Goal: Task Accomplishment & Management: Complete application form

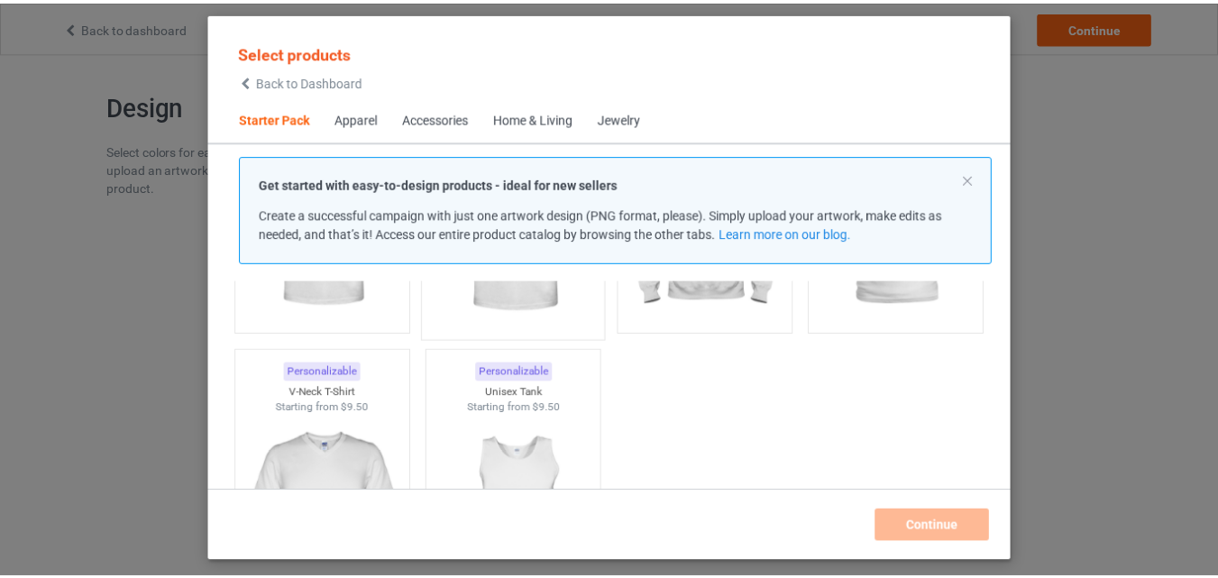
scroll to position [180, 0]
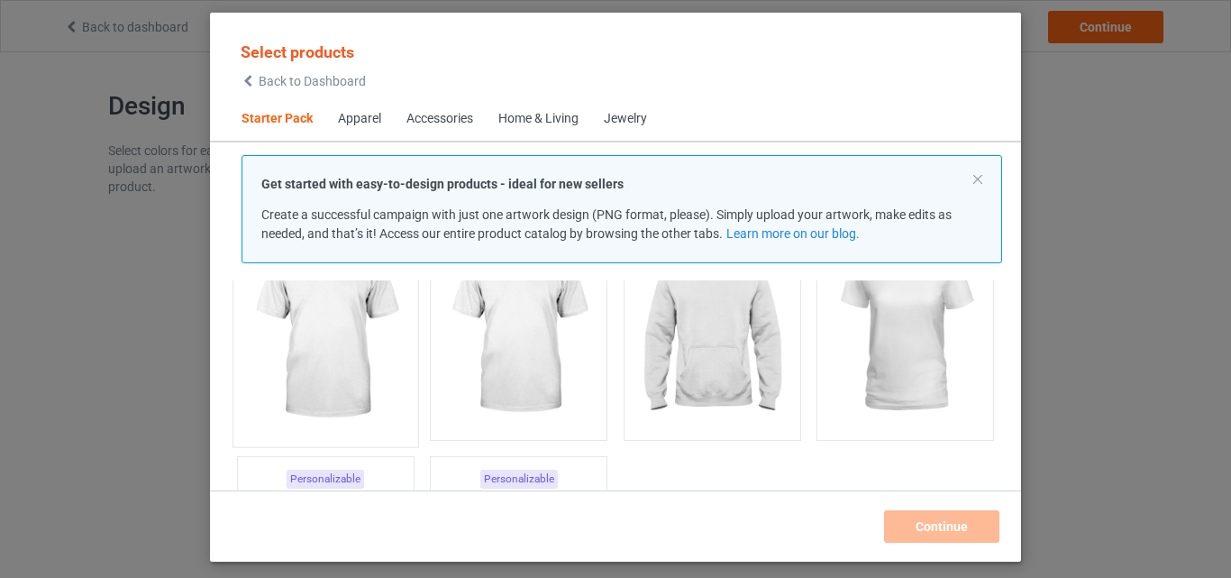
click at [346, 337] on img at bounding box center [325, 331] width 169 height 212
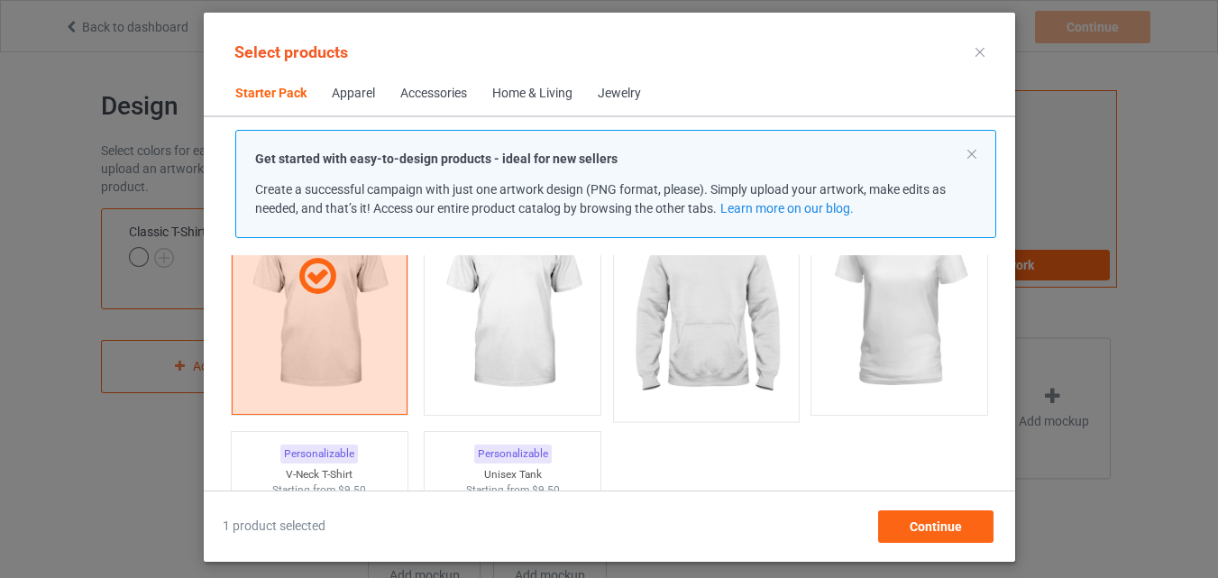
click at [707, 316] on img at bounding box center [705, 306] width 169 height 212
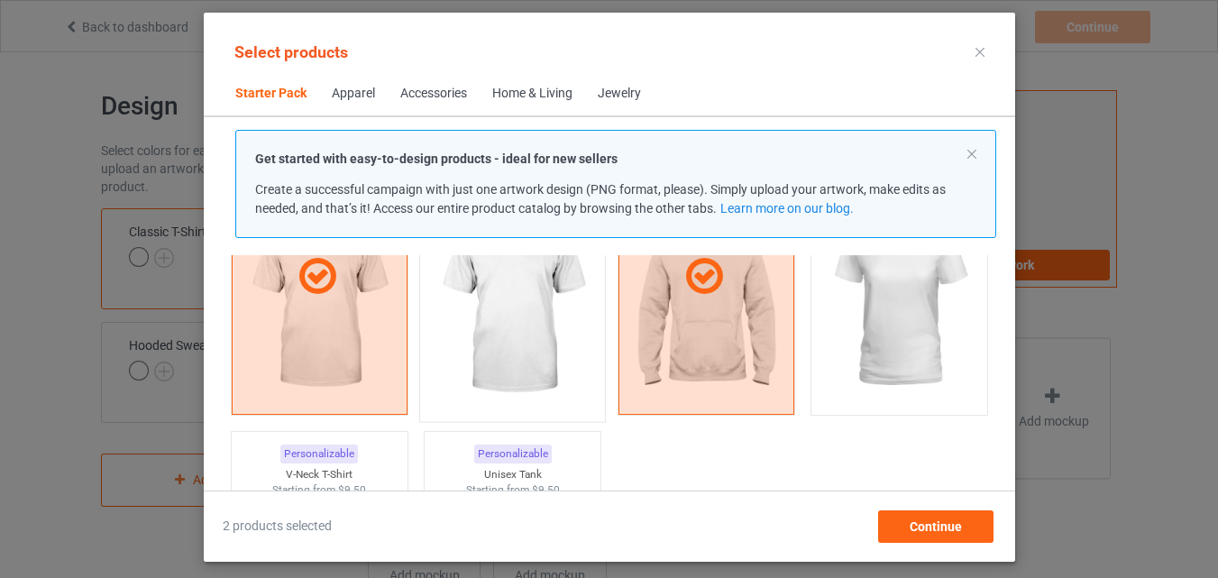
click at [518, 316] on img at bounding box center [511, 306] width 169 height 212
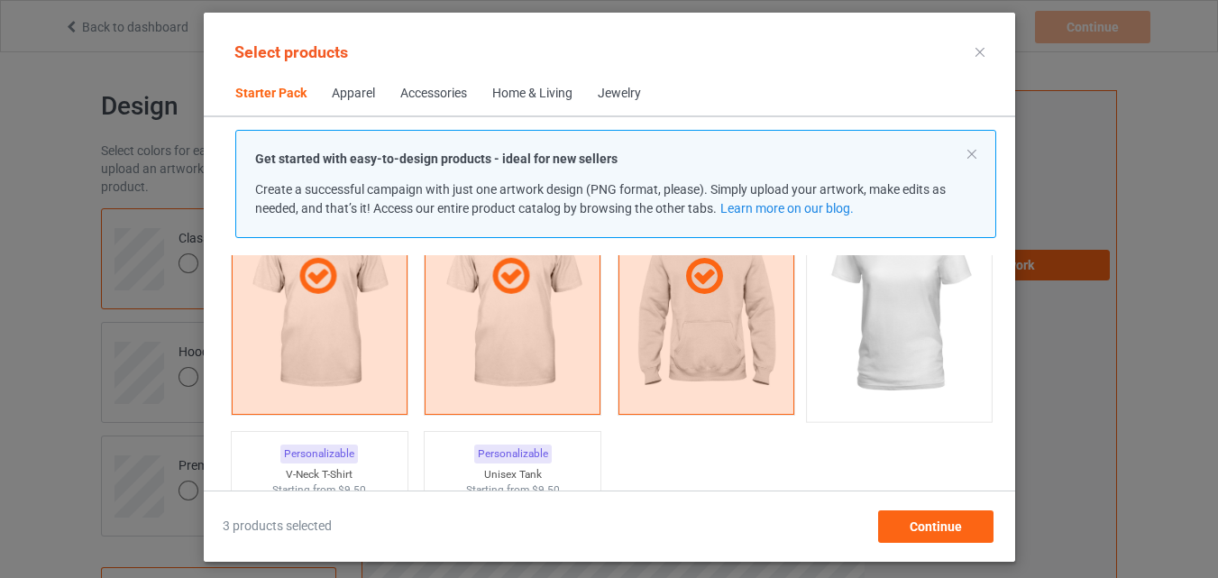
click at [894, 295] on img at bounding box center [898, 306] width 169 height 212
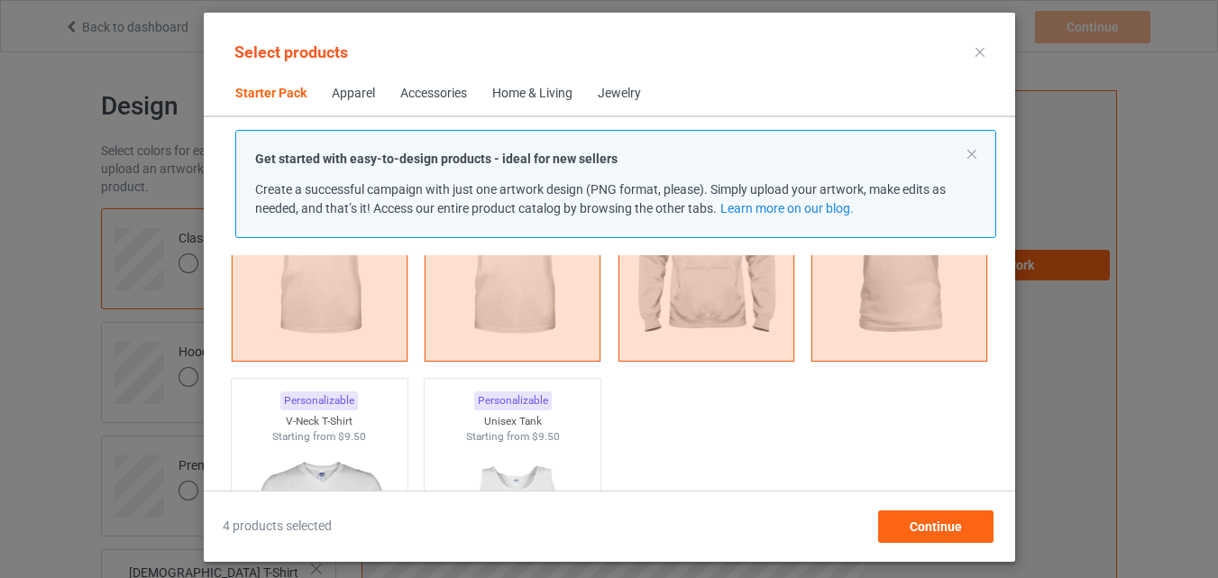
scroll to position [361, 0]
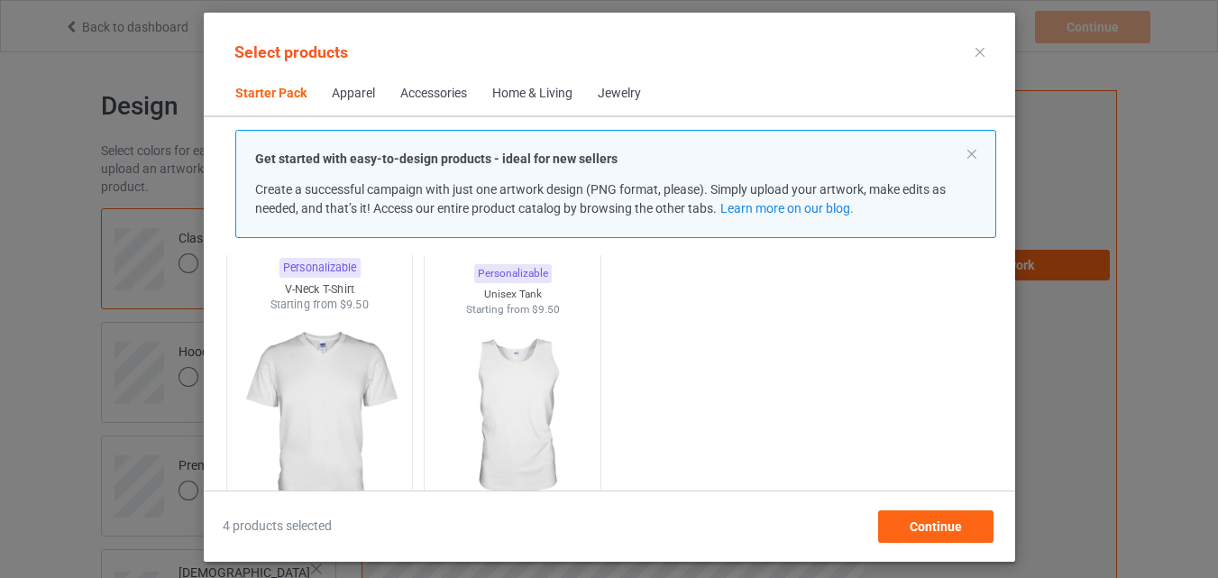
click at [320, 414] on img at bounding box center [318, 419] width 169 height 212
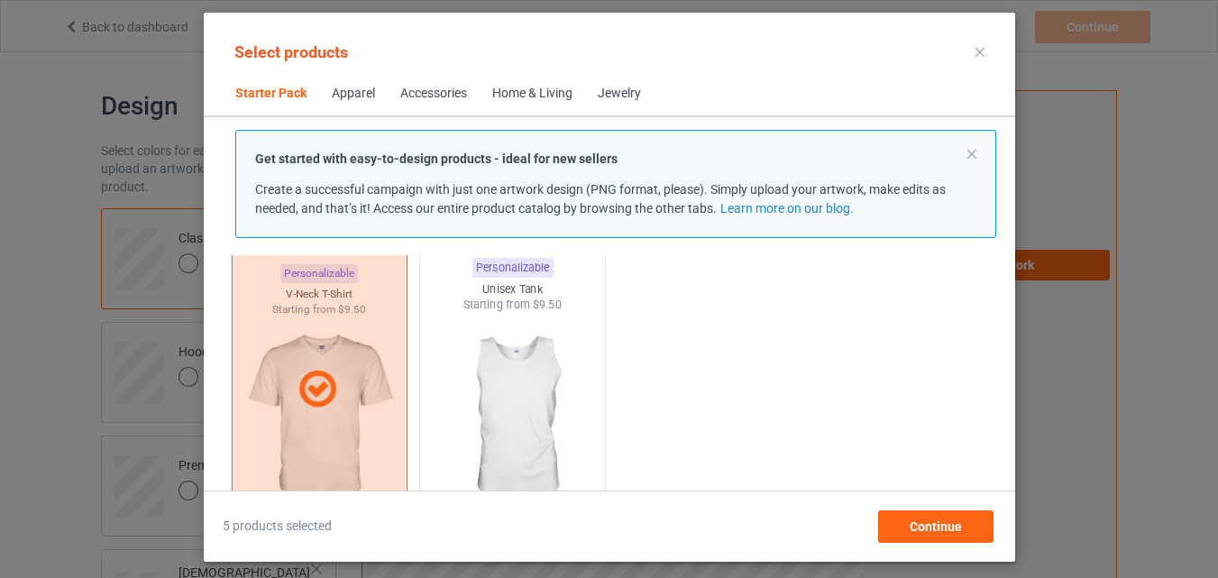
click at [507, 414] on img at bounding box center [511, 419] width 169 height 212
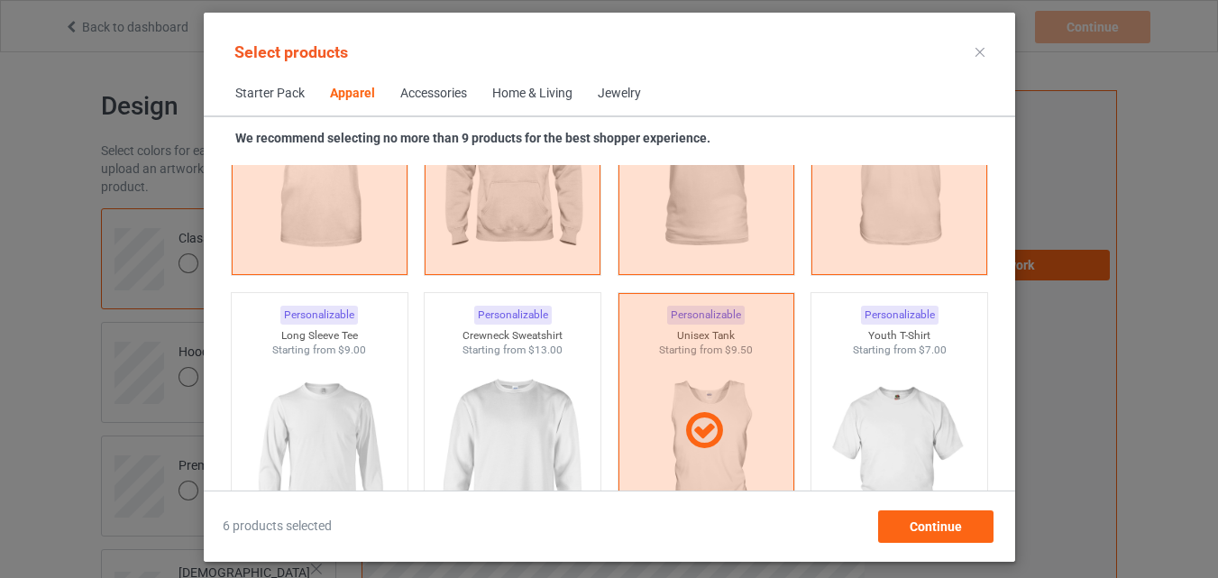
scroll to position [1172, 0]
click at [313, 440] on img at bounding box center [318, 459] width 169 height 212
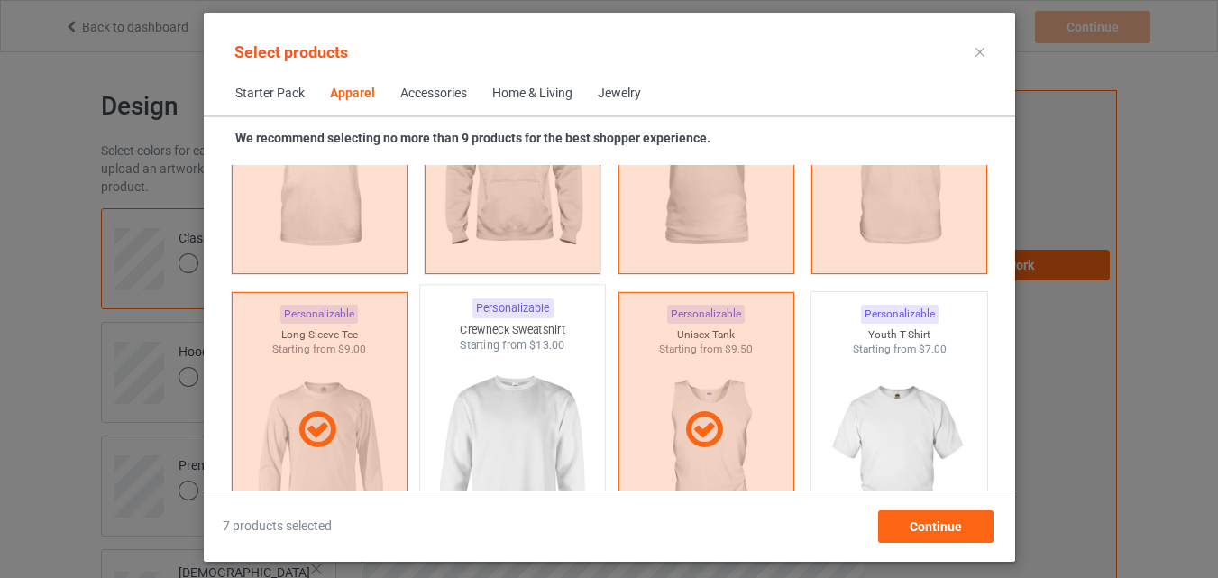
click at [498, 444] on img at bounding box center [511, 459] width 169 height 212
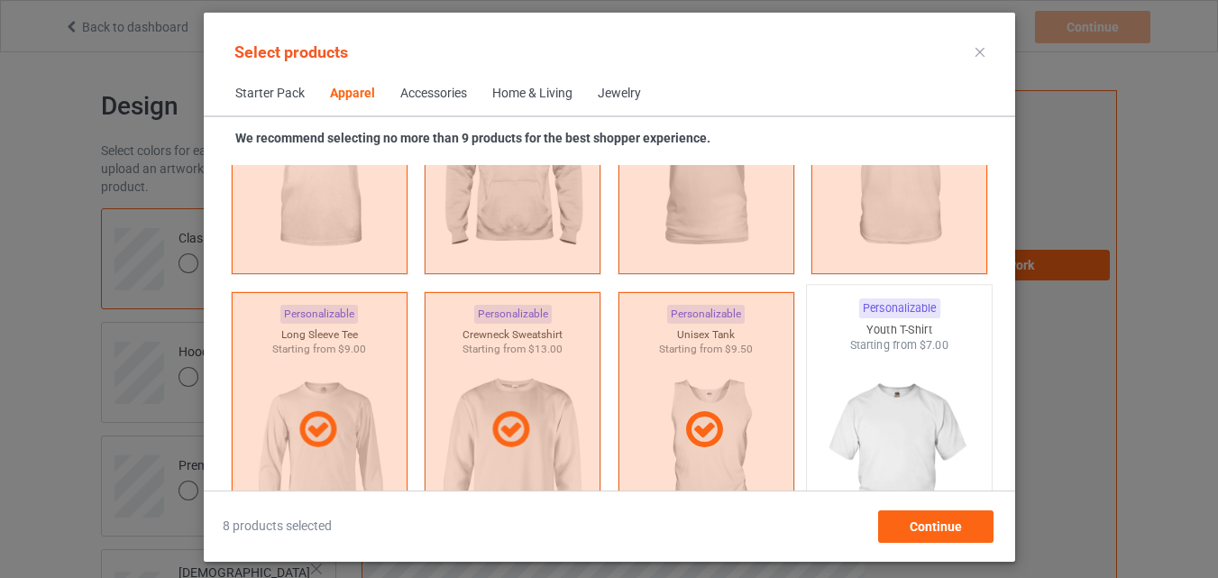
click at [891, 438] on img at bounding box center [898, 459] width 169 height 212
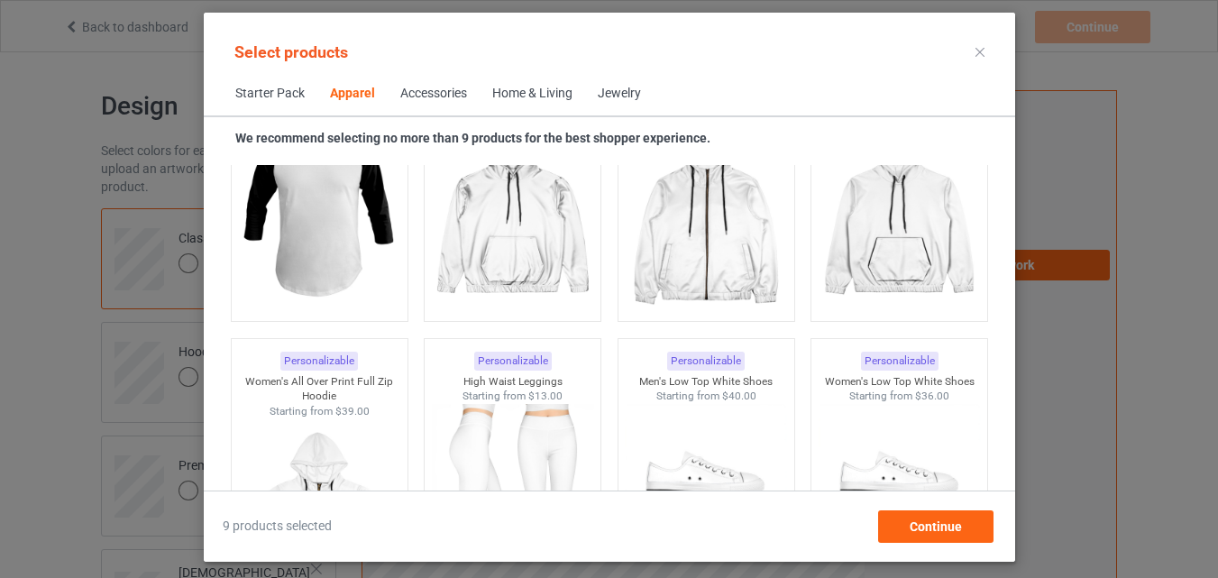
scroll to position [1713, 0]
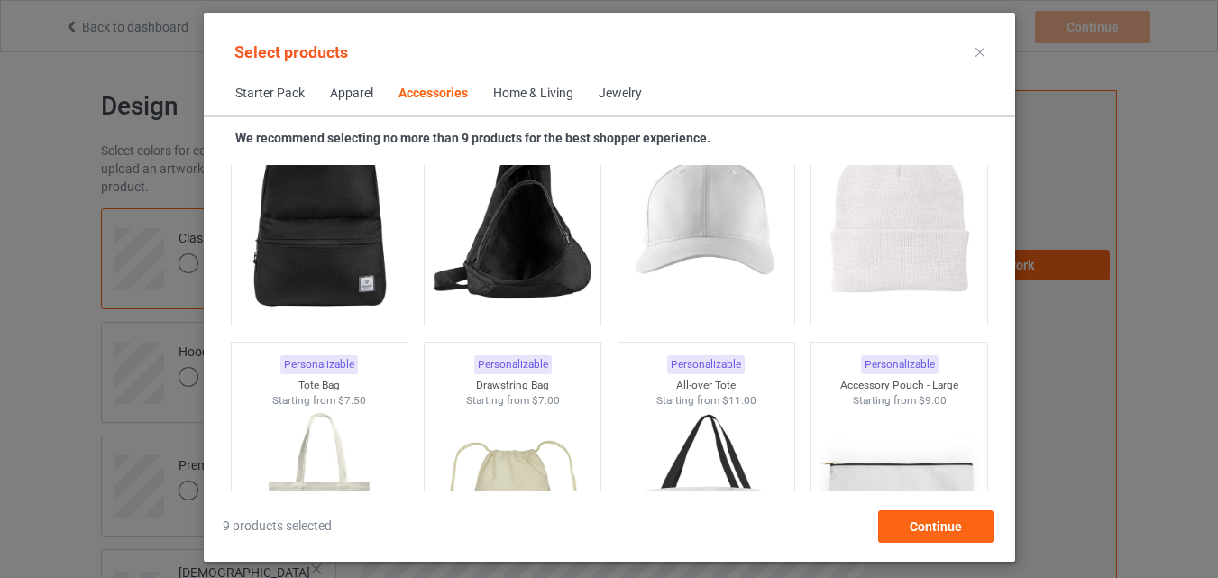
scroll to position [5409, 0]
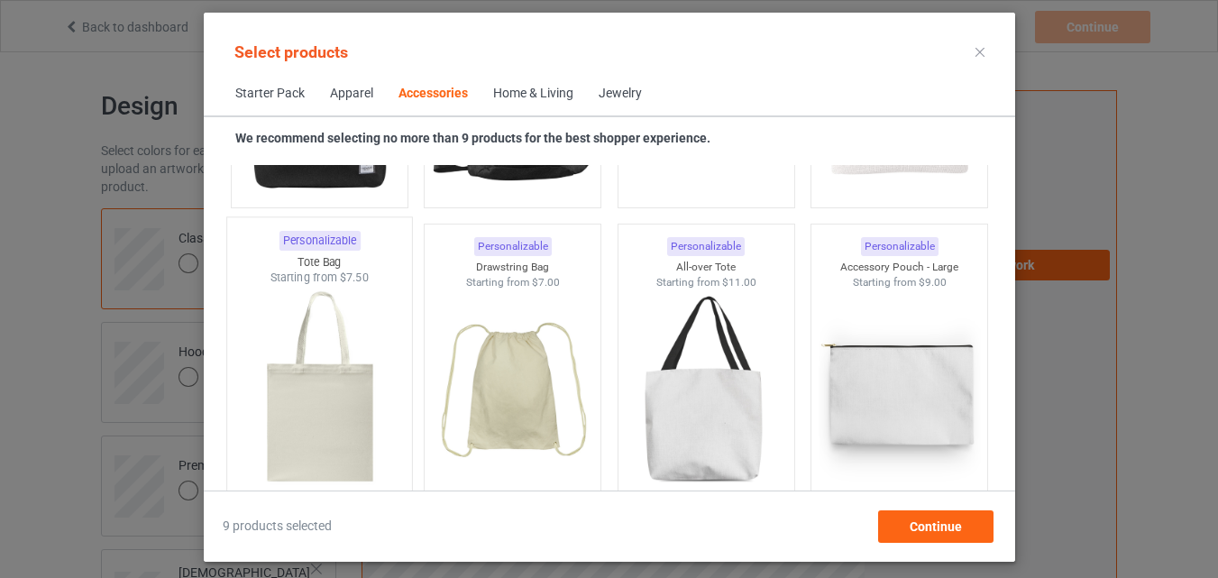
click at [322, 419] on img at bounding box center [318, 392] width 169 height 212
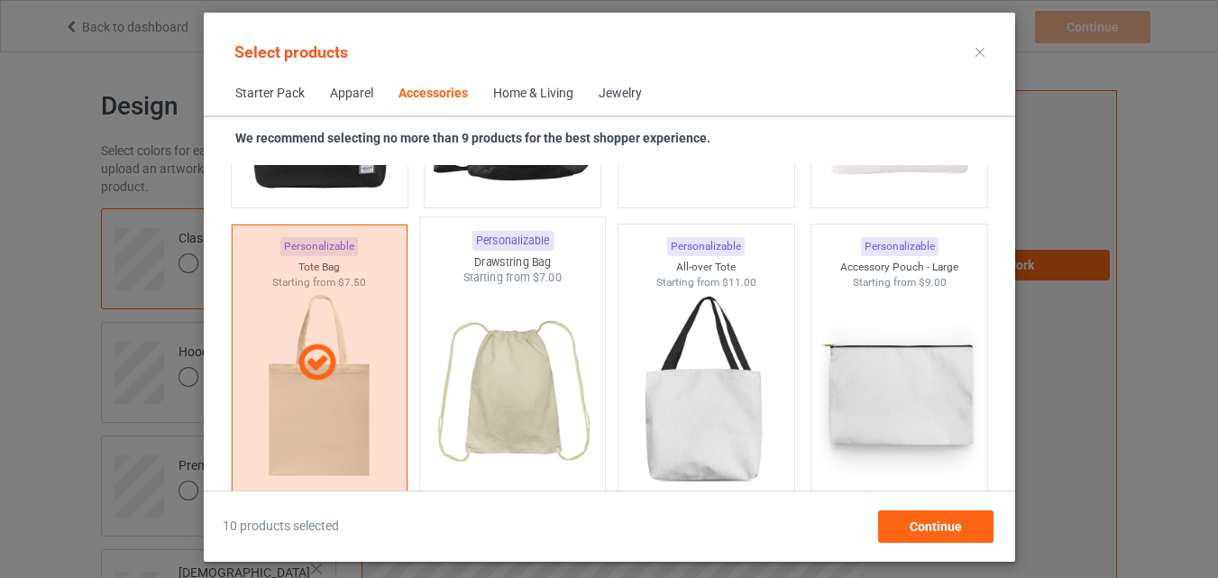
click at [497, 393] on img at bounding box center [511, 392] width 169 height 212
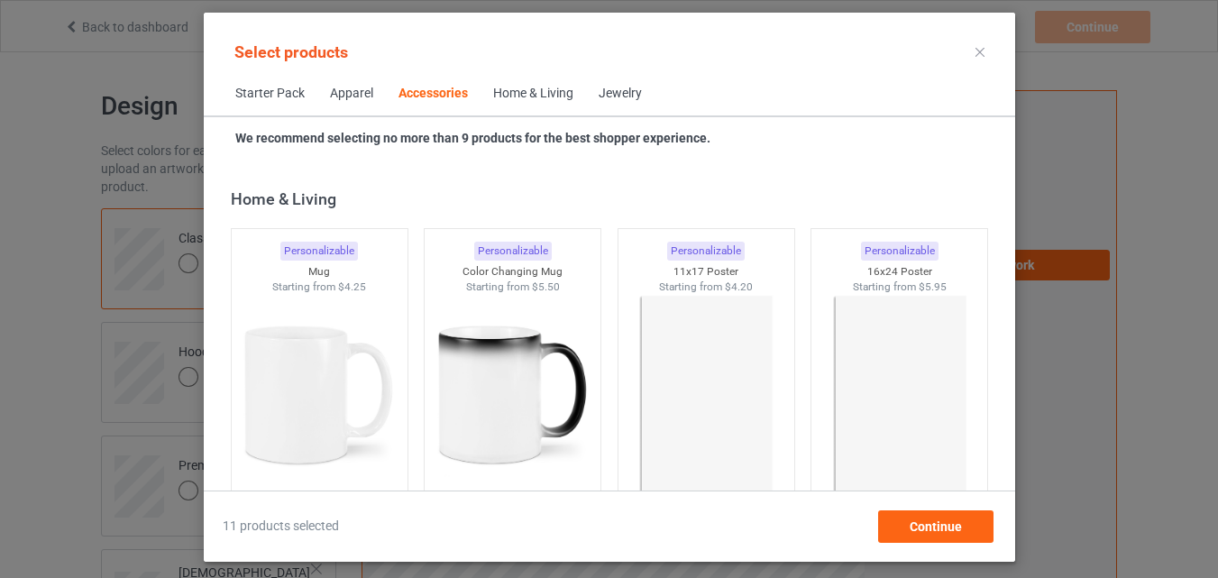
scroll to position [8114, 0]
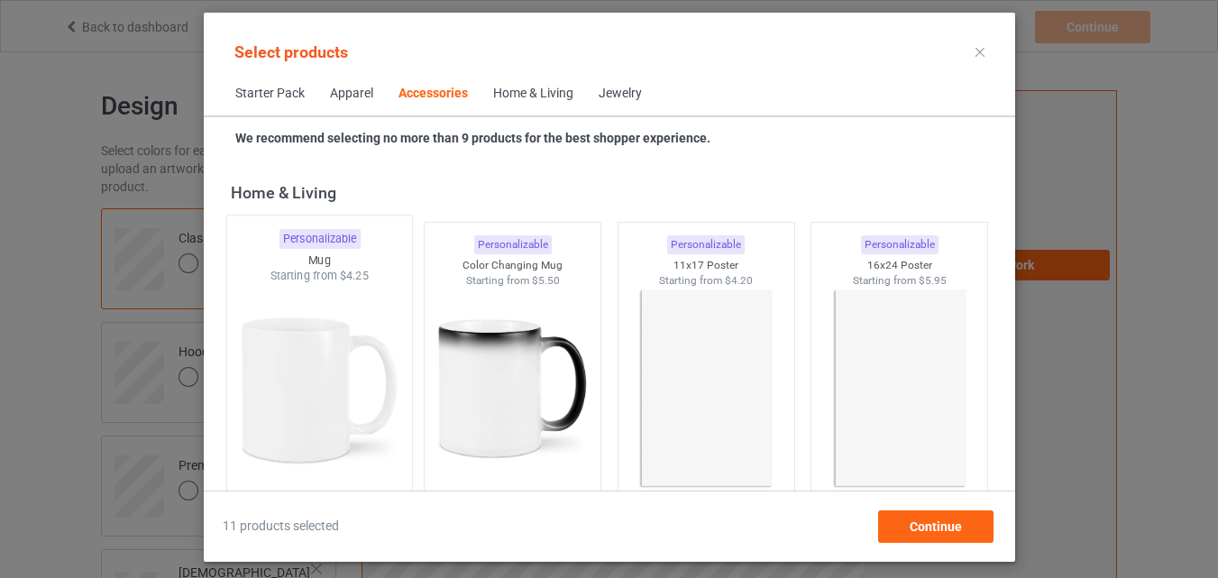
click at [302, 407] on img at bounding box center [318, 390] width 169 height 212
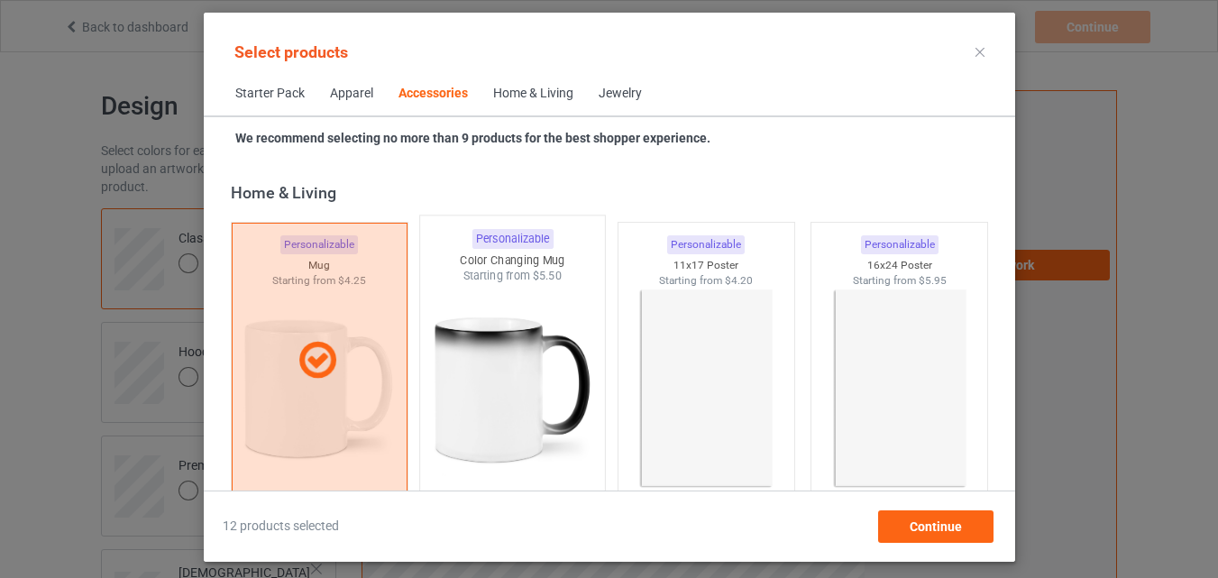
click at [514, 406] on img at bounding box center [511, 390] width 169 height 212
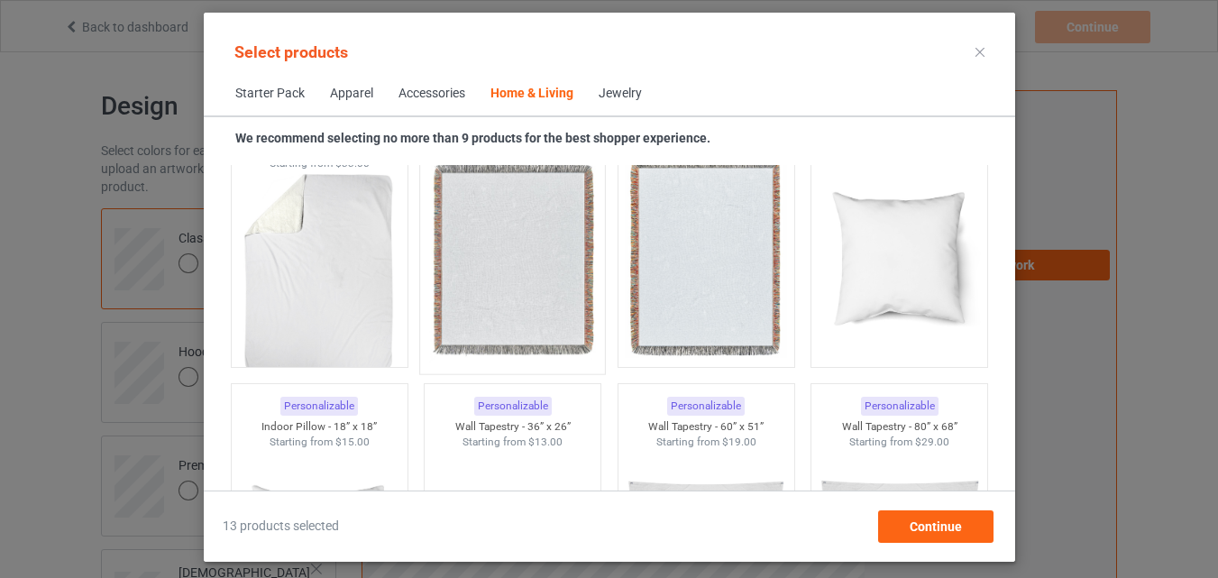
scroll to position [9015, 0]
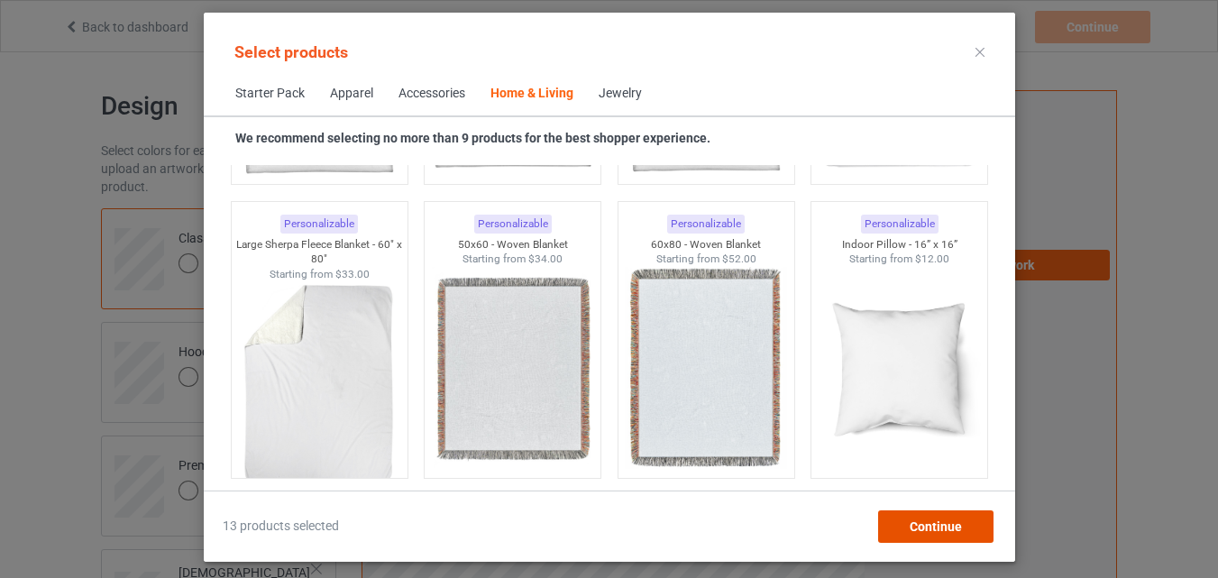
click at [916, 526] on span "Continue" at bounding box center [935, 526] width 52 height 14
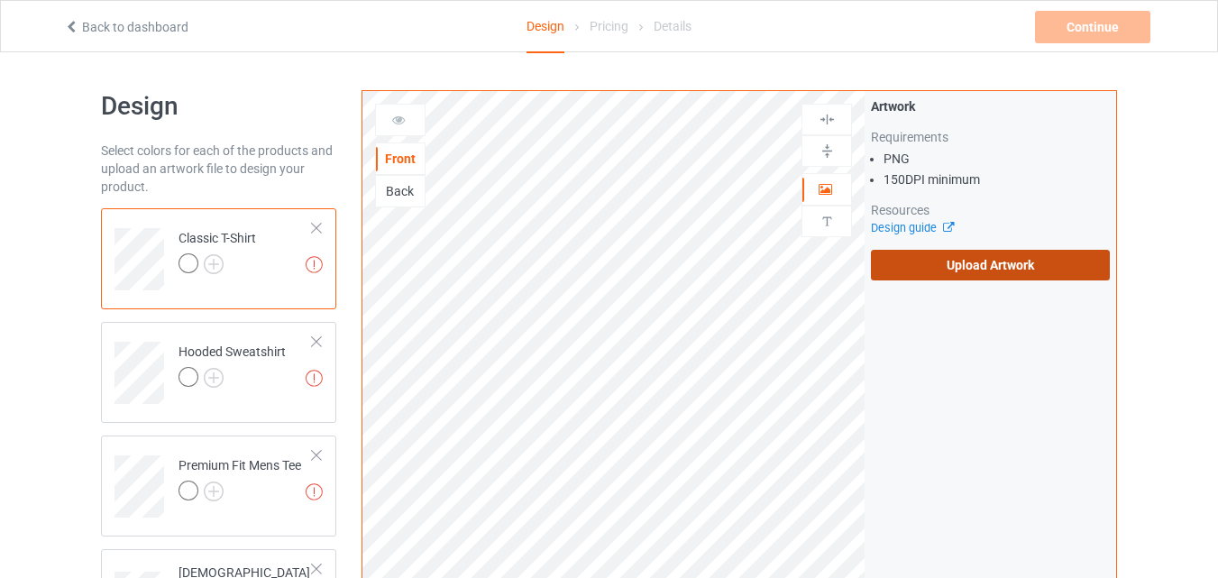
click at [983, 265] on label "Upload Artwork" at bounding box center [990, 265] width 239 height 31
click at [0, 0] on input "Upload Artwork" at bounding box center [0, 0] width 0 height 0
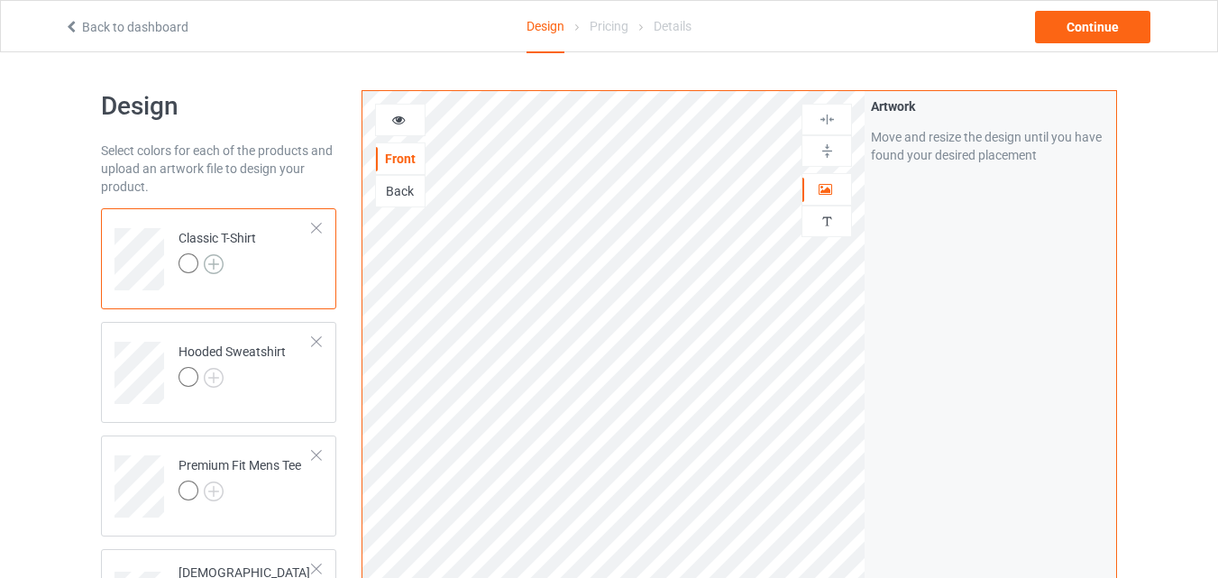
click at [215, 264] on img at bounding box center [214, 264] width 20 height 20
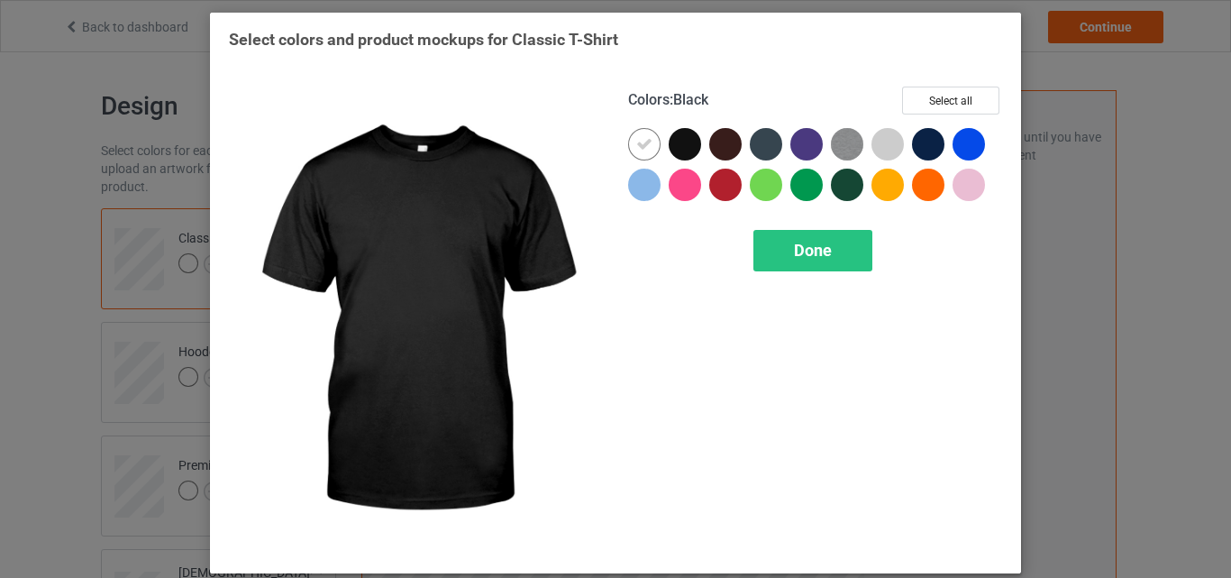
click at [678, 146] on div at bounding box center [685, 144] width 32 height 32
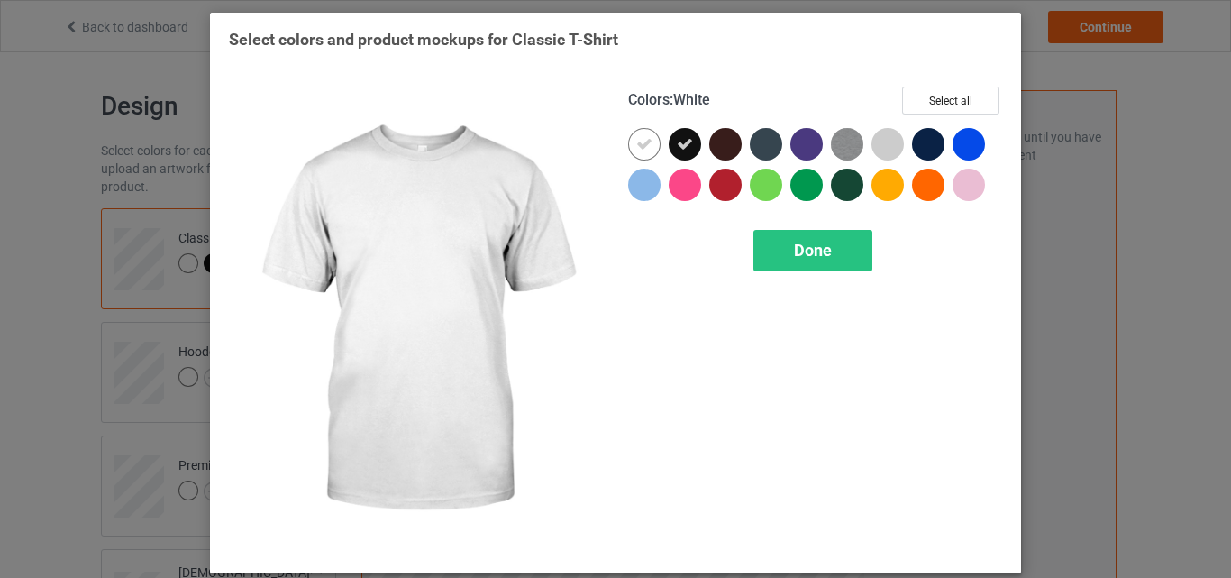
click at [636, 145] on icon at bounding box center [644, 144] width 16 height 16
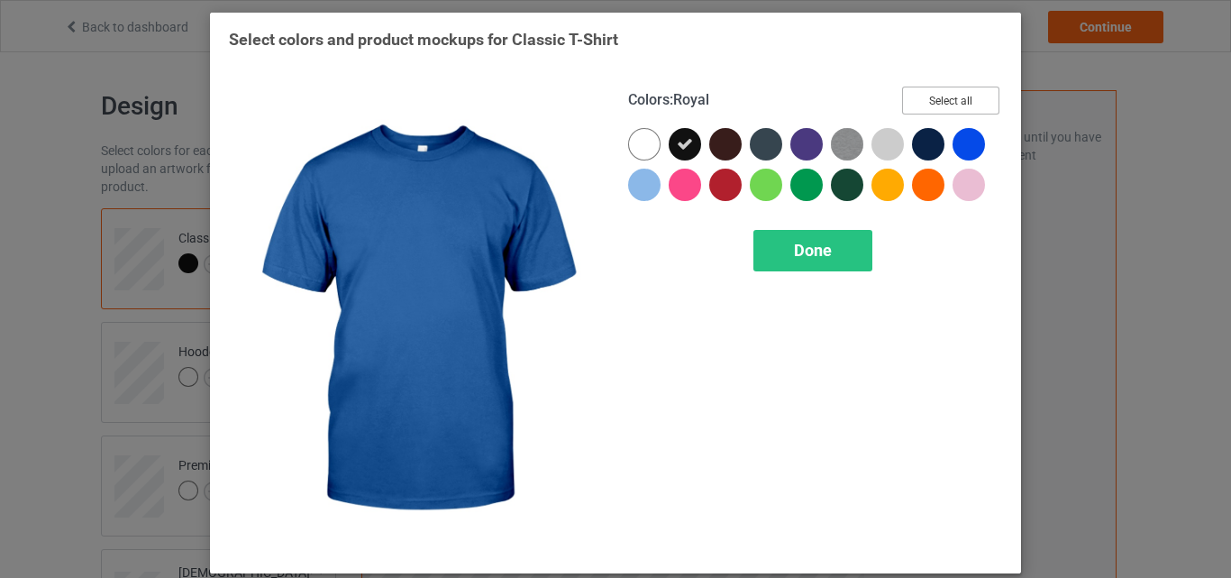
click at [943, 103] on button "Select all" at bounding box center [950, 101] width 97 height 28
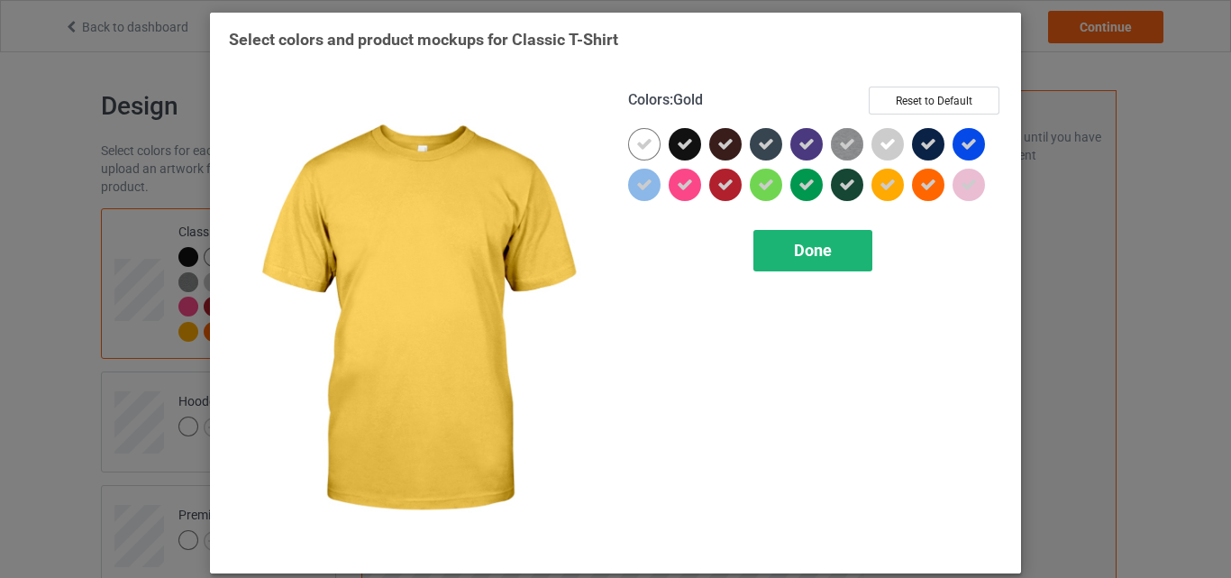
click at [810, 256] on span "Done" at bounding box center [813, 250] width 38 height 19
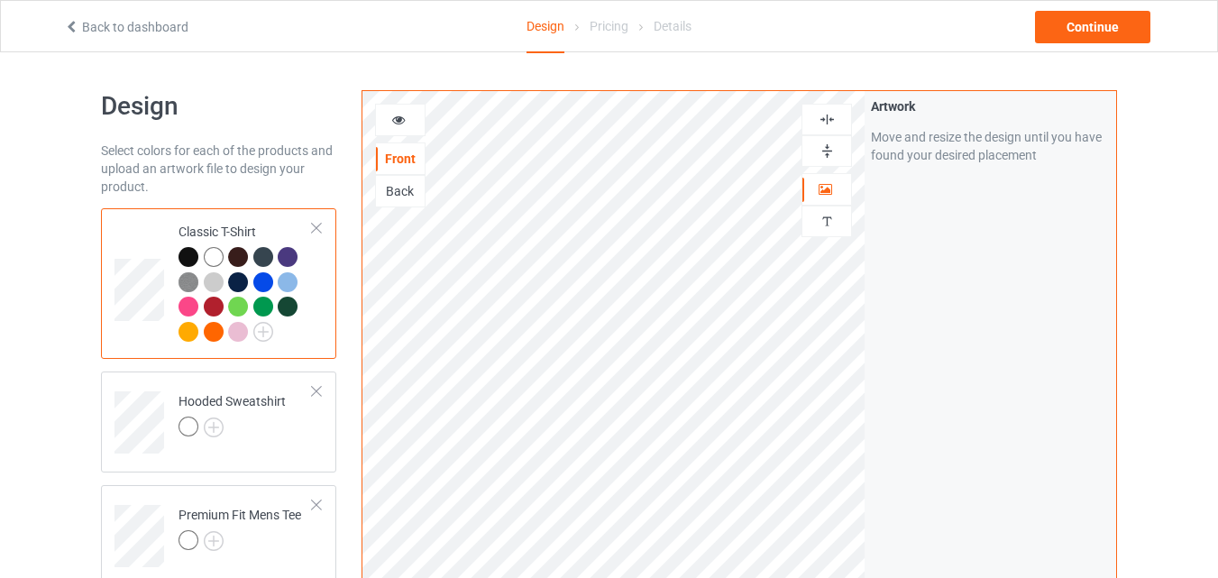
click at [827, 151] on img at bounding box center [827, 150] width 17 height 17
click at [828, 120] on img at bounding box center [827, 119] width 17 height 17
click at [215, 426] on img at bounding box center [214, 427] width 20 height 20
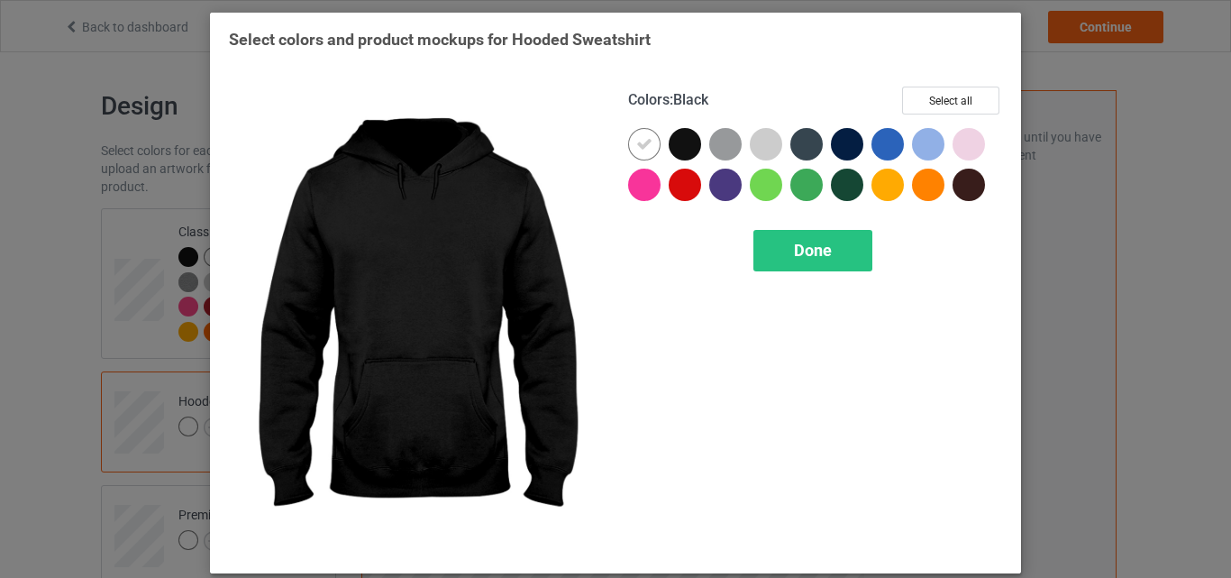
click at [684, 142] on div at bounding box center [685, 144] width 32 height 32
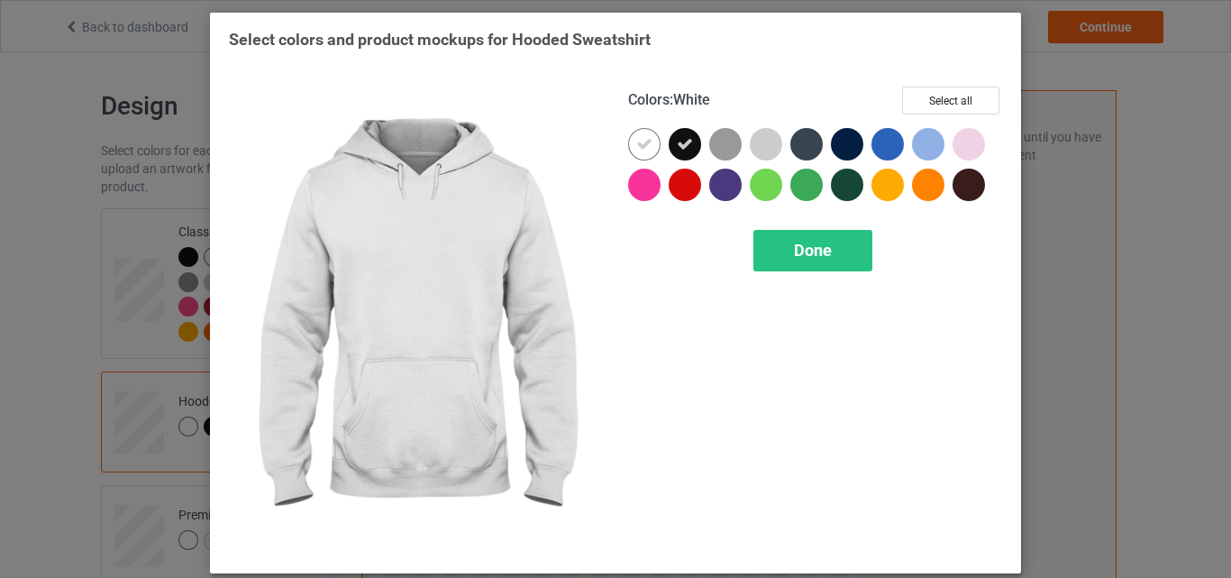
click at [636, 145] on icon at bounding box center [644, 144] width 16 height 16
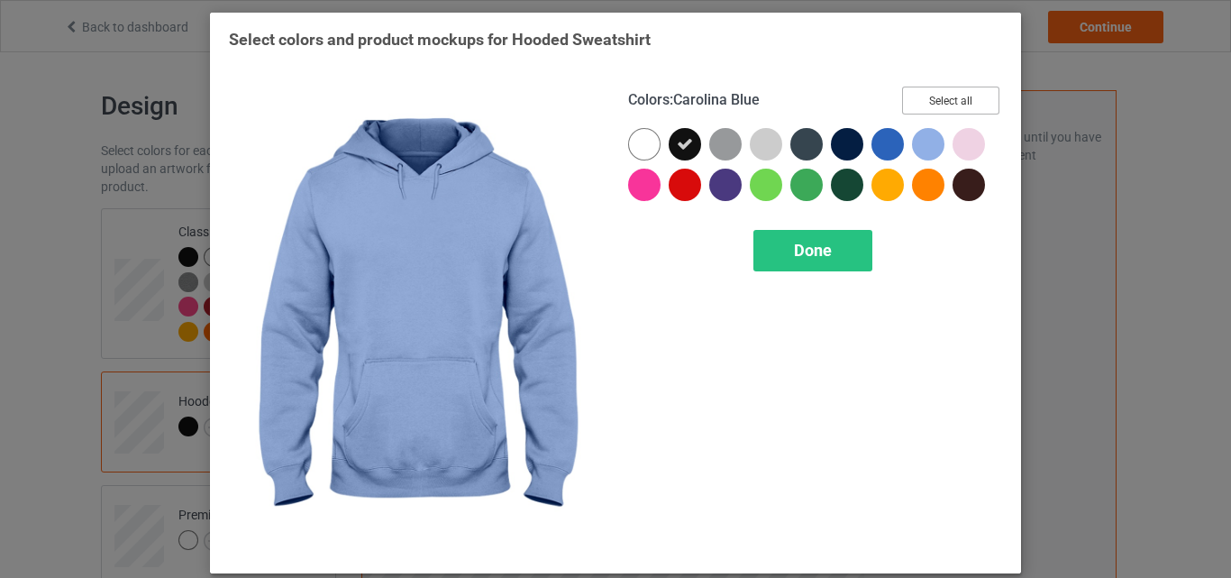
click at [956, 98] on button "Select all" at bounding box center [950, 101] width 97 height 28
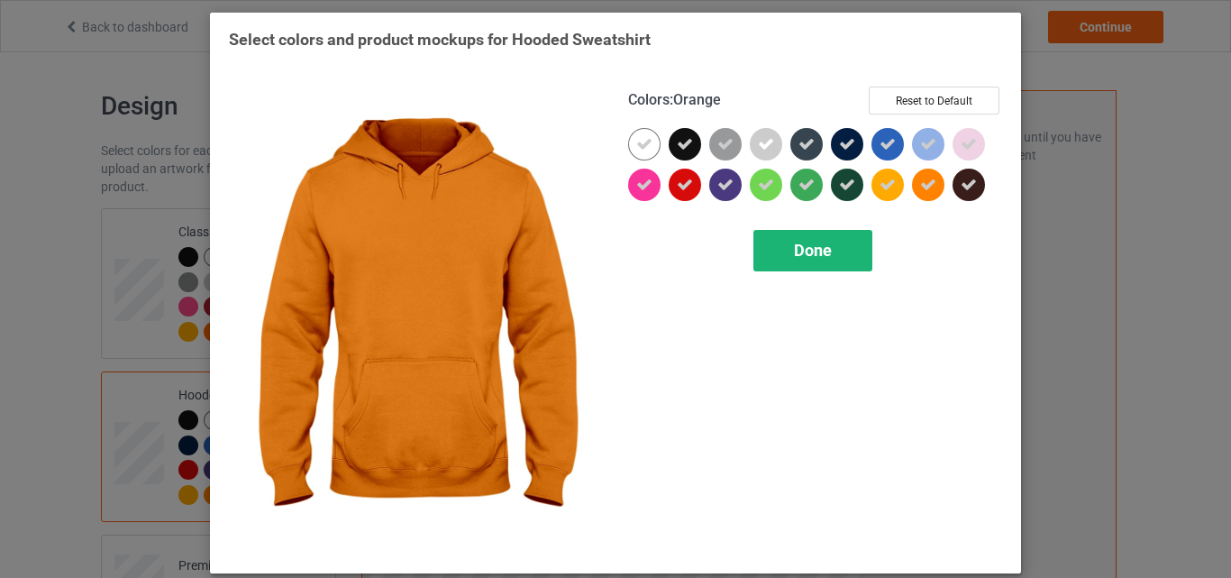
click at [796, 249] on span "Done" at bounding box center [813, 250] width 38 height 19
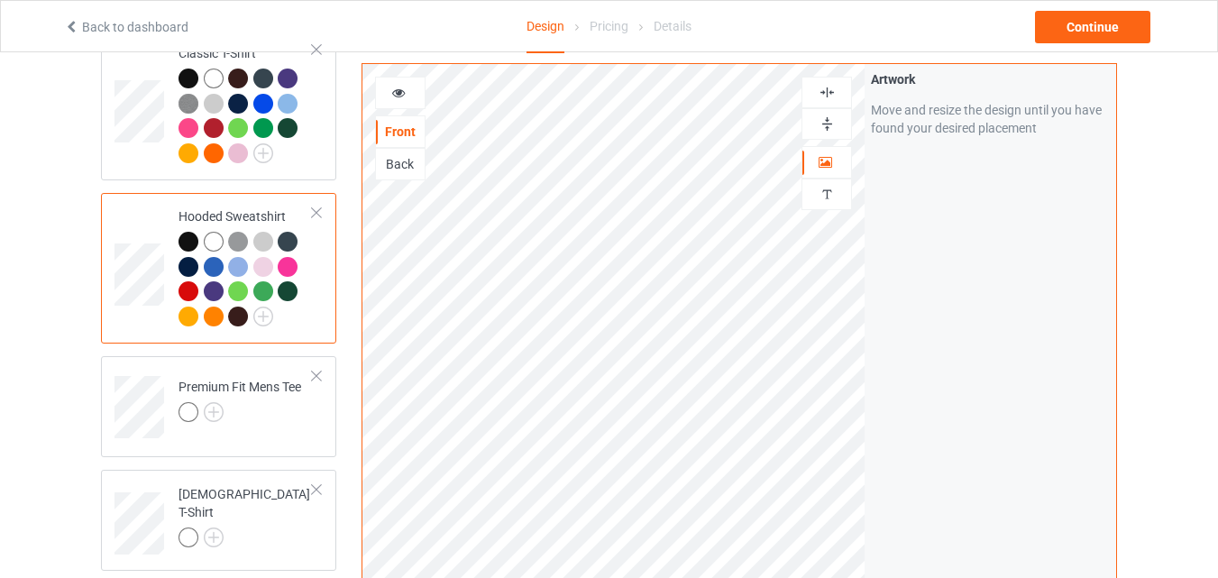
scroll to position [180, 0]
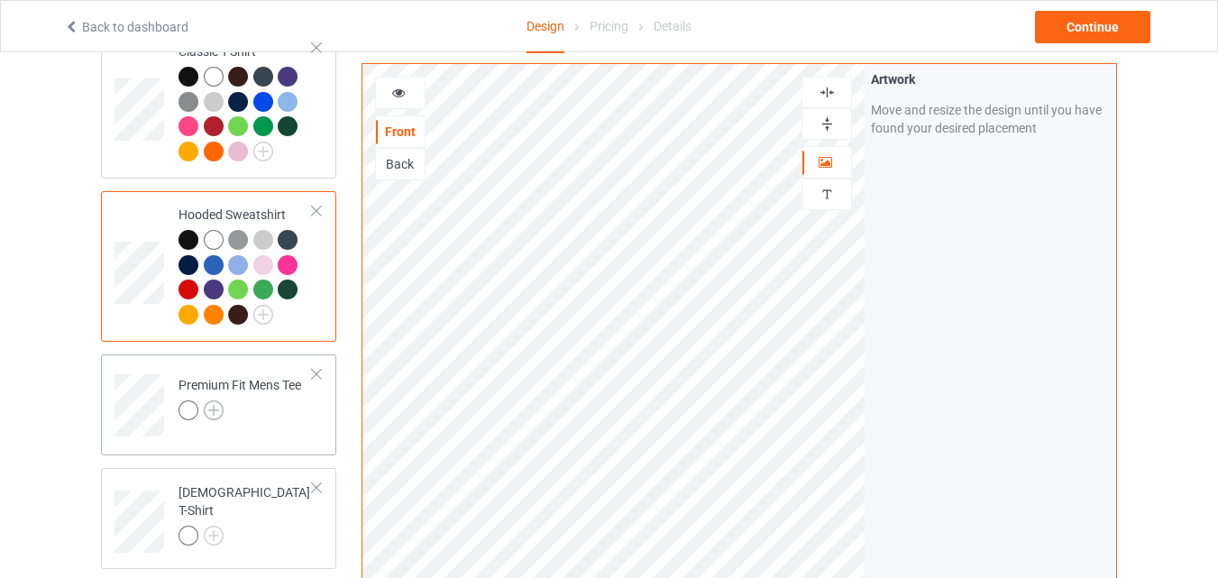
click at [210, 407] on img at bounding box center [214, 410] width 20 height 20
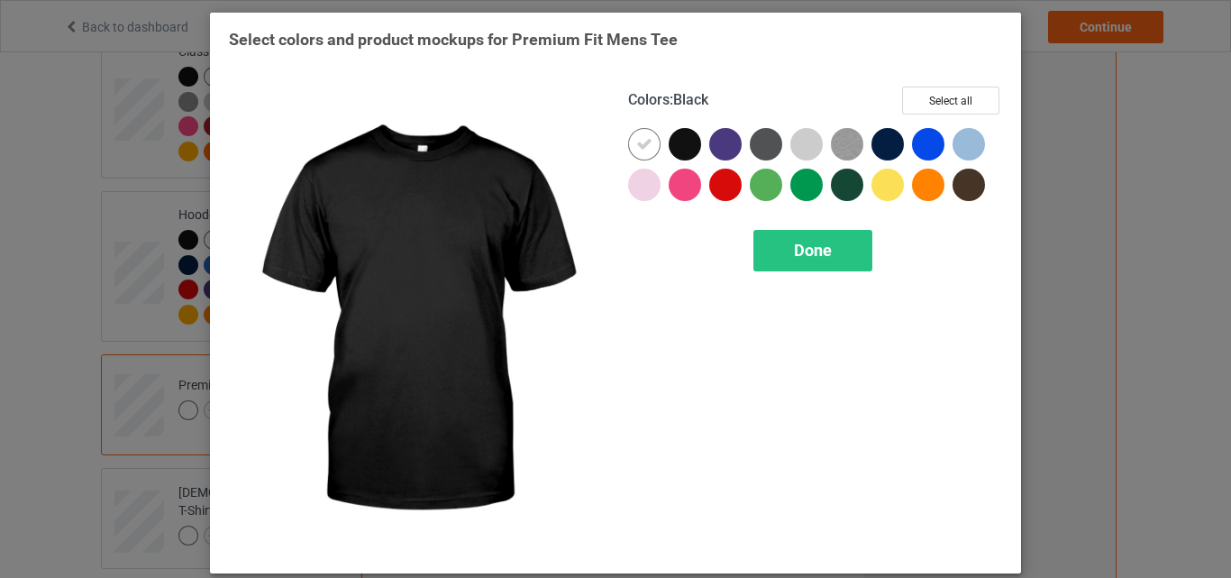
click at [683, 144] on div at bounding box center [685, 144] width 32 height 32
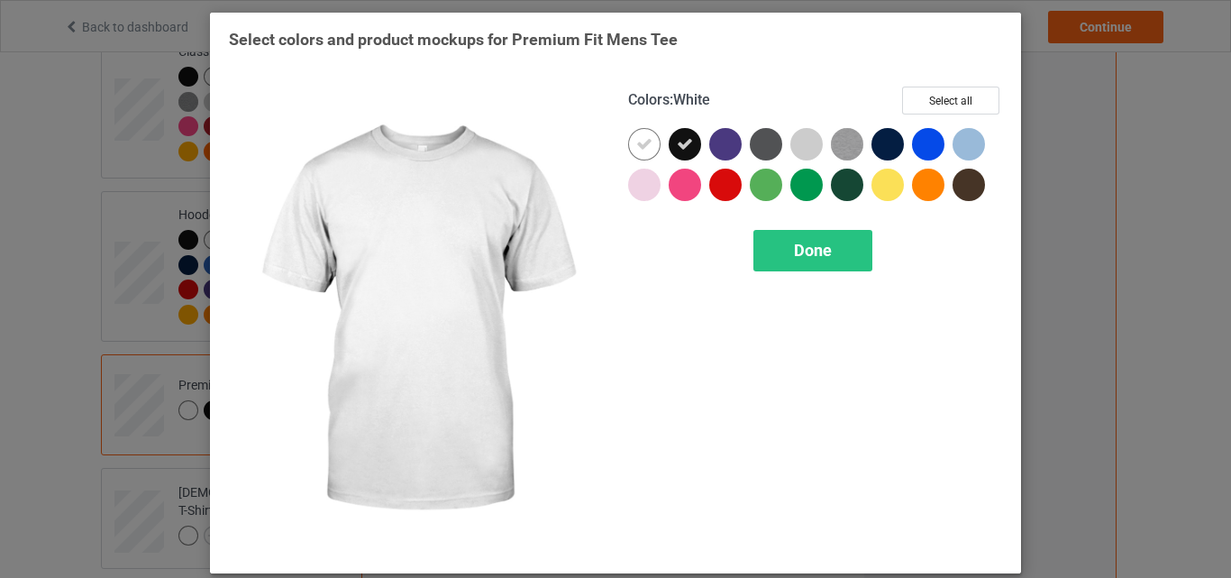
drag, startPoint x: 636, startPoint y: 145, endPoint x: 774, endPoint y: 145, distance: 138.8
click at [638, 145] on icon at bounding box center [644, 144] width 16 height 16
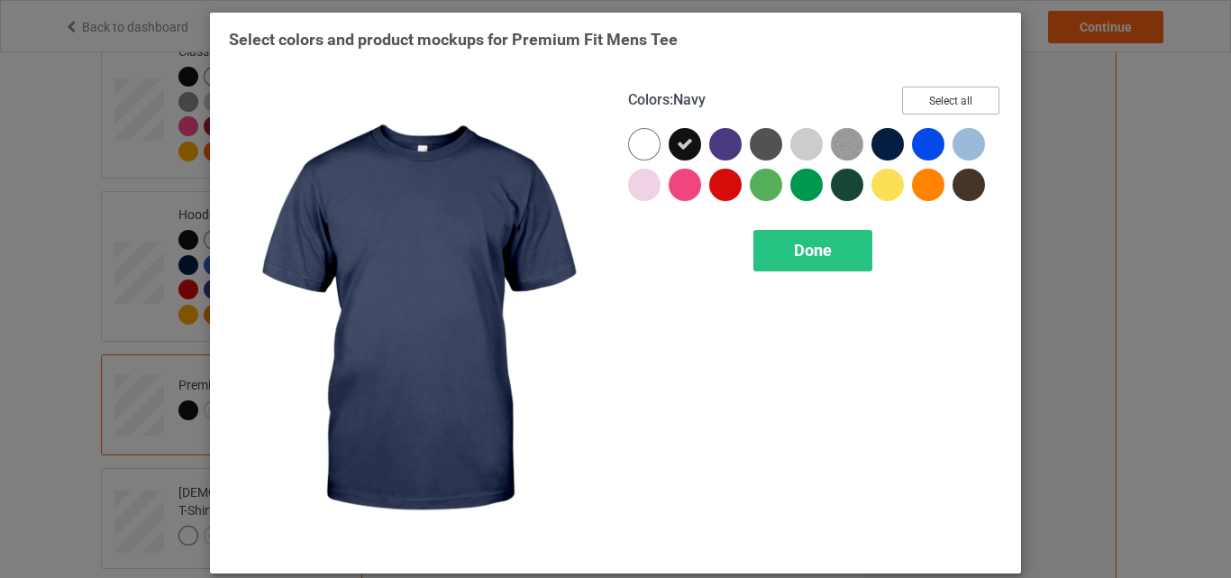
click at [949, 101] on button "Select all" at bounding box center [950, 101] width 97 height 28
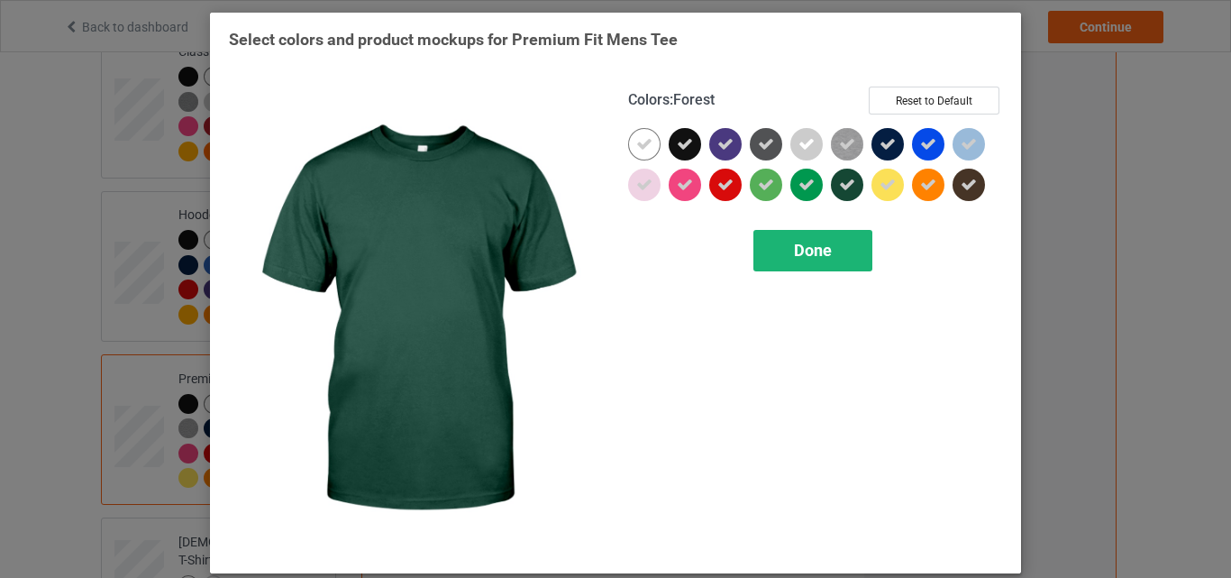
click at [795, 249] on span "Done" at bounding box center [813, 250] width 38 height 19
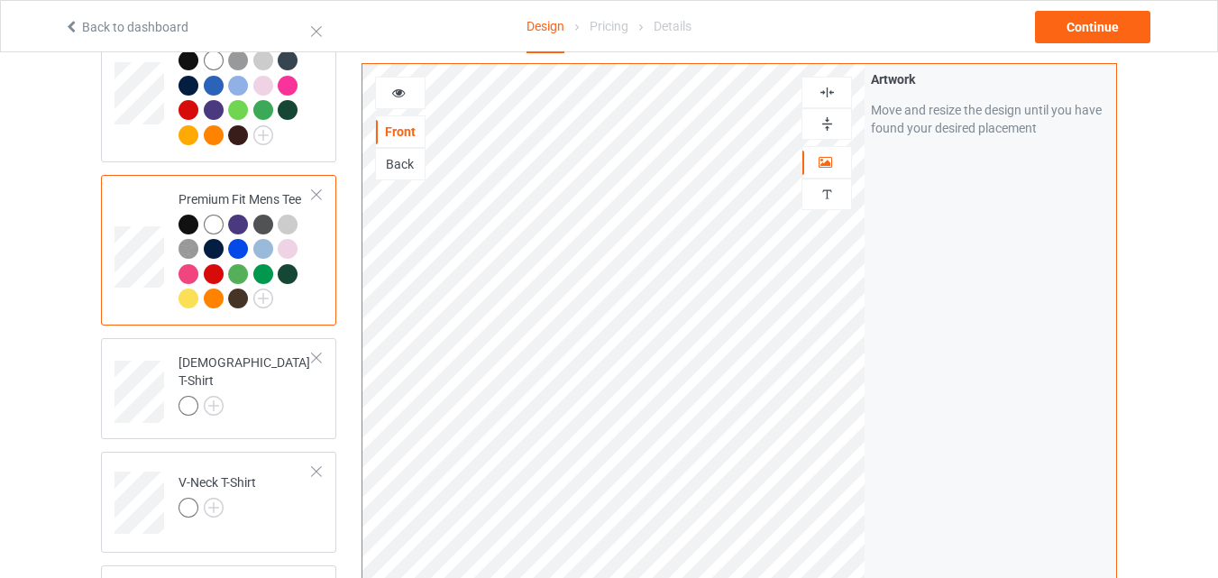
scroll to position [361, 0]
click at [217, 397] on img at bounding box center [214, 405] width 20 height 20
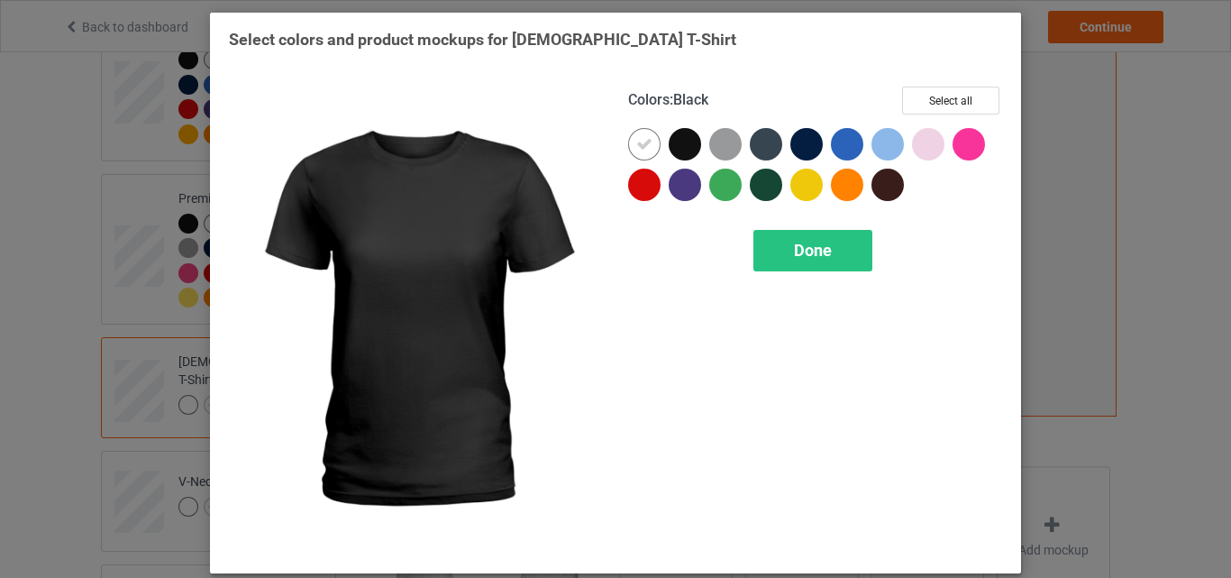
click at [679, 142] on div at bounding box center [685, 144] width 32 height 32
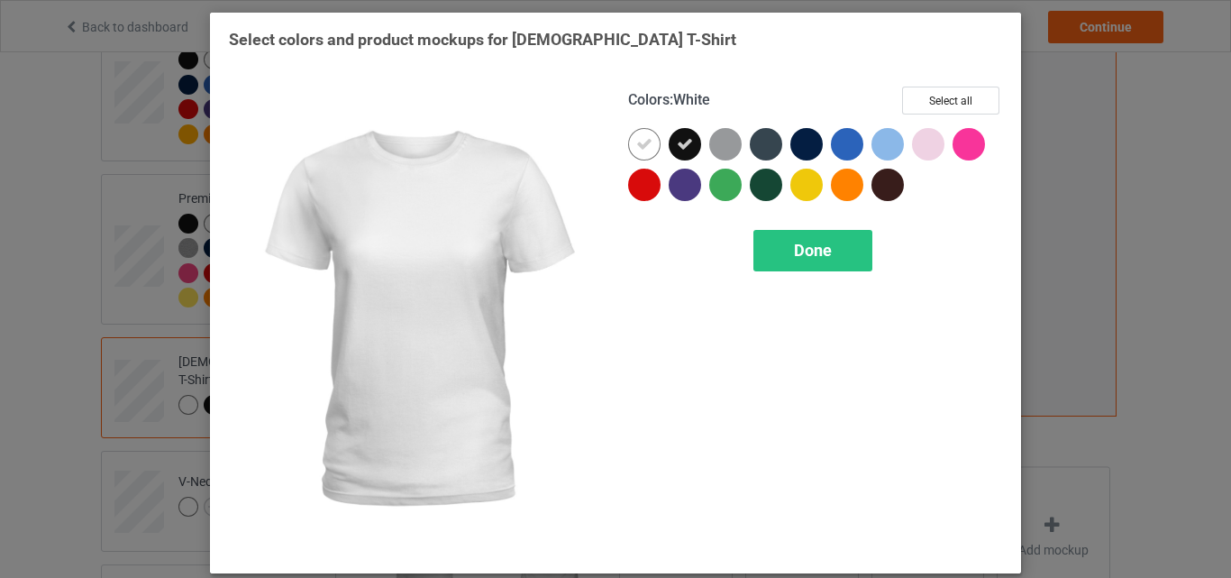
click at [644, 145] on icon at bounding box center [644, 144] width 16 height 16
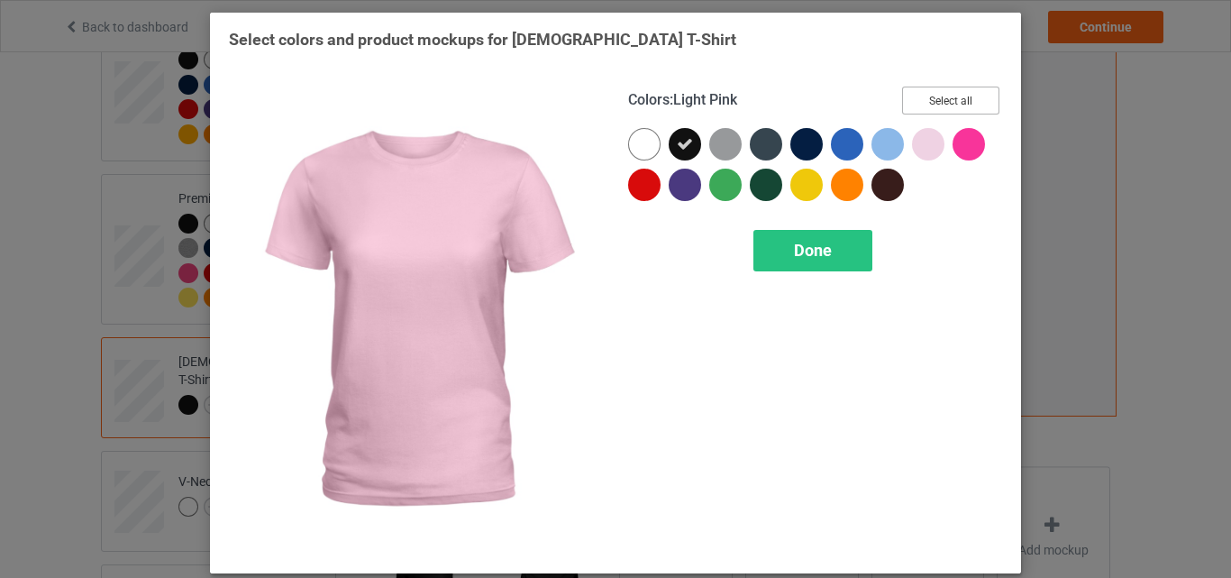
click at [940, 103] on button "Select all" at bounding box center [950, 101] width 97 height 28
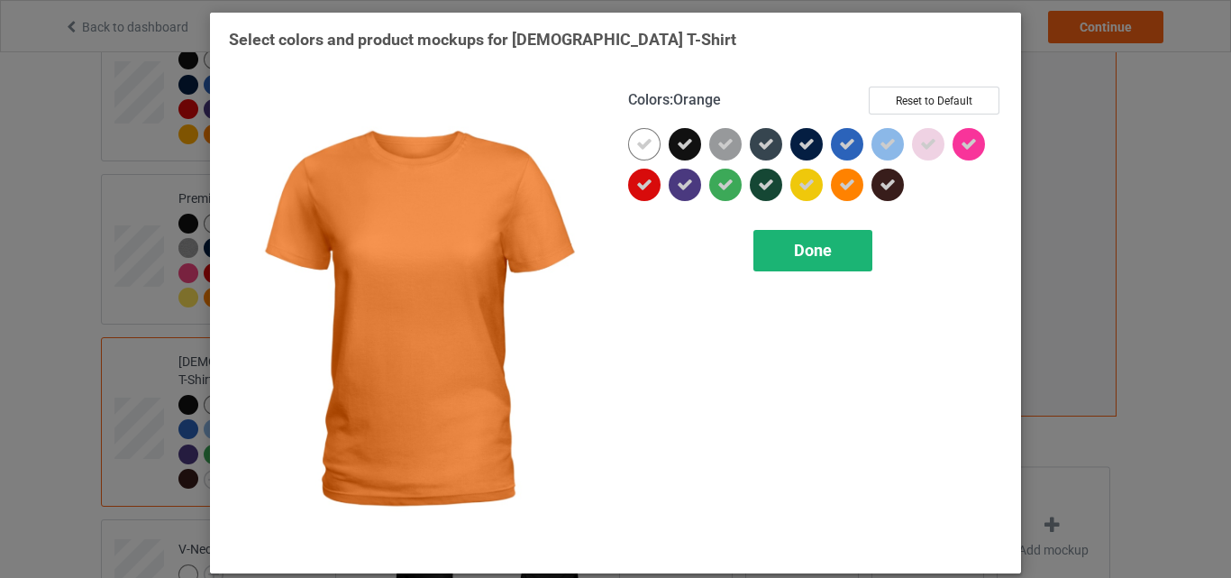
click at [806, 249] on span "Done" at bounding box center [813, 250] width 38 height 19
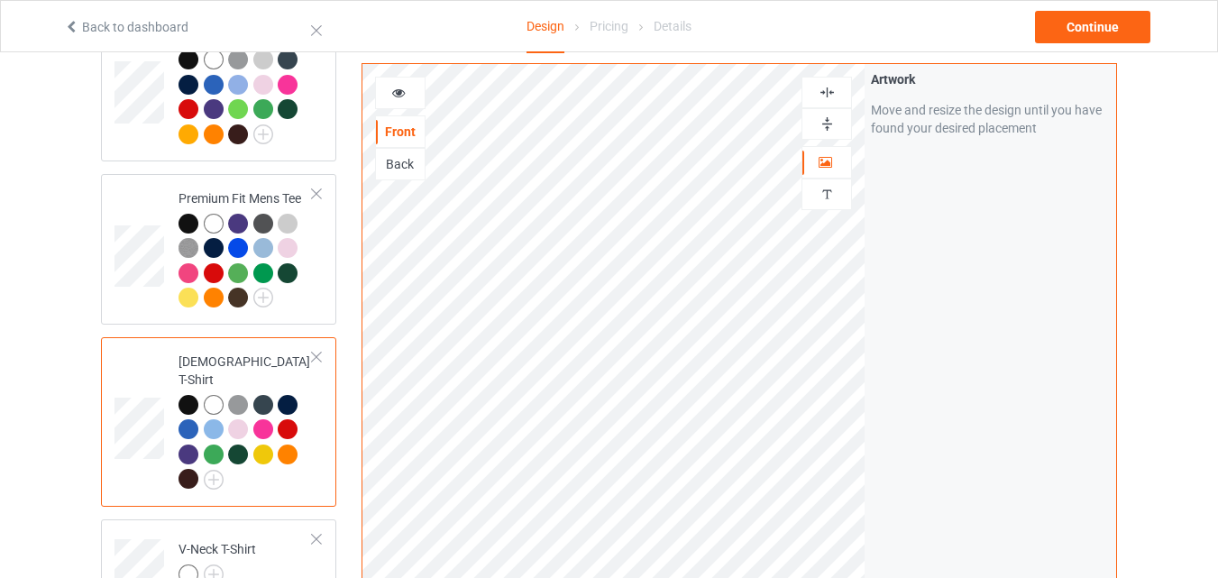
scroll to position [541, 0]
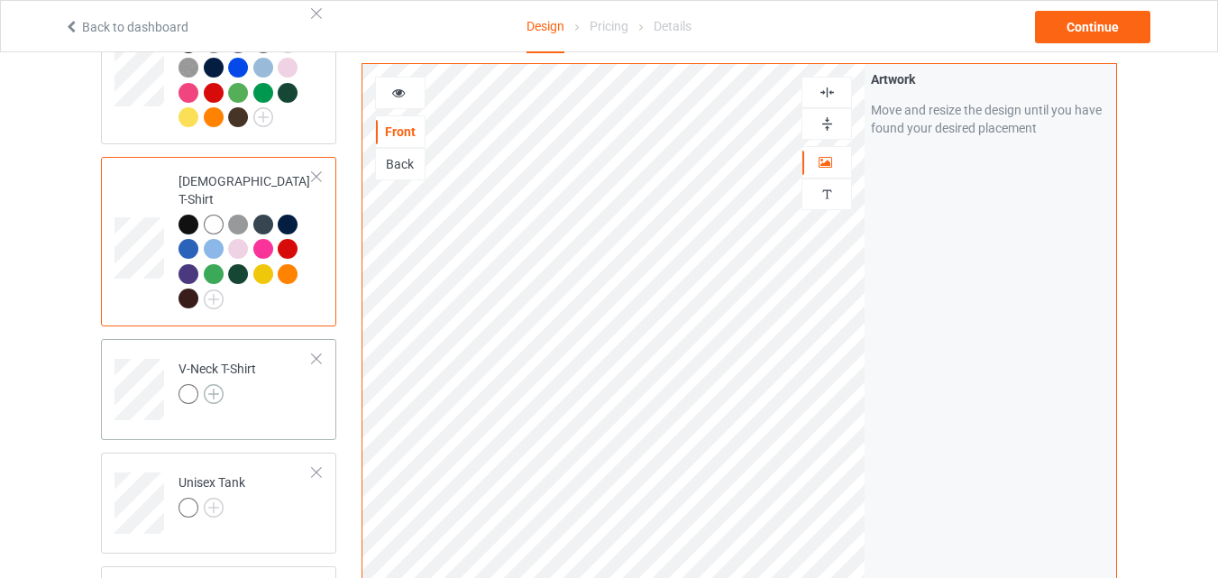
click at [215, 384] on img at bounding box center [214, 394] width 20 height 20
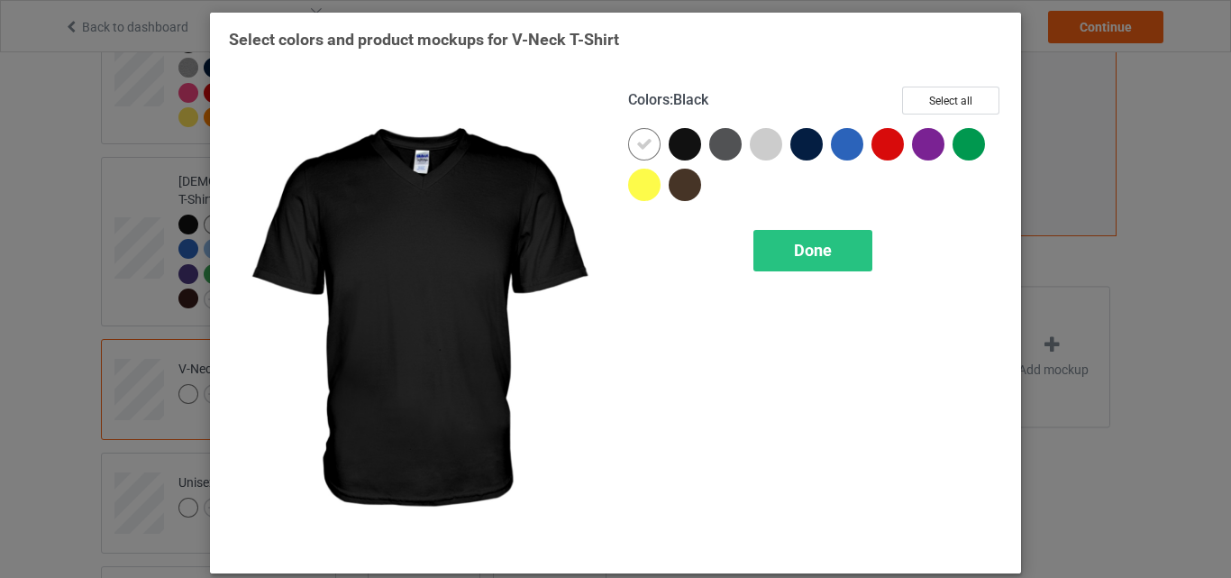
click at [678, 144] on div at bounding box center [685, 144] width 32 height 32
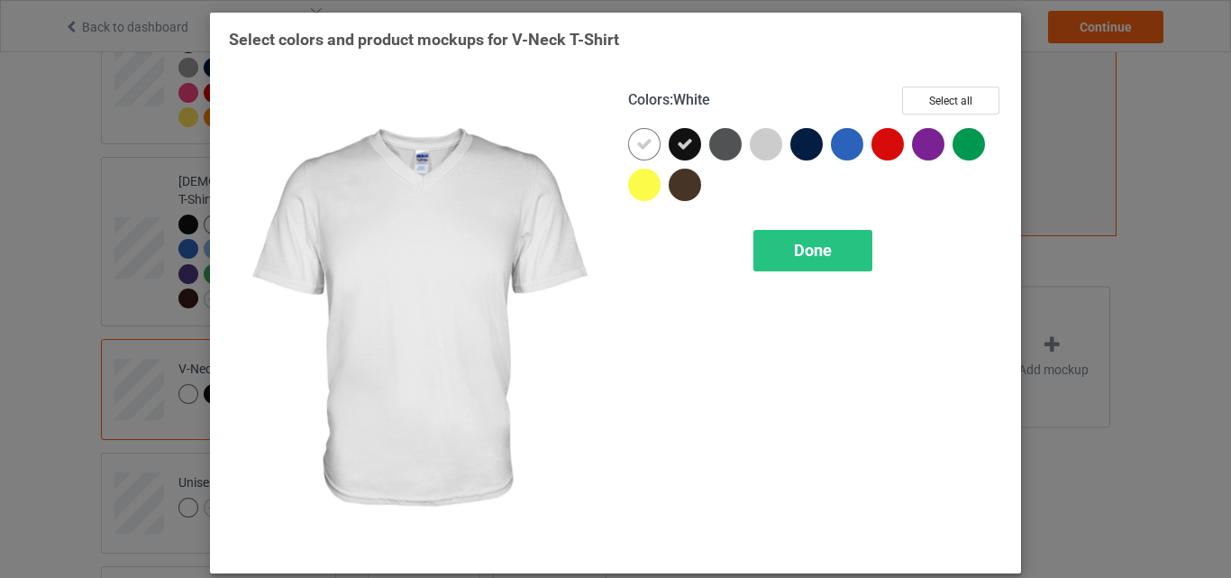
drag, startPoint x: 643, startPoint y: 142, endPoint x: 849, endPoint y: 157, distance: 206.9
click at [649, 142] on div at bounding box center [644, 144] width 32 height 32
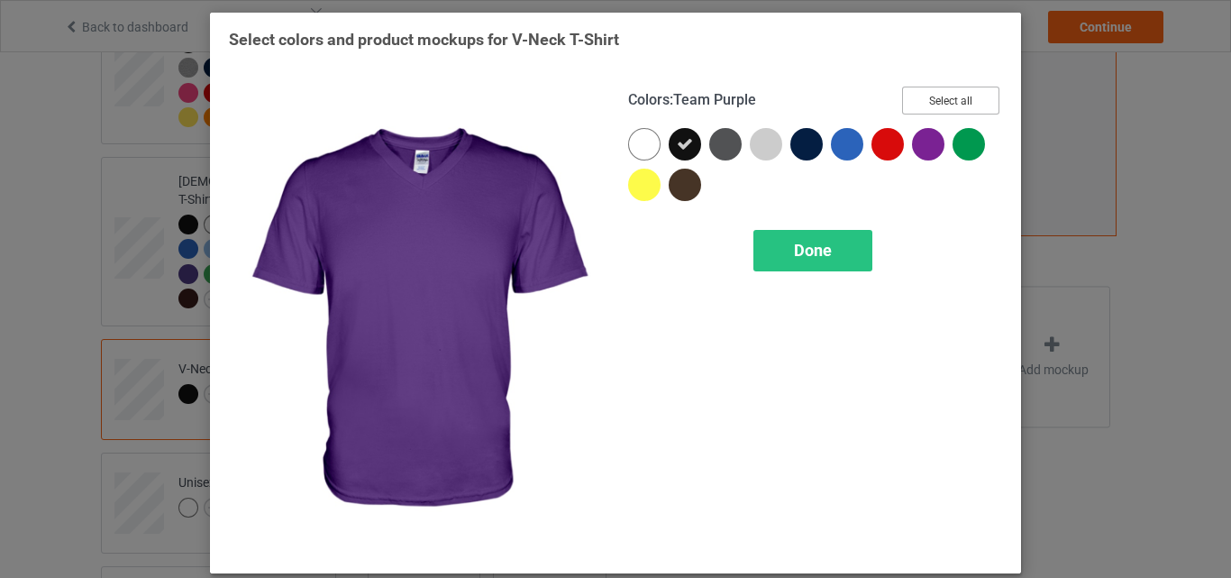
click at [936, 96] on button "Select all" at bounding box center [950, 101] width 97 height 28
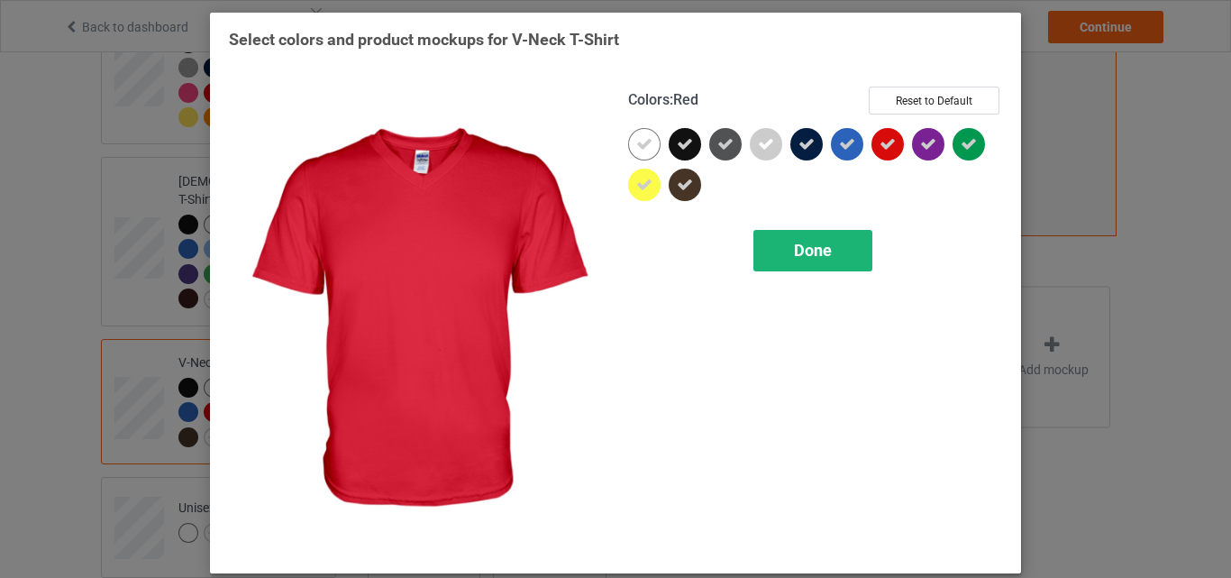
click at [803, 248] on span "Done" at bounding box center [813, 250] width 38 height 19
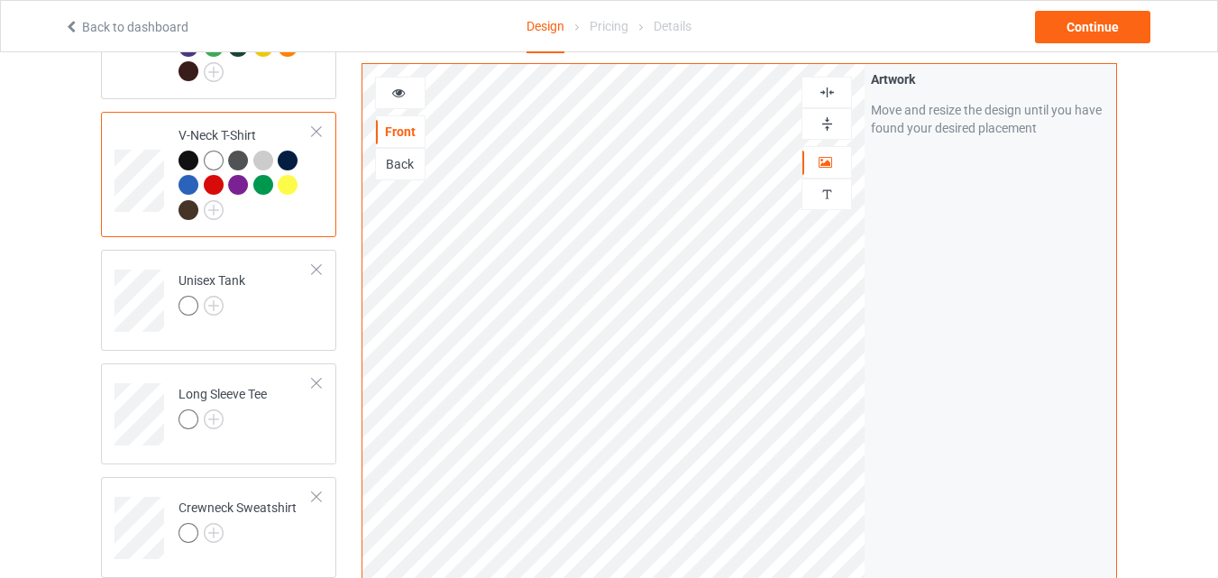
scroll to position [811, 0]
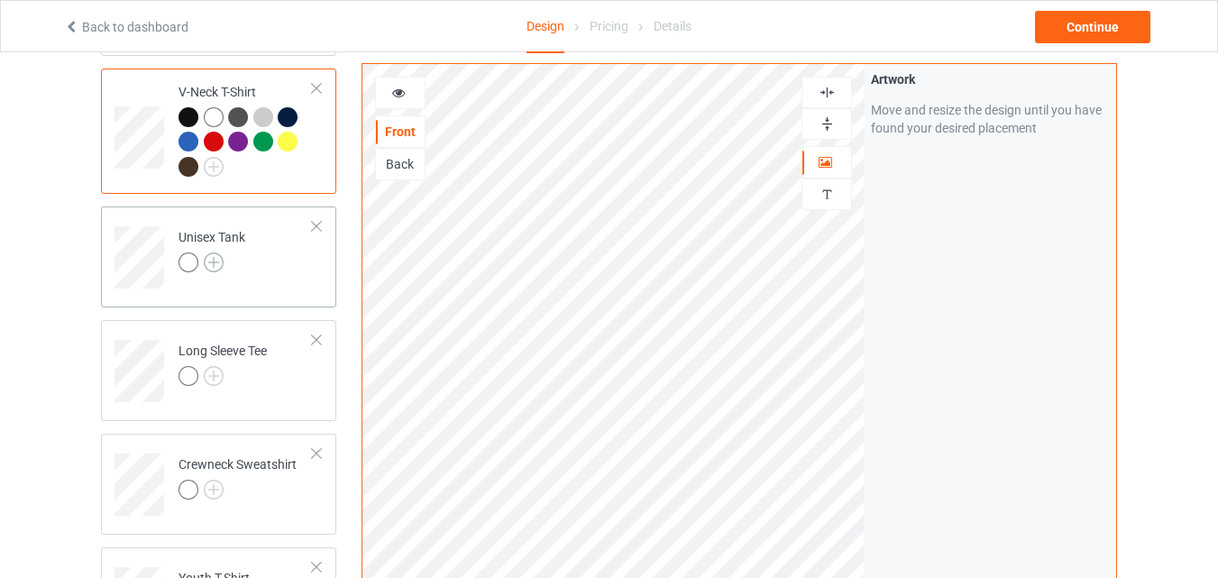
click at [214, 252] on img at bounding box center [214, 262] width 20 height 20
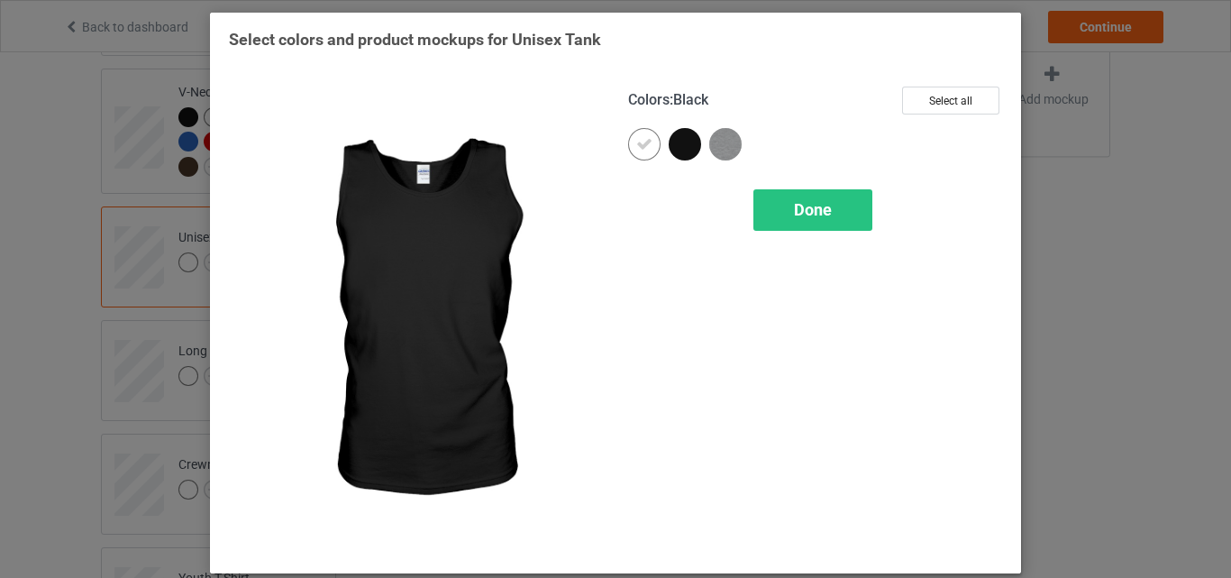
click at [683, 145] on div at bounding box center [685, 144] width 32 height 32
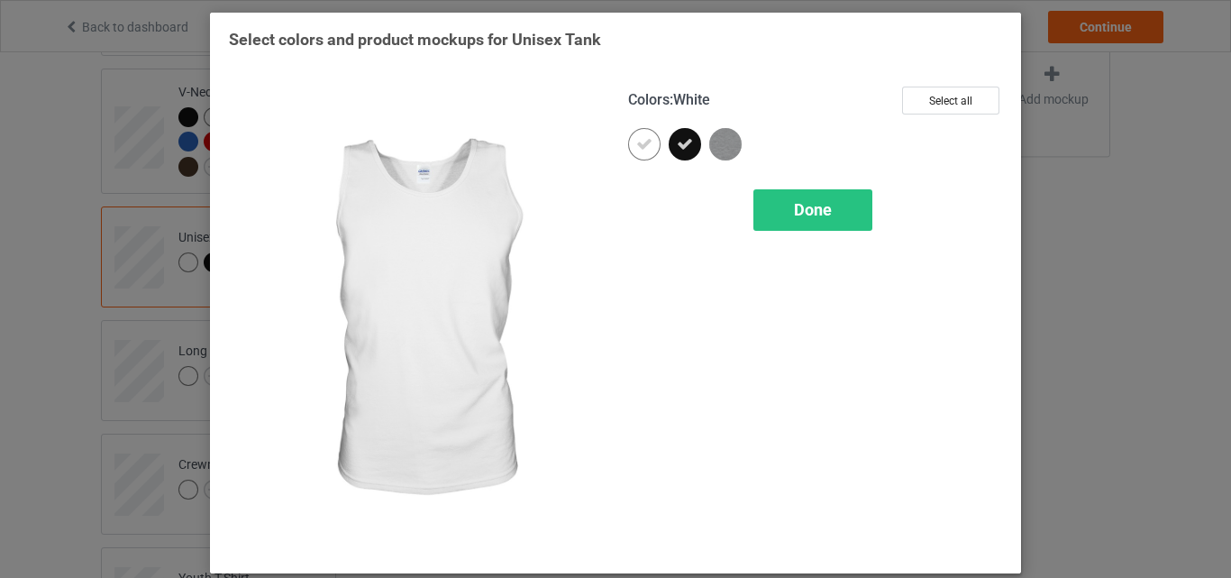
click at [636, 148] on icon at bounding box center [644, 144] width 16 height 16
drag, startPoint x: 930, startPoint y: 98, endPoint x: 875, endPoint y: 147, distance: 73.4
click at [932, 98] on button "Select all" at bounding box center [950, 101] width 97 height 28
click at [798, 206] on span "Done" at bounding box center [813, 209] width 38 height 19
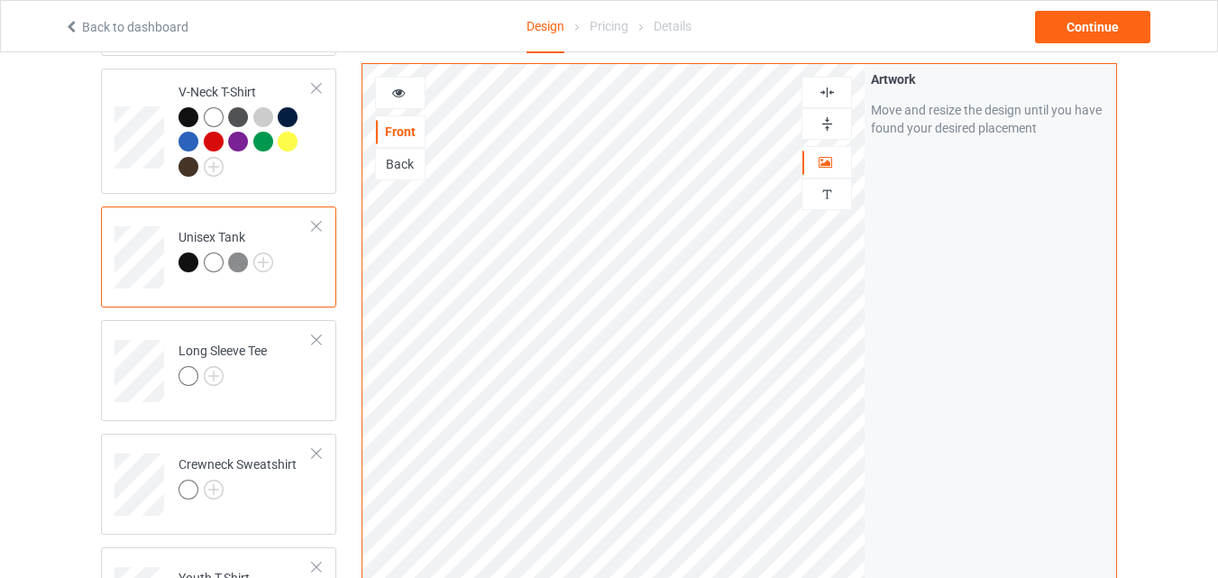
scroll to position [992, 0]
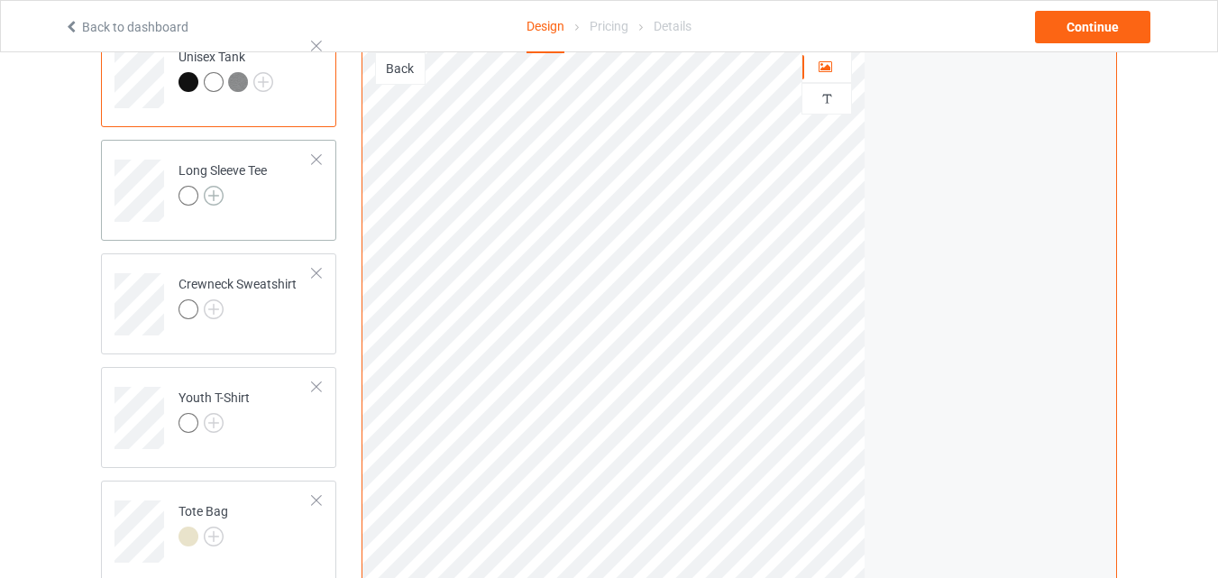
click at [215, 186] on img at bounding box center [214, 196] width 20 height 20
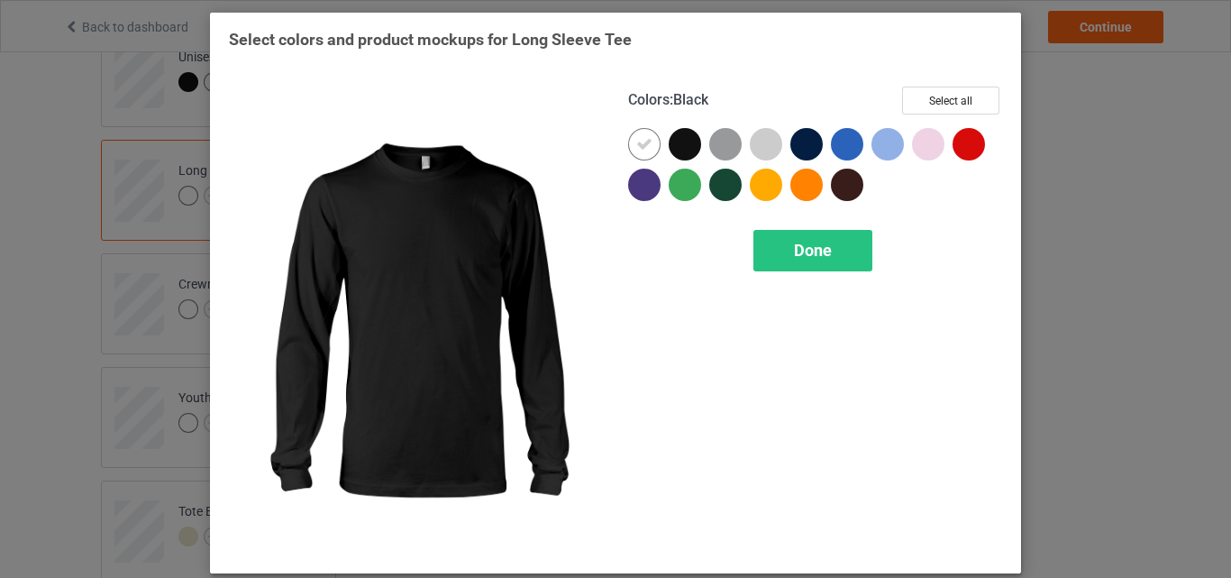
click at [677, 147] on div at bounding box center [685, 144] width 32 height 32
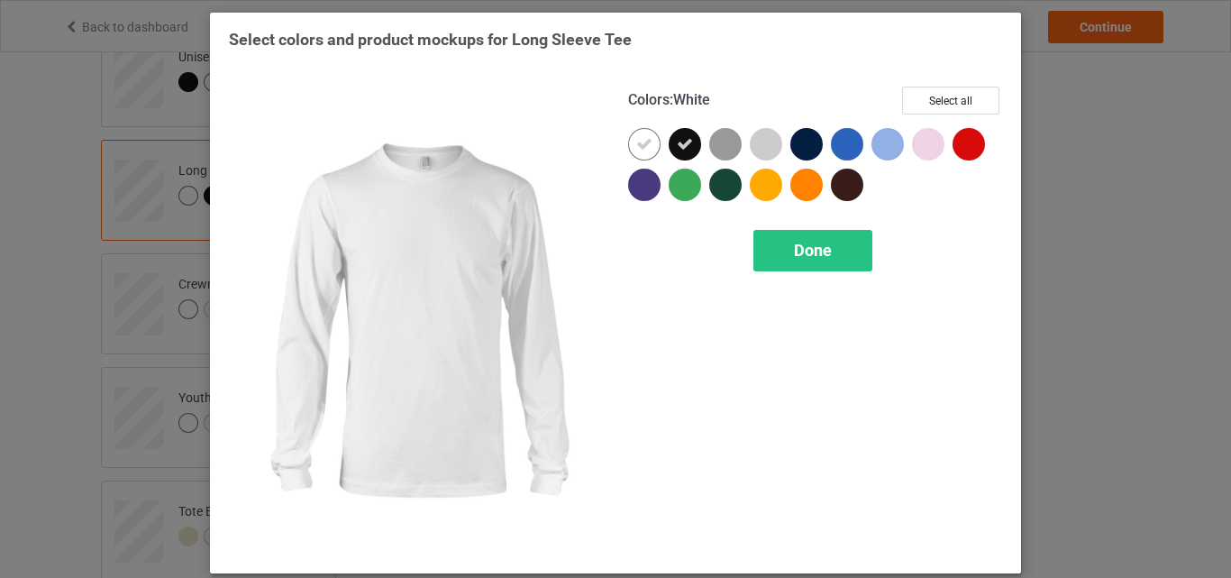
drag, startPoint x: 639, startPoint y: 146, endPoint x: 685, endPoint y: 163, distance: 49.1
click at [641, 146] on icon at bounding box center [644, 144] width 16 height 16
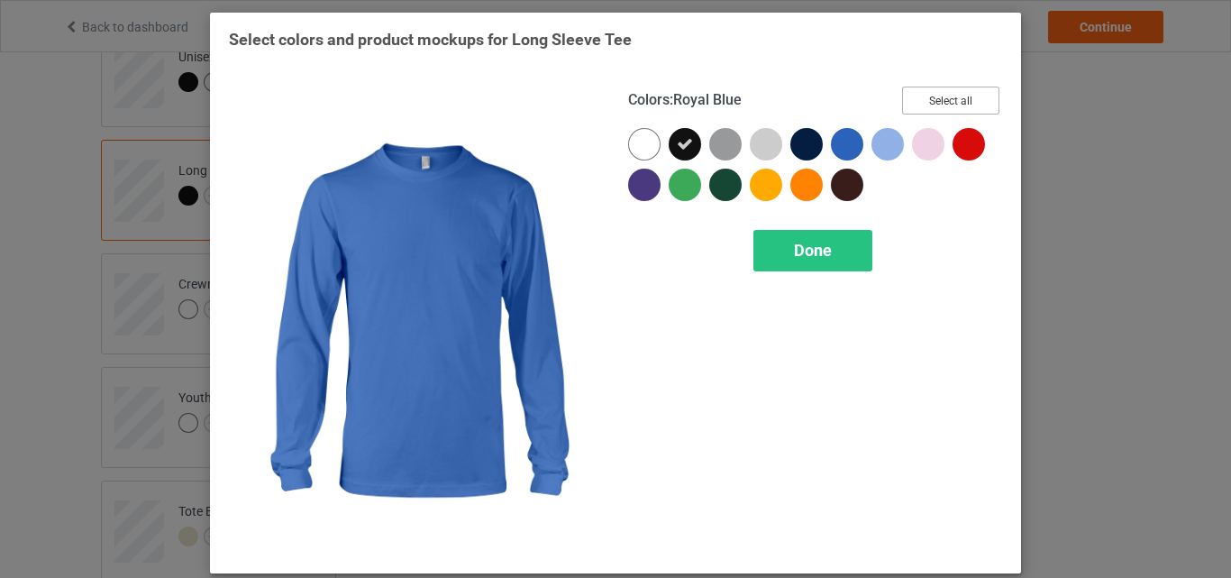
click at [942, 101] on button "Select all" at bounding box center [950, 101] width 97 height 28
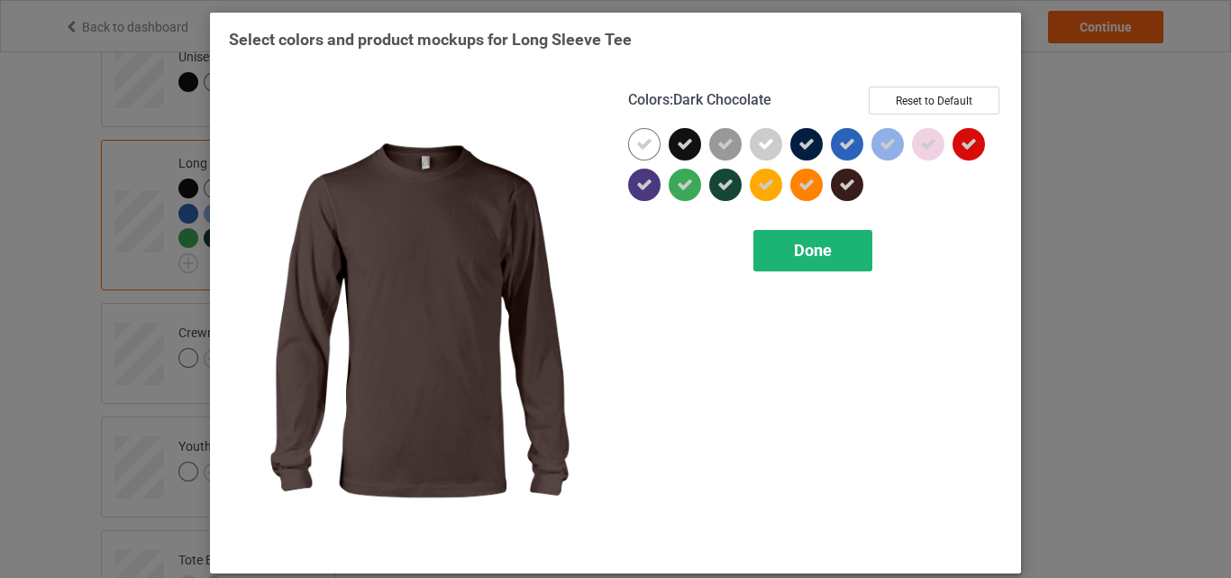
click at [798, 246] on span "Done" at bounding box center [813, 250] width 38 height 19
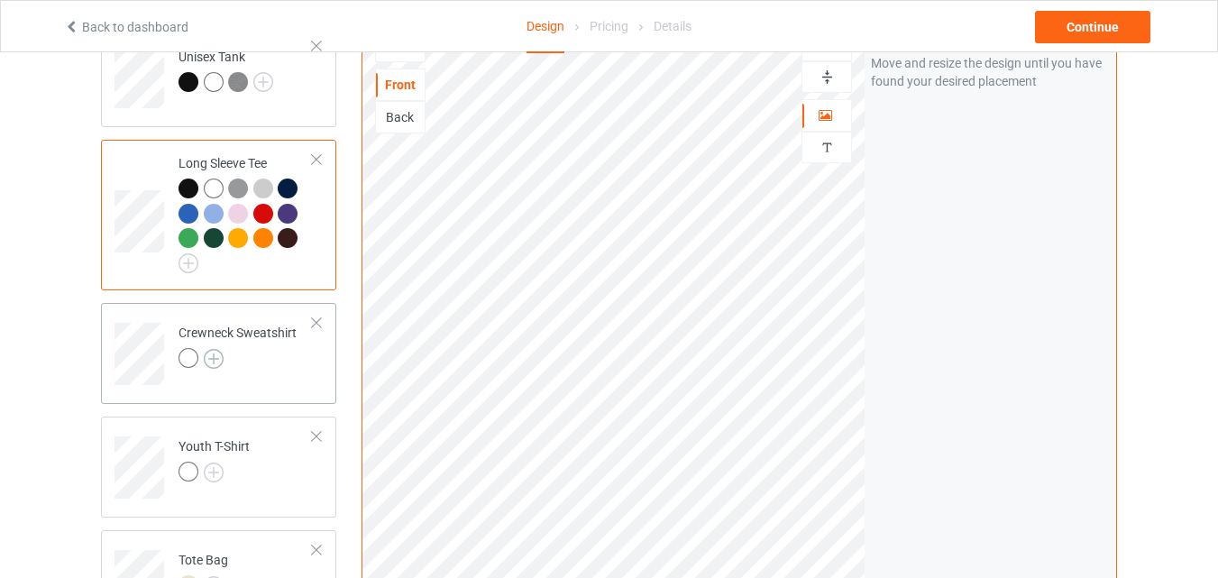
click at [211, 349] on img at bounding box center [214, 359] width 20 height 20
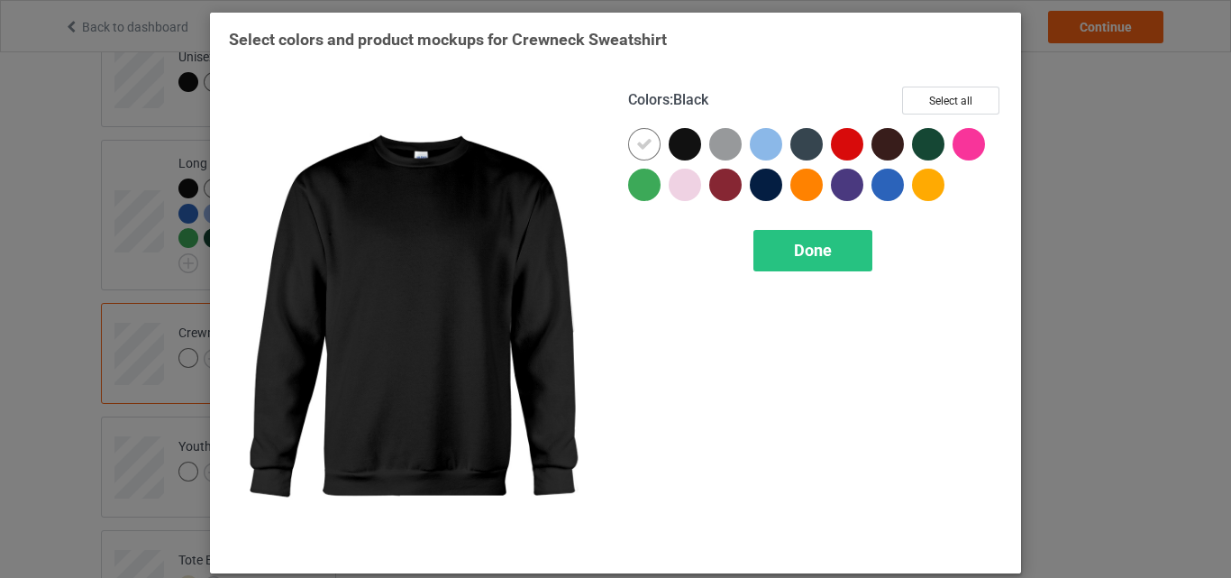
click at [679, 143] on div at bounding box center [685, 144] width 32 height 32
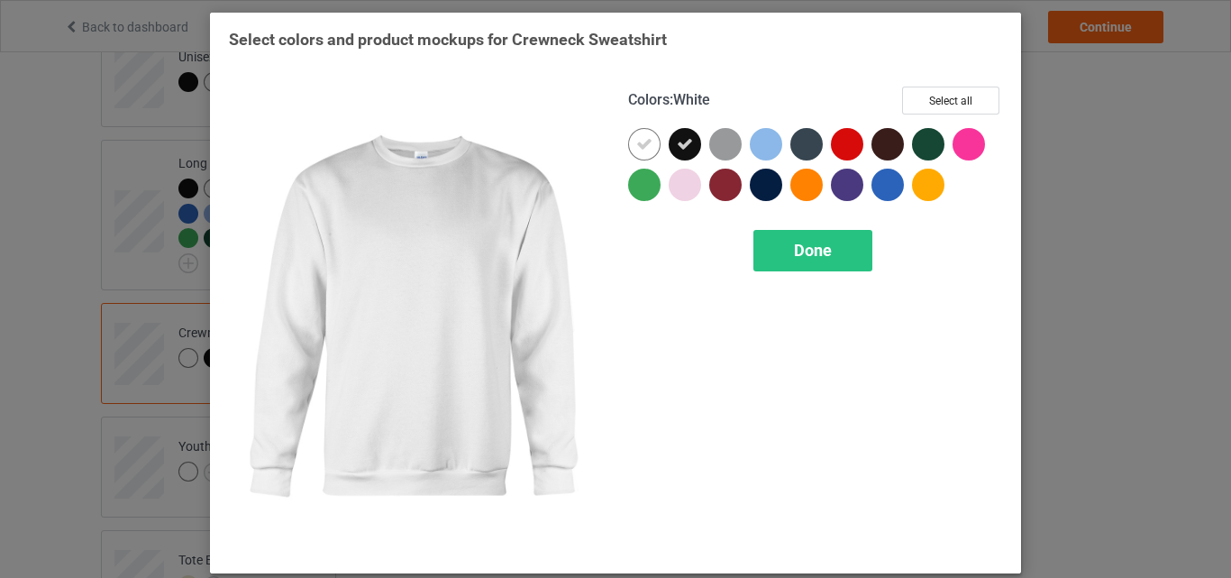
click at [642, 146] on icon at bounding box center [644, 144] width 16 height 16
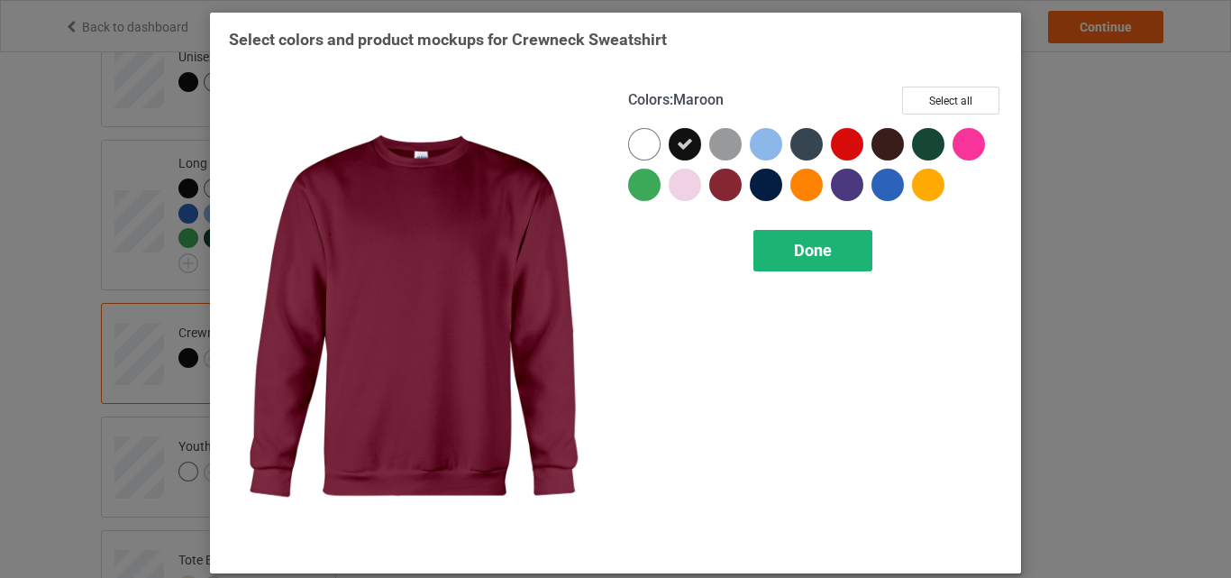
click at [800, 247] on span "Done" at bounding box center [813, 250] width 38 height 19
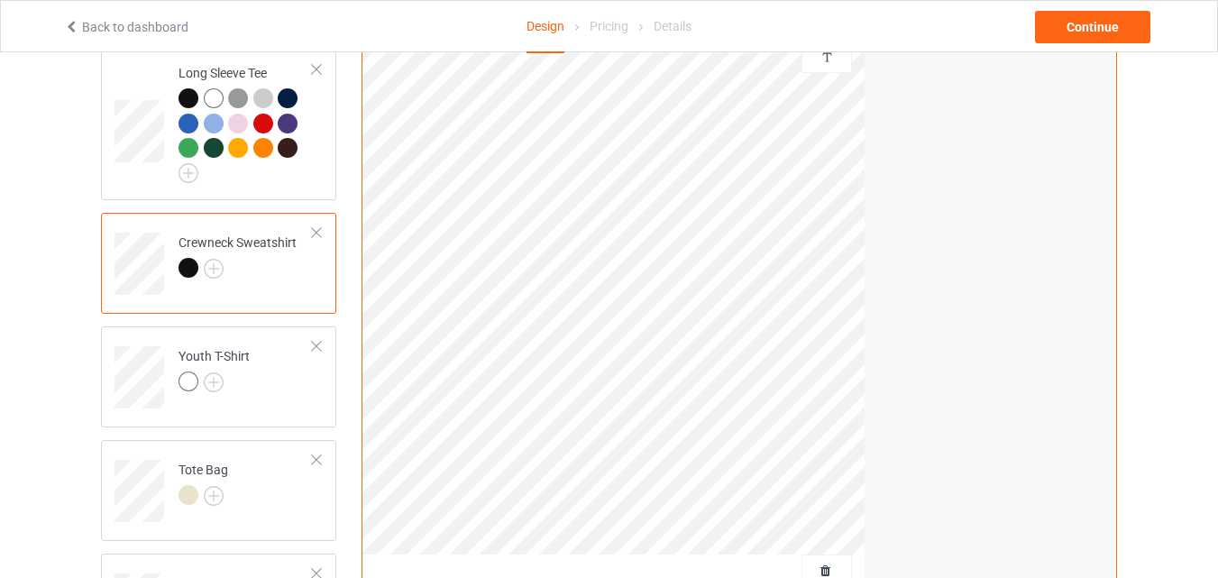
scroll to position [992, 0]
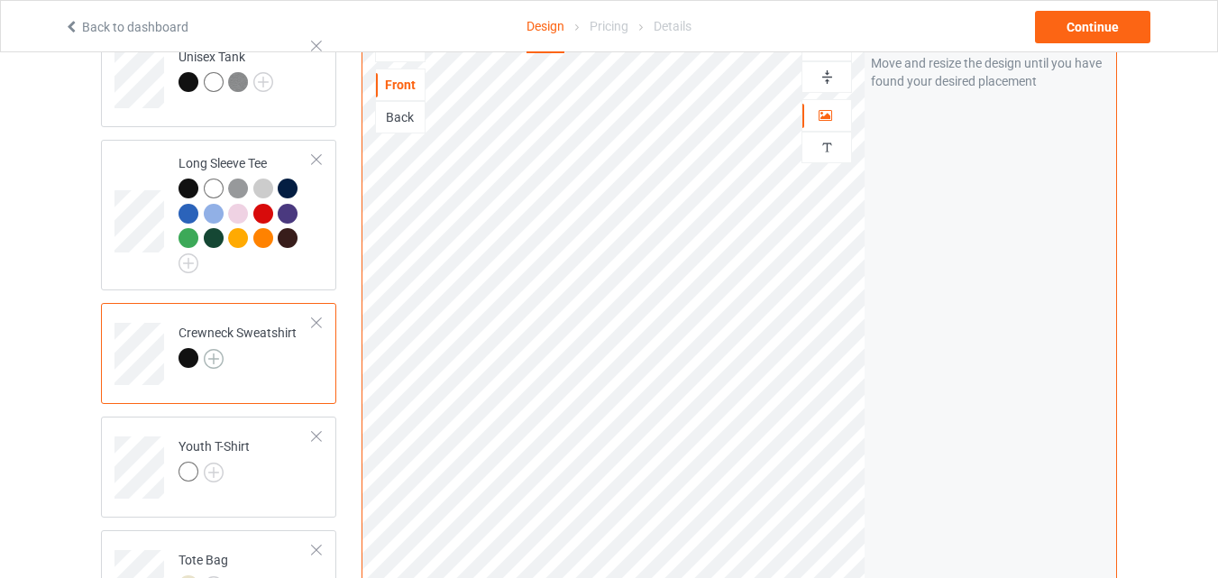
click at [212, 349] on img at bounding box center [214, 359] width 20 height 20
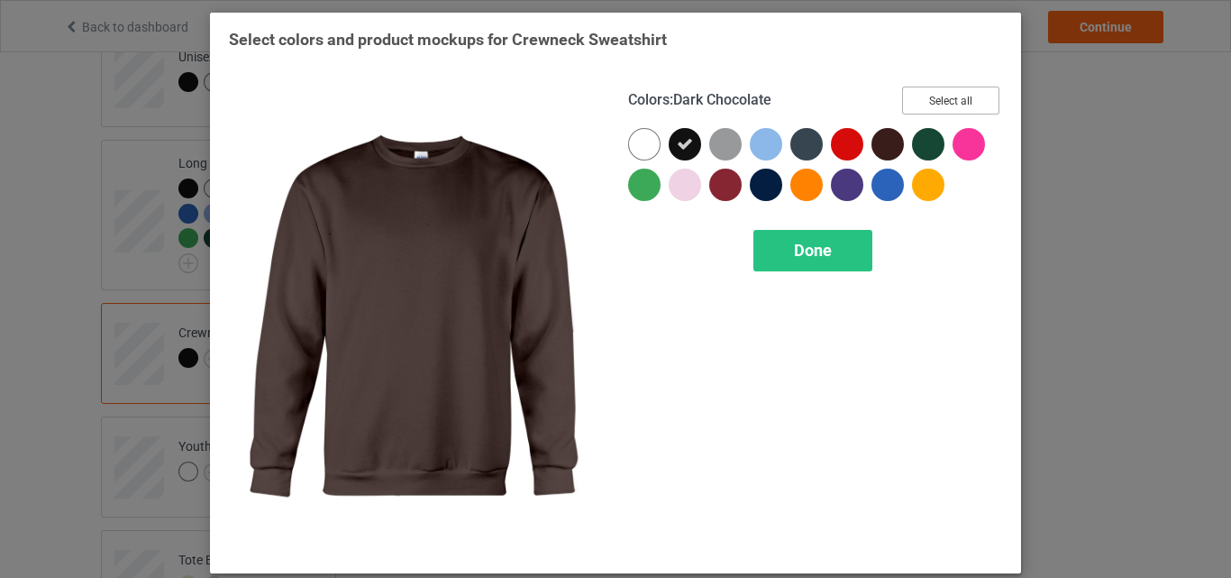
click at [936, 103] on button "Select all" at bounding box center [950, 101] width 97 height 28
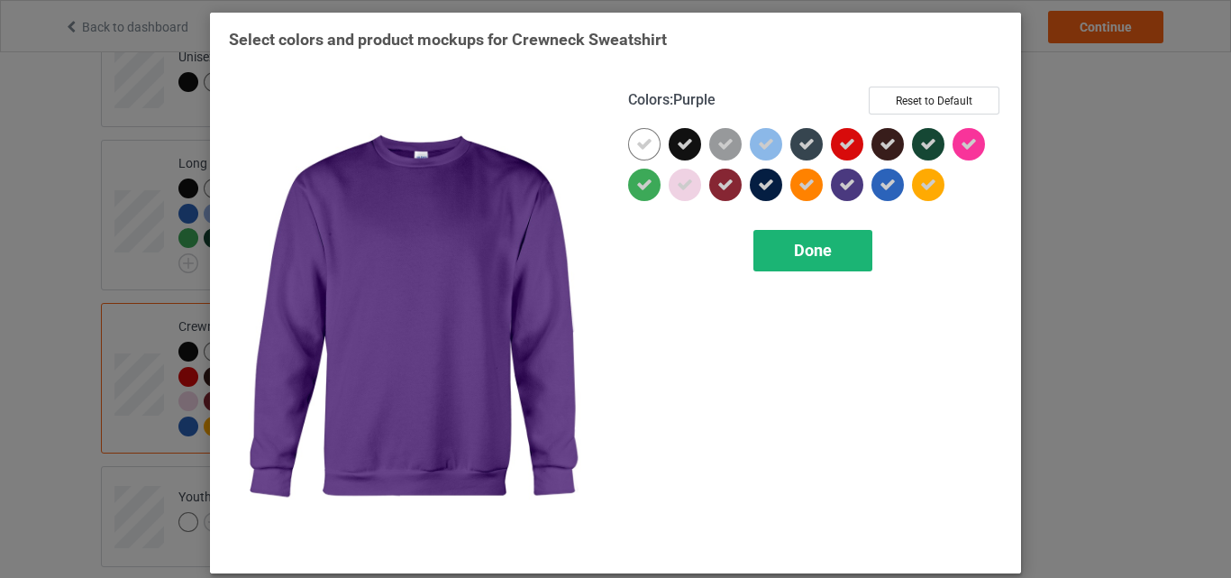
click at [794, 249] on span "Done" at bounding box center [813, 250] width 38 height 19
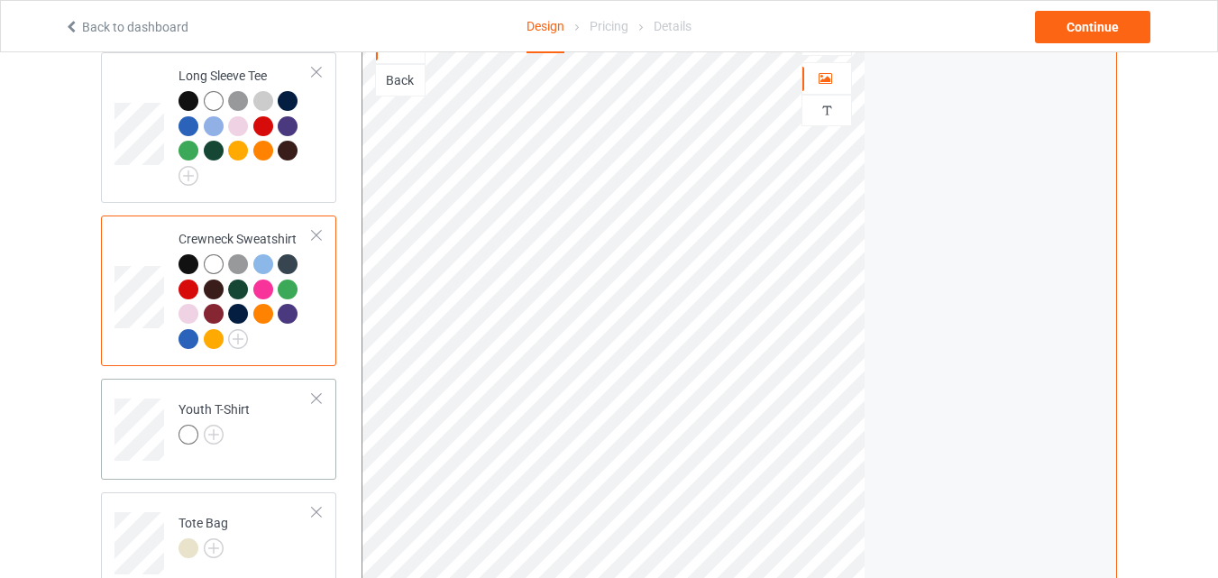
scroll to position [1172, 0]
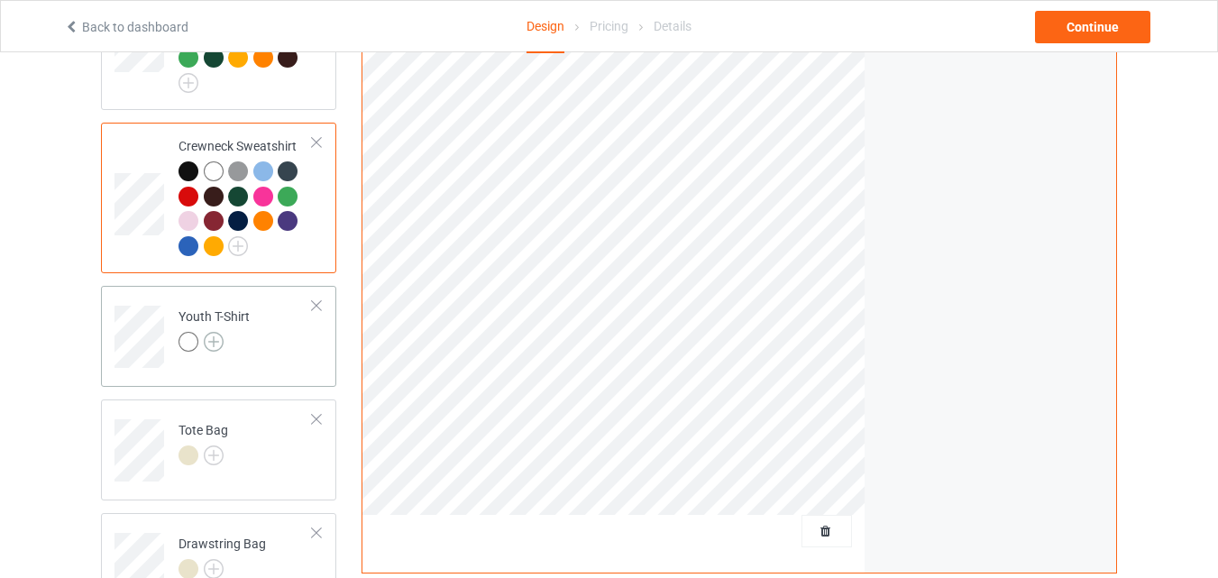
click at [210, 332] on img at bounding box center [214, 342] width 20 height 20
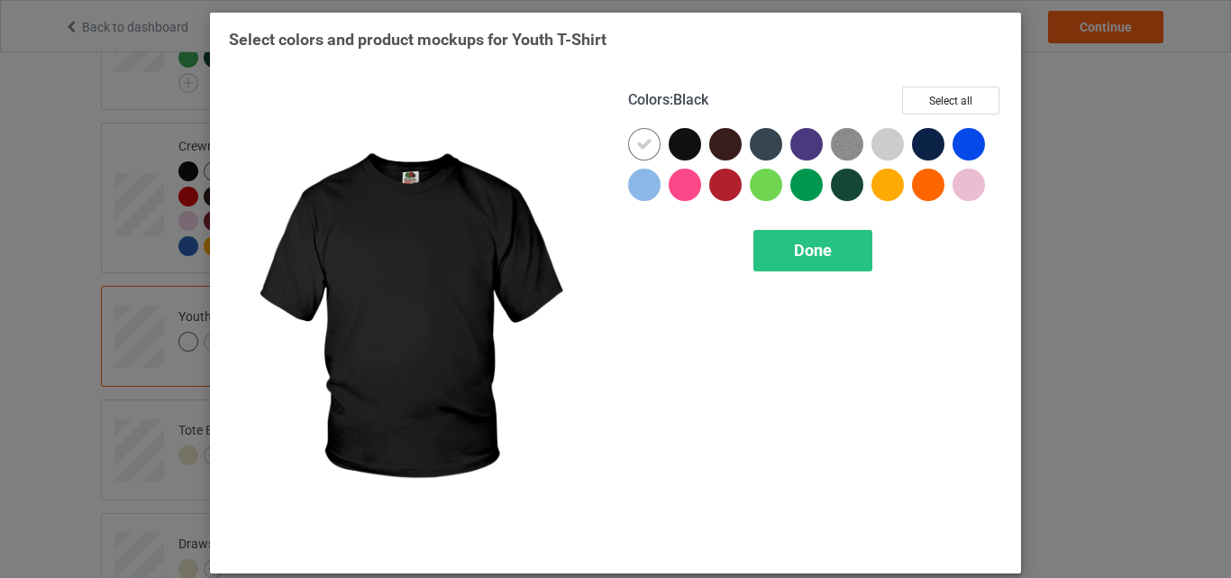
click at [675, 146] on div at bounding box center [685, 144] width 32 height 32
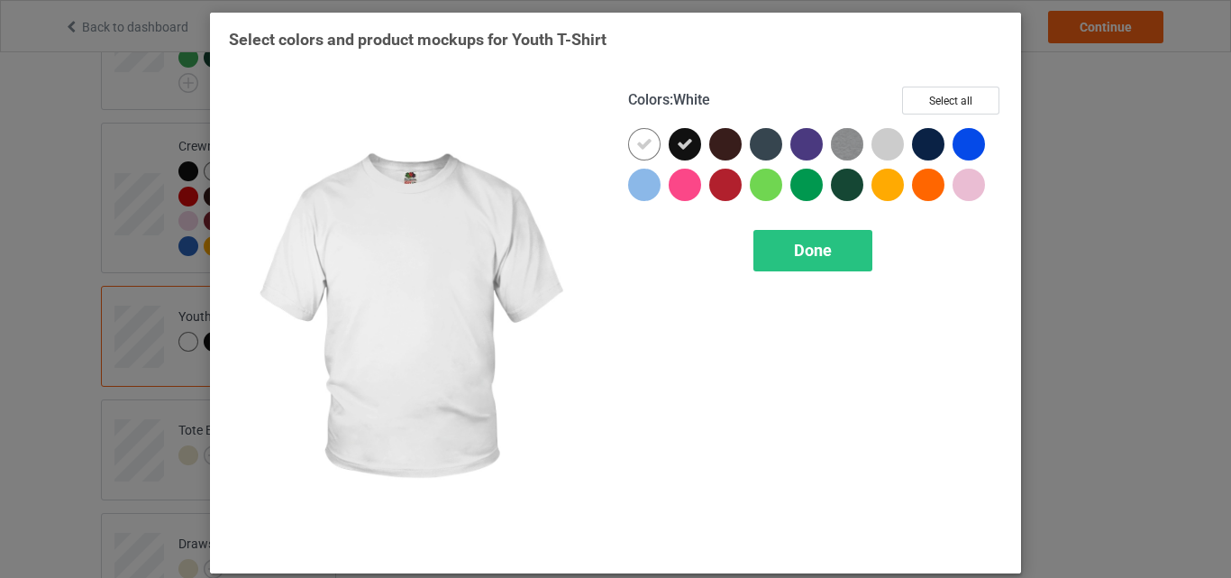
click at [643, 147] on icon at bounding box center [644, 144] width 16 height 16
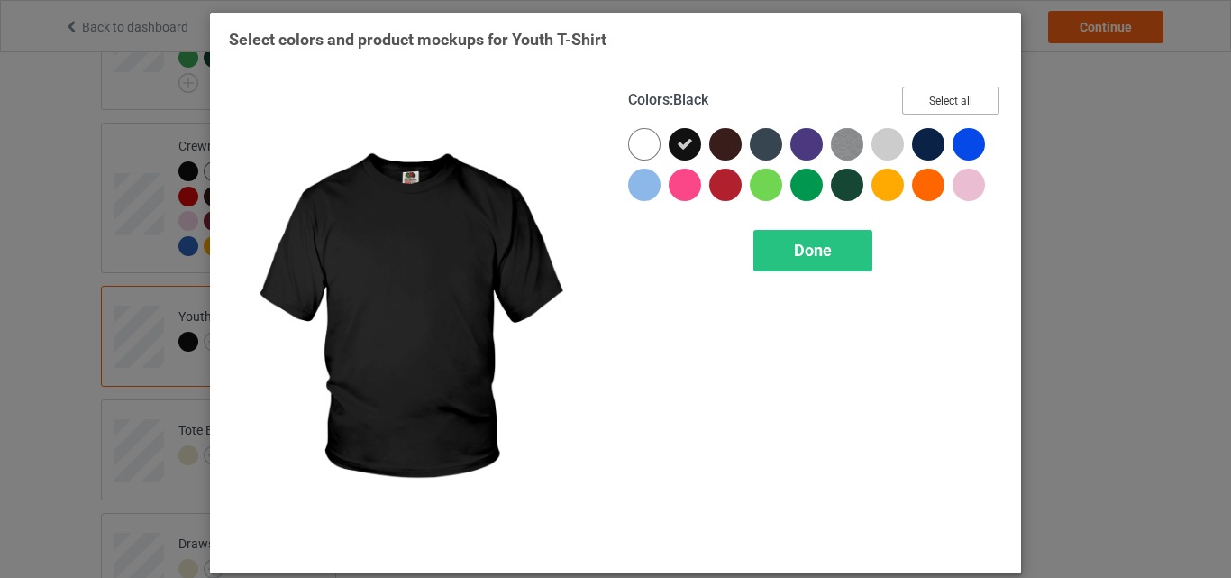
drag, startPoint x: 947, startPoint y: 104, endPoint x: 942, endPoint y: 115, distance: 12.6
click at [947, 103] on button "Select all" at bounding box center [950, 101] width 97 height 28
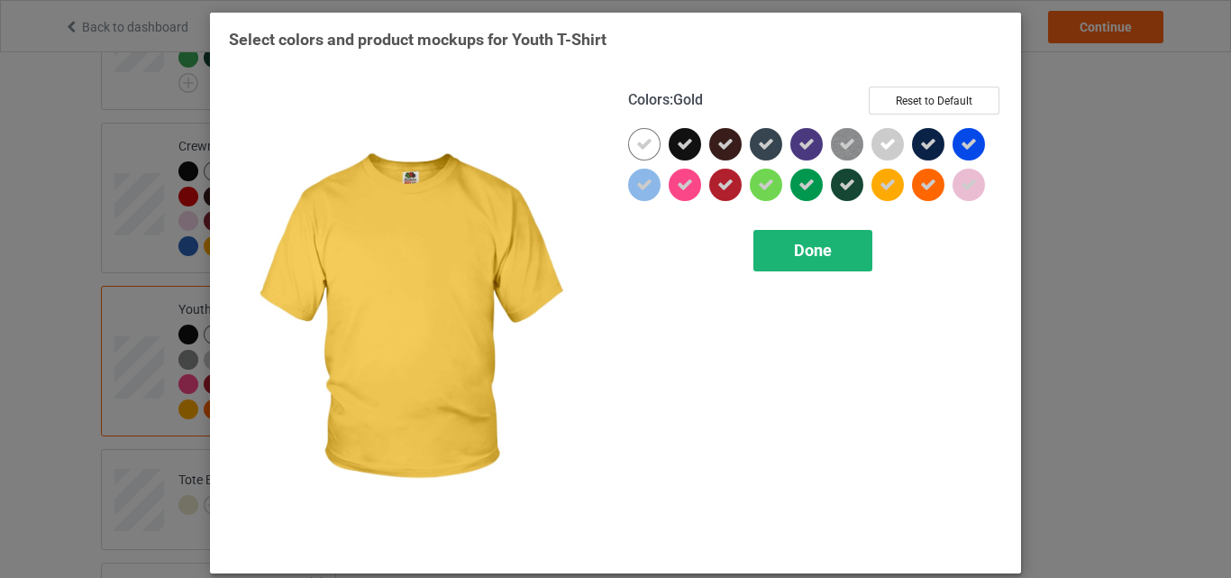
click at [810, 251] on span "Done" at bounding box center [813, 250] width 38 height 19
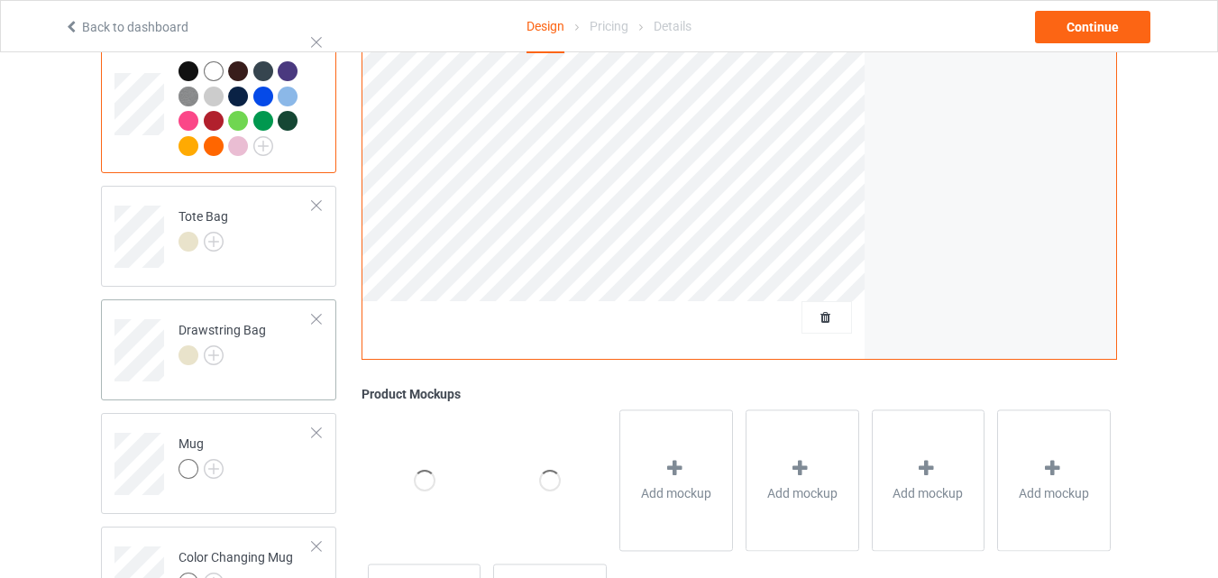
scroll to position [1442, 0]
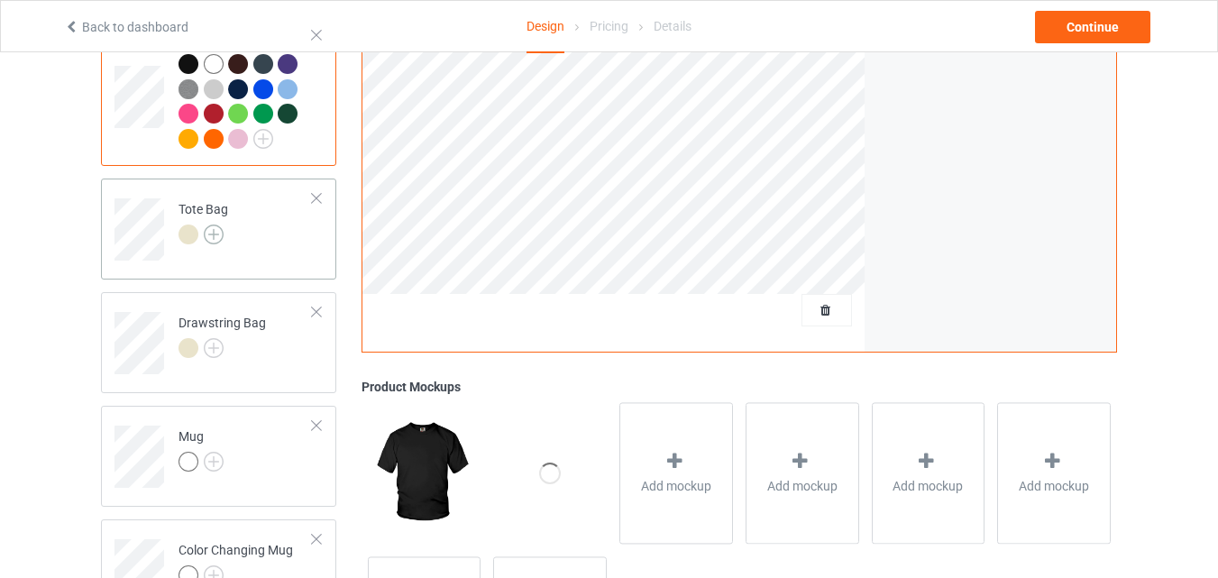
click at [213, 224] on img at bounding box center [214, 234] width 20 height 20
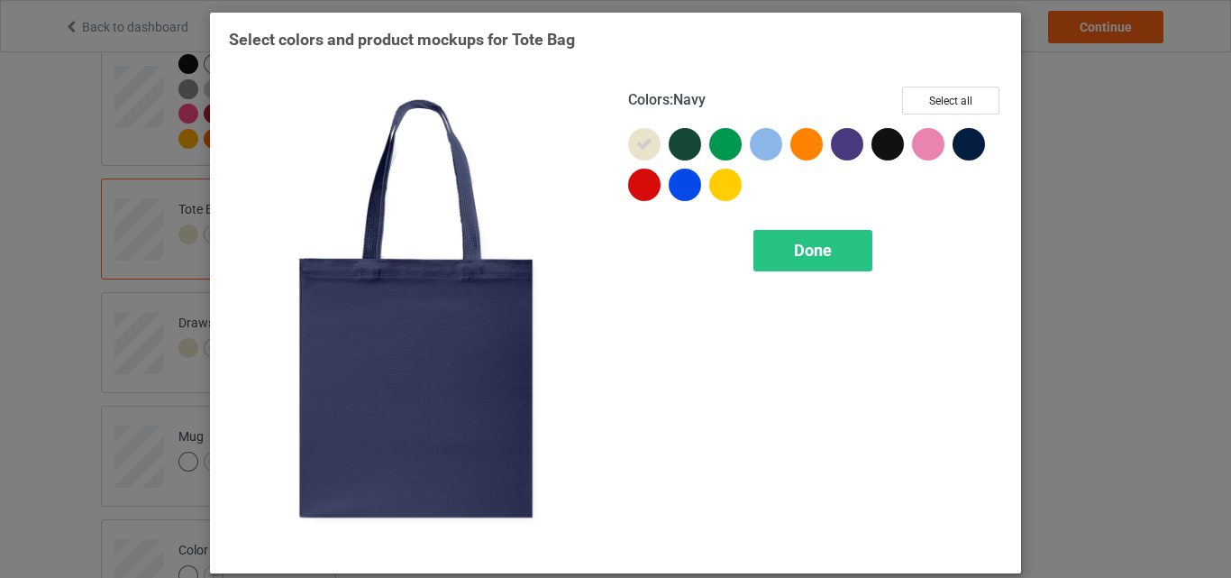
click at [966, 144] on div at bounding box center [969, 144] width 32 height 32
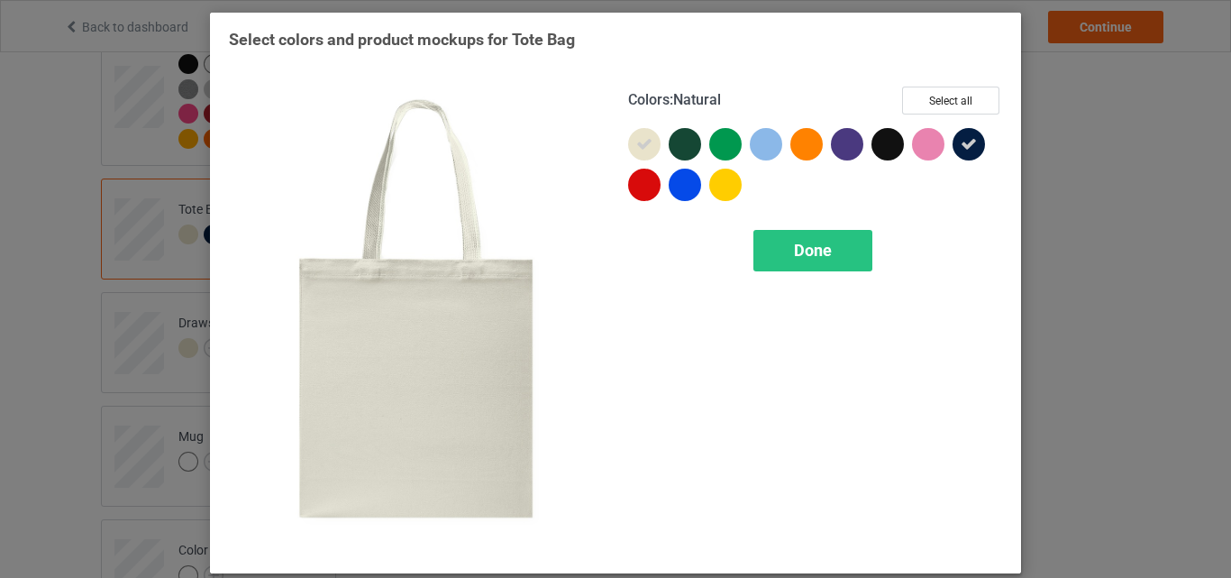
click at [639, 143] on icon at bounding box center [644, 144] width 16 height 16
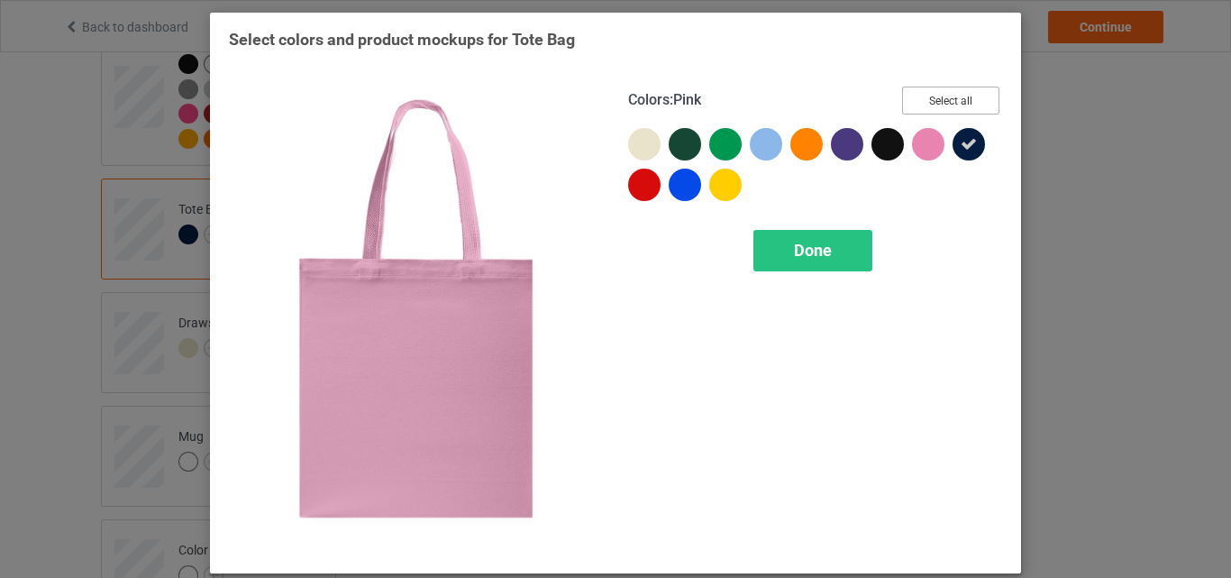
click at [947, 98] on button "Select all" at bounding box center [950, 101] width 97 height 28
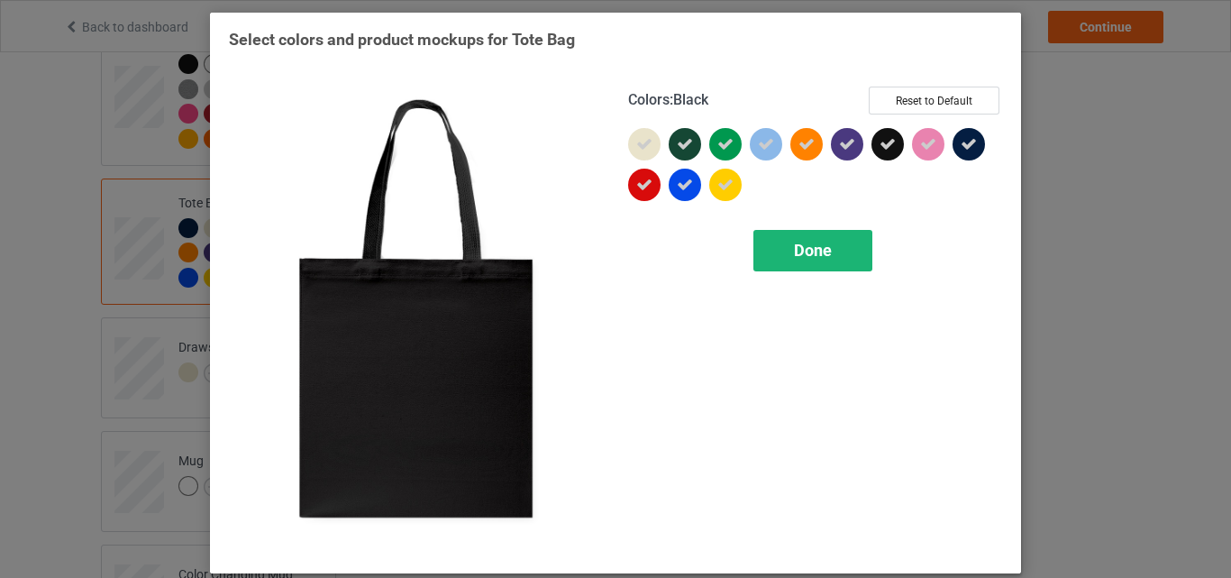
click at [813, 253] on span "Done" at bounding box center [813, 250] width 38 height 19
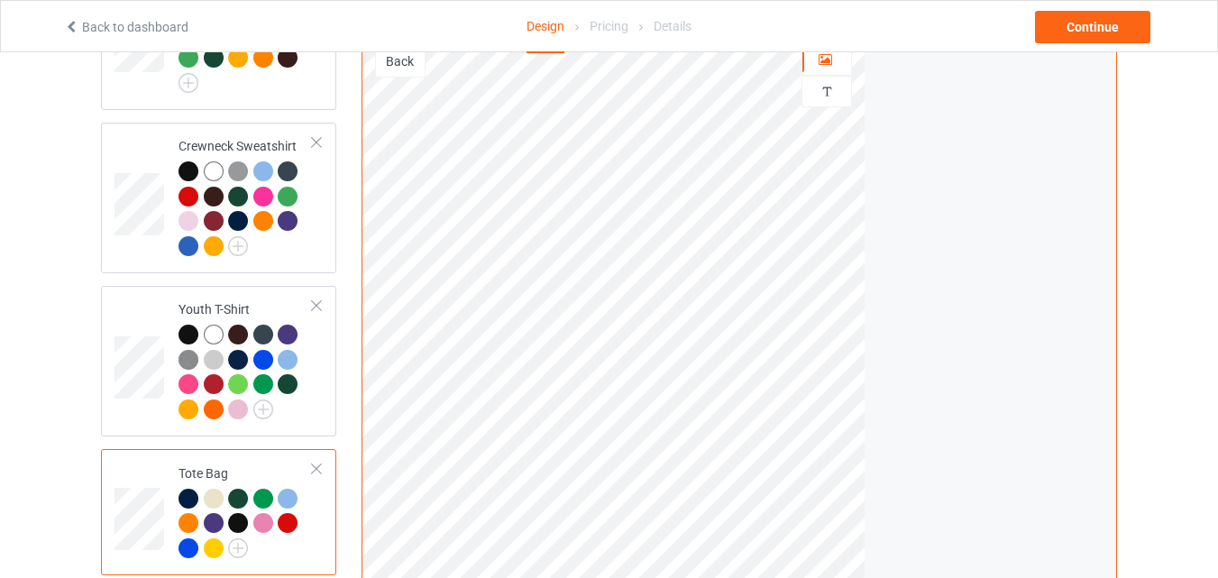
scroll to position [1082, 0]
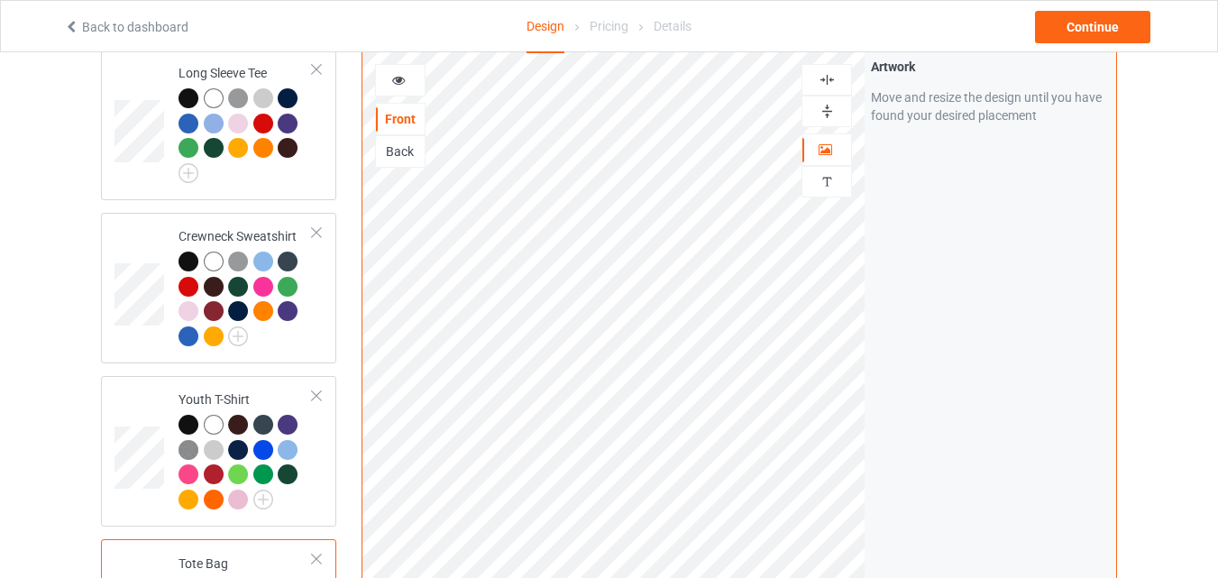
click at [401, 142] on div "Back" at bounding box center [400, 151] width 49 height 18
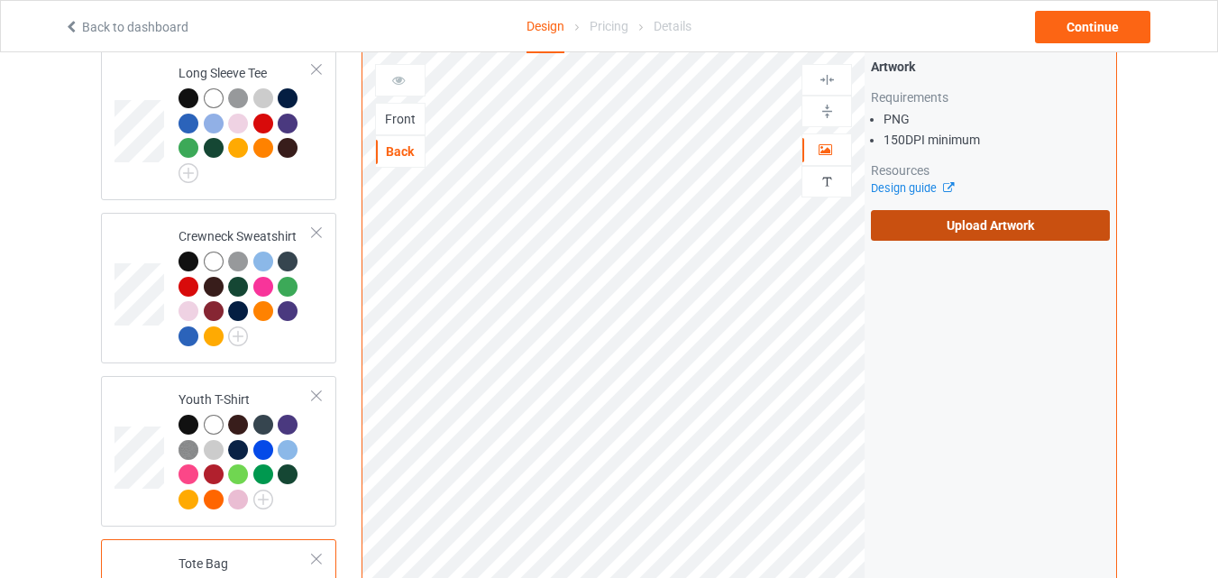
click at [990, 212] on label "Upload Artwork" at bounding box center [990, 225] width 239 height 31
click at [0, 0] on input "Upload Artwork" at bounding box center [0, 0] width 0 height 0
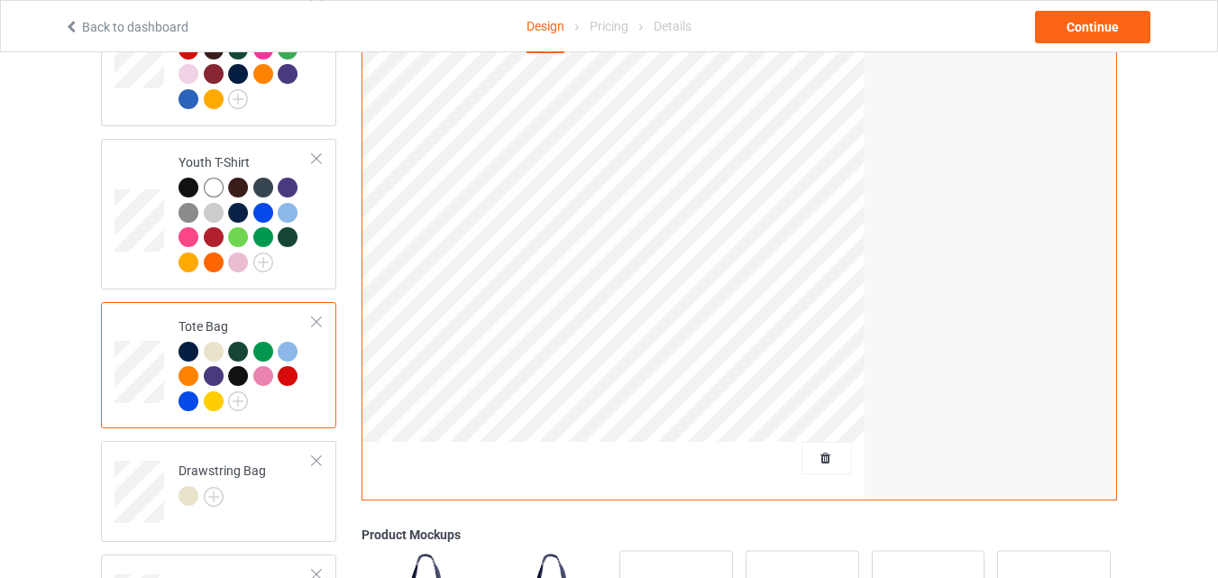
scroll to position [1352, 0]
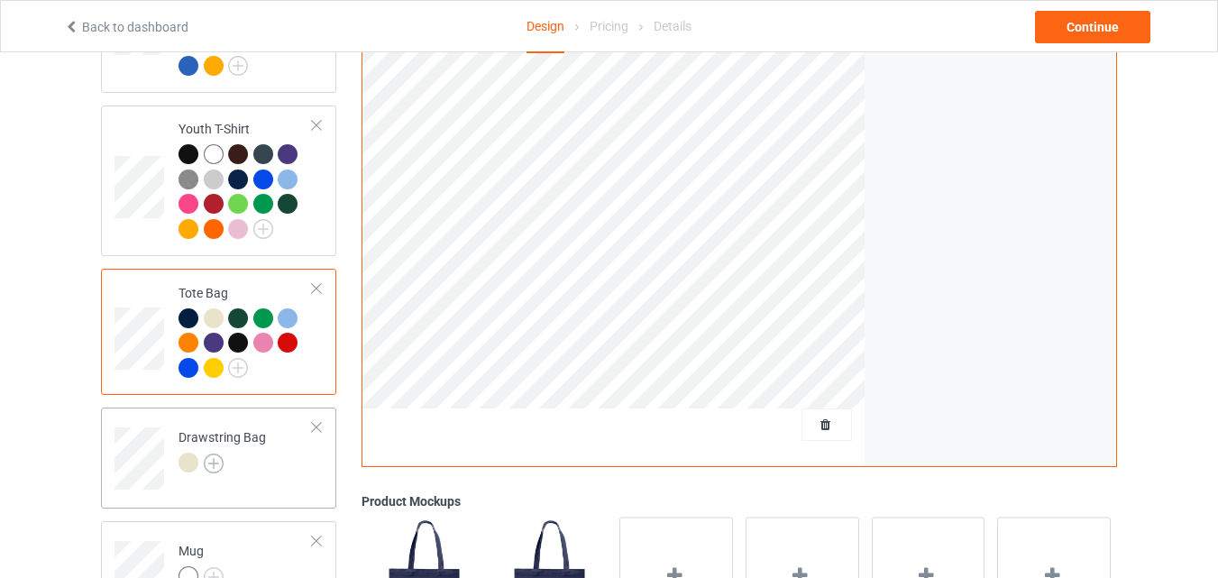
click at [212, 453] on img at bounding box center [214, 463] width 20 height 20
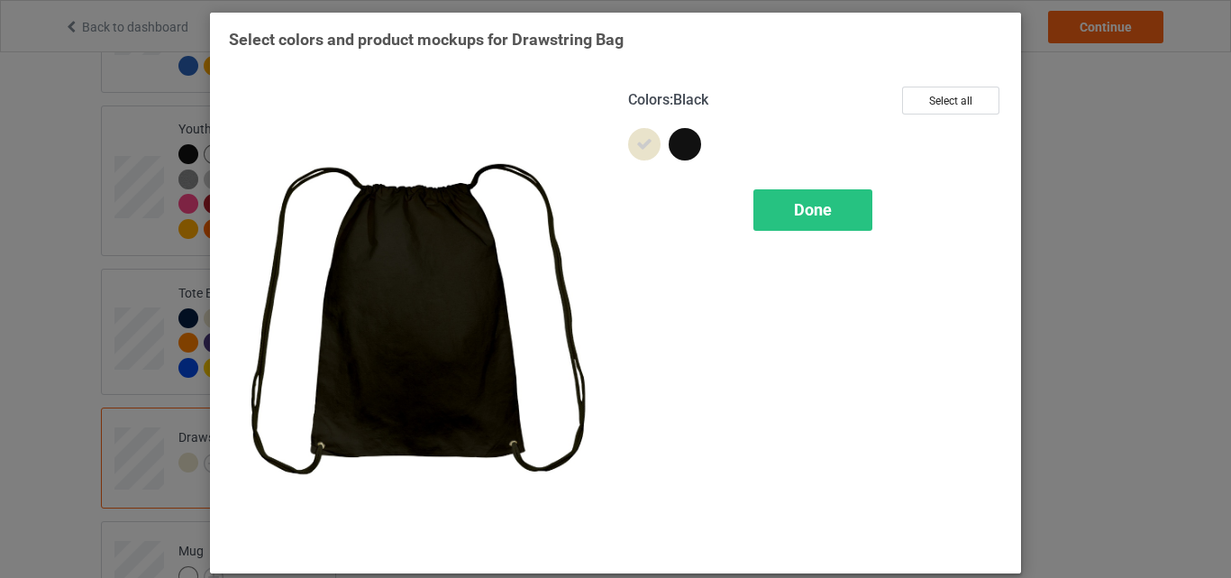
click at [677, 143] on div at bounding box center [685, 144] width 32 height 32
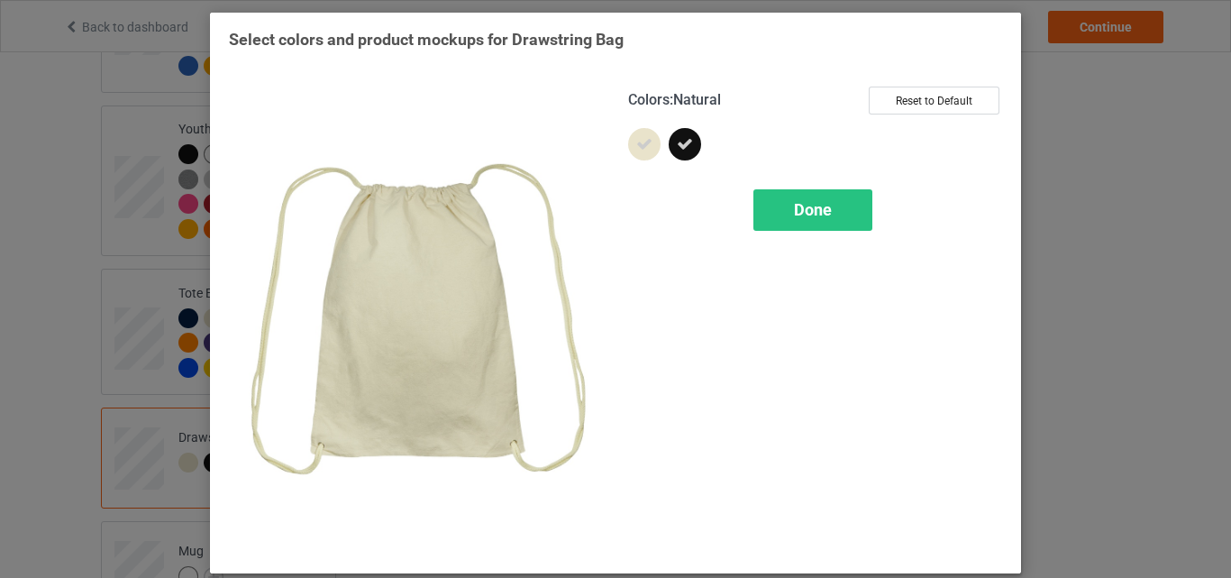
click at [641, 142] on icon at bounding box center [644, 144] width 16 height 16
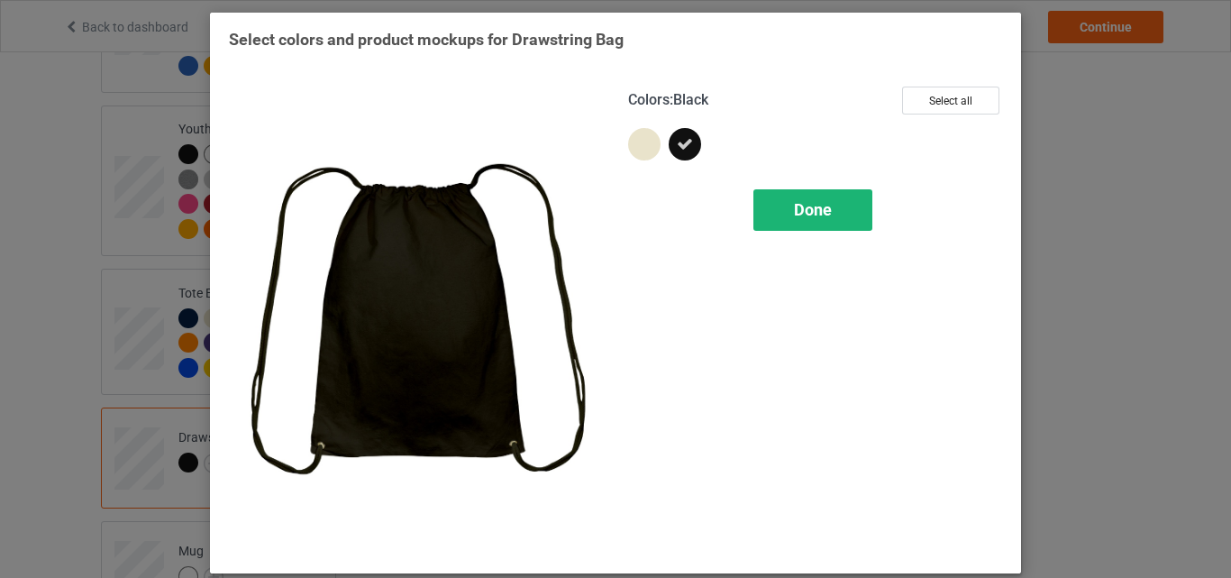
click at [808, 209] on span "Done" at bounding box center [813, 209] width 38 height 19
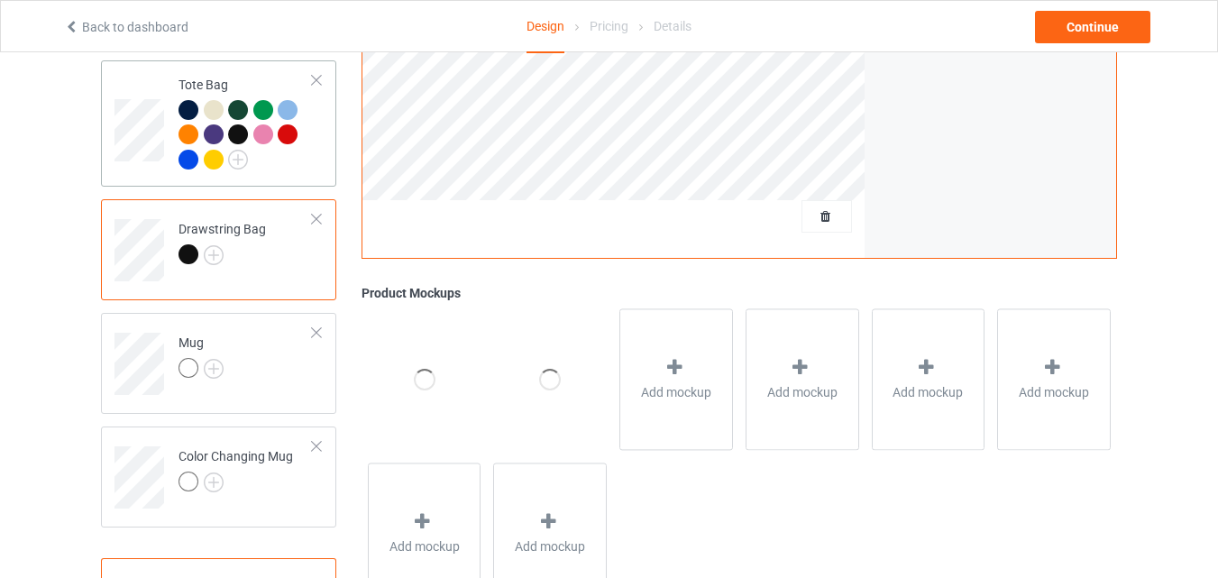
scroll to position [1623, 0]
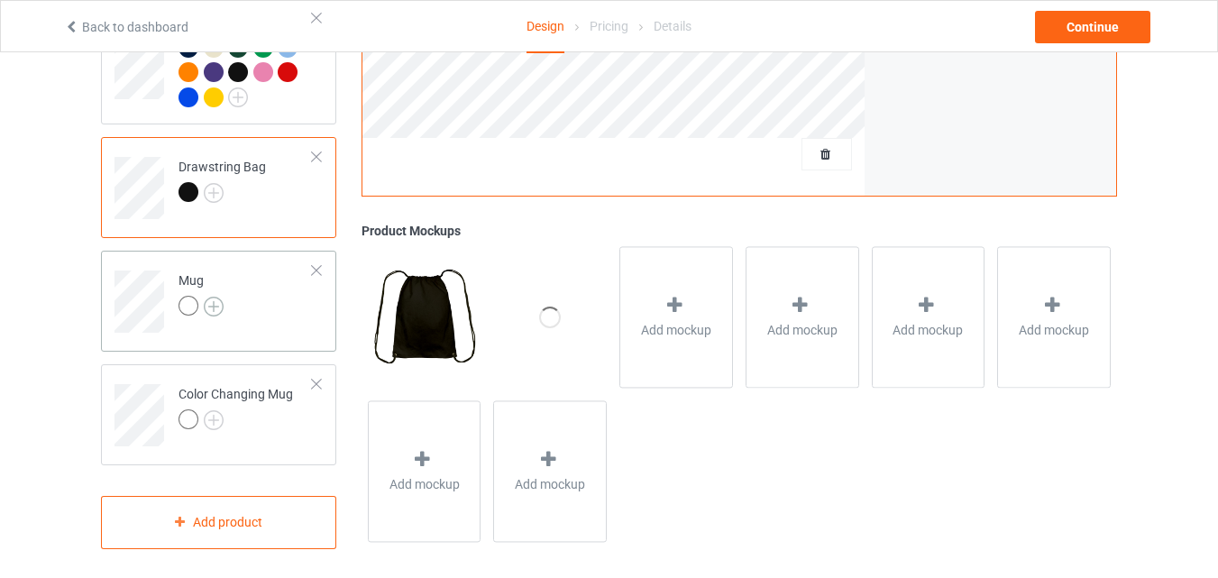
click at [213, 297] on img at bounding box center [214, 307] width 20 height 20
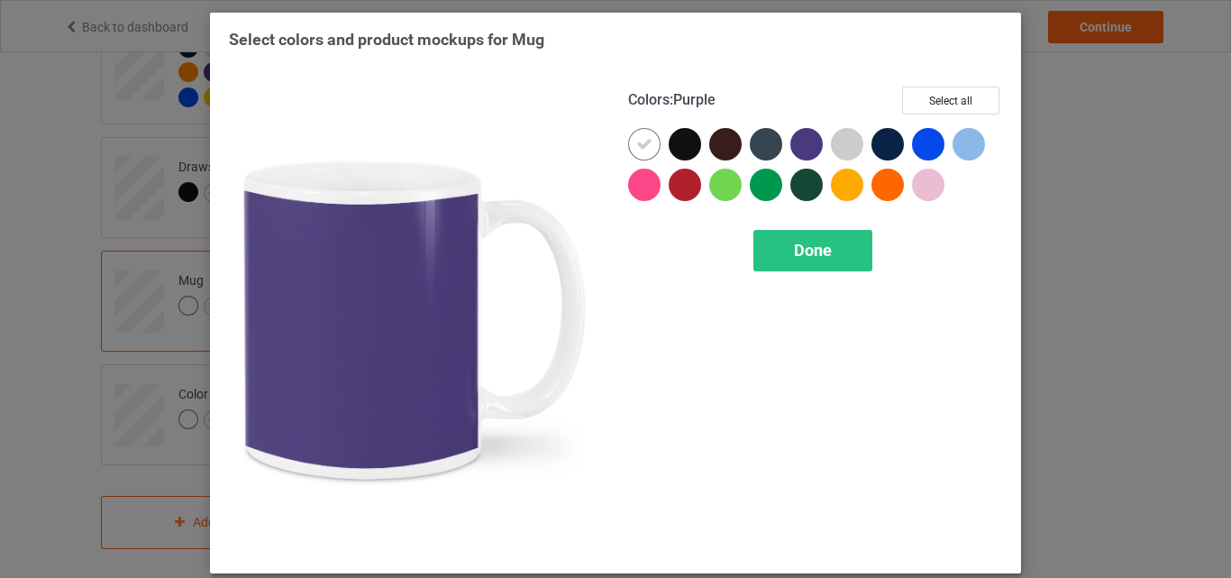
click at [797, 144] on div at bounding box center [807, 144] width 32 height 32
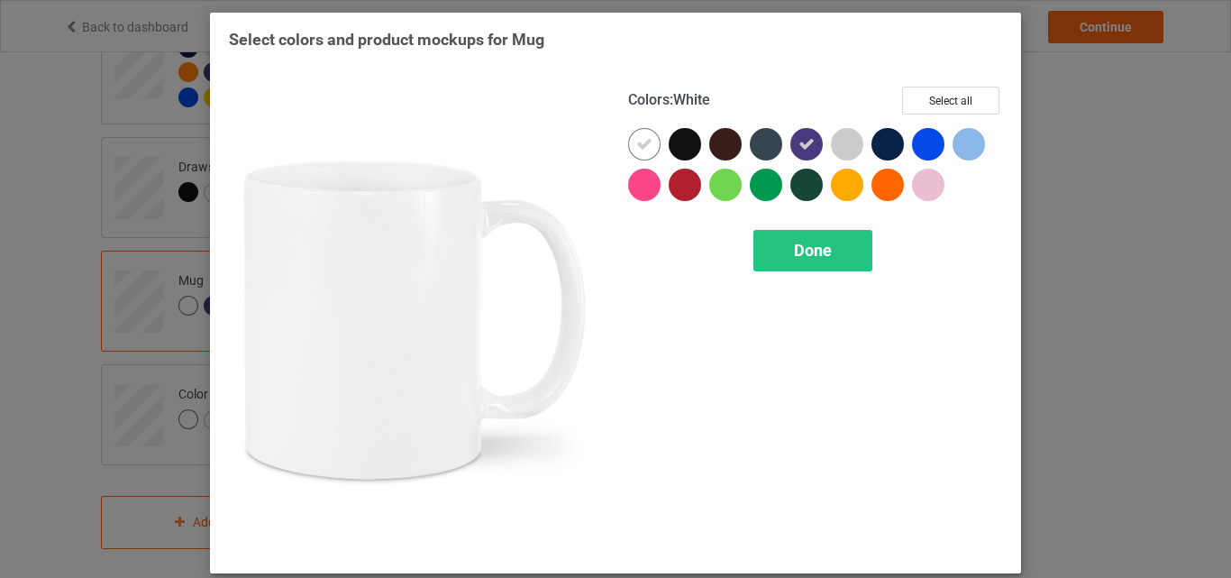
click at [639, 142] on icon at bounding box center [644, 144] width 16 height 16
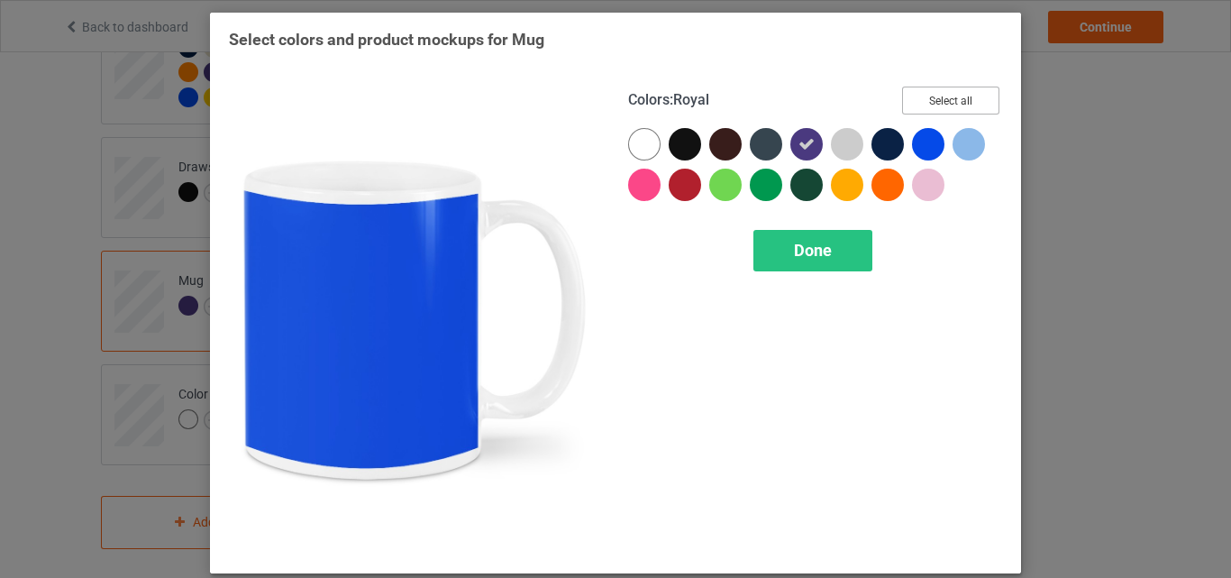
click at [944, 103] on button "Select all" at bounding box center [950, 101] width 97 height 28
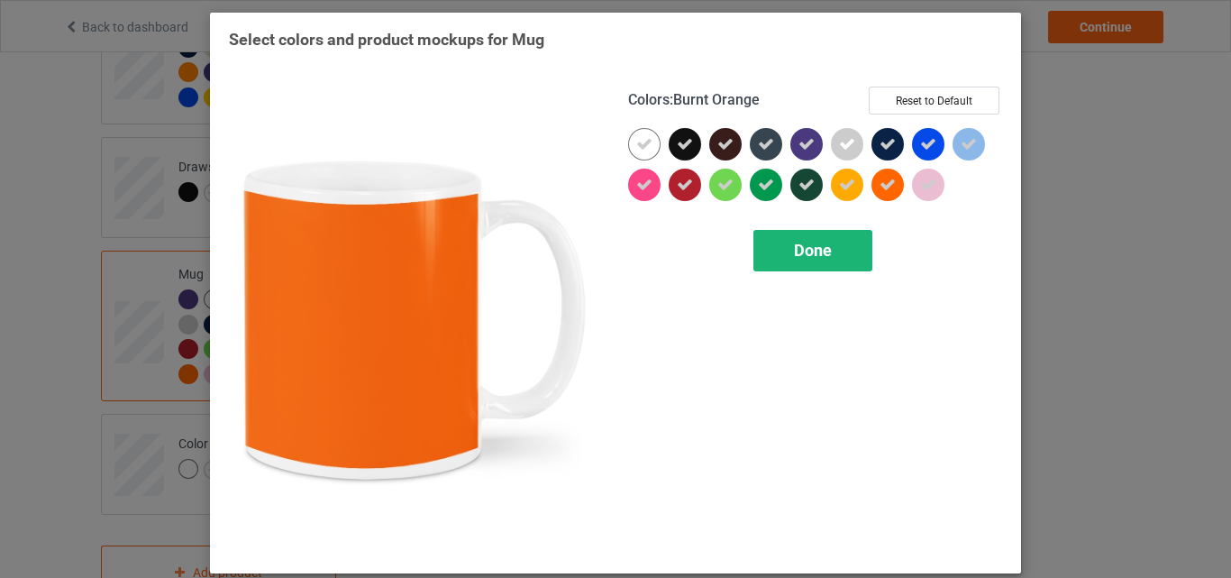
click at [802, 255] on span "Done" at bounding box center [813, 250] width 38 height 19
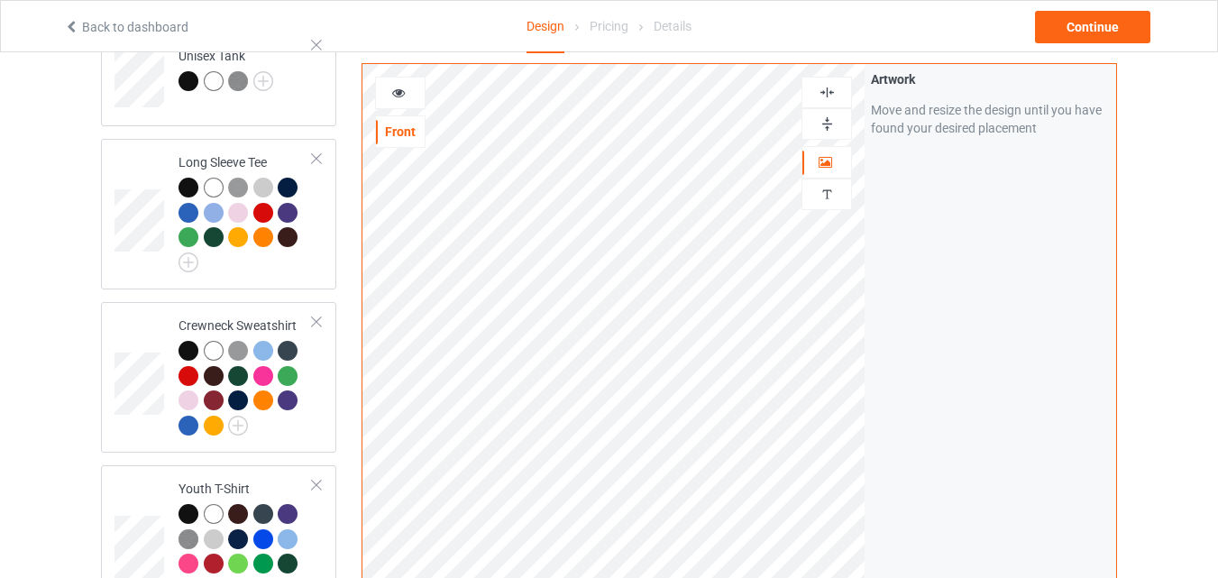
scroll to position [992, 0]
click at [400, 92] on icon at bounding box center [398, 90] width 15 height 13
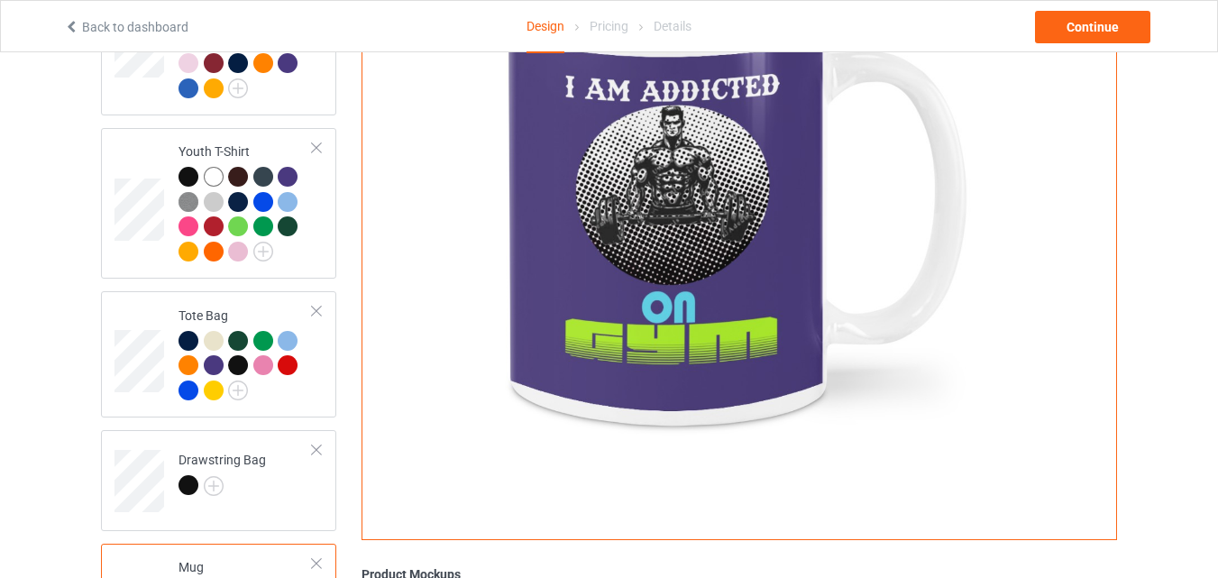
scroll to position [1172, 0]
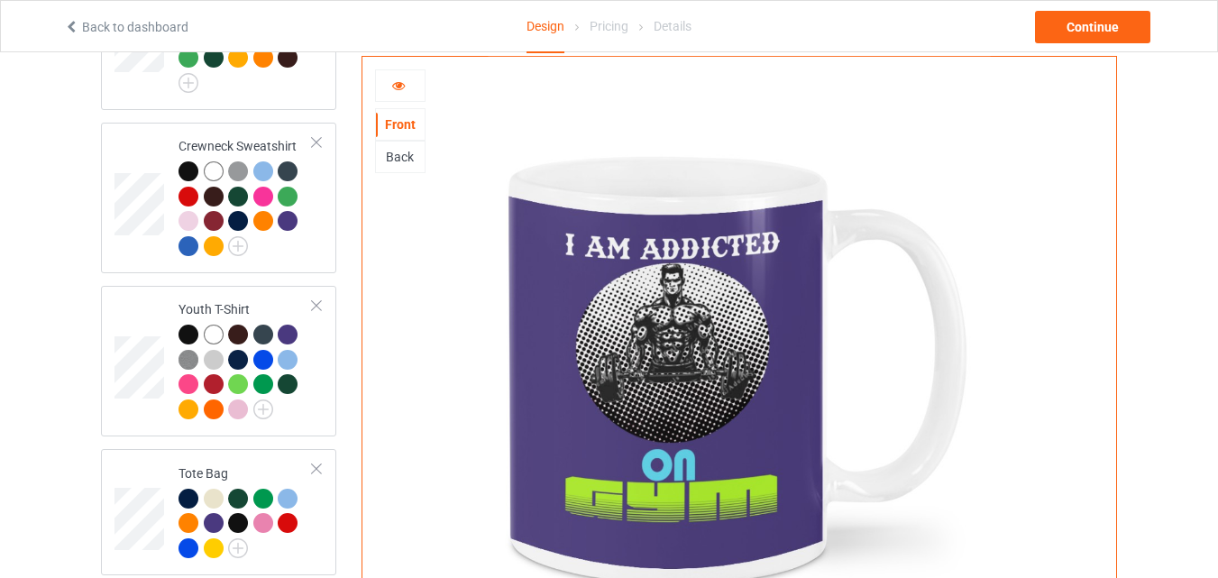
click at [395, 151] on div "Back" at bounding box center [400, 157] width 49 height 18
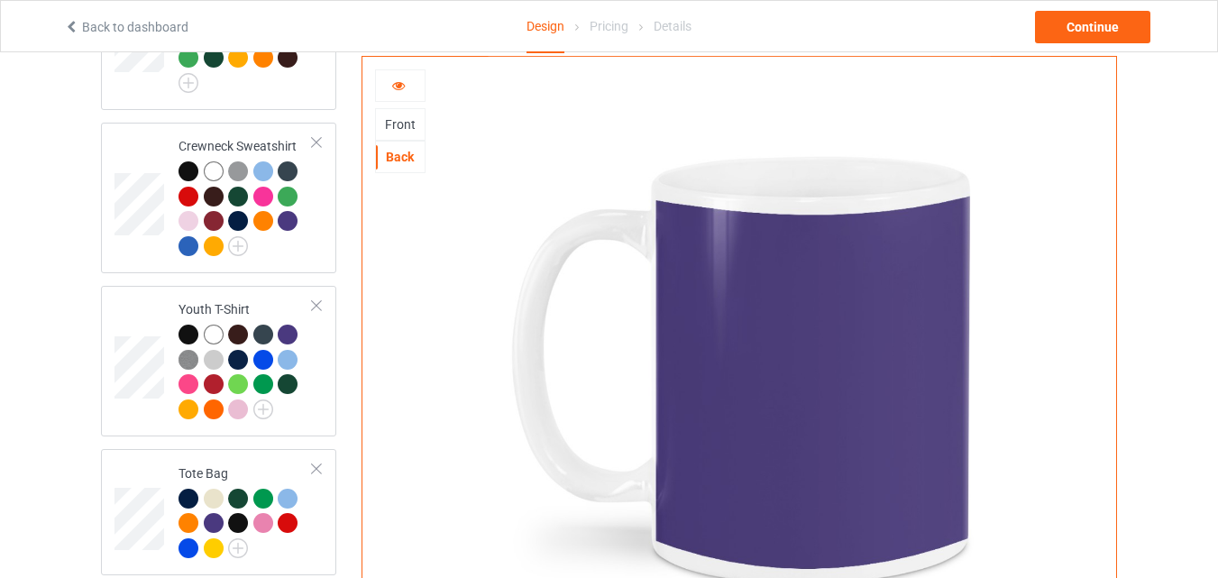
click at [401, 117] on div "Front" at bounding box center [400, 124] width 49 height 18
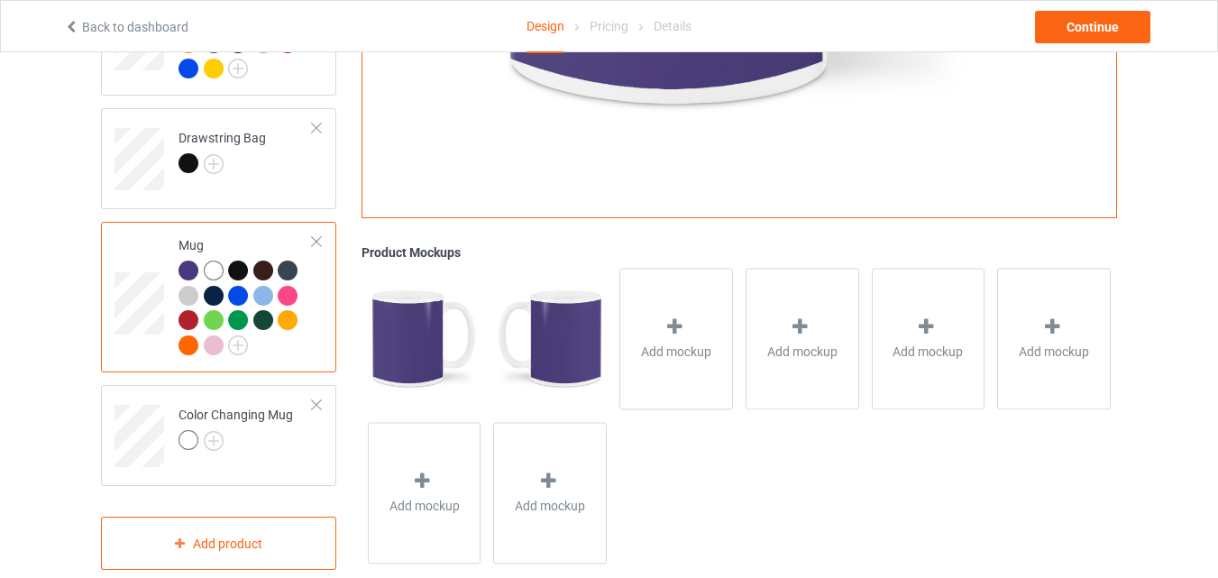
scroll to position [1673, 0]
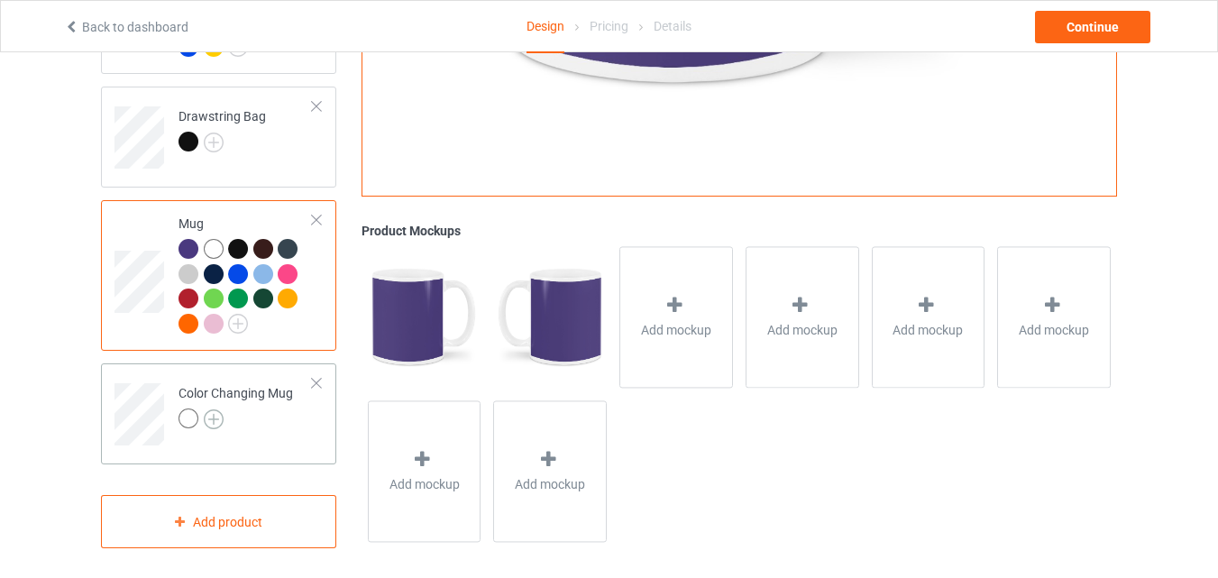
click at [215, 409] on img at bounding box center [214, 419] width 20 height 20
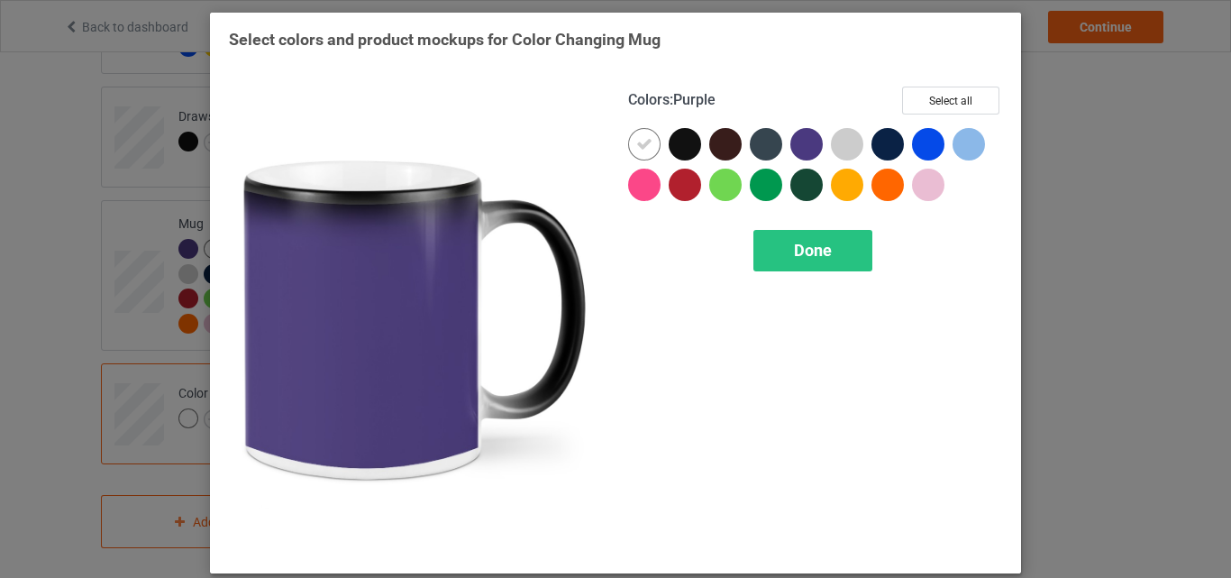
click at [802, 148] on div at bounding box center [807, 144] width 32 height 32
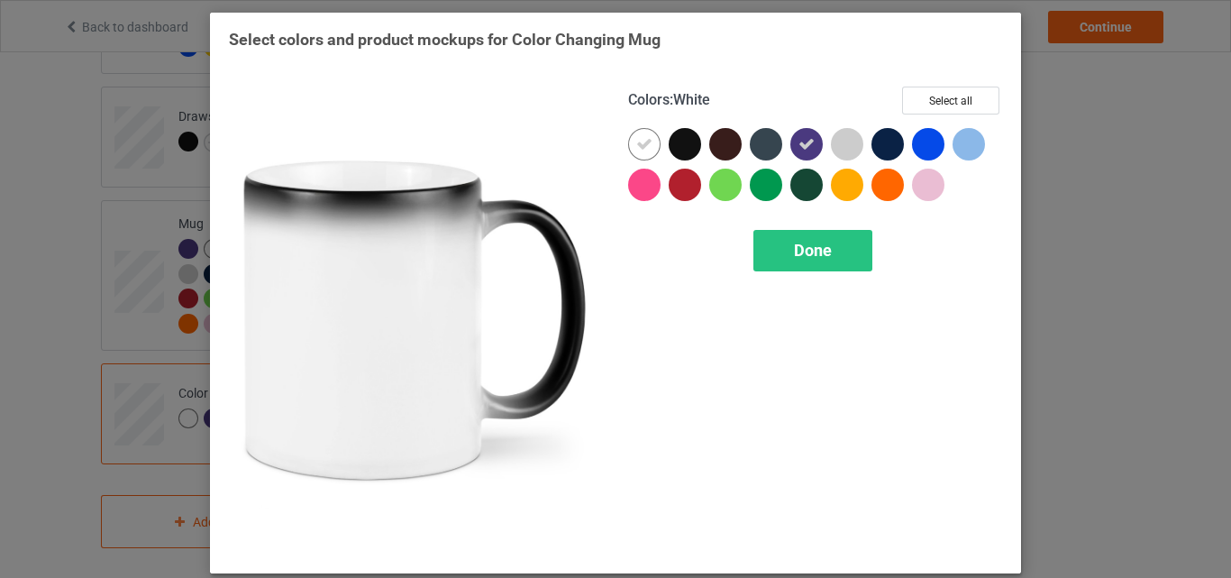
click at [642, 145] on icon at bounding box center [644, 144] width 16 height 16
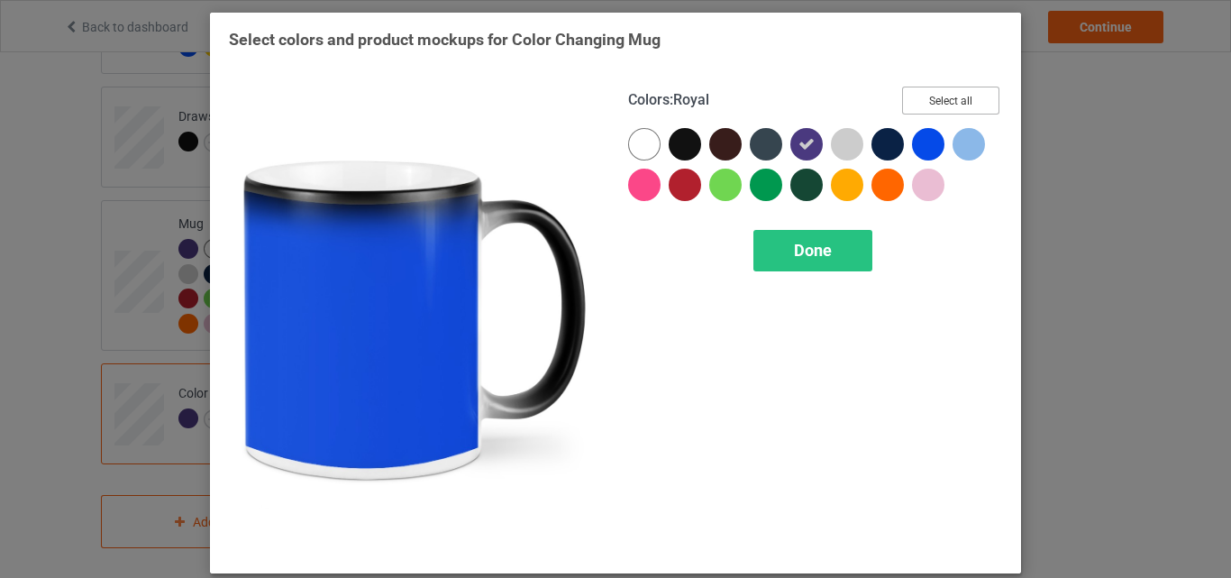
drag, startPoint x: 947, startPoint y: 100, endPoint x: 919, endPoint y: 149, distance: 56.1
click at [947, 100] on button "Select all" at bounding box center [950, 101] width 97 height 28
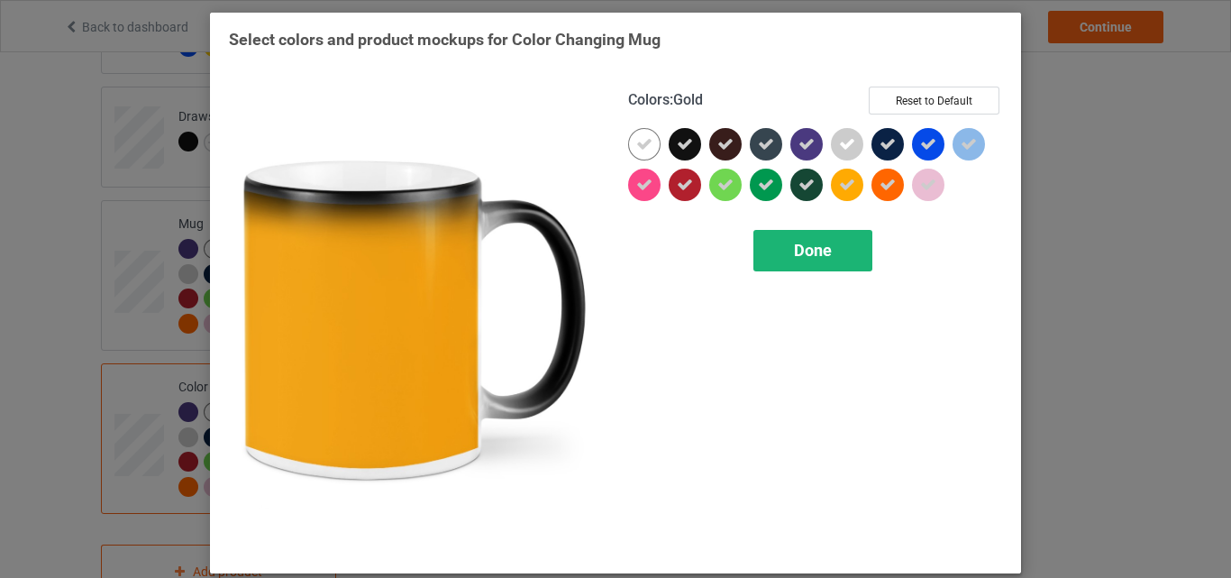
click at [814, 251] on span "Done" at bounding box center [813, 250] width 38 height 19
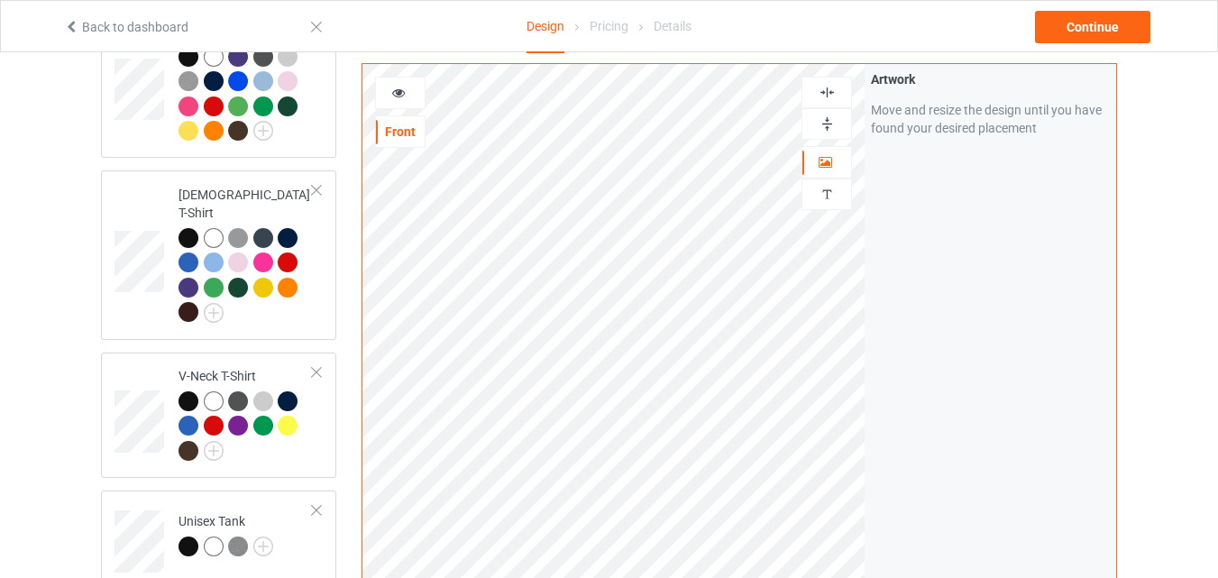
scroll to position [552, 0]
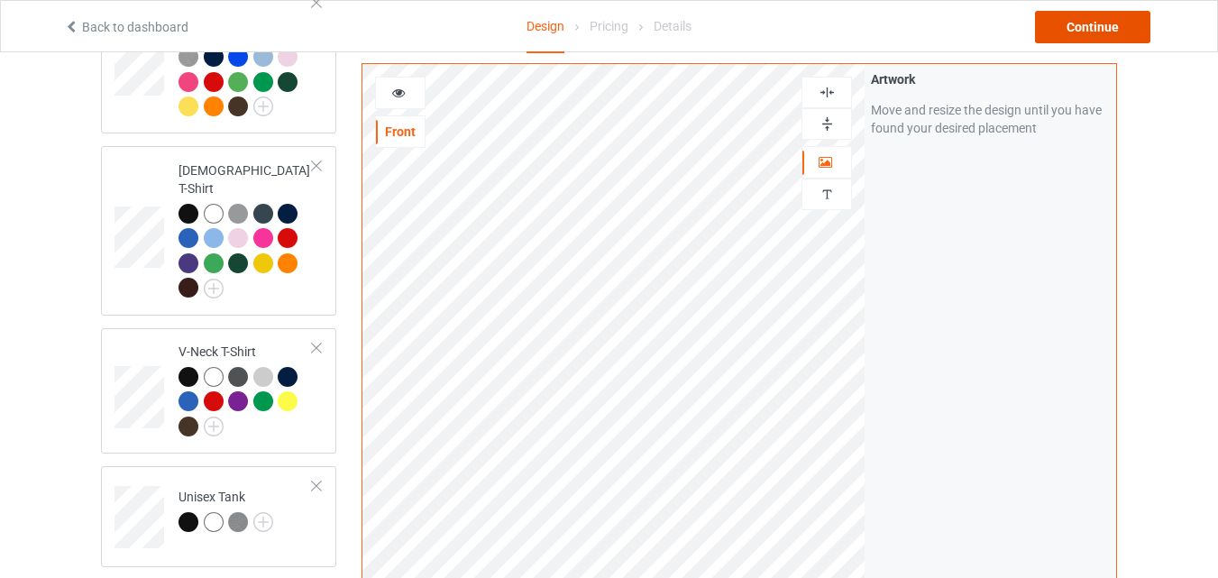
click at [1094, 24] on div "Continue" at bounding box center [1092, 27] width 115 height 32
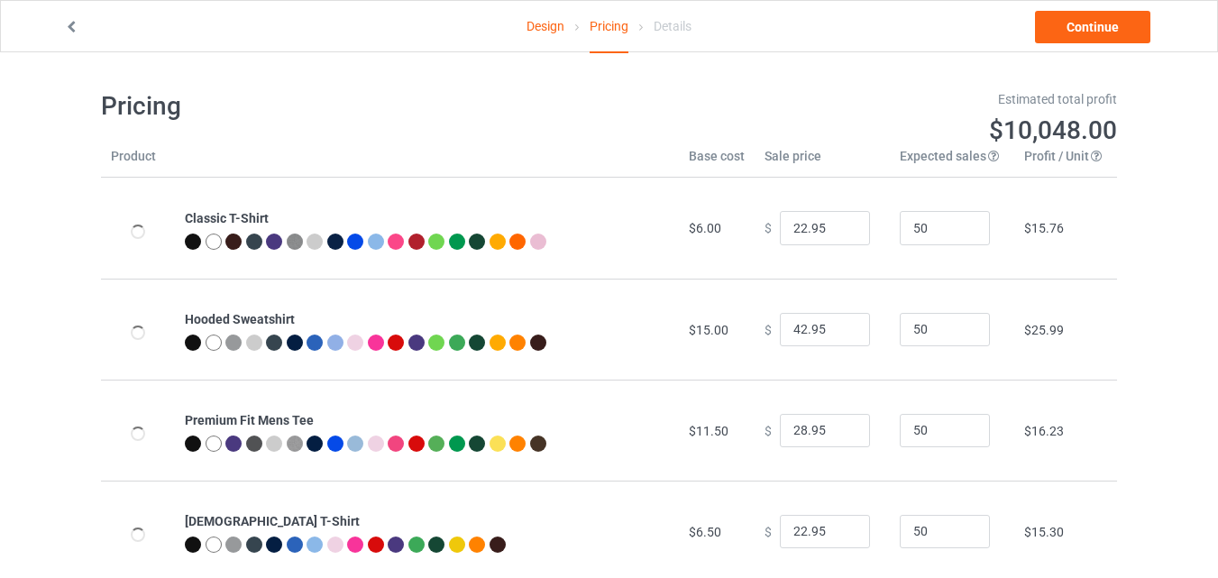
type input "26.95"
type input "46.95"
type input "32.95"
type input "26.95"
type input "30.95"
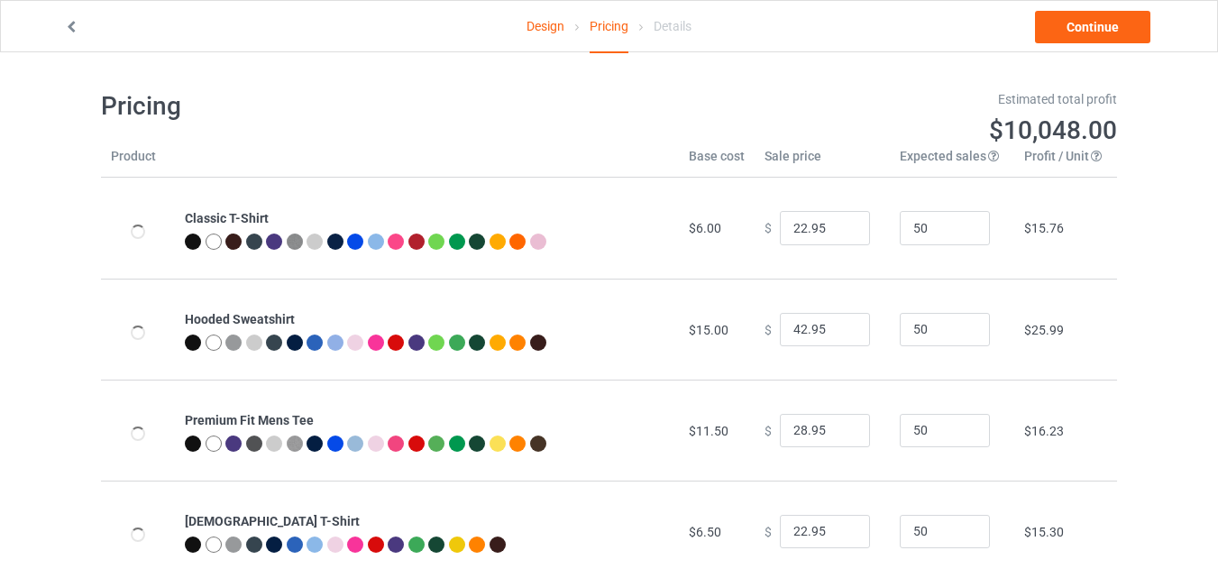
type input "28.95"
type input "31.95"
type input "39.95"
type input "26.95"
type input "23.95"
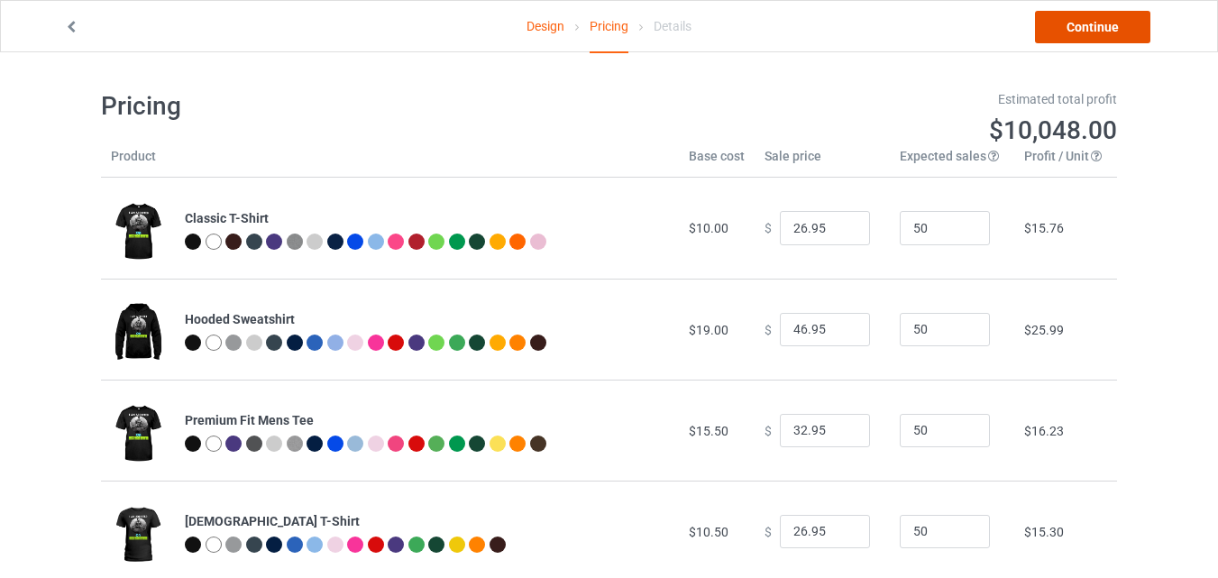
click at [1093, 23] on link "Continue" at bounding box center [1092, 27] width 115 height 32
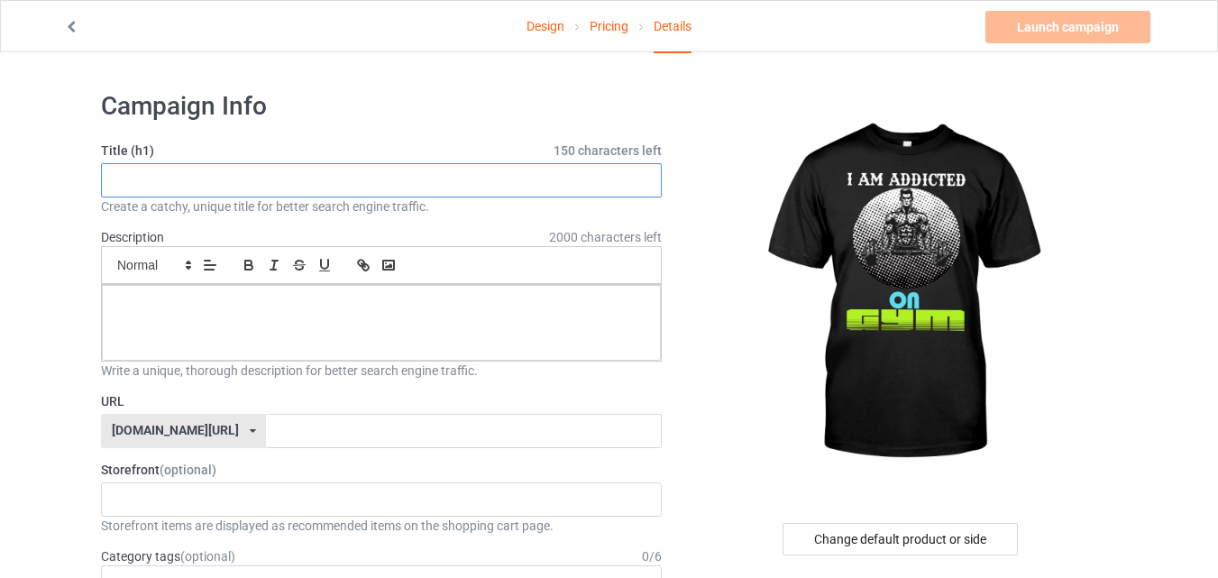
click at [304, 177] on input "text" at bounding box center [381, 180] width 561 height 34
type input "I am addicted on gym fitness never give up no pain no gain t-shirt"
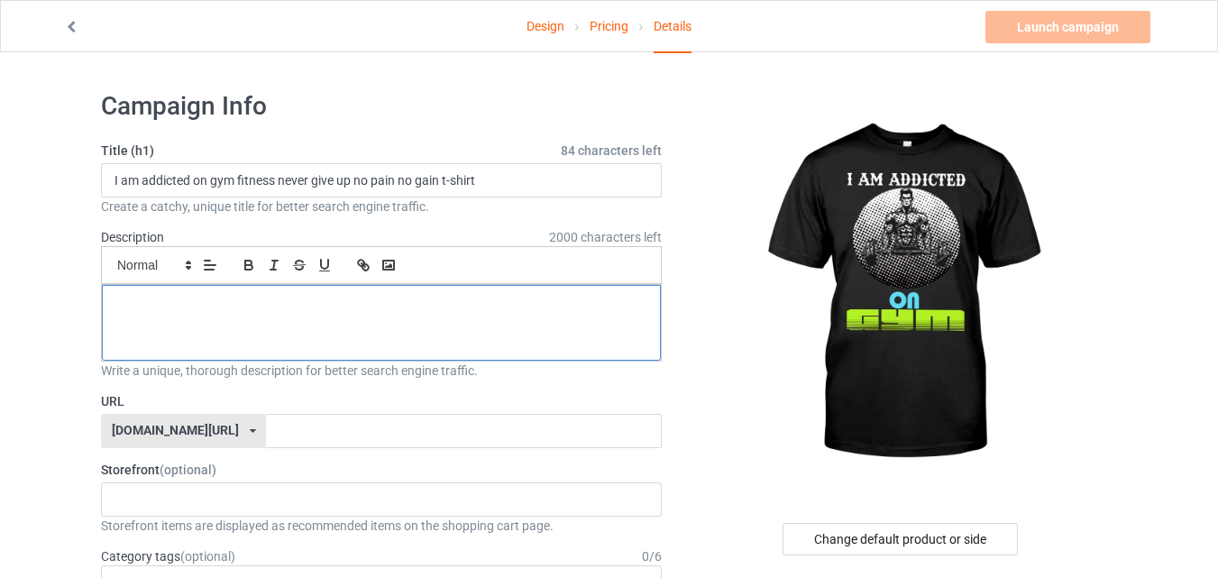
click at [423, 322] on div at bounding box center [381, 323] width 559 height 76
click at [214, 311] on p at bounding box center [381, 305] width 530 height 17
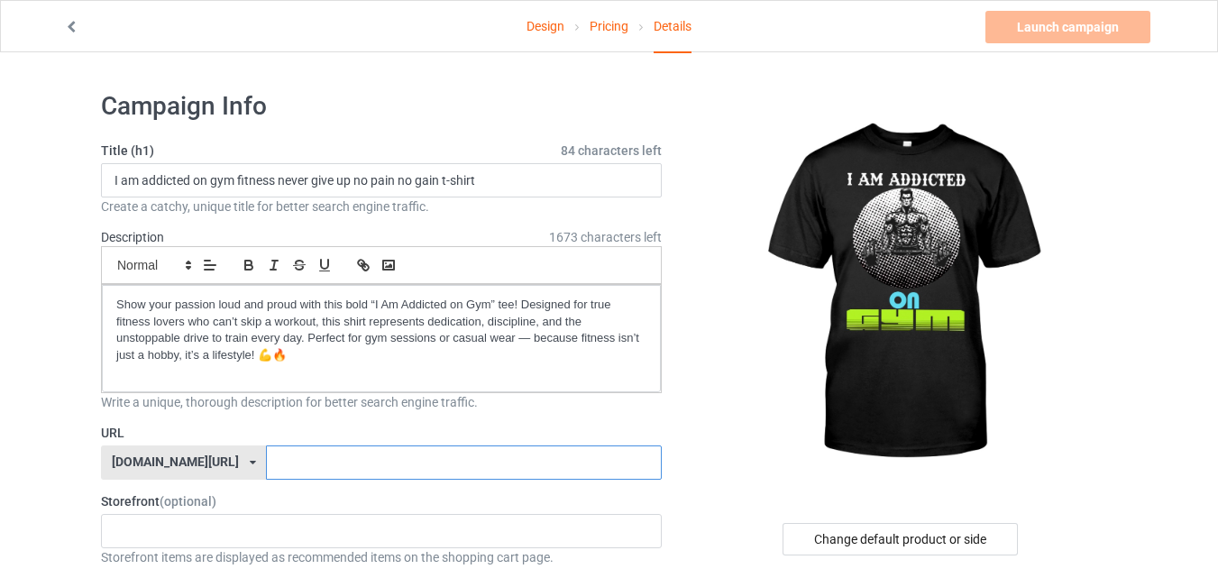
click at [266, 463] on input "text" at bounding box center [463, 462] width 395 height 34
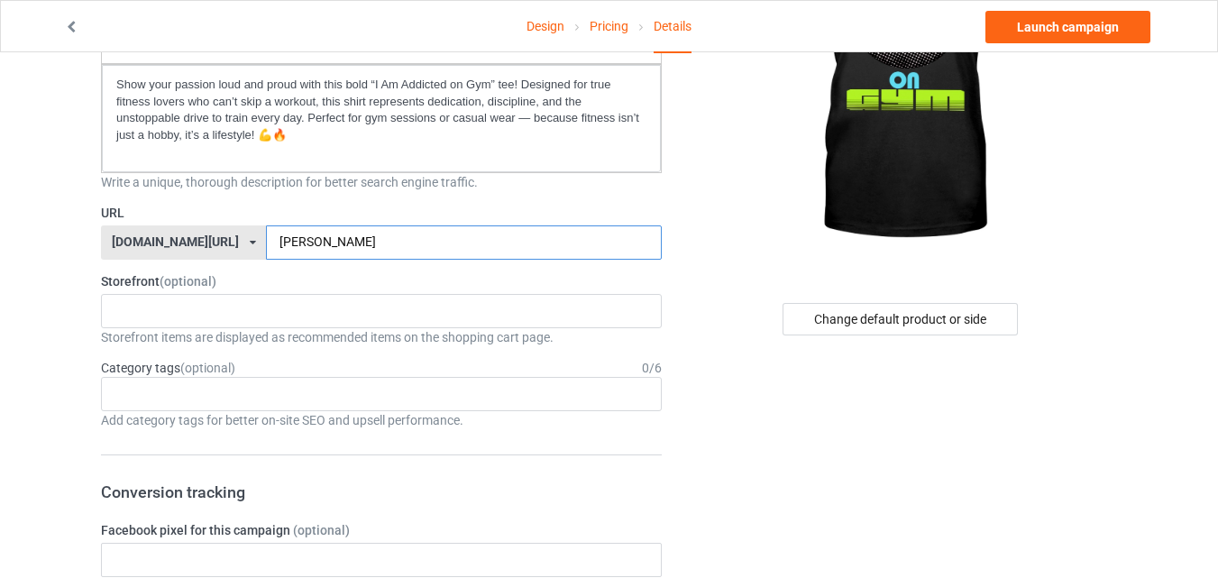
scroll to position [270, 0]
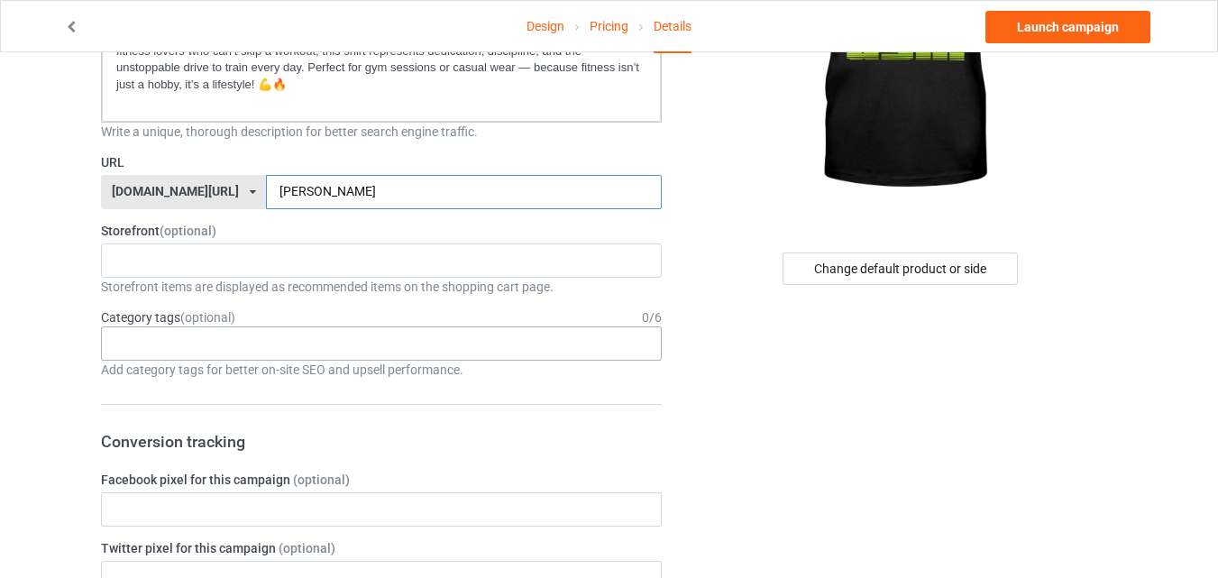
type input "Iamaddicted-ongym"
click at [238, 350] on div "Age > [DEMOGRAPHIC_DATA] > 1 Age > [DEMOGRAPHIC_DATA] Months > 1 Month Age > [D…" at bounding box center [381, 343] width 561 height 34
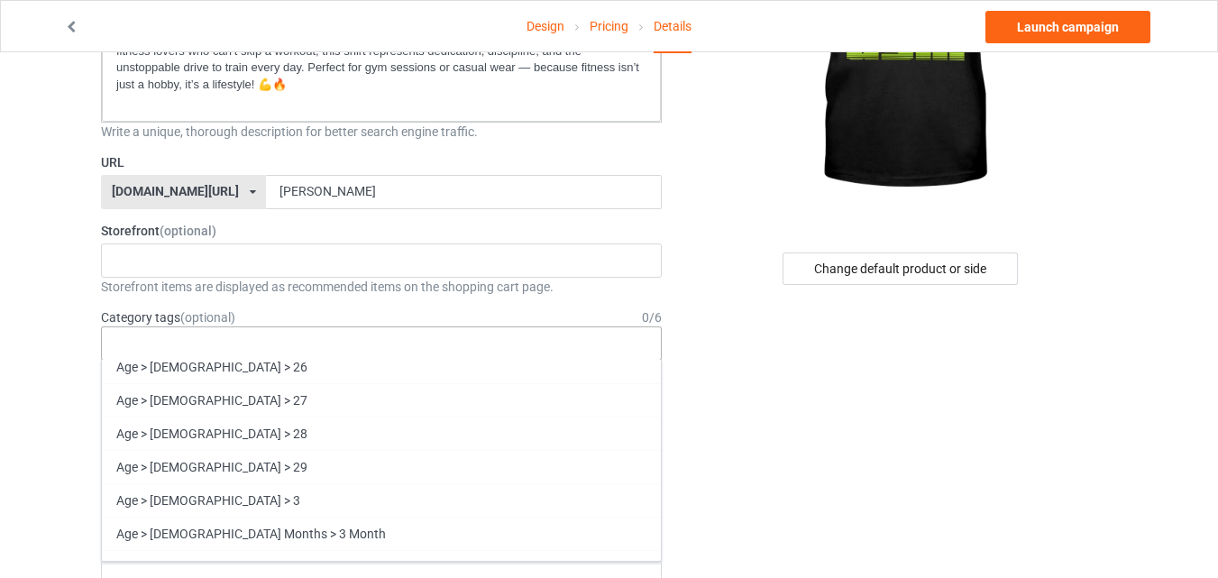
scroll to position [1352, 0]
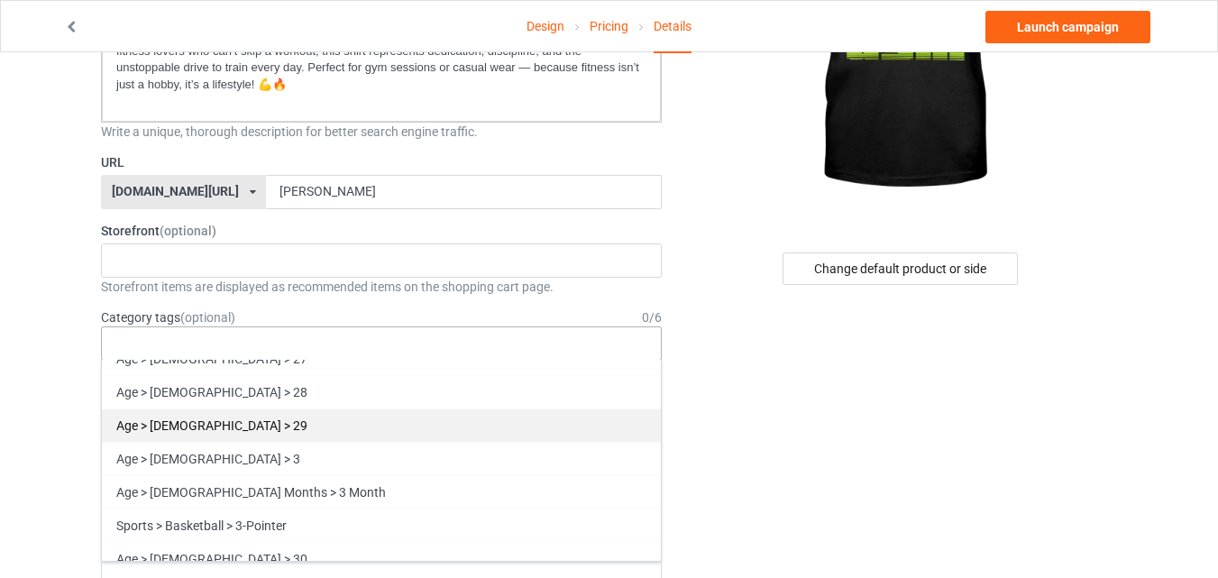
click at [222, 426] on div "Age > [DEMOGRAPHIC_DATA] > 29" at bounding box center [381, 424] width 559 height 33
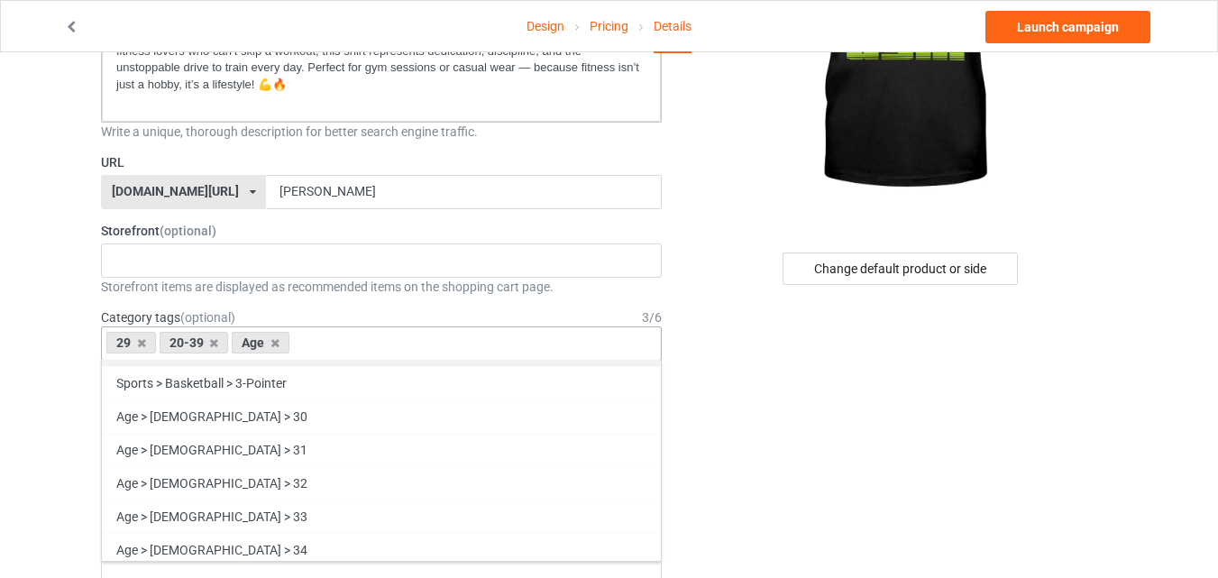
scroll to position [1680, 0]
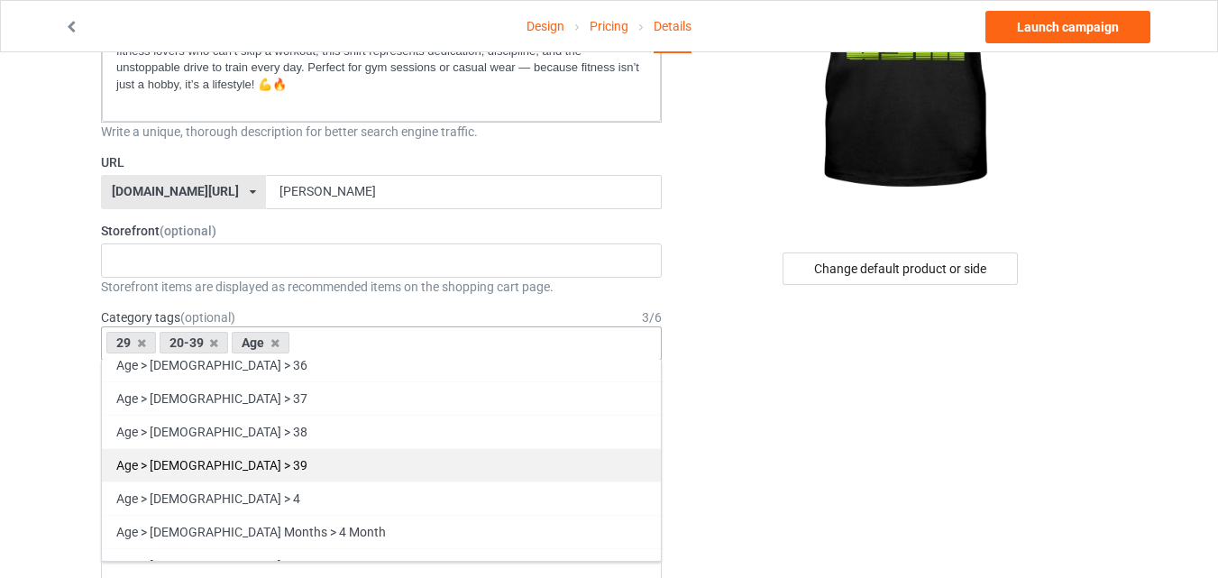
click at [223, 464] on div "Age > [DEMOGRAPHIC_DATA] > 39" at bounding box center [381, 464] width 559 height 33
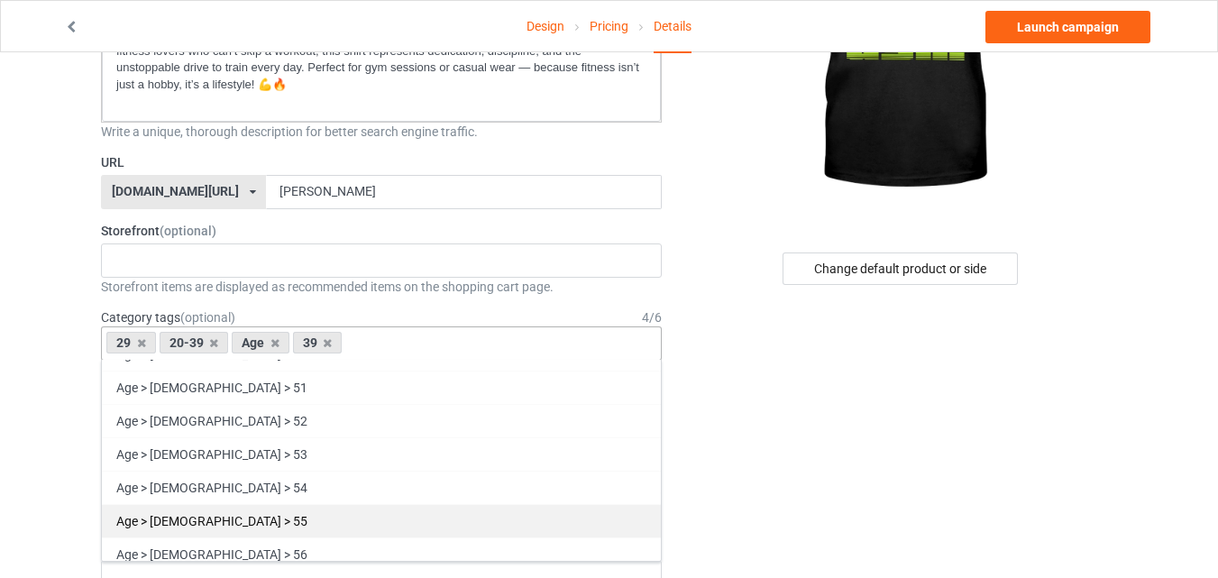
scroll to position [2311, 0]
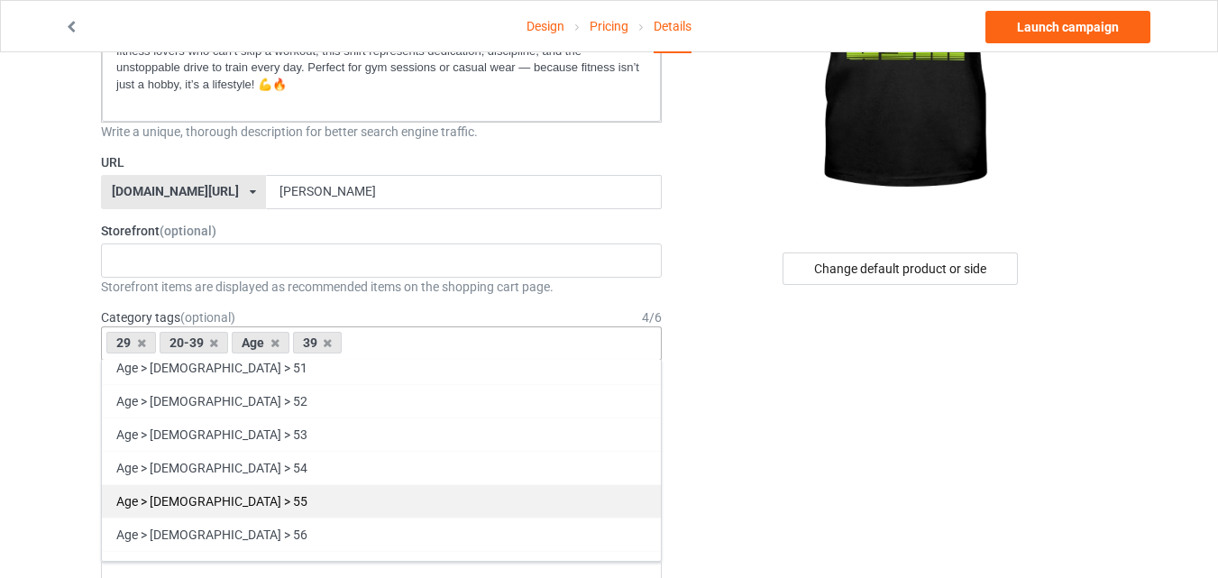
drag, startPoint x: 215, startPoint y: 469, endPoint x: 351, endPoint y: 464, distance: 136.2
click at [213, 468] on div "Age > [DEMOGRAPHIC_DATA] > 54" at bounding box center [381, 467] width 559 height 33
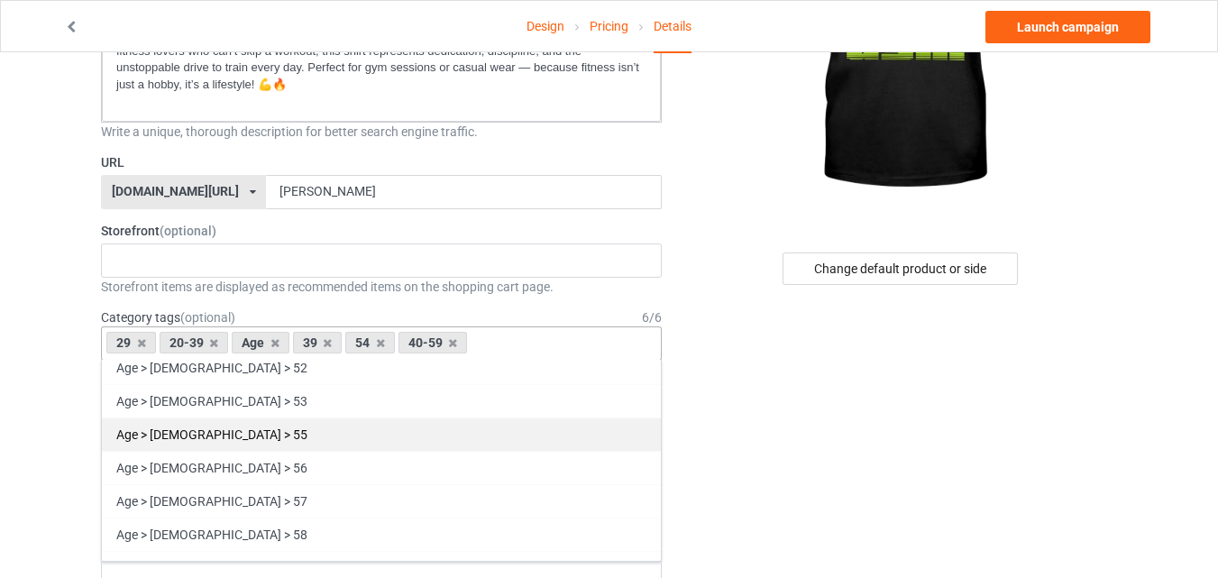
scroll to position [2277, 0]
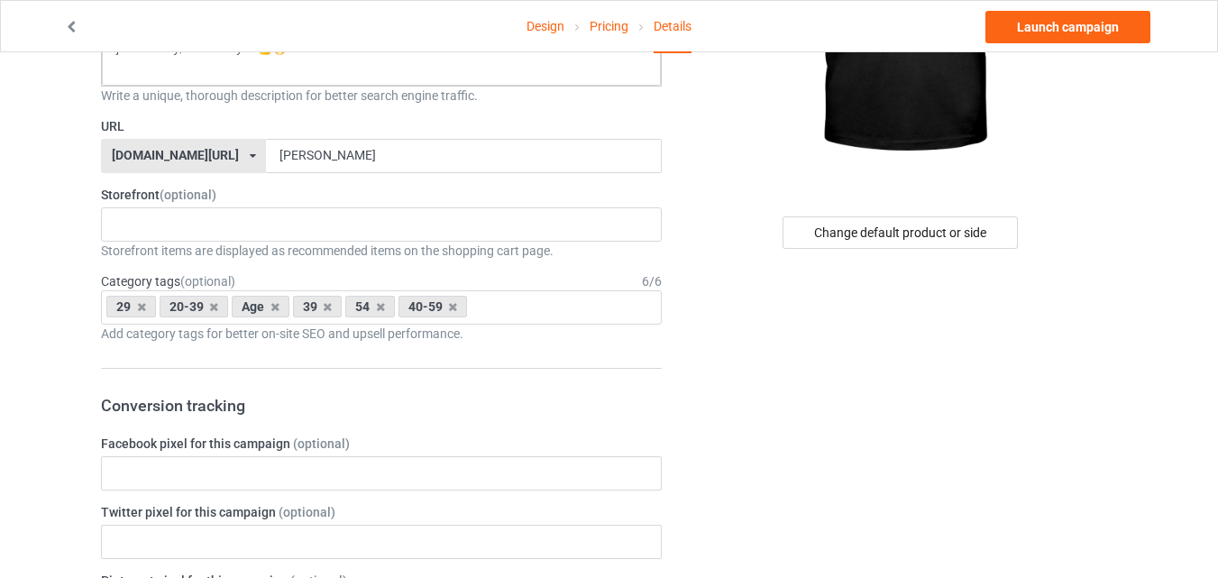
scroll to position [270, 0]
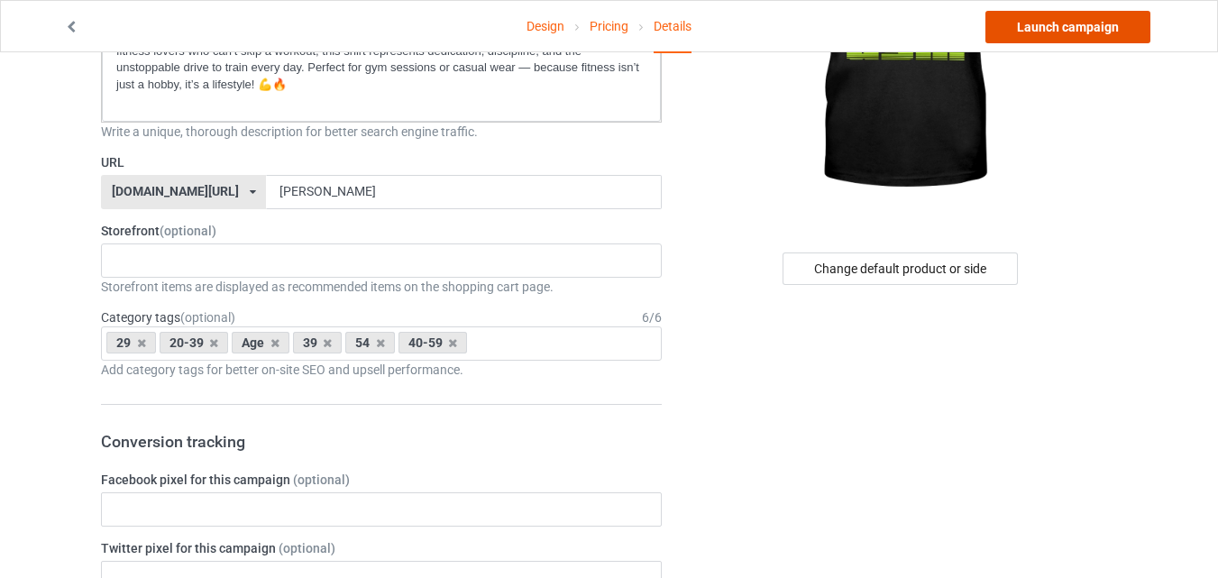
click at [1066, 24] on link "Launch campaign" at bounding box center [1067, 27] width 165 height 32
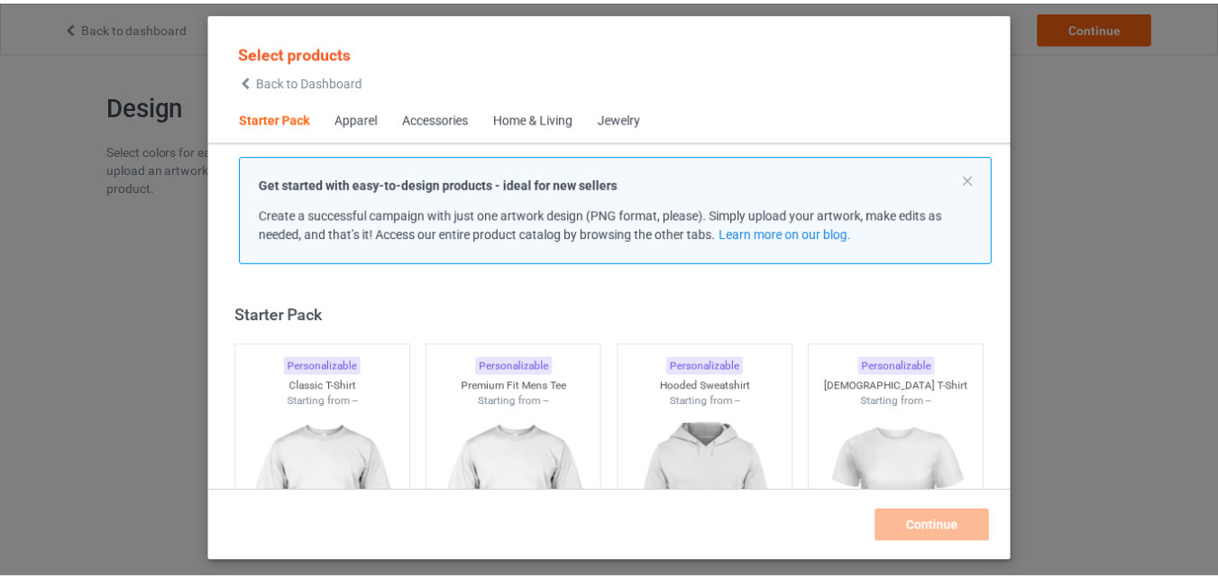
scroll to position [23, 0]
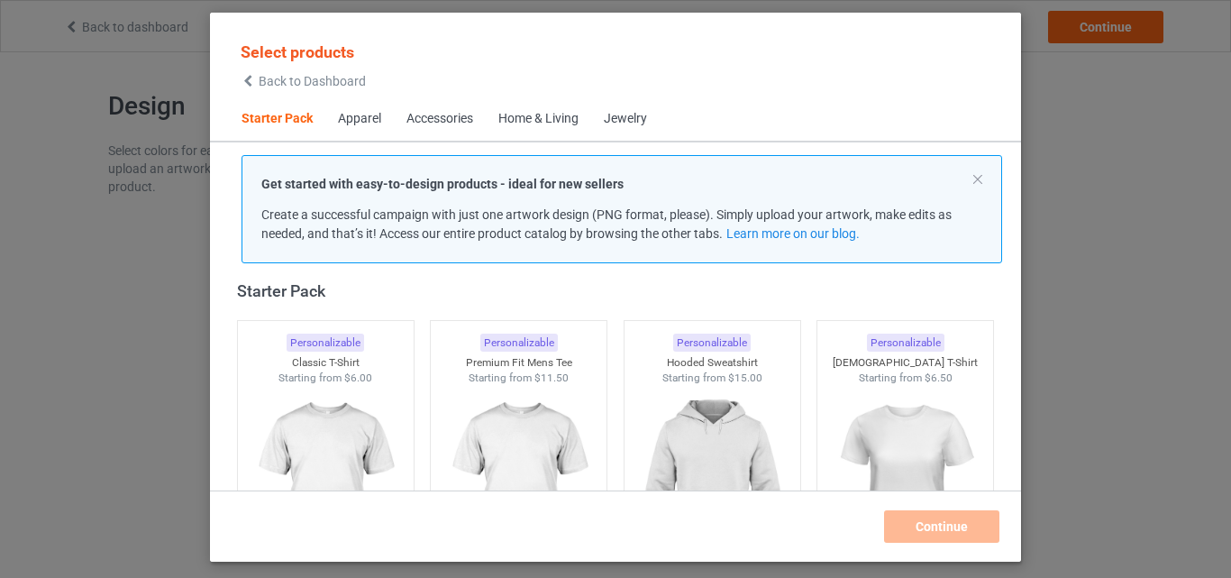
click at [1099, 238] on div "Select products Back to Dashboard Starter Pack Apparel Accessories Home & Livin…" at bounding box center [615, 289] width 1231 height 578
click at [340, 436] on img at bounding box center [325, 488] width 169 height 212
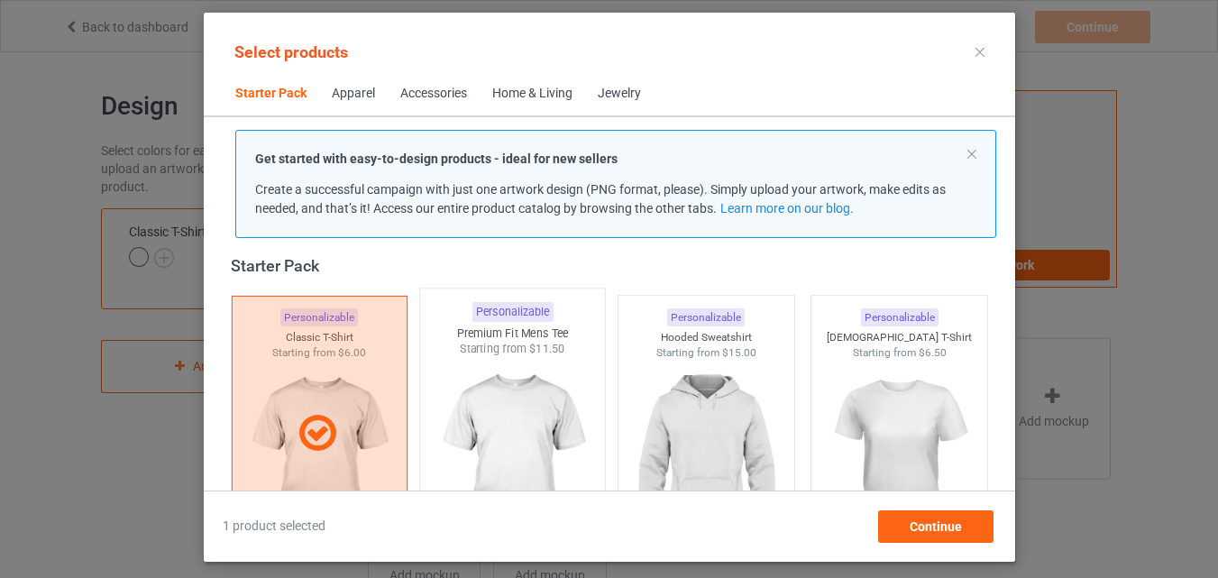
click at [491, 429] on img at bounding box center [511, 463] width 169 height 212
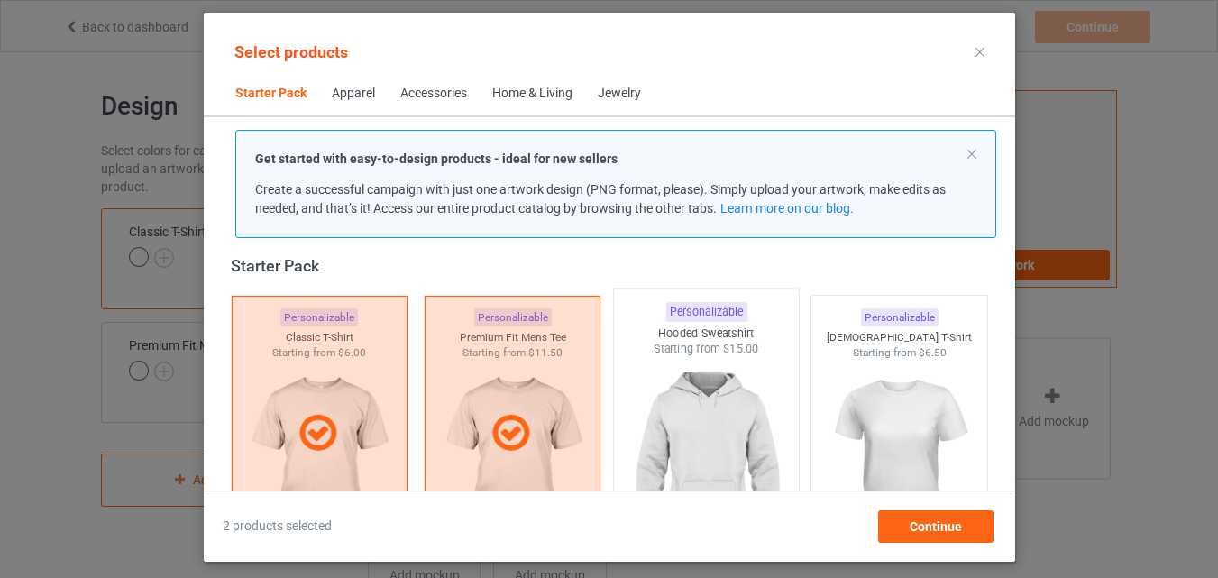
click at [677, 432] on img at bounding box center [705, 463] width 169 height 212
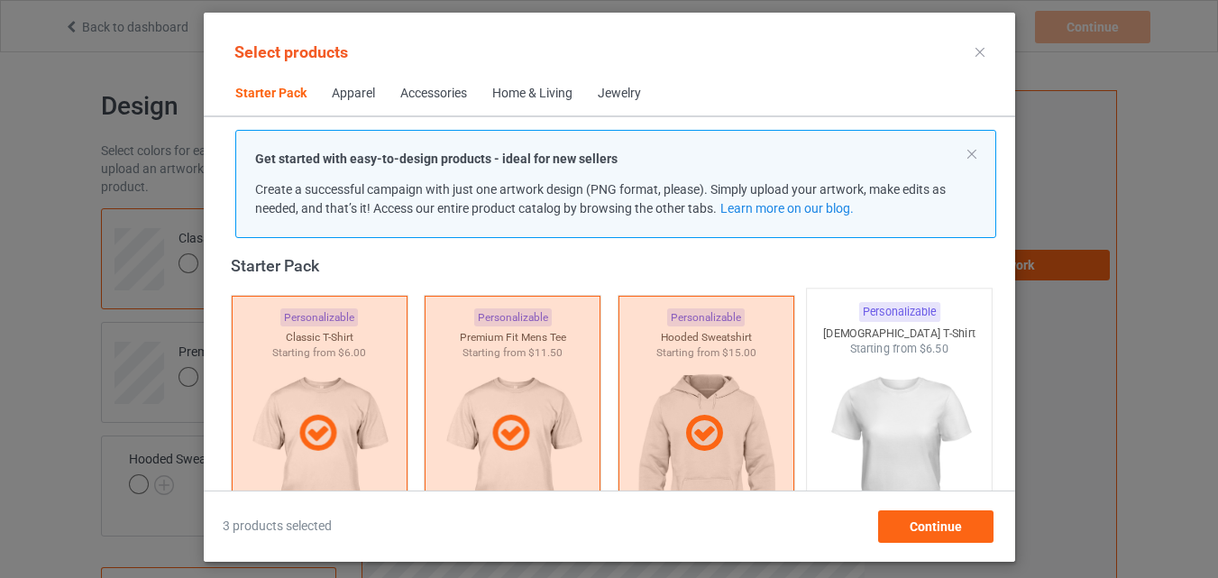
click at [874, 429] on img at bounding box center [898, 463] width 169 height 212
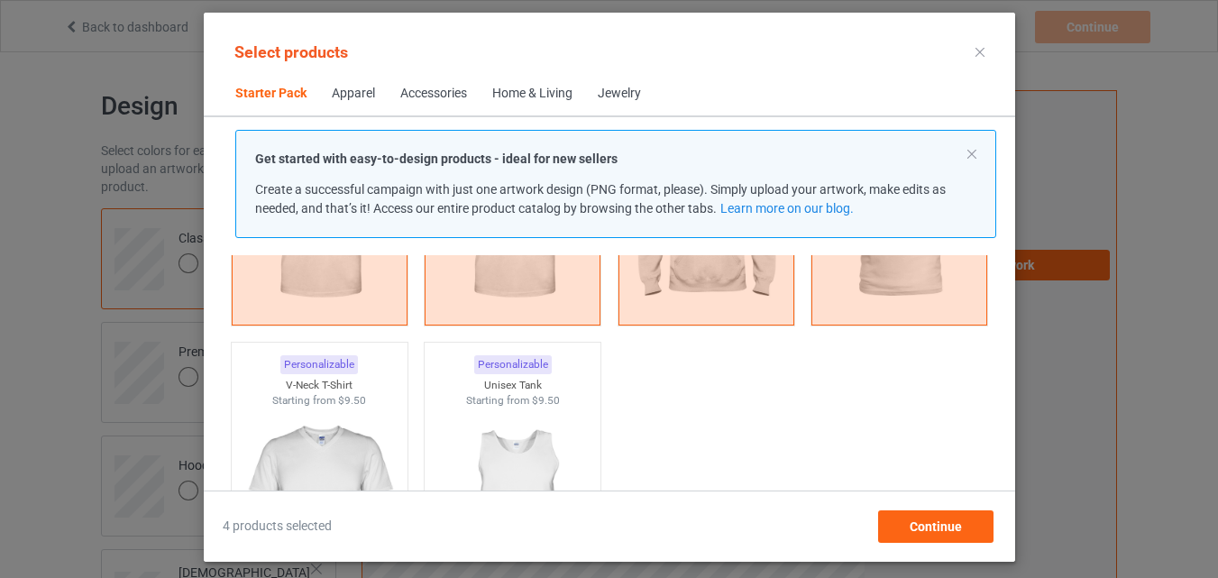
scroll to position [294, 0]
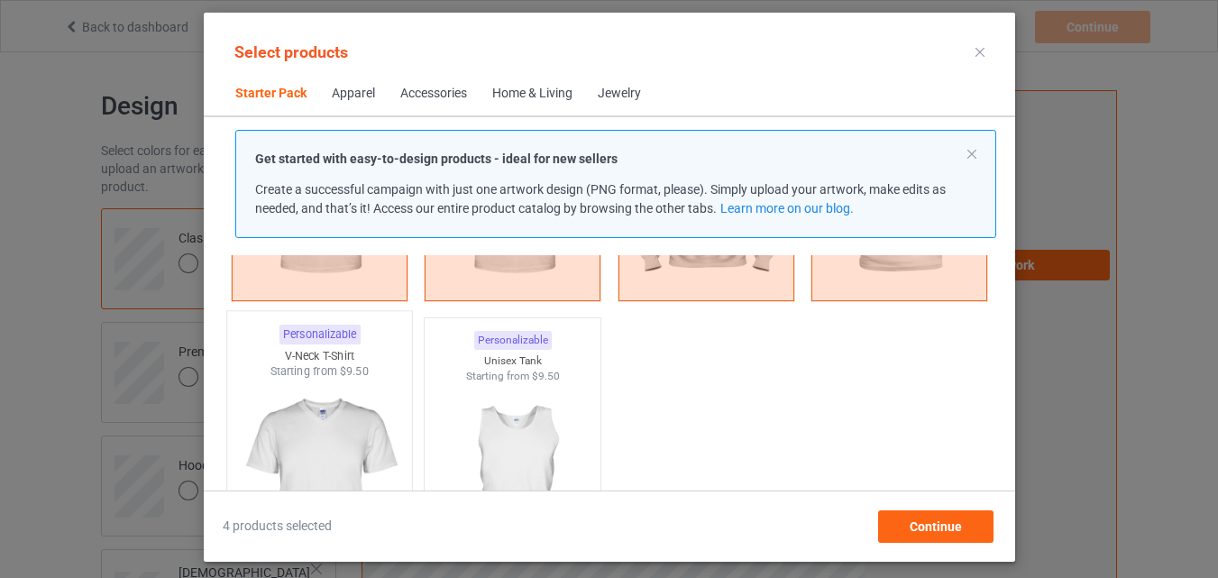
click at [310, 433] on img at bounding box center [318, 486] width 169 height 212
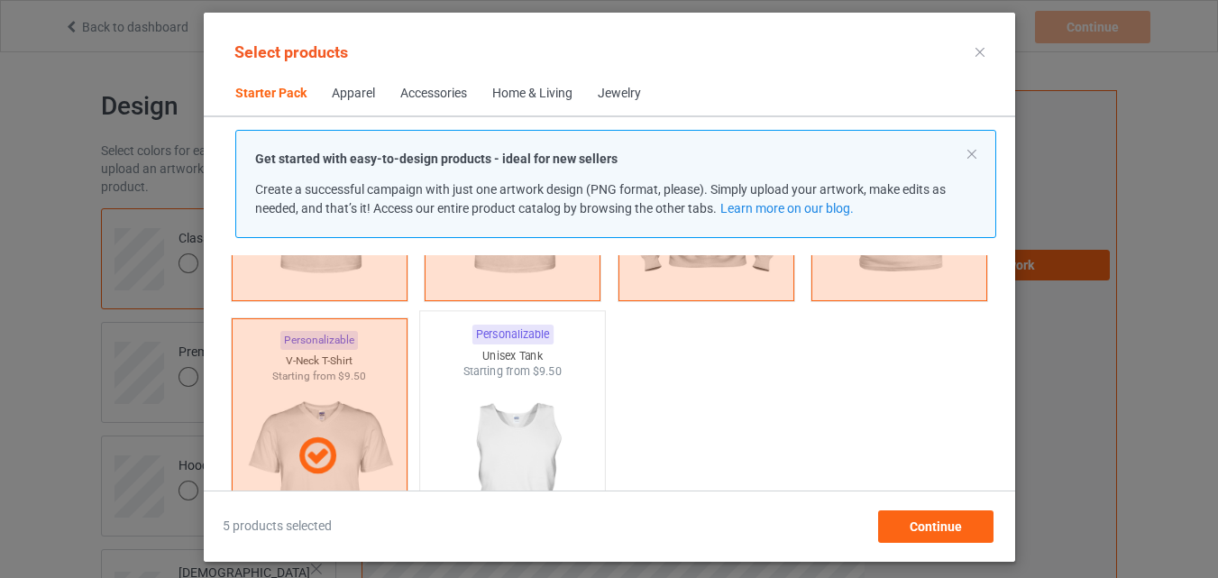
click at [506, 448] on img at bounding box center [511, 486] width 169 height 212
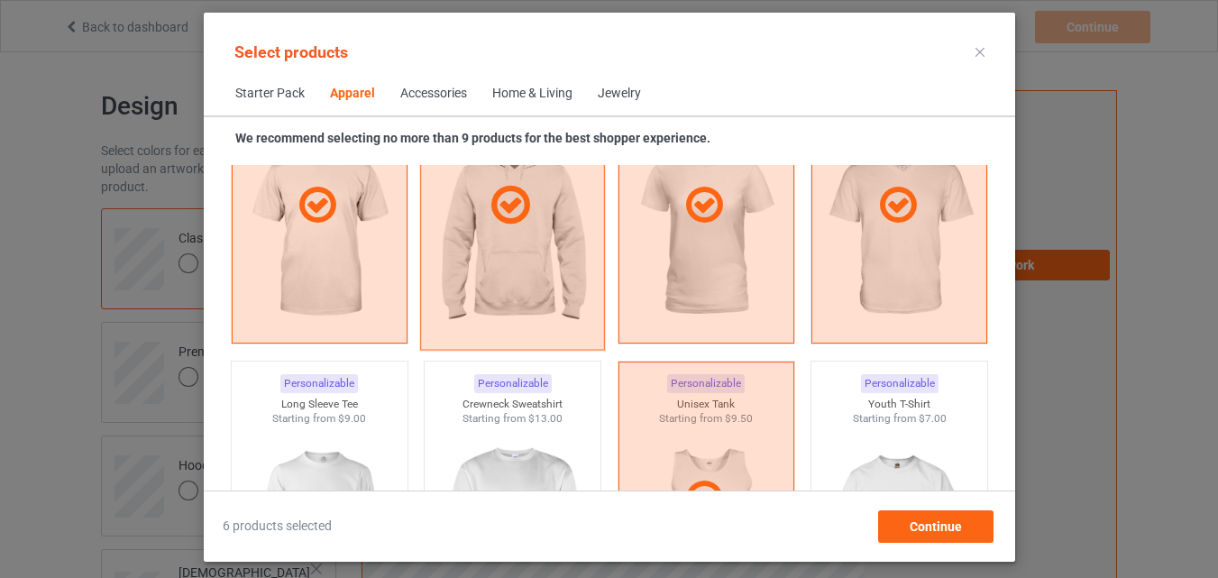
scroll to position [1286, 0]
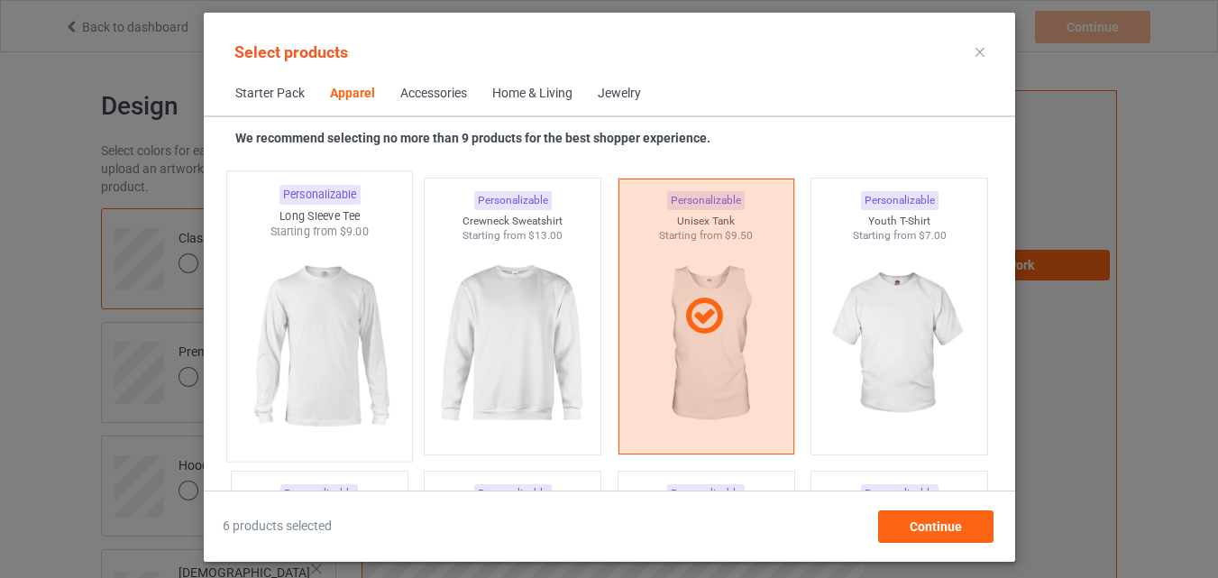
click at [336, 355] on img at bounding box center [318, 346] width 169 height 212
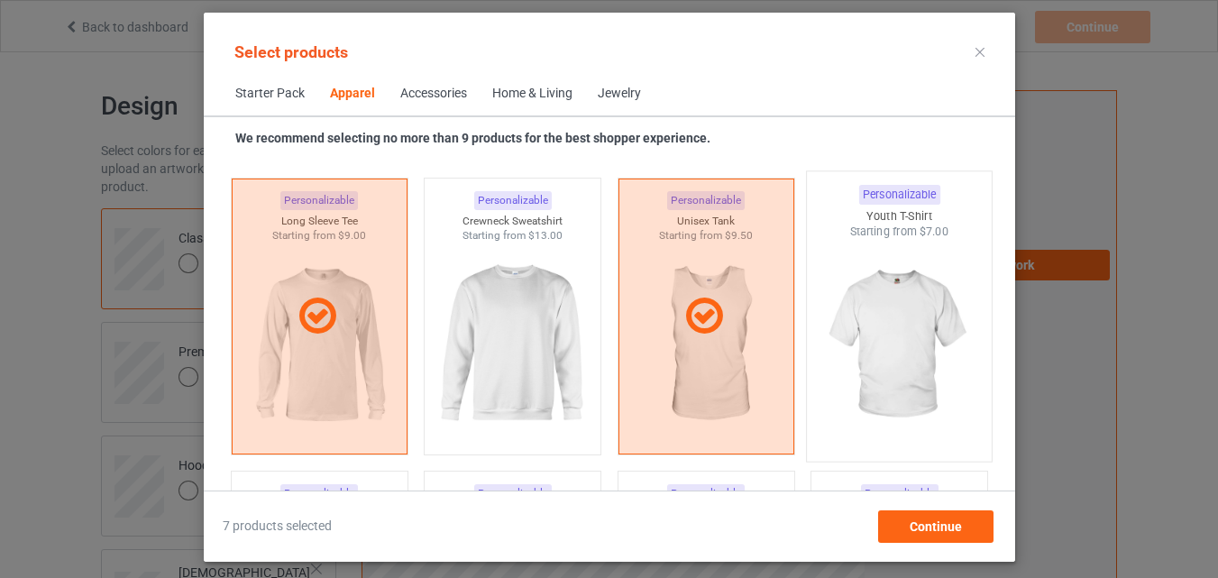
click at [866, 340] on img at bounding box center [898, 346] width 169 height 212
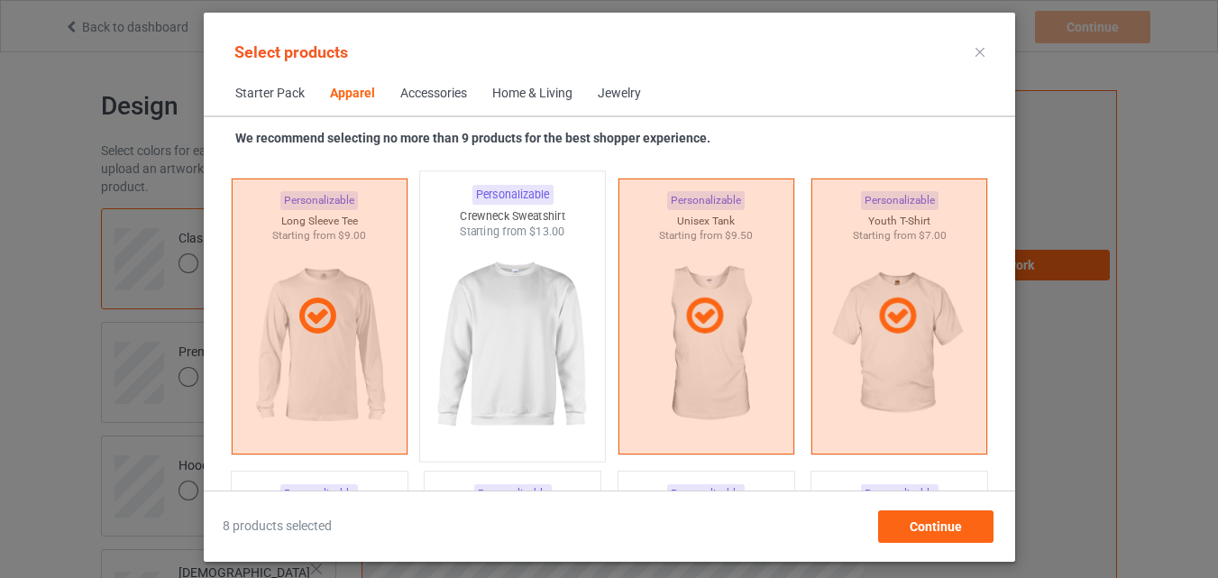
click at [490, 361] on img at bounding box center [511, 346] width 169 height 212
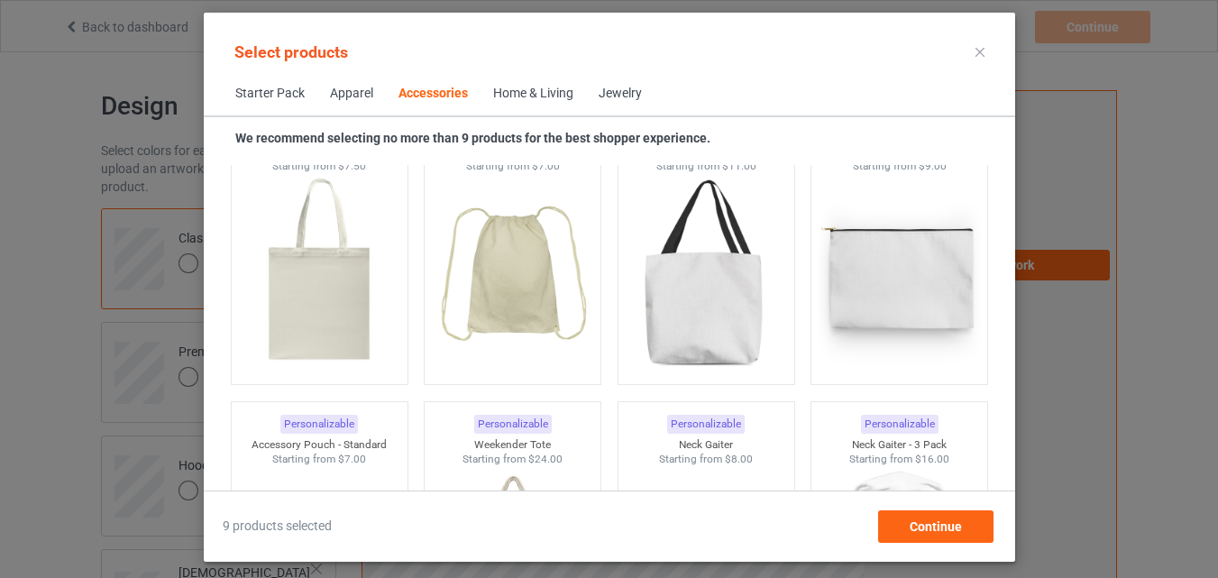
scroll to position [5613, 0]
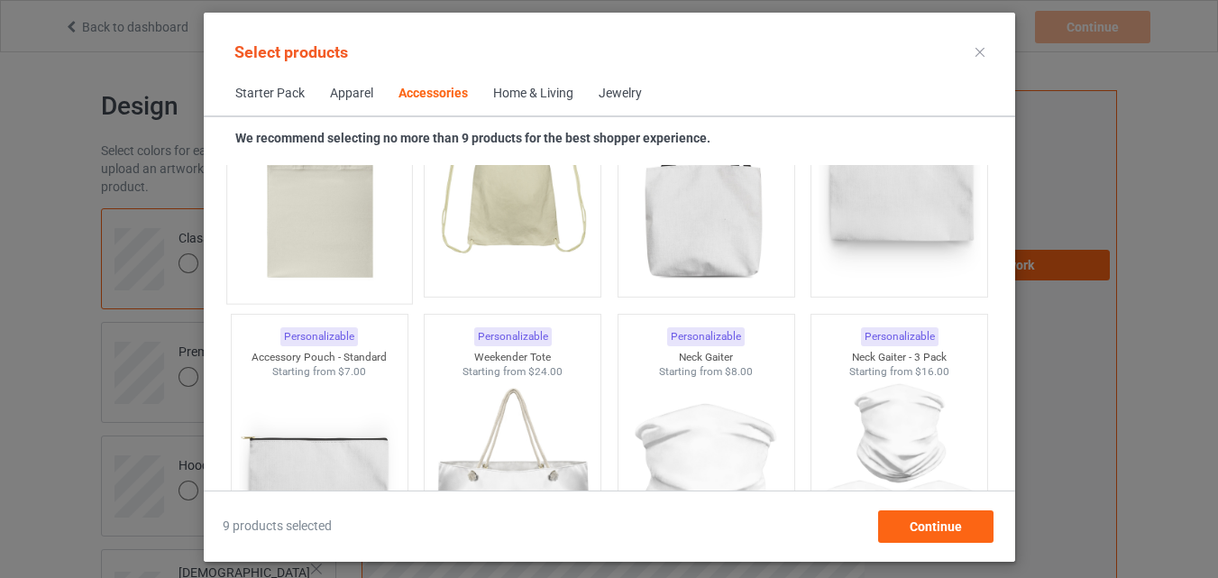
click at [307, 234] on img at bounding box center [318, 188] width 169 height 212
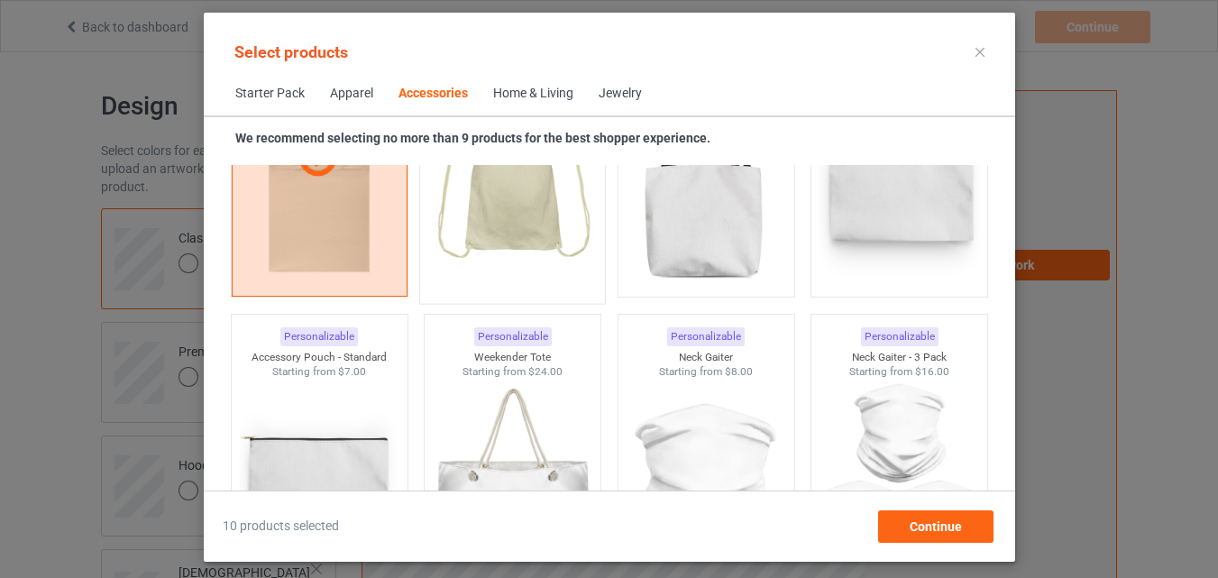
click at [525, 215] on img at bounding box center [511, 188] width 169 height 212
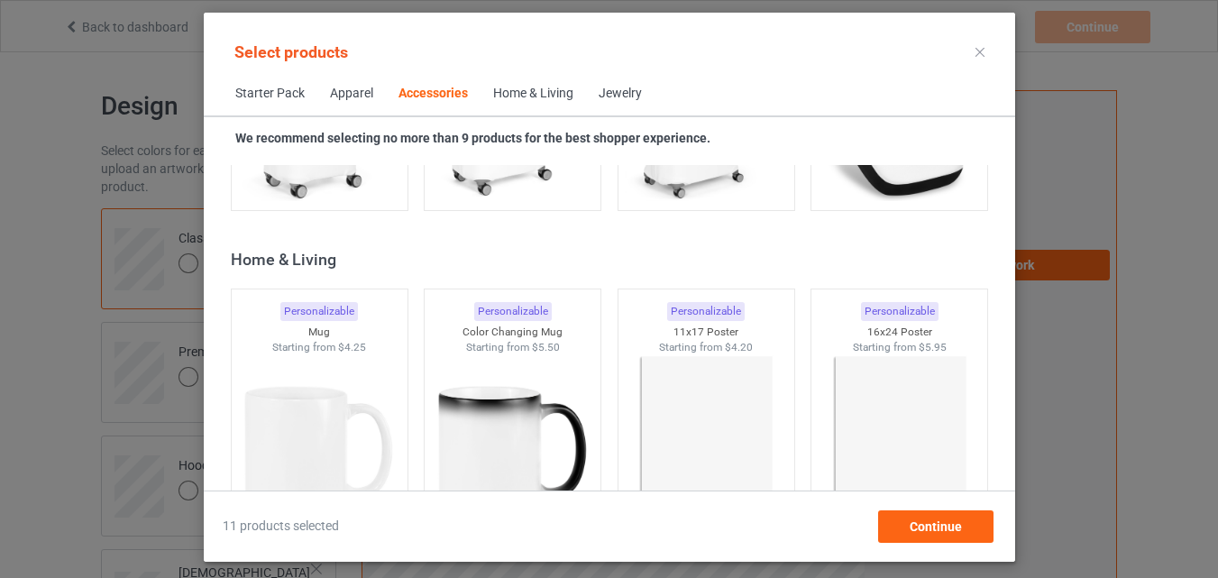
scroll to position [8317, 0]
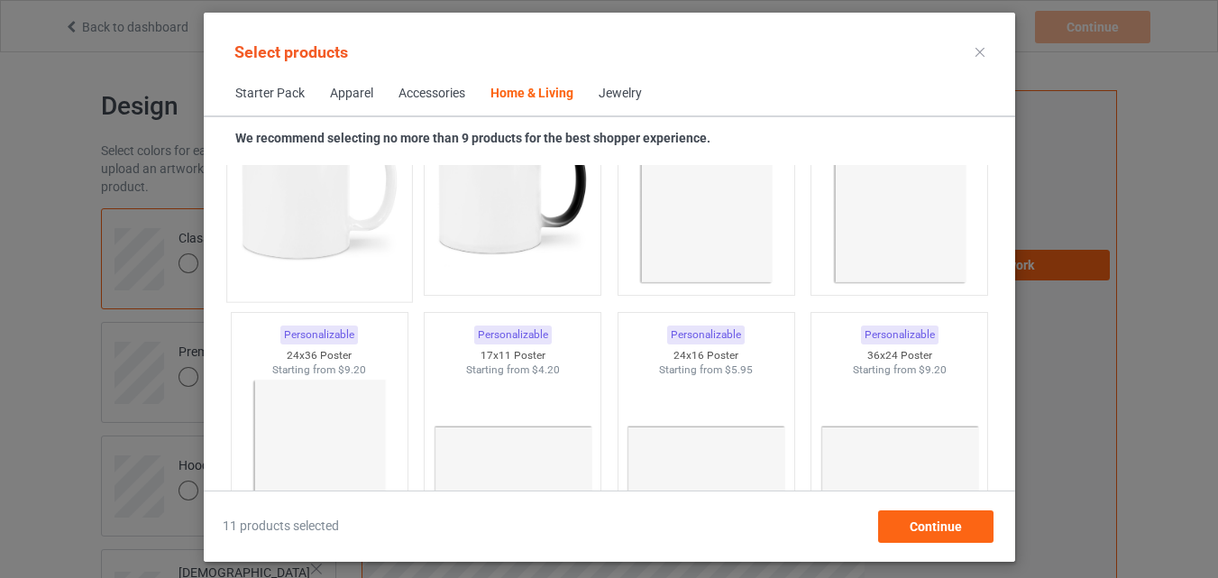
click at [301, 210] on img at bounding box center [318, 186] width 169 height 212
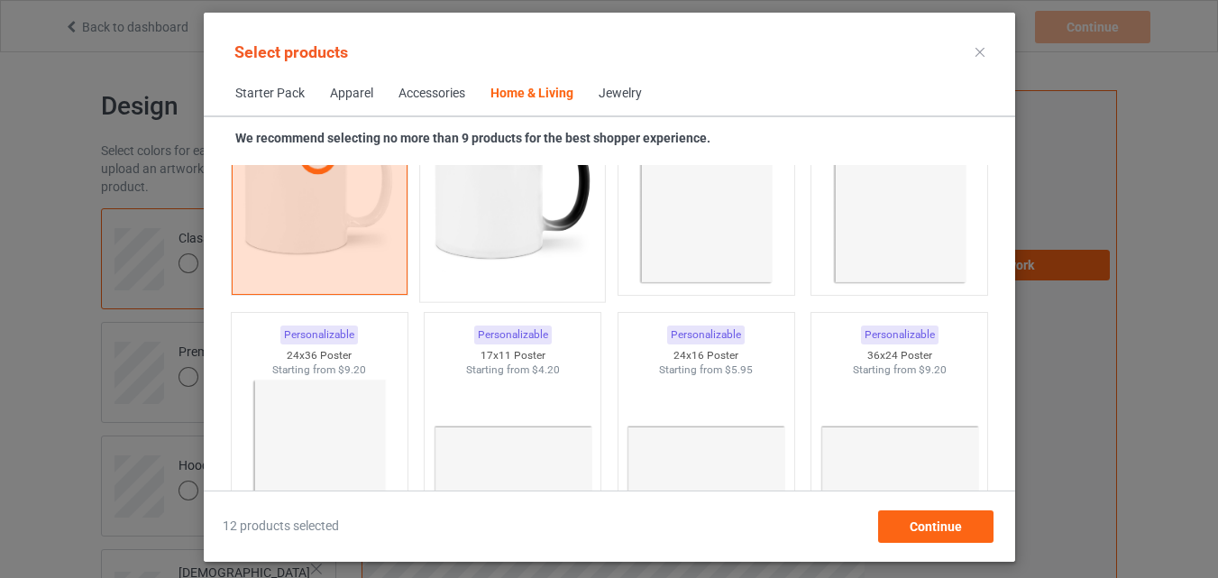
click at [458, 197] on img at bounding box center [511, 186] width 169 height 212
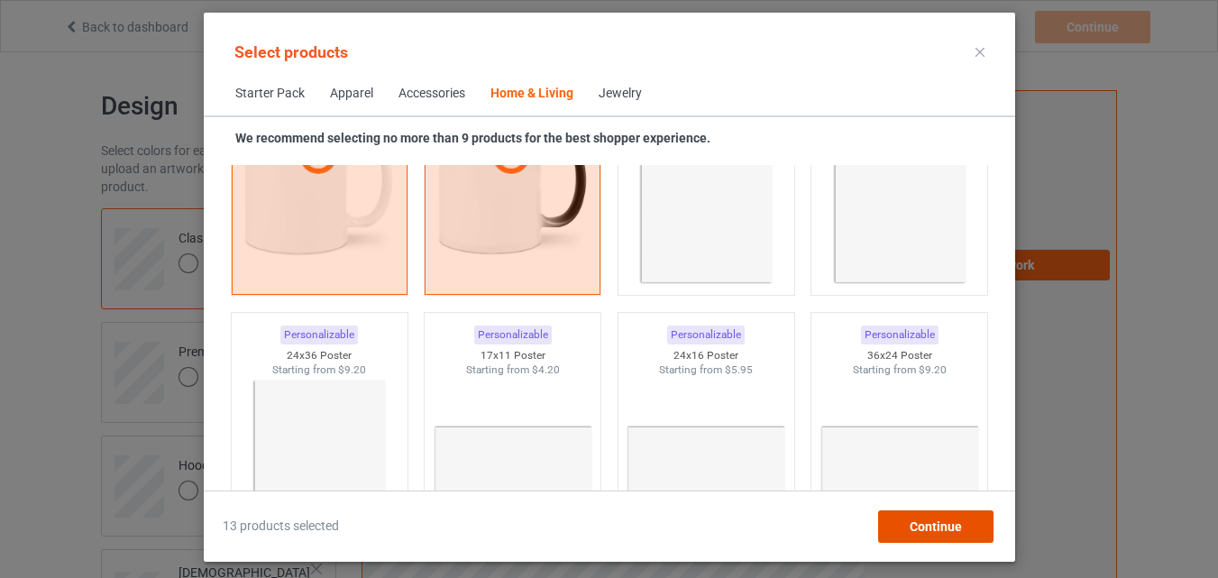
drag, startPoint x: 921, startPoint y: 524, endPoint x: 873, endPoint y: 492, distance: 58.0
click at [919, 523] on span "Continue" at bounding box center [935, 526] width 52 height 14
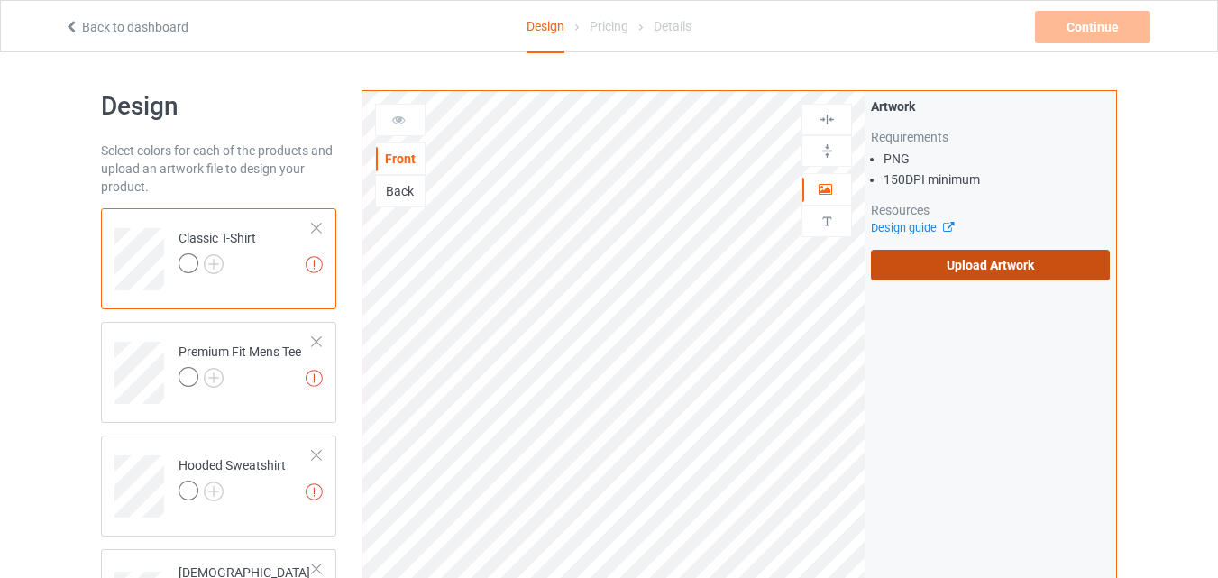
click at [969, 267] on label "Upload Artwork" at bounding box center [990, 265] width 239 height 31
click at [0, 0] on input "Upload Artwork" at bounding box center [0, 0] width 0 height 0
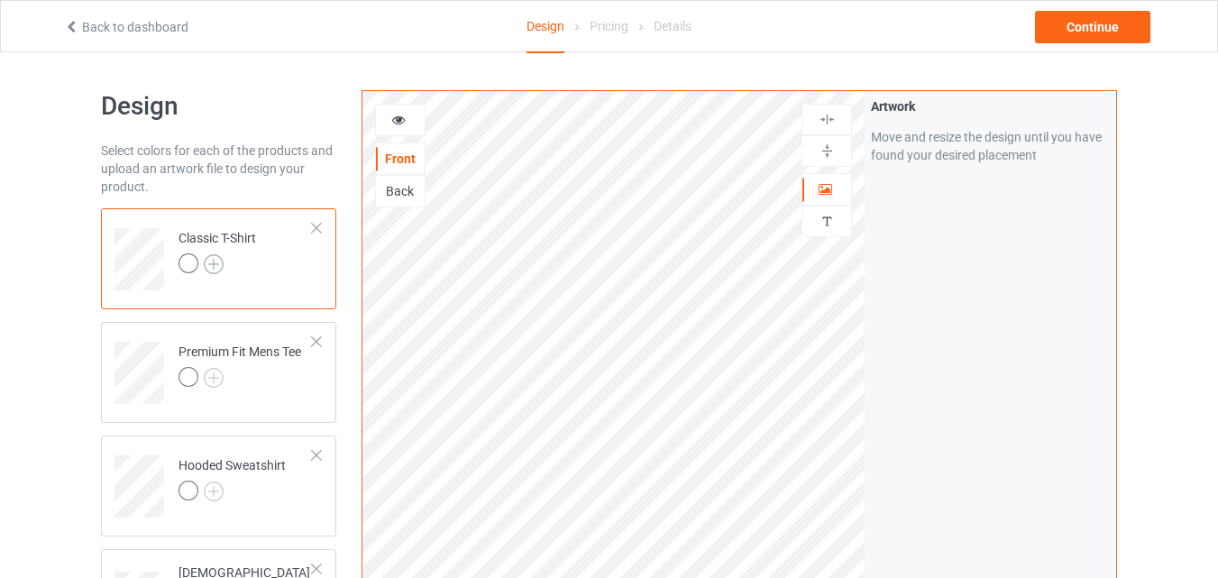
click at [215, 263] on img at bounding box center [214, 264] width 20 height 20
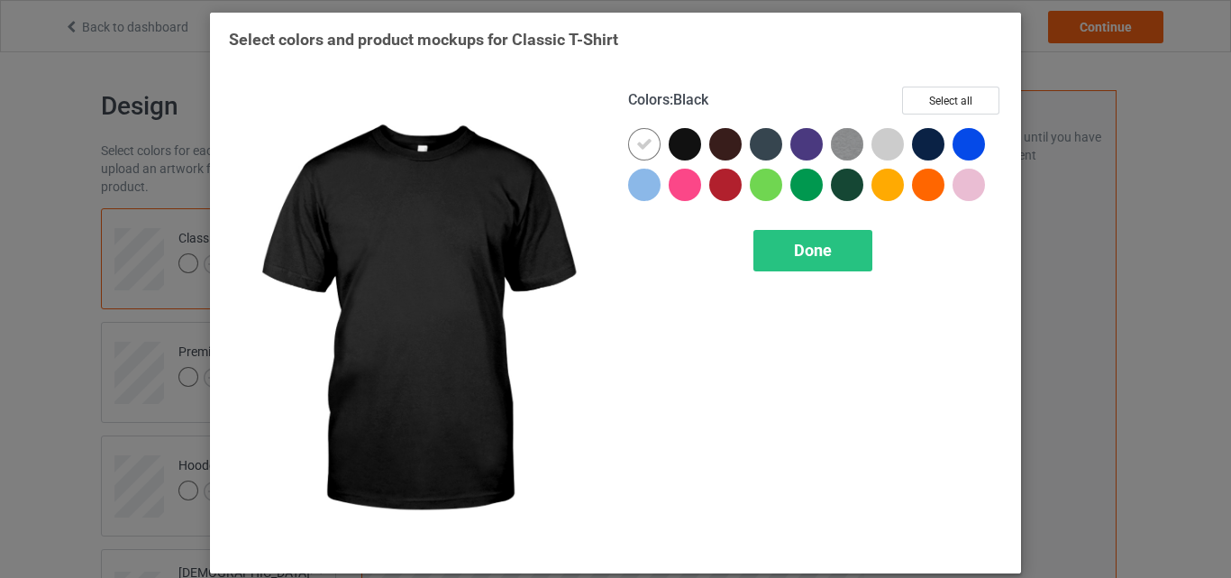
click at [681, 142] on div at bounding box center [685, 144] width 32 height 32
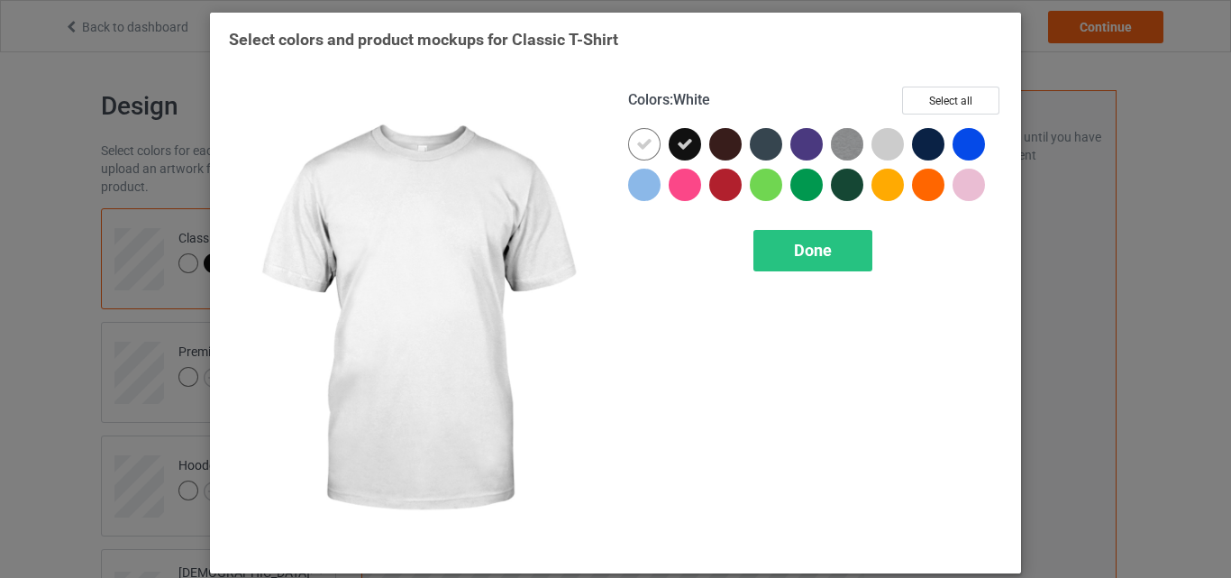
click at [637, 146] on icon at bounding box center [644, 144] width 16 height 16
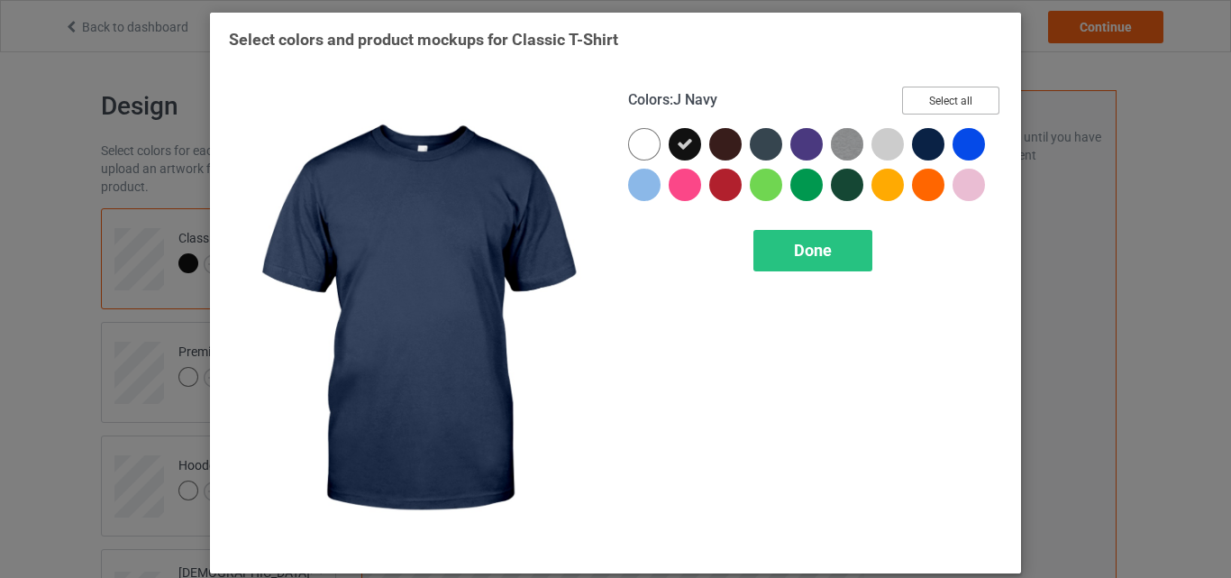
click at [947, 101] on button "Select all" at bounding box center [950, 101] width 97 height 28
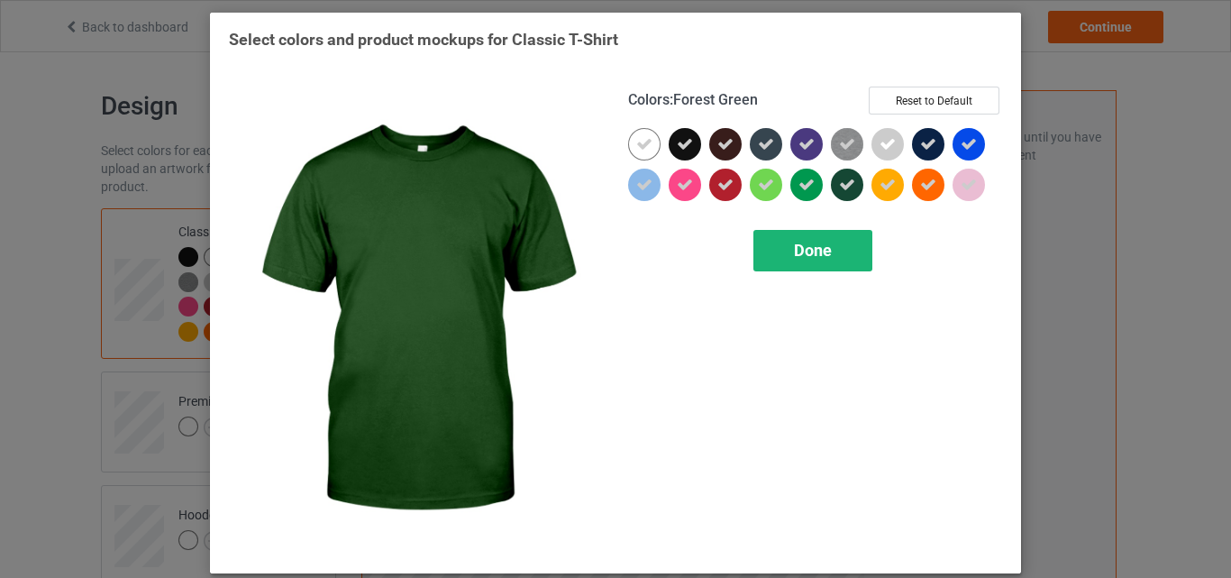
click at [808, 248] on span "Done" at bounding box center [813, 250] width 38 height 19
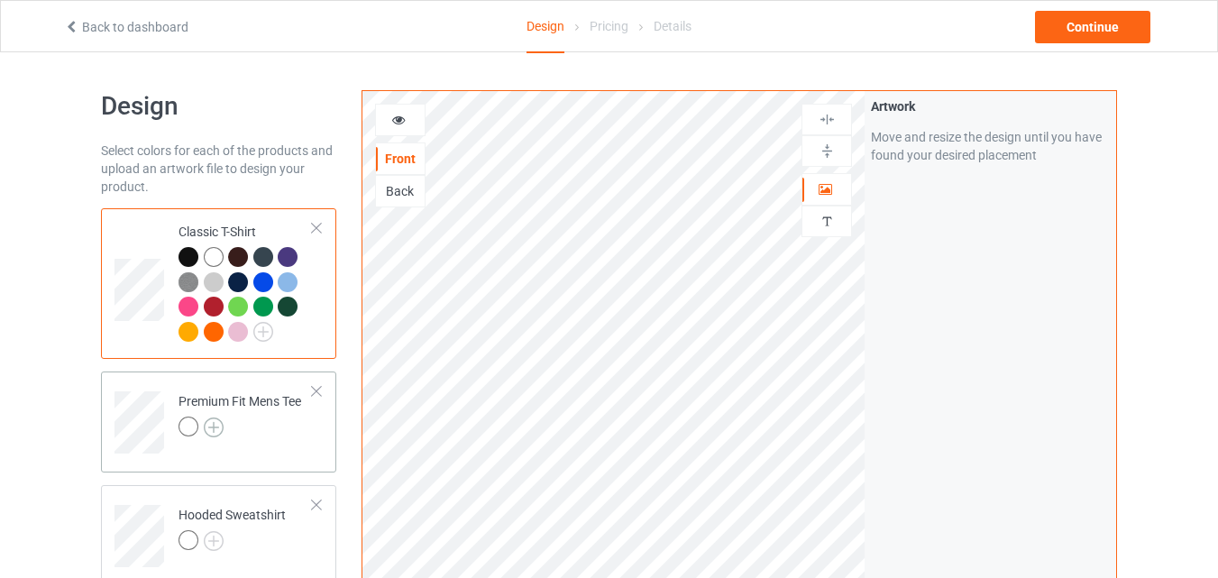
click at [211, 423] on img at bounding box center [214, 427] width 20 height 20
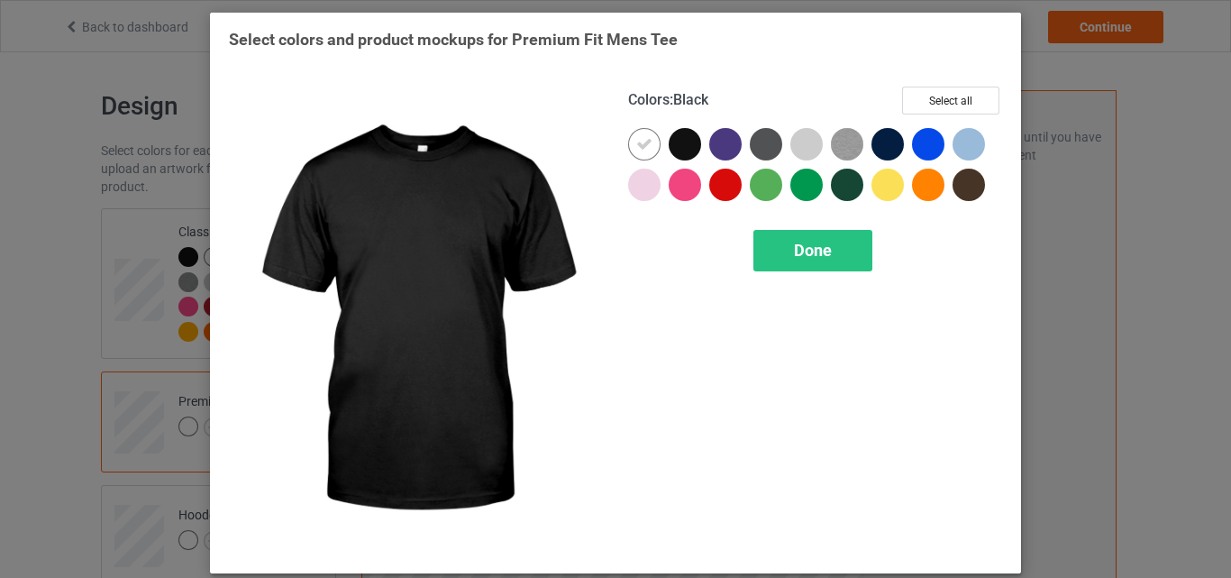
click at [681, 142] on div at bounding box center [685, 144] width 32 height 32
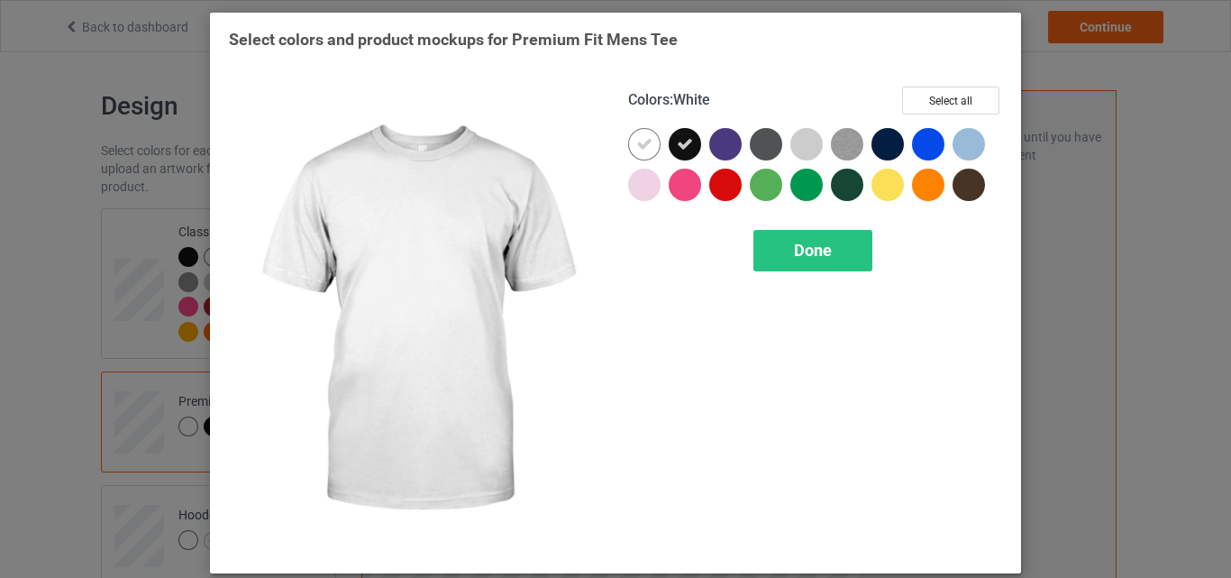
click at [642, 149] on icon at bounding box center [644, 144] width 16 height 16
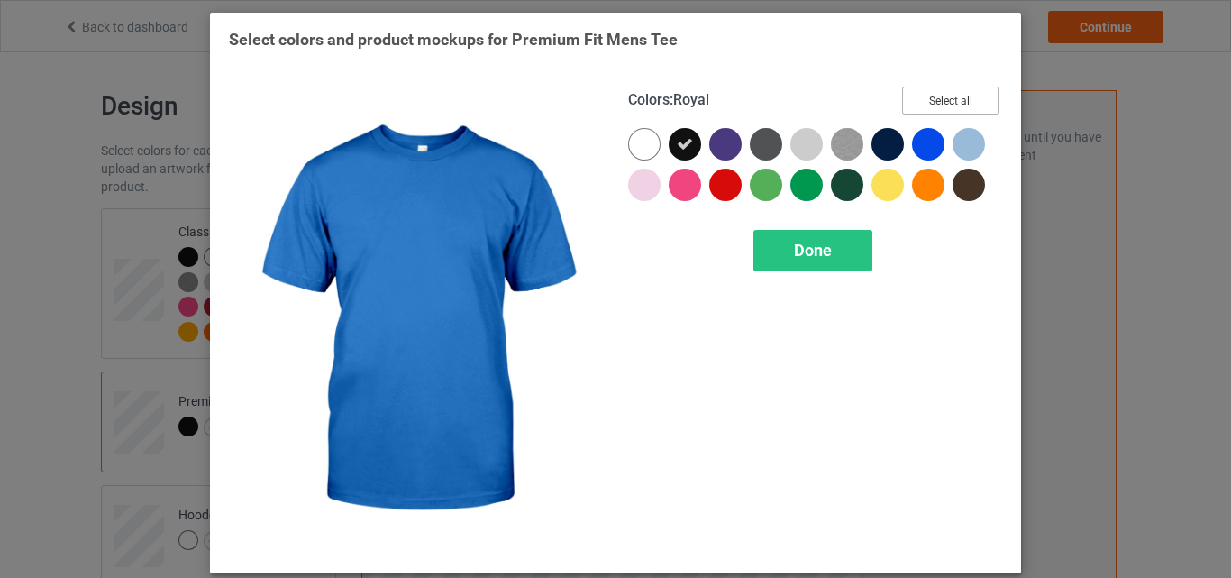
click at [946, 101] on button "Select all" at bounding box center [950, 101] width 97 height 28
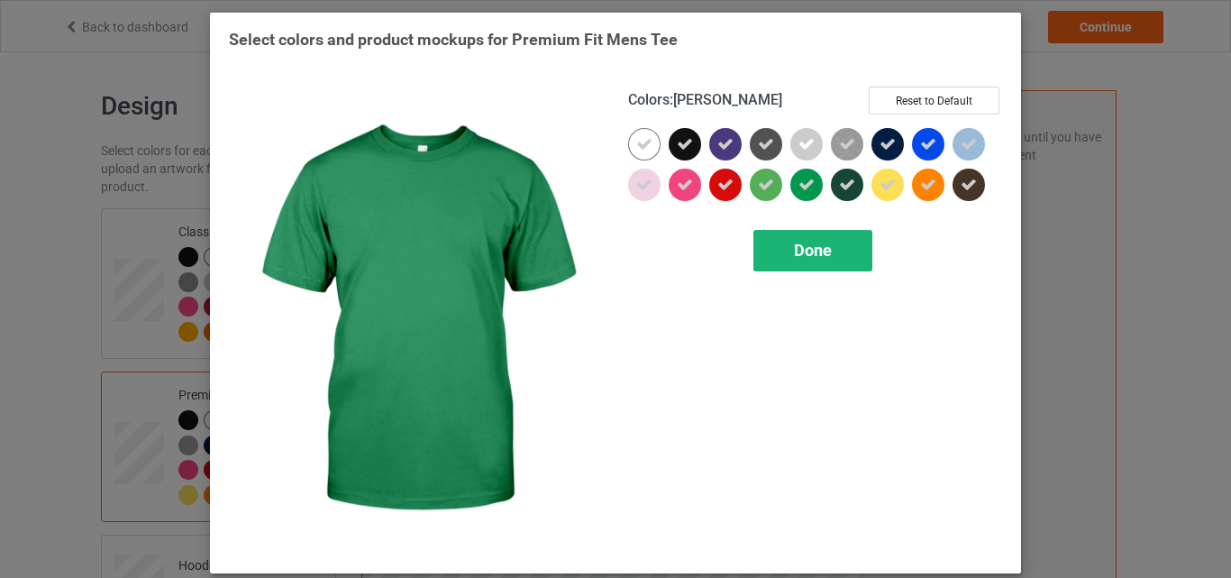
click at [800, 247] on span "Done" at bounding box center [813, 250] width 38 height 19
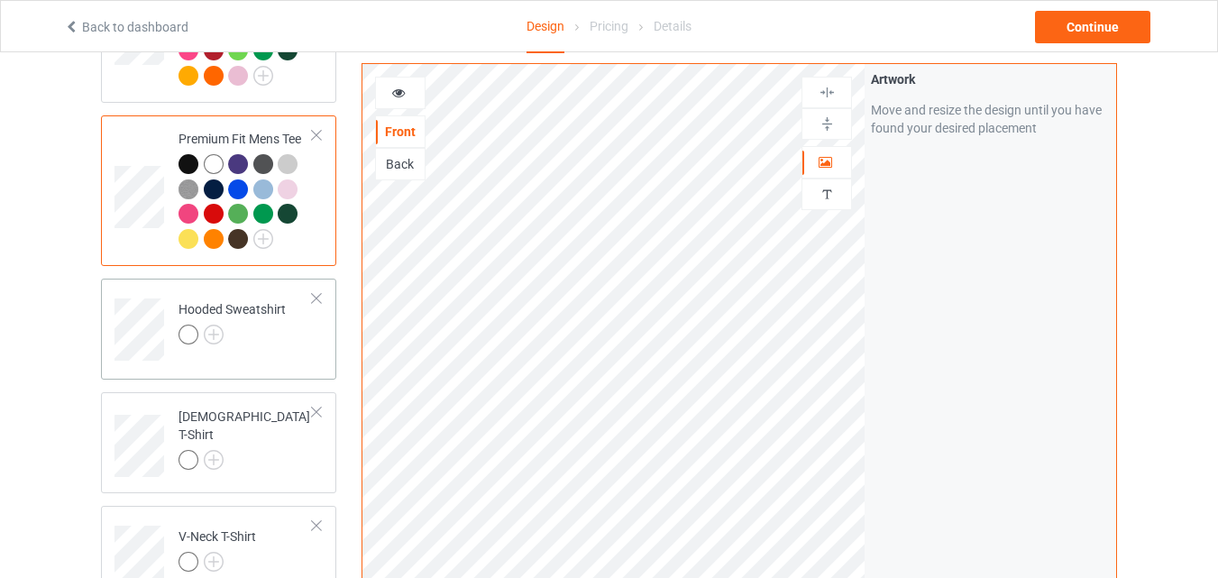
scroll to position [270, 0]
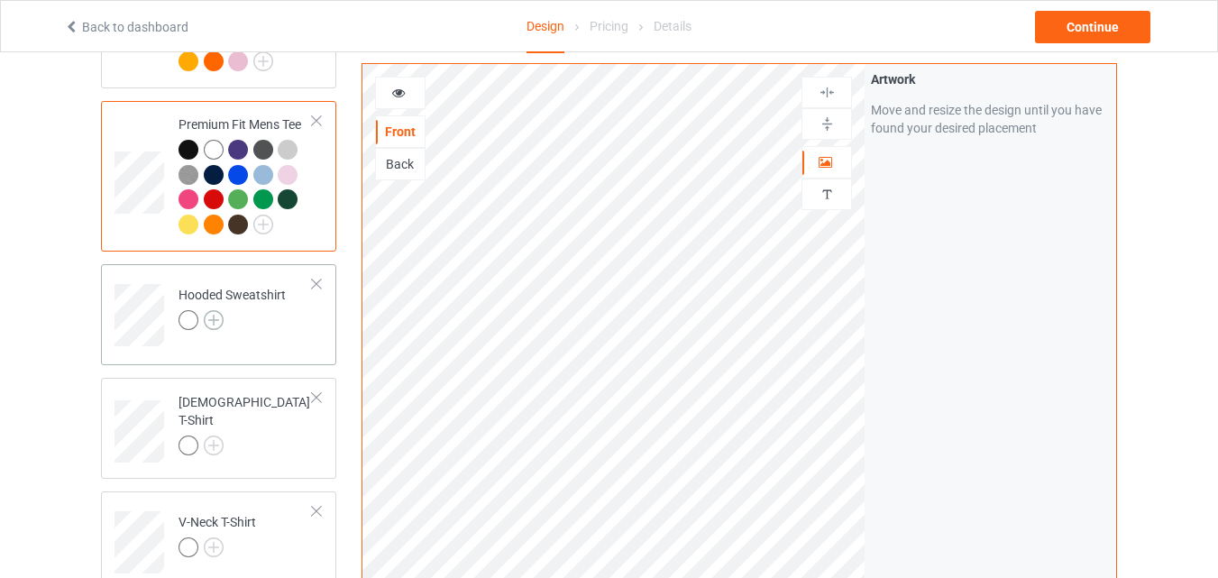
click at [219, 317] on img at bounding box center [214, 320] width 20 height 20
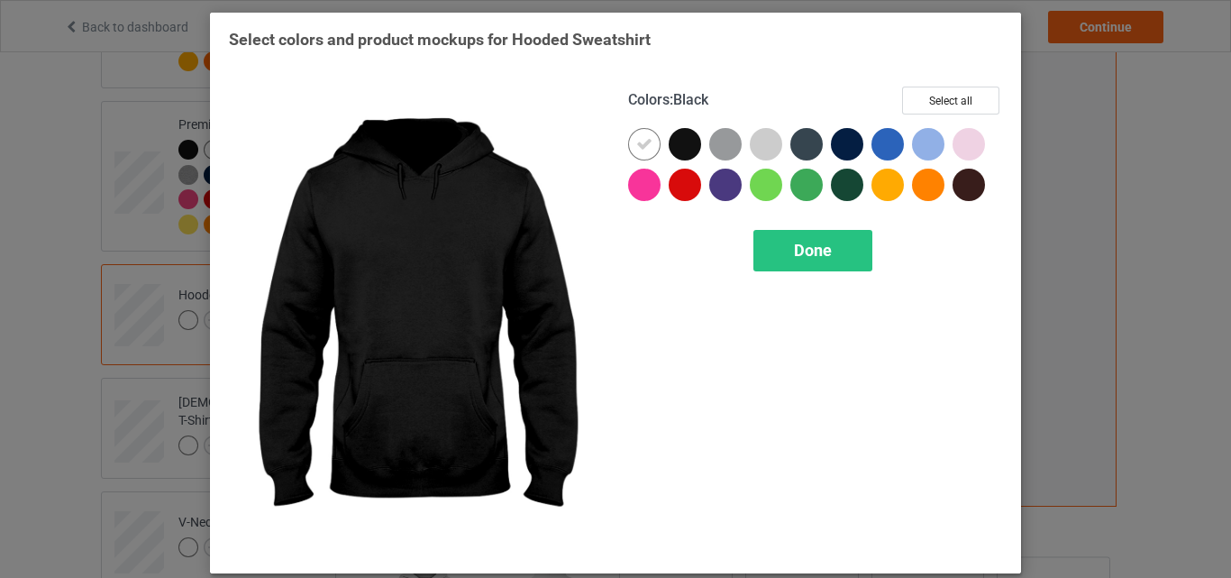
click at [675, 148] on div at bounding box center [685, 144] width 32 height 32
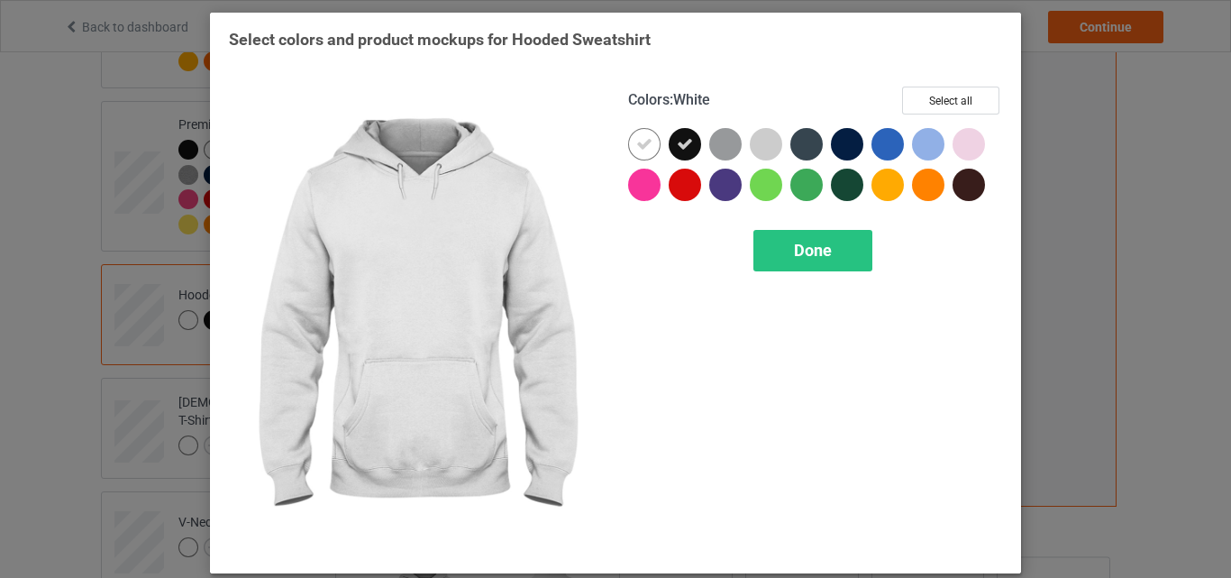
click at [636, 151] on icon at bounding box center [644, 144] width 16 height 16
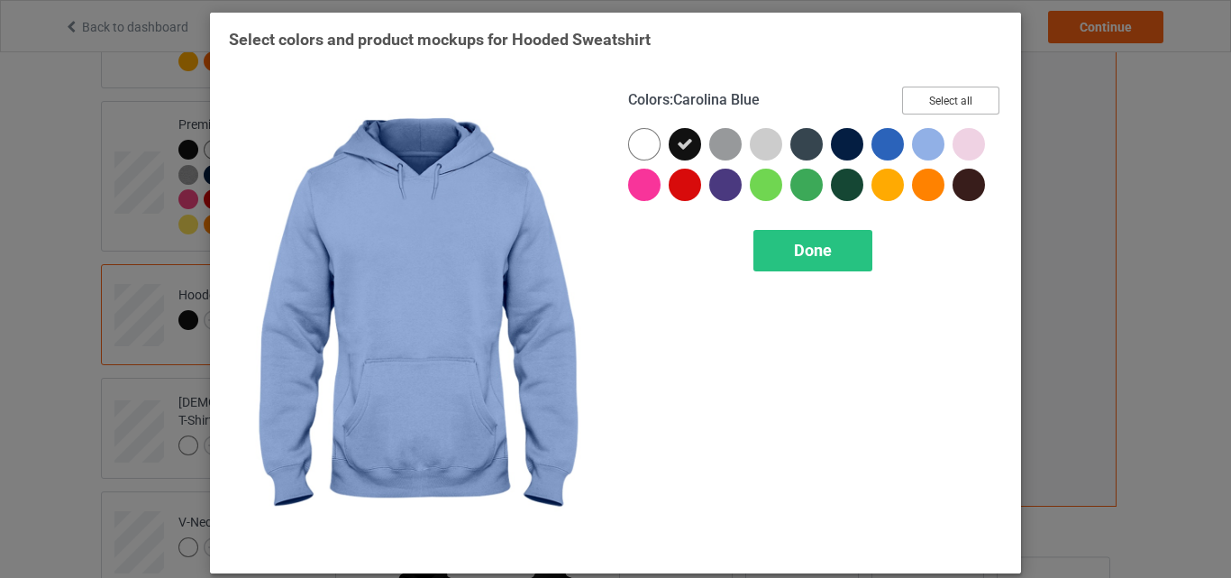
click at [935, 103] on button "Select all" at bounding box center [950, 101] width 97 height 28
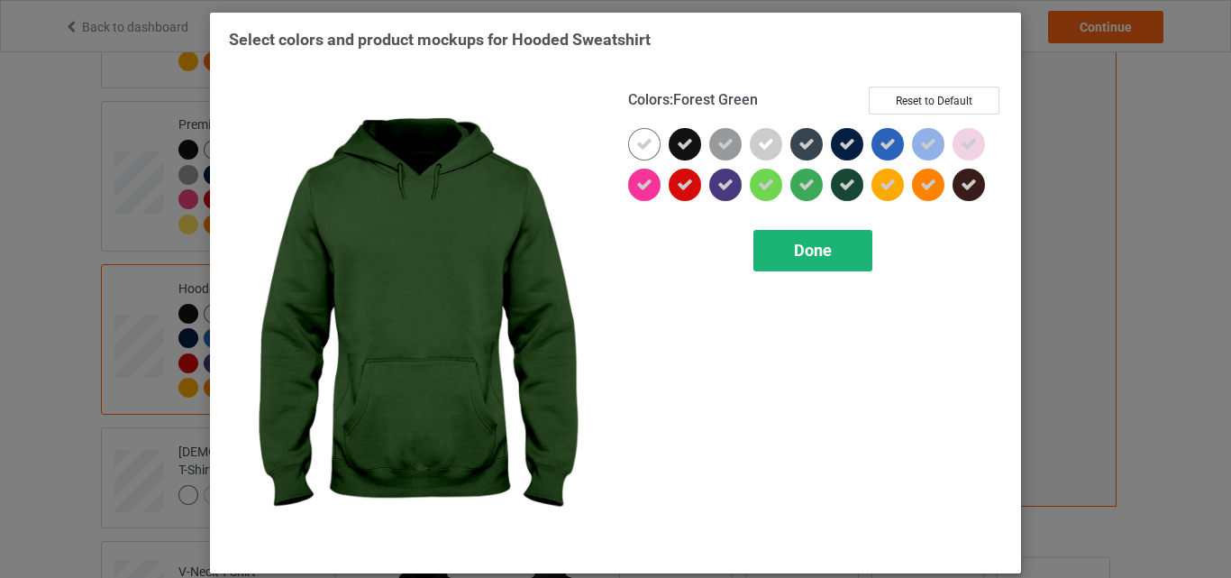
click at [805, 247] on span "Done" at bounding box center [813, 250] width 38 height 19
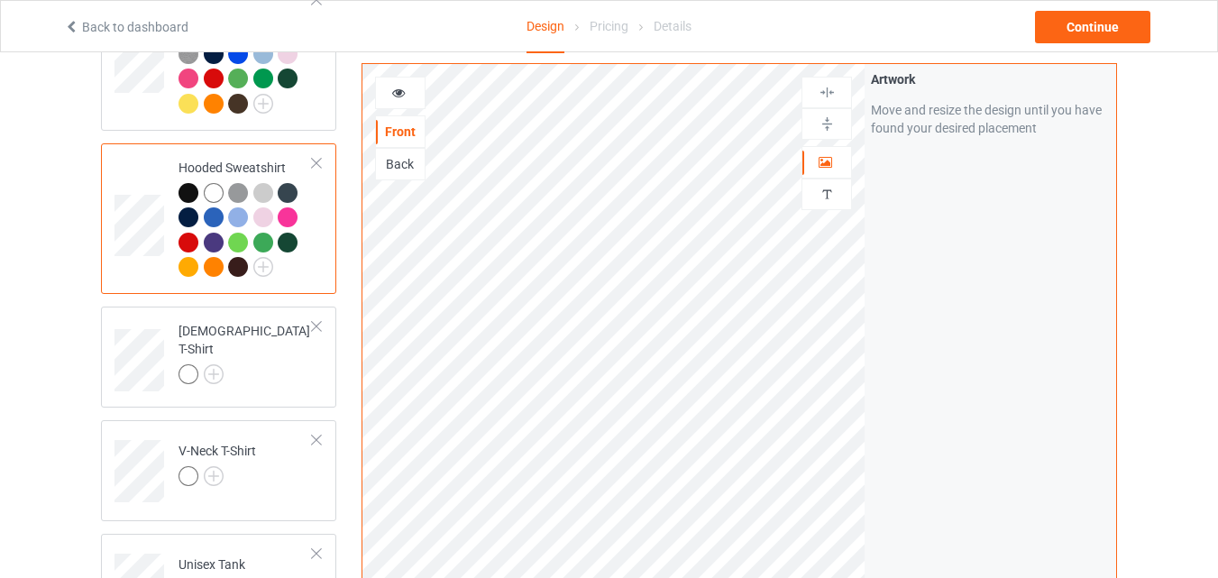
scroll to position [361, 0]
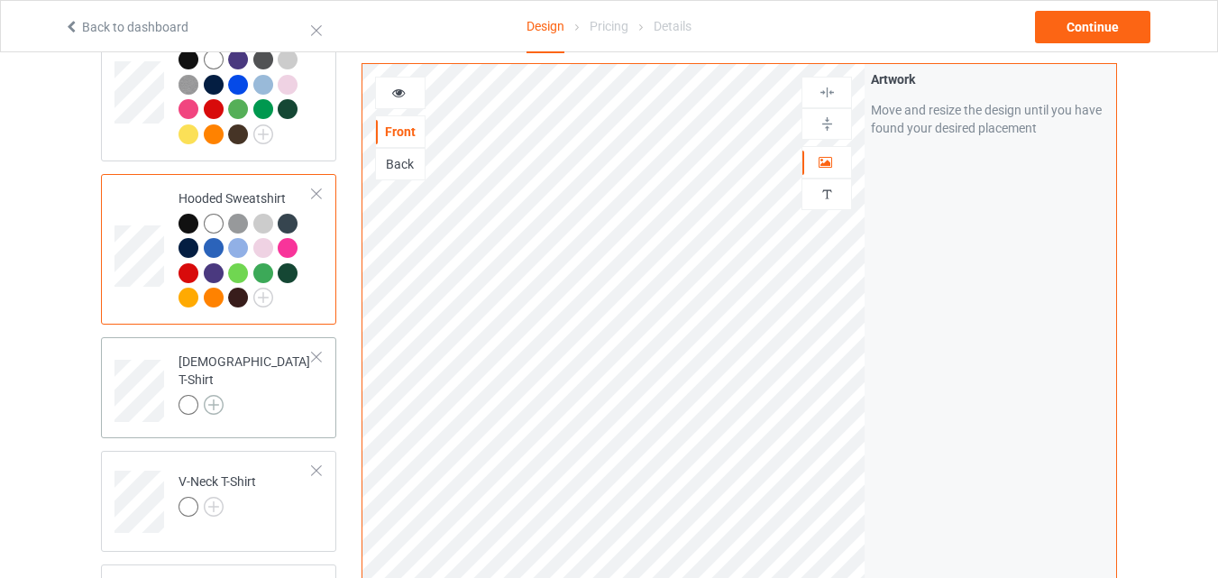
click at [216, 395] on img at bounding box center [214, 405] width 20 height 20
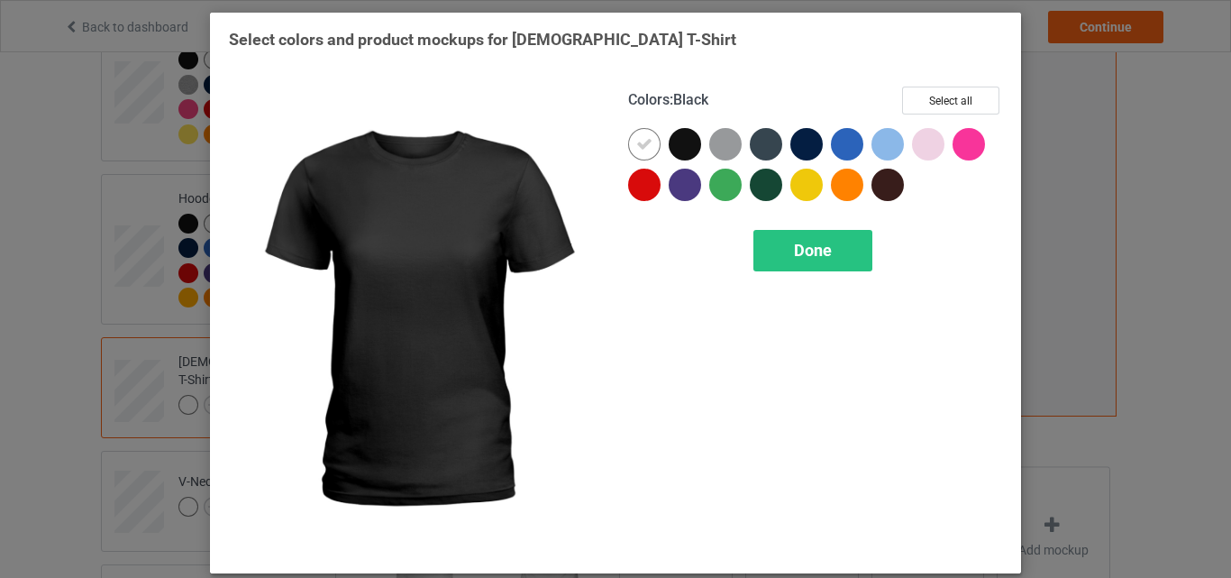
click at [679, 142] on div at bounding box center [685, 144] width 32 height 32
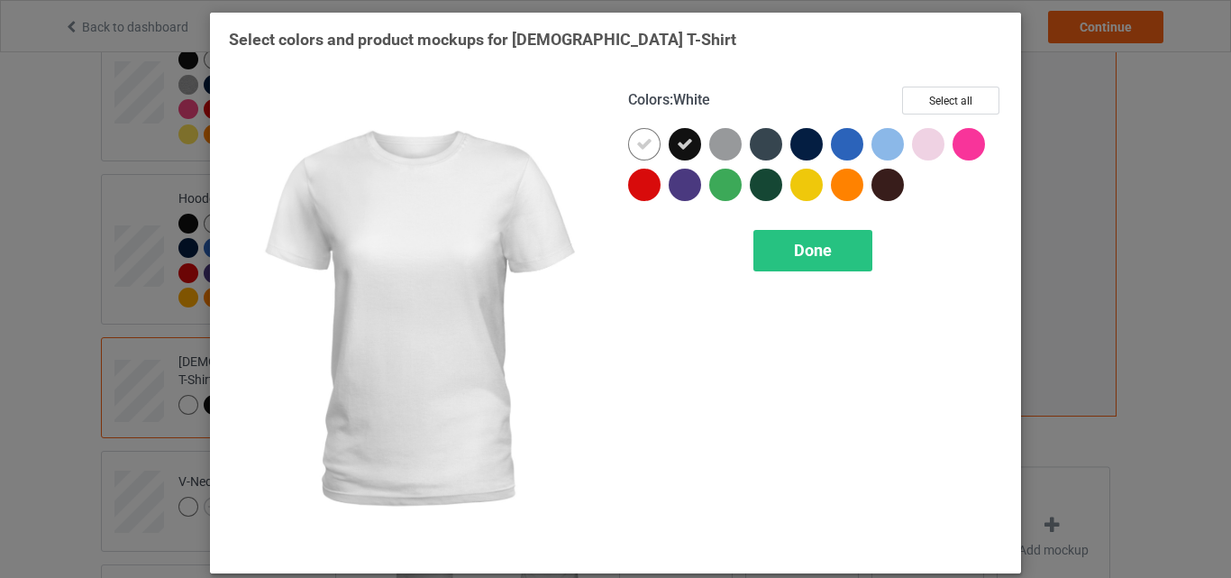
drag, startPoint x: 641, startPoint y: 146, endPoint x: 773, endPoint y: 163, distance: 132.7
click at [642, 146] on icon at bounding box center [644, 144] width 16 height 16
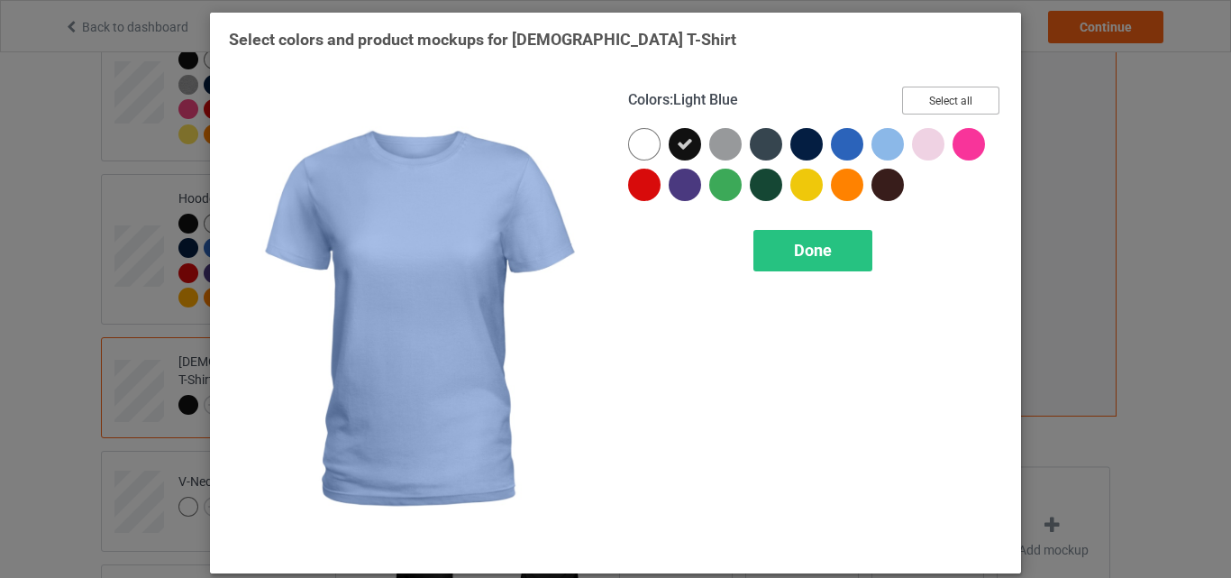
click at [941, 101] on button "Select all" at bounding box center [950, 101] width 97 height 28
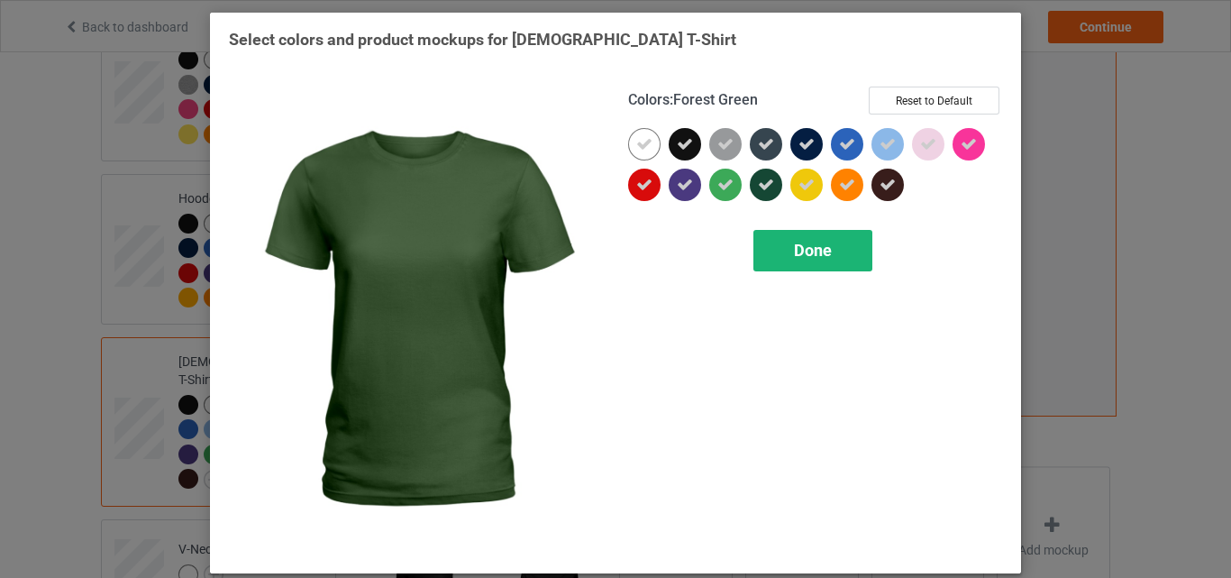
click at [810, 249] on span "Done" at bounding box center [813, 250] width 38 height 19
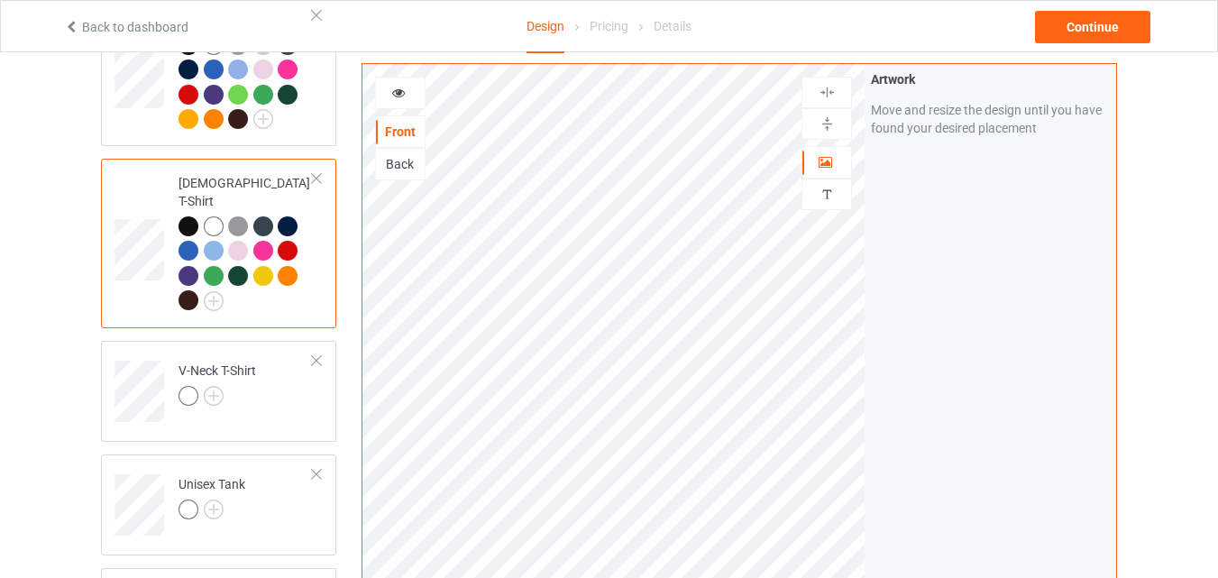
scroll to position [541, 0]
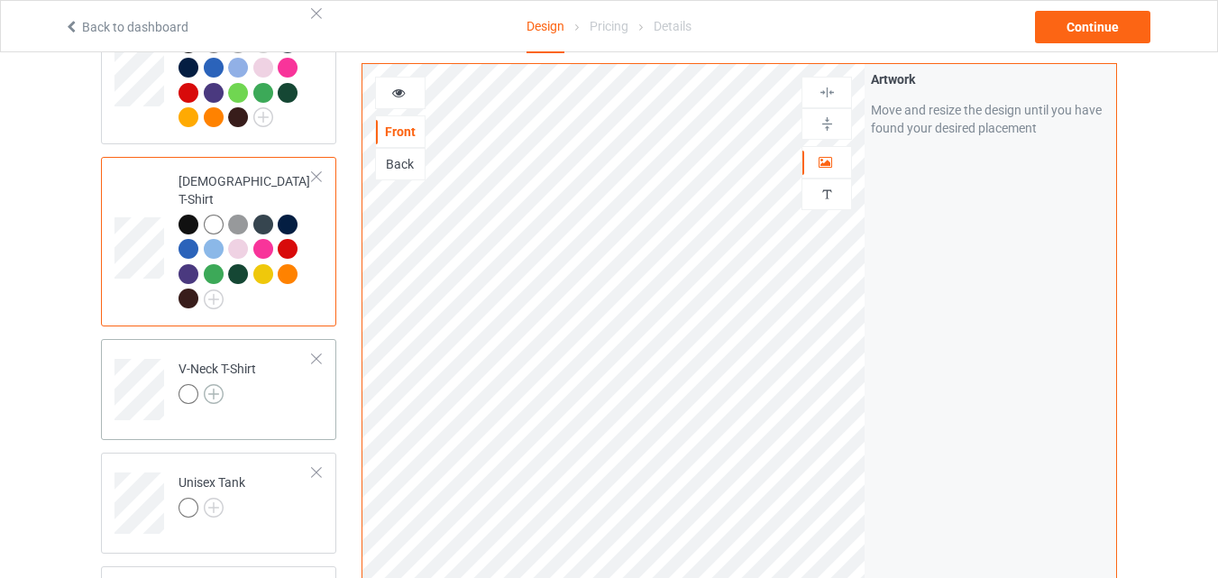
click at [215, 384] on img at bounding box center [214, 394] width 20 height 20
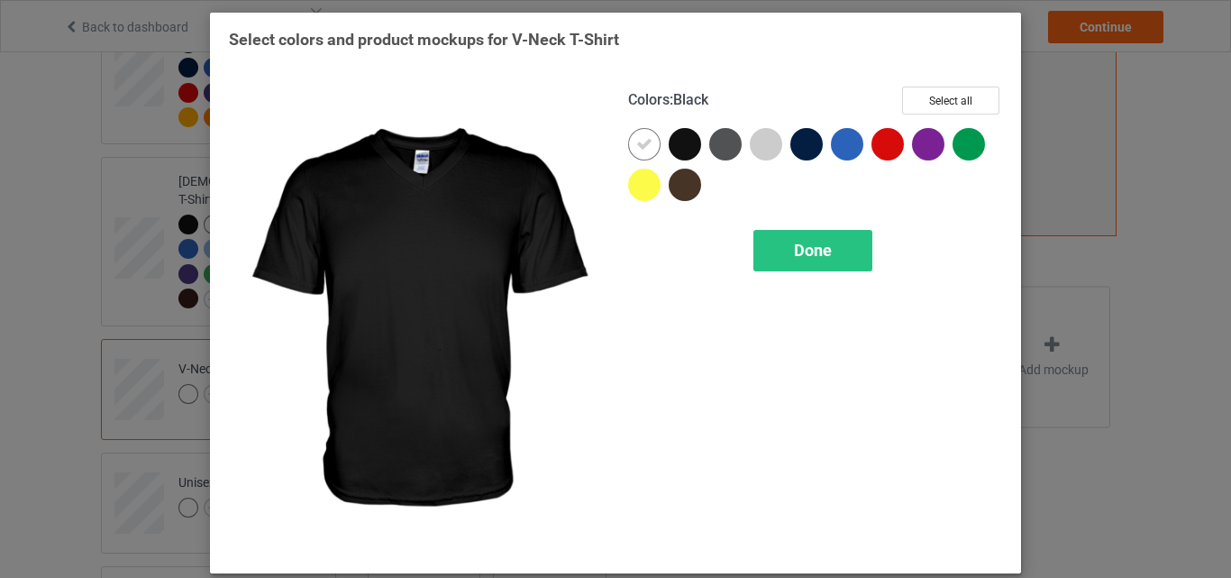
click at [682, 144] on div at bounding box center [685, 144] width 32 height 32
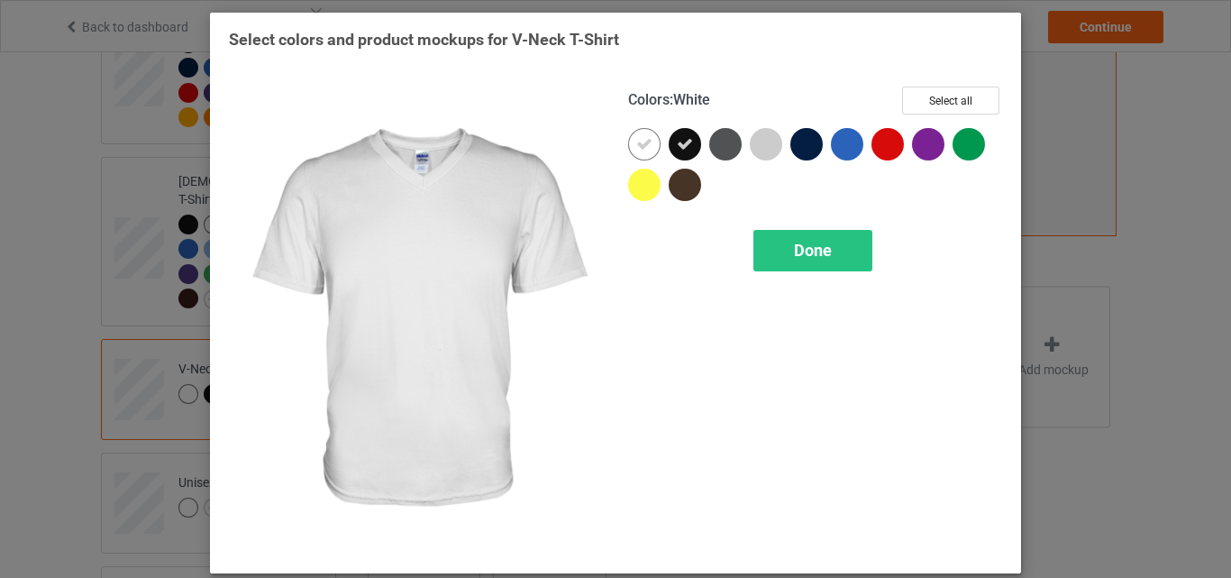
drag, startPoint x: 636, startPoint y: 149, endPoint x: 660, endPoint y: 160, distance: 27.0
click at [636, 149] on icon at bounding box center [644, 144] width 16 height 16
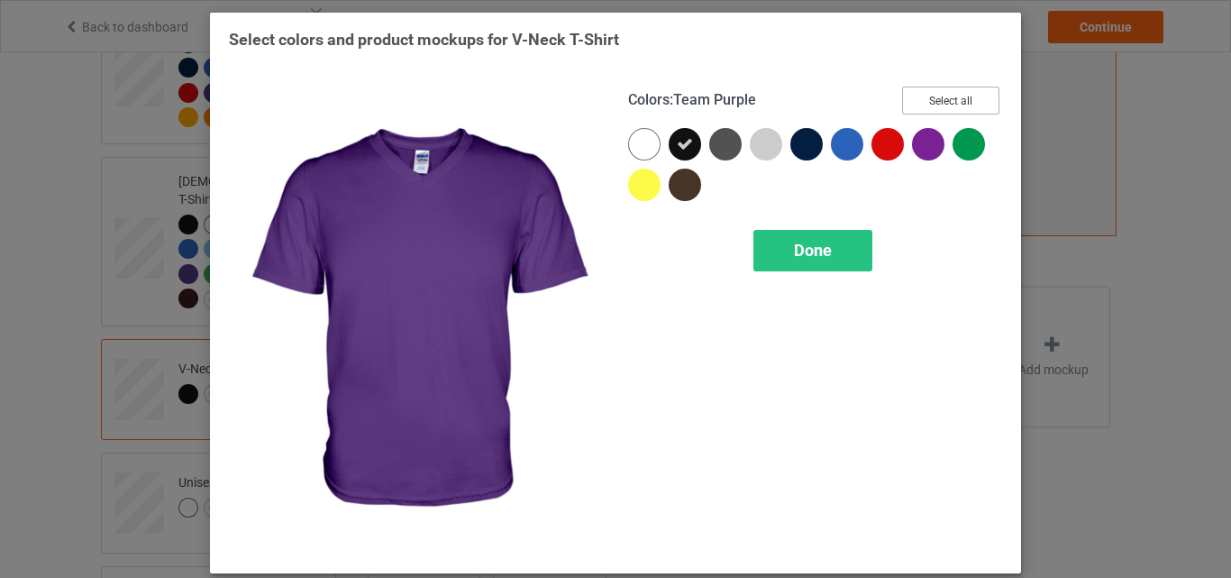
click at [947, 99] on button "Select all" at bounding box center [950, 101] width 97 height 28
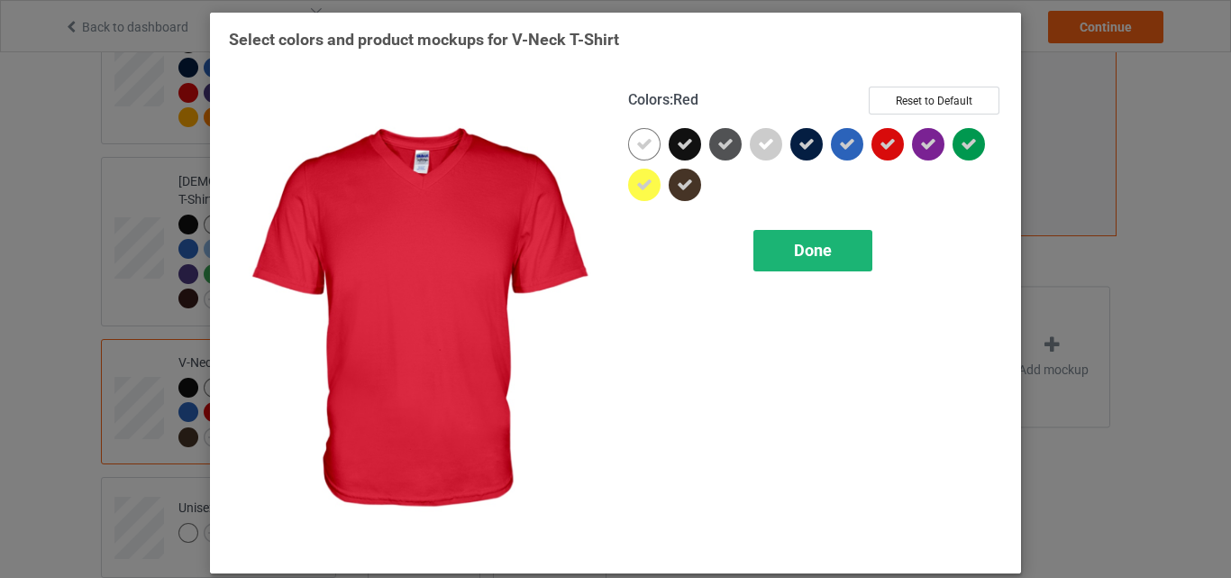
click at [813, 248] on span "Done" at bounding box center [813, 250] width 38 height 19
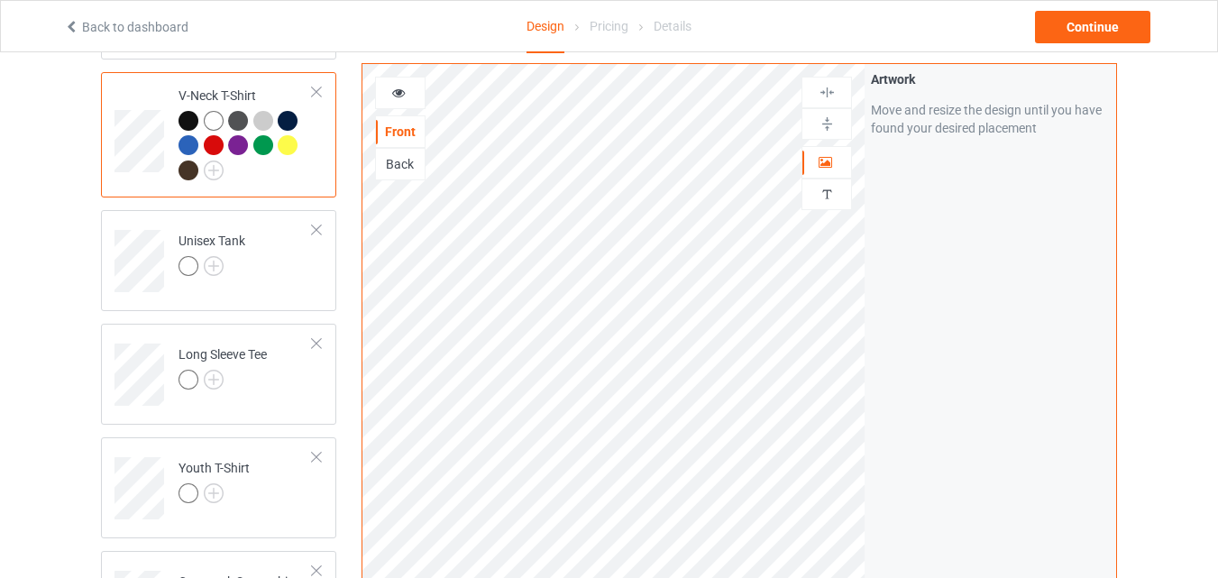
scroll to position [811, 0]
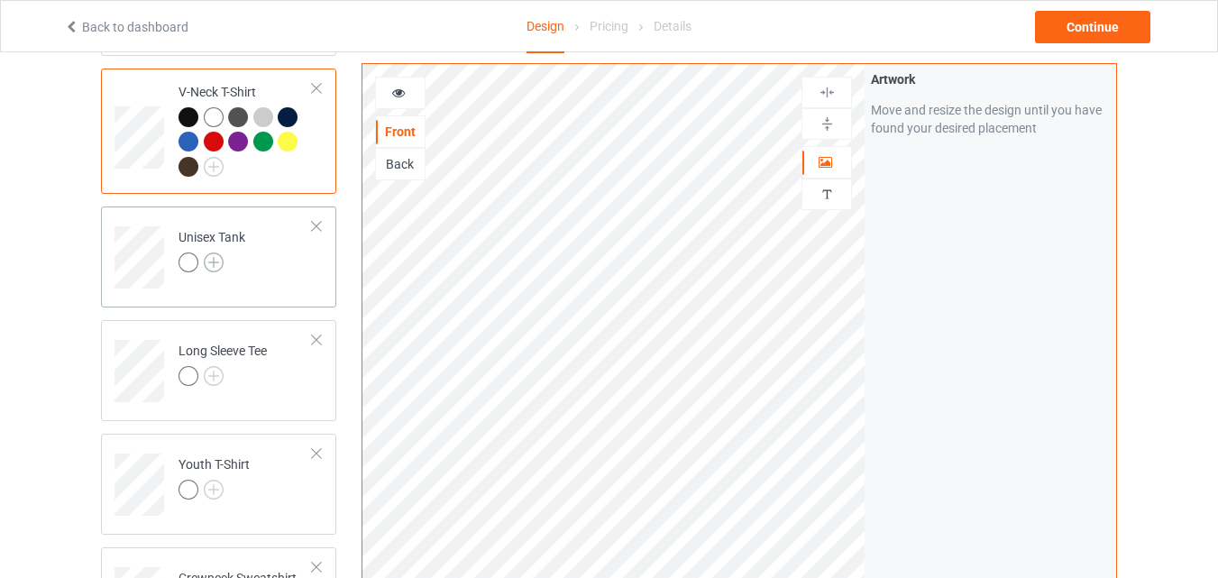
click at [215, 252] on img at bounding box center [214, 262] width 20 height 20
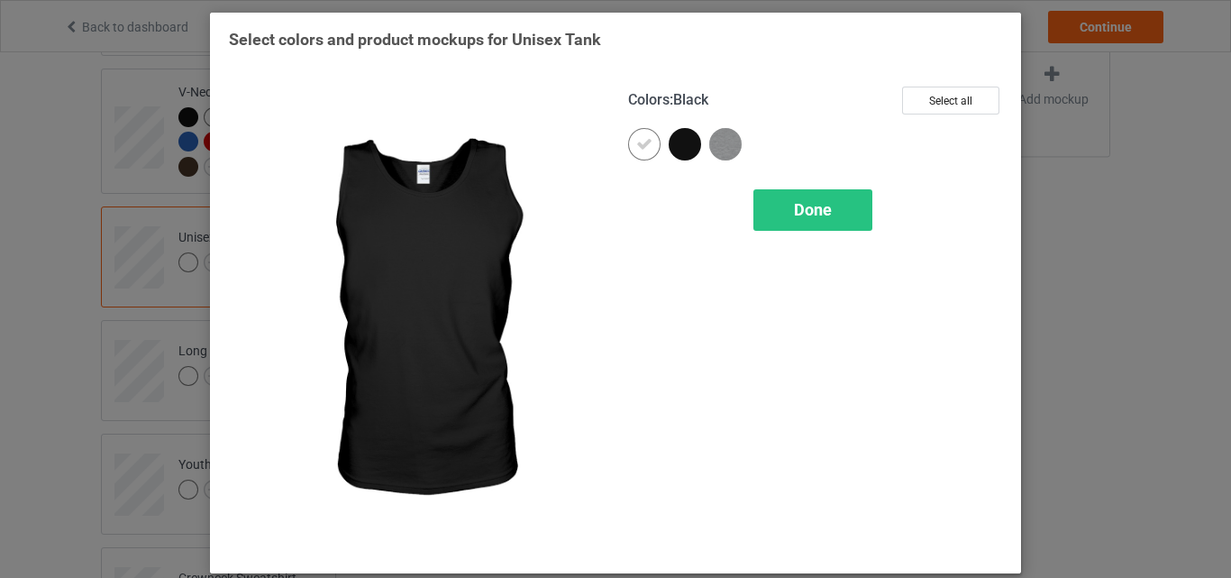
click at [686, 143] on div at bounding box center [685, 144] width 32 height 32
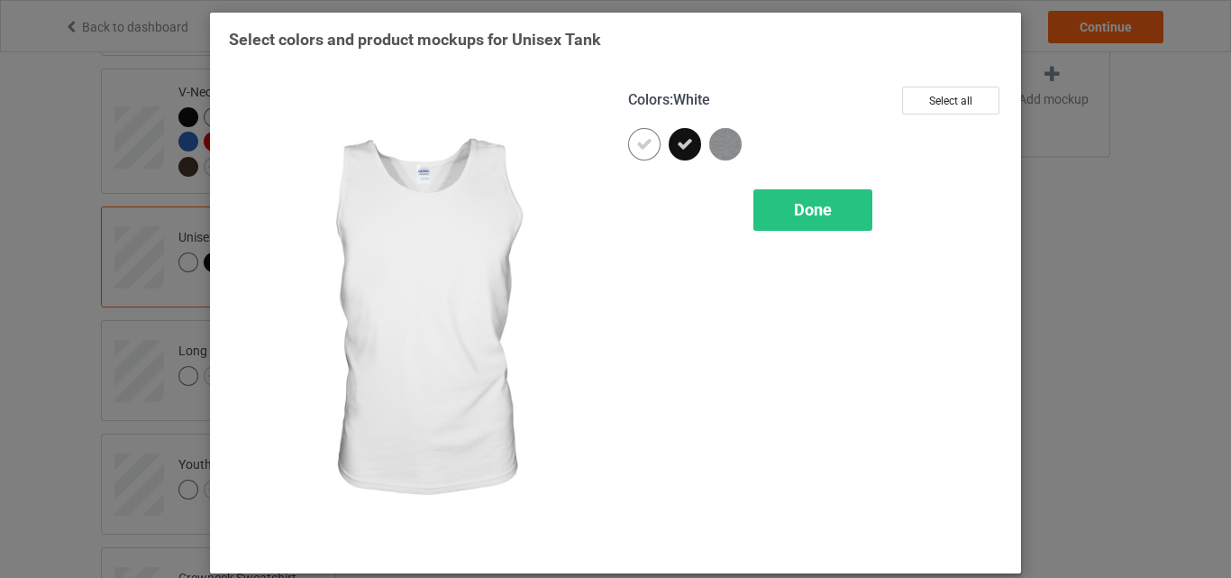
click at [644, 151] on icon at bounding box center [644, 144] width 16 height 16
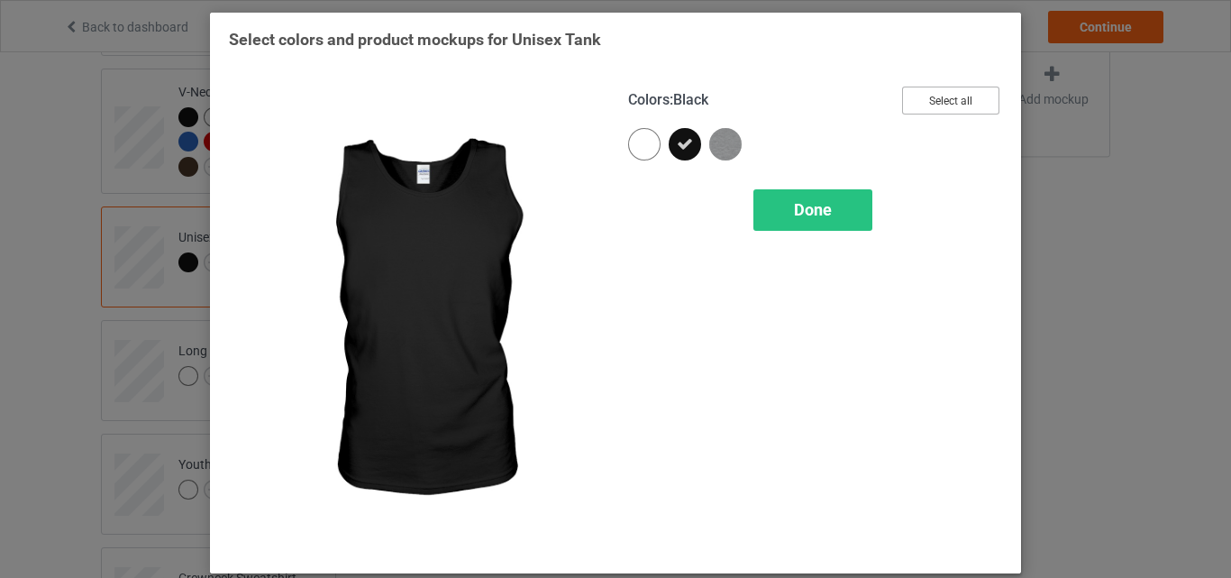
click at [933, 105] on button "Select all" at bounding box center [950, 101] width 97 height 28
click at [797, 206] on span "Done" at bounding box center [813, 209] width 38 height 19
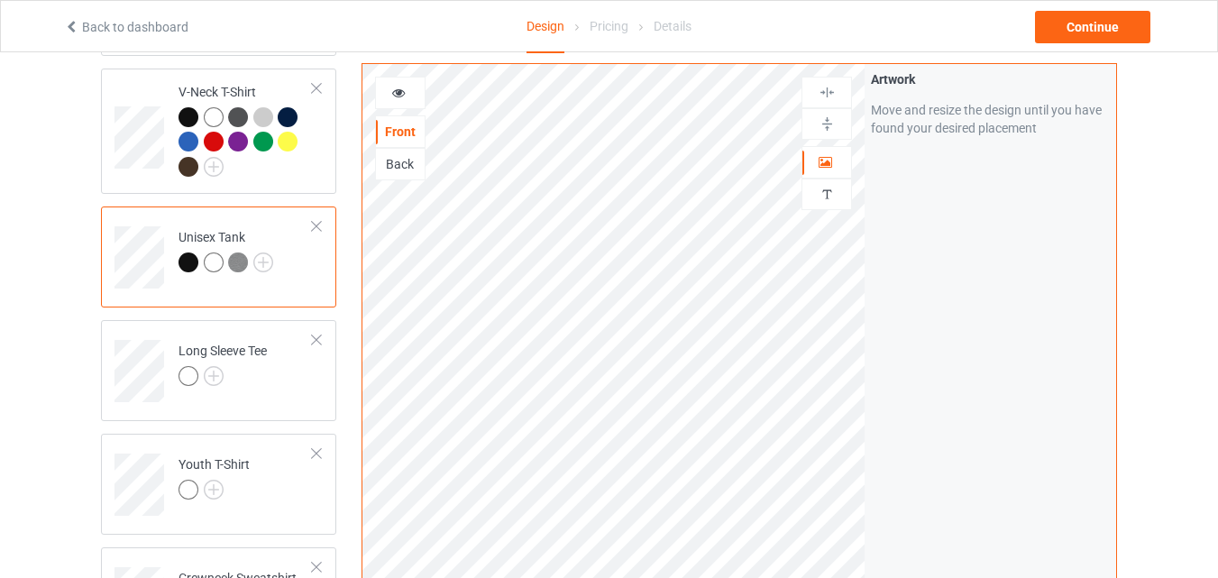
scroll to position [992, 0]
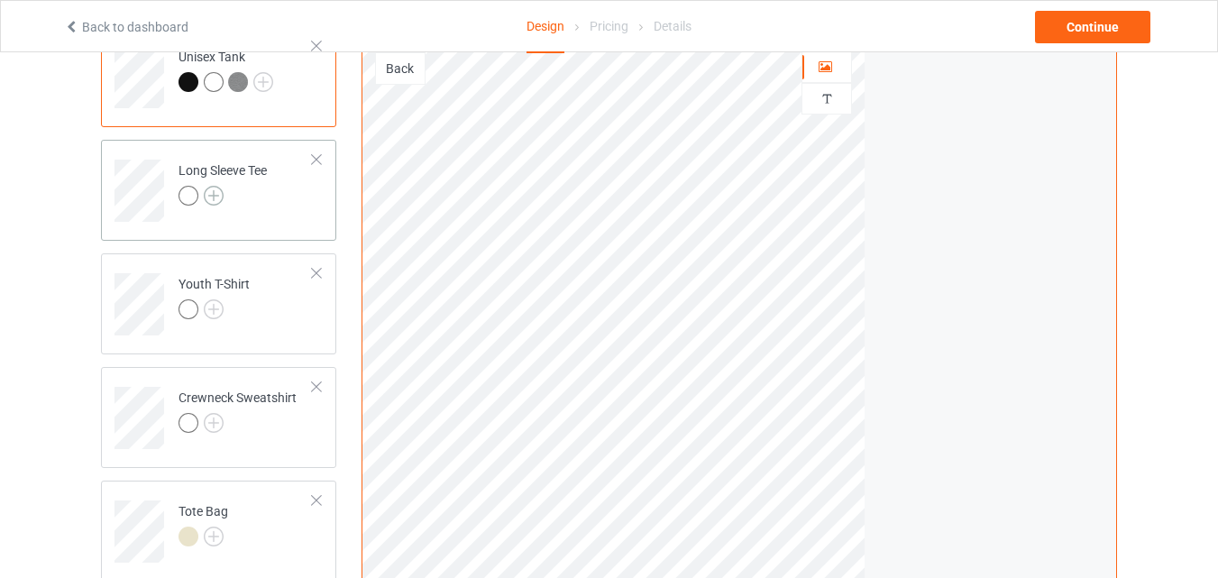
click at [215, 186] on img at bounding box center [214, 196] width 20 height 20
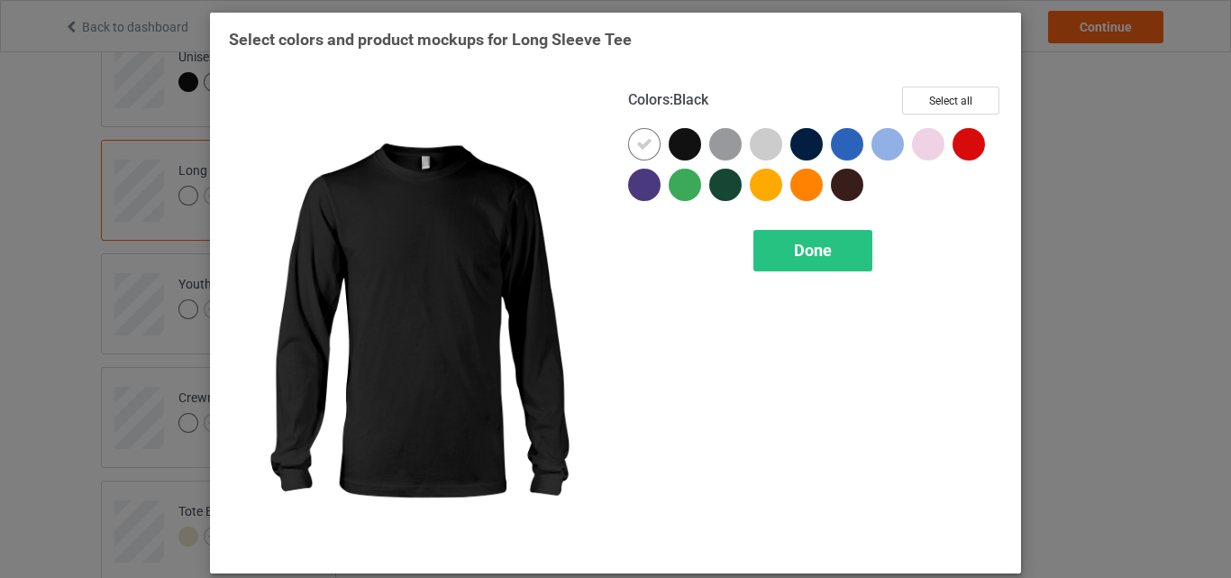
click at [682, 150] on div at bounding box center [685, 144] width 32 height 32
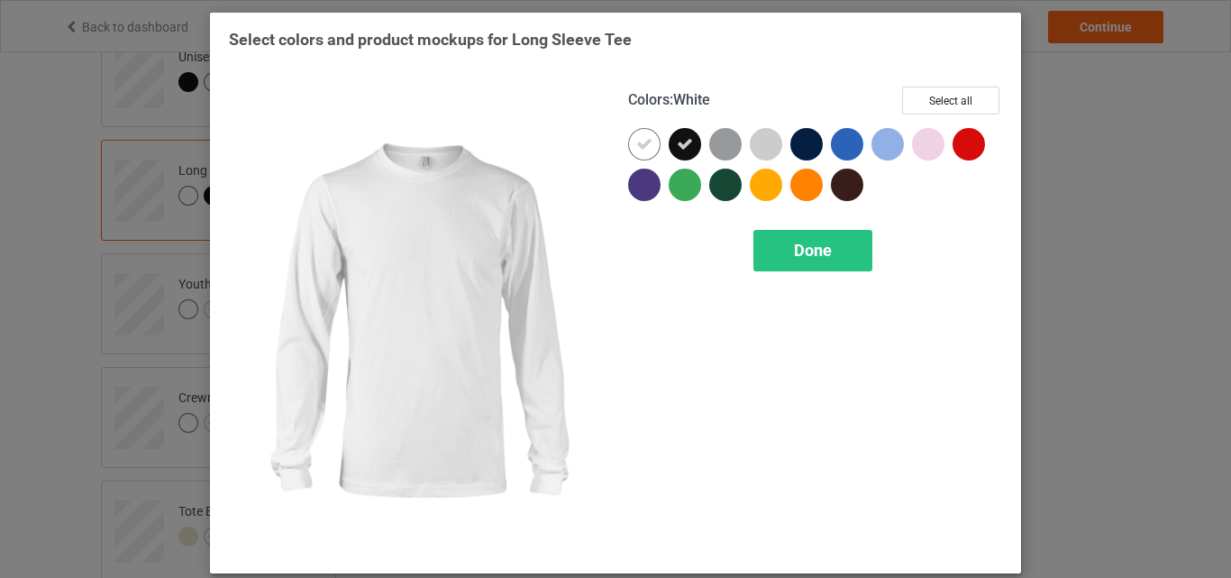
click at [639, 144] on icon at bounding box center [644, 144] width 16 height 16
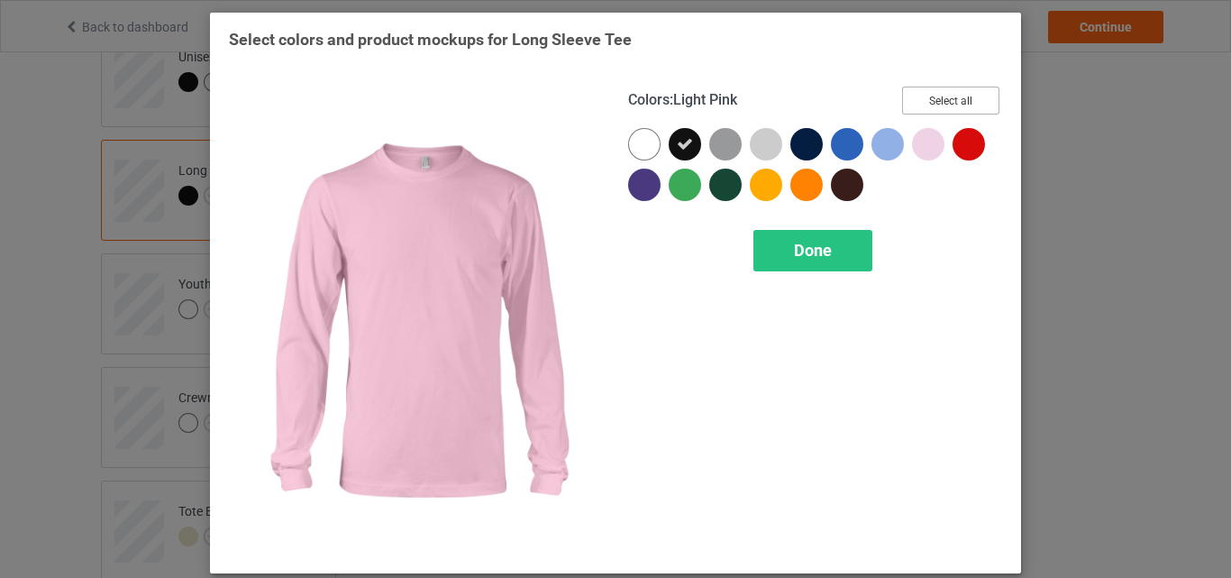
click at [938, 106] on button "Select all" at bounding box center [950, 101] width 97 height 28
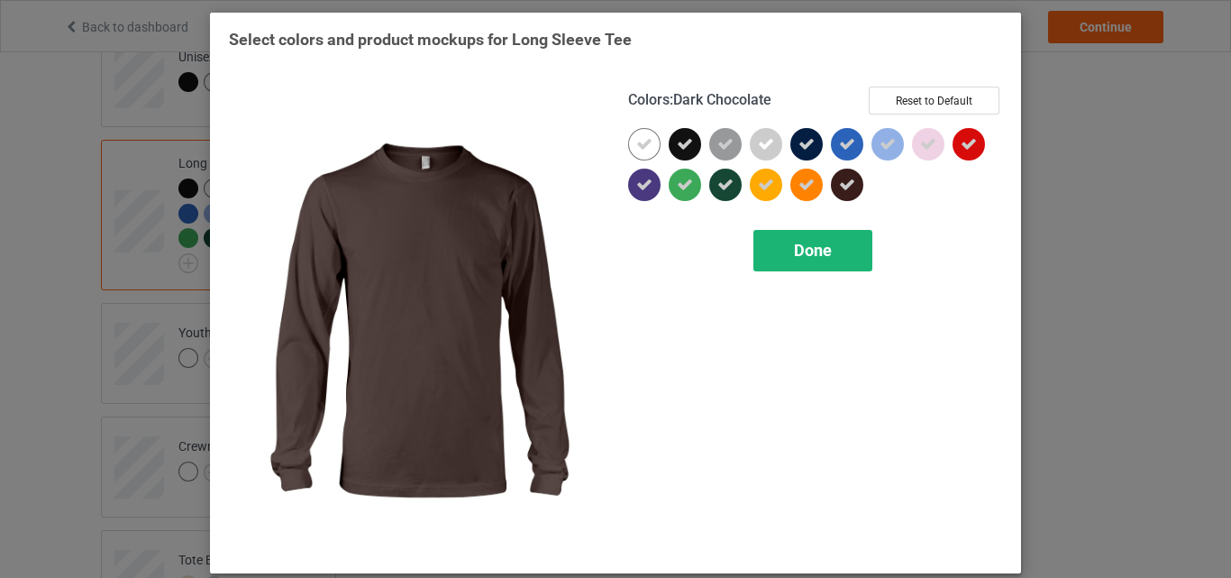
click at [795, 248] on span "Done" at bounding box center [813, 250] width 38 height 19
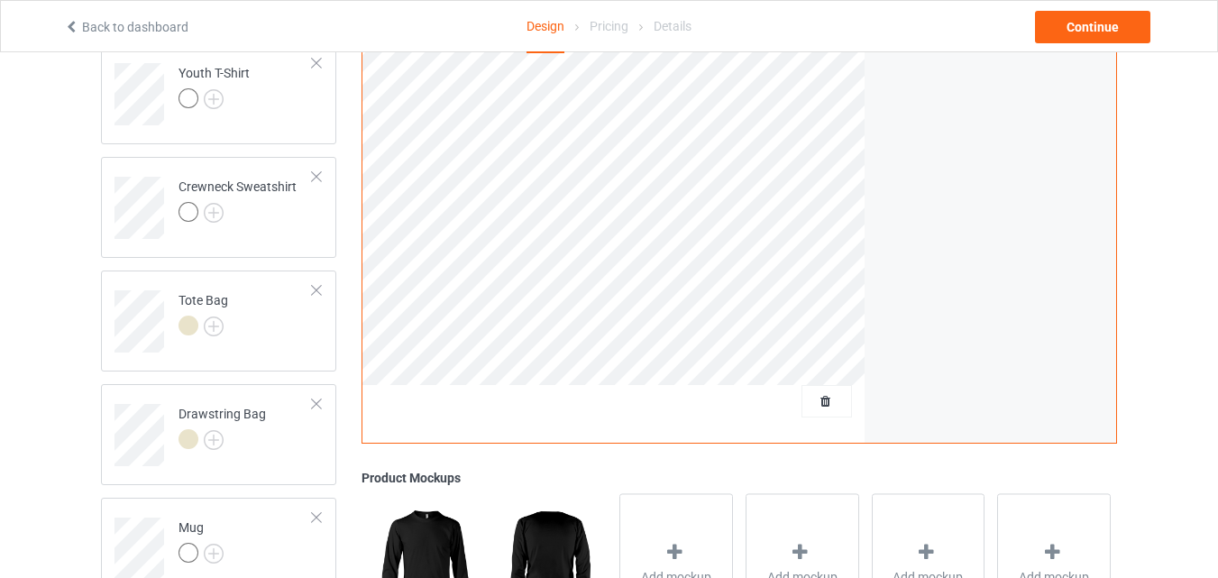
scroll to position [1262, 0]
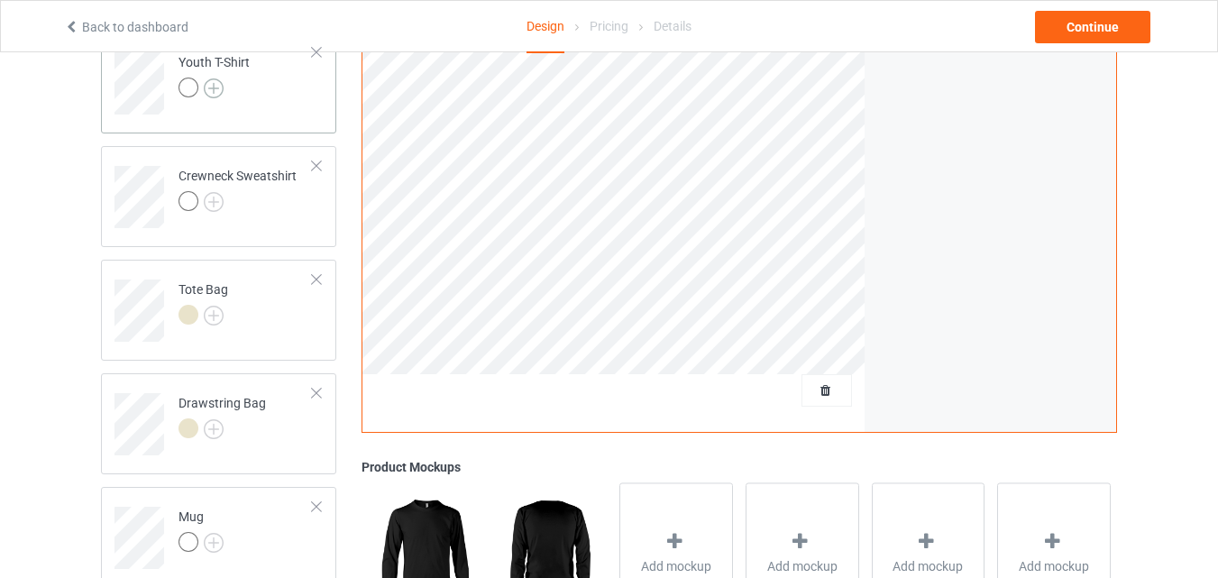
click at [213, 78] on img at bounding box center [214, 88] width 20 height 20
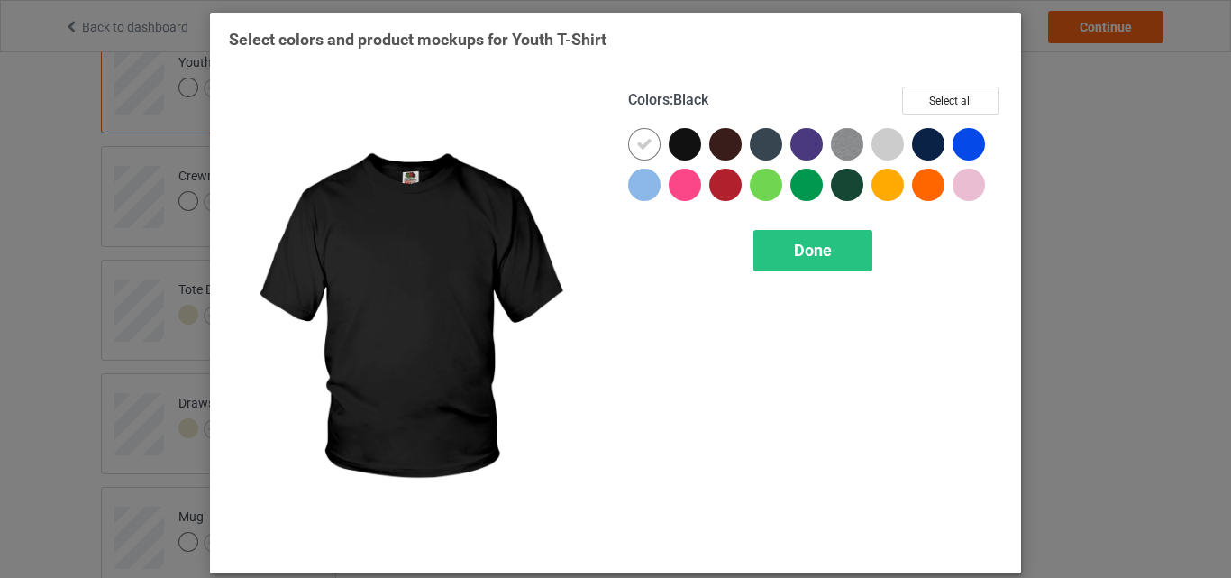
click at [685, 146] on div at bounding box center [685, 144] width 32 height 32
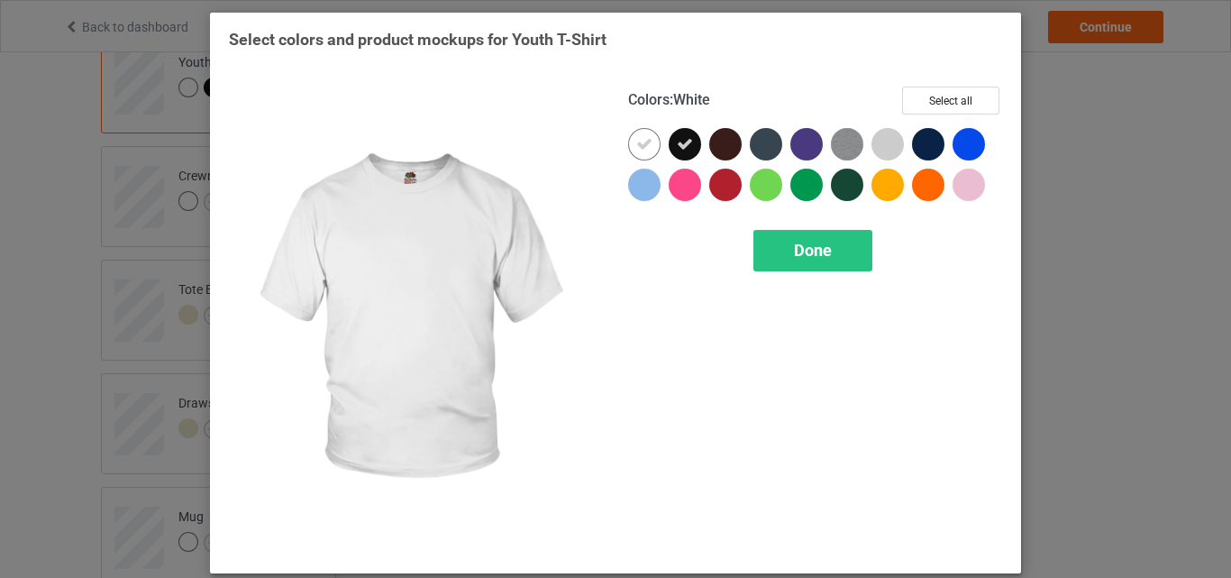
click at [636, 144] on icon at bounding box center [644, 144] width 16 height 16
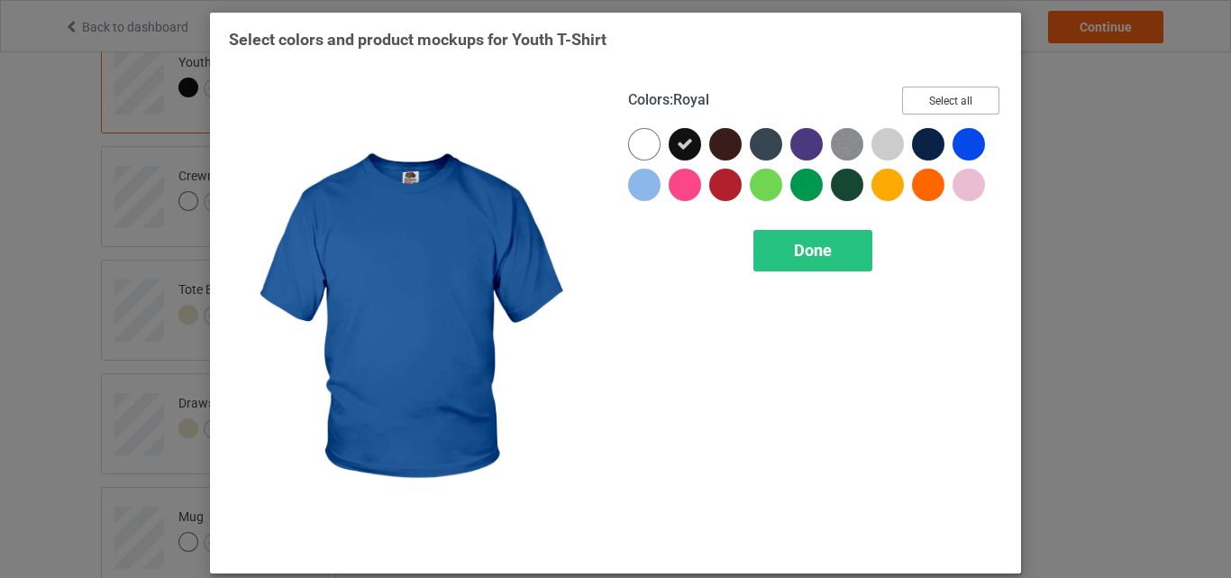
click at [944, 103] on button "Select all" at bounding box center [950, 101] width 97 height 28
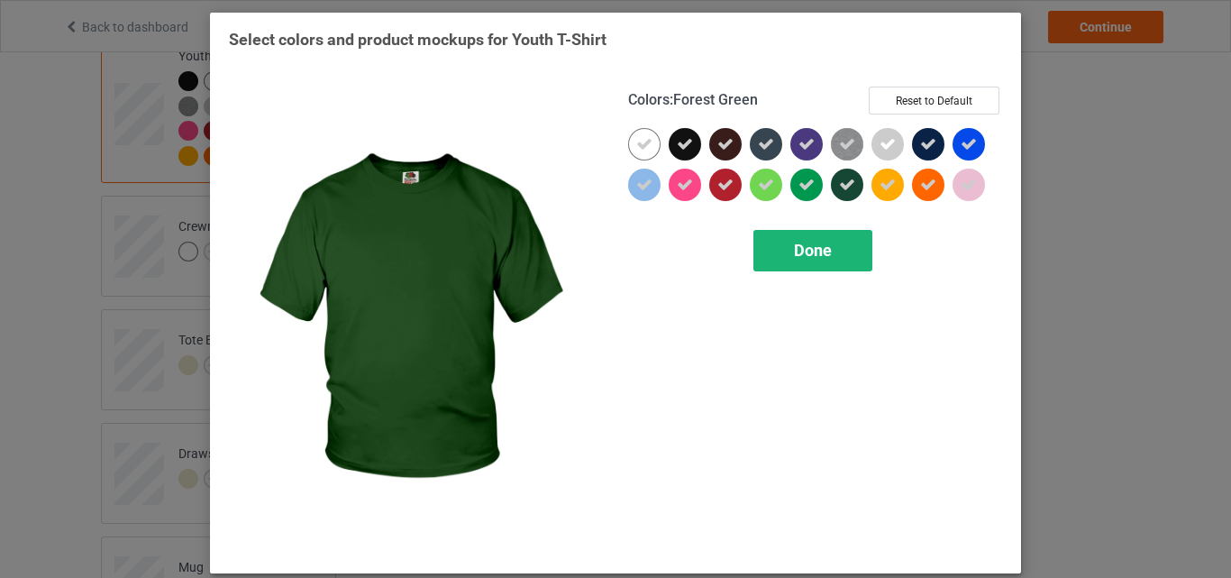
click at [808, 252] on span "Done" at bounding box center [813, 250] width 38 height 19
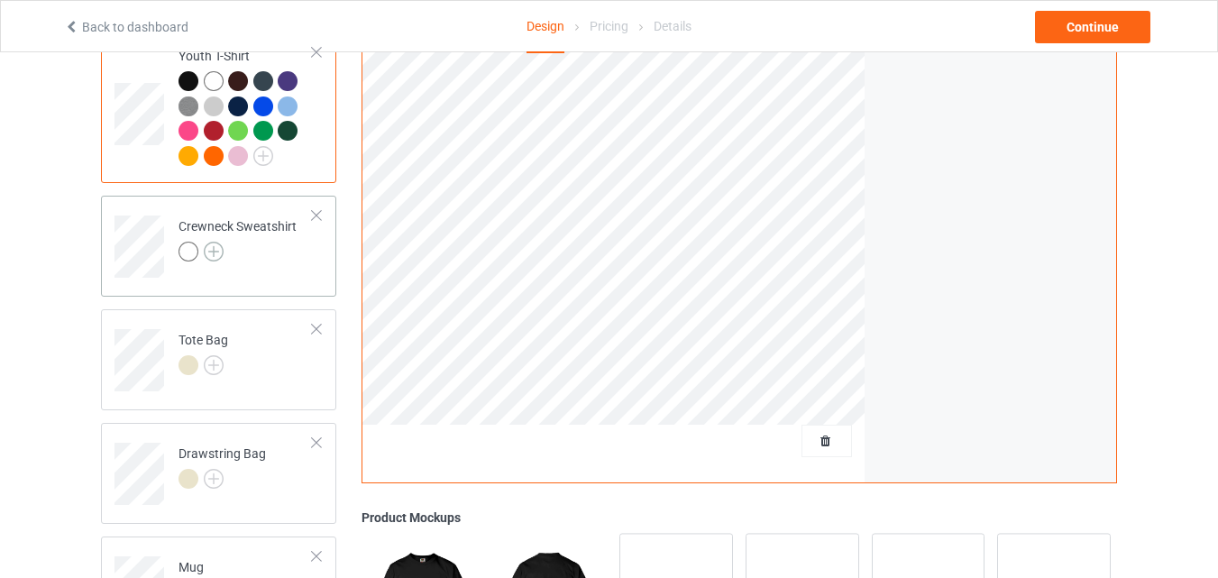
click at [214, 242] on img at bounding box center [214, 252] width 20 height 20
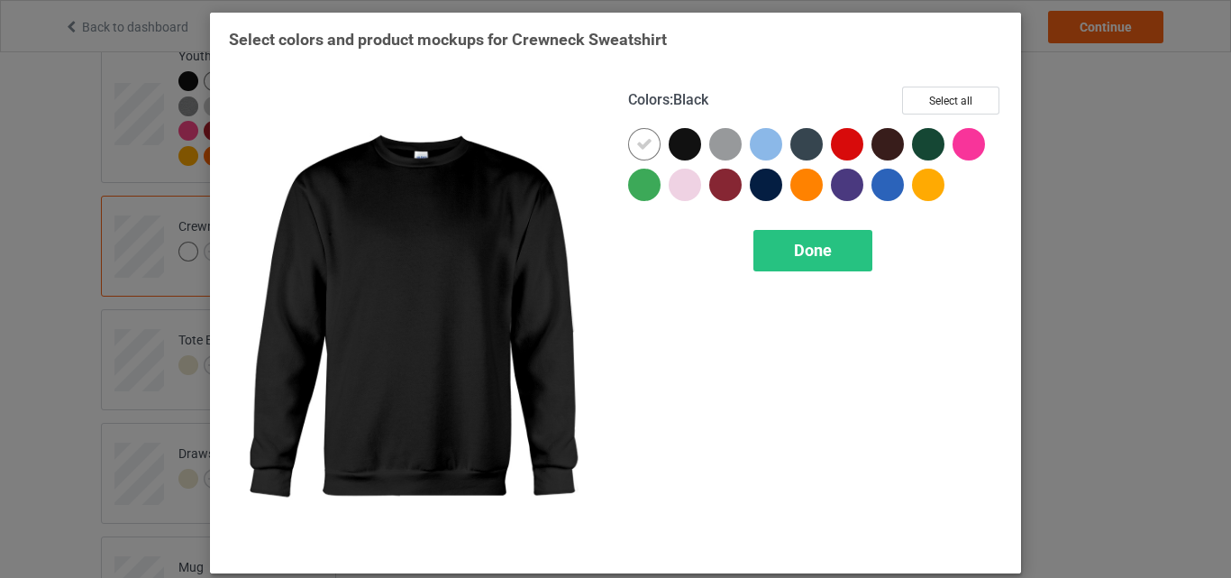
click at [679, 144] on div at bounding box center [685, 144] width 32 height 32
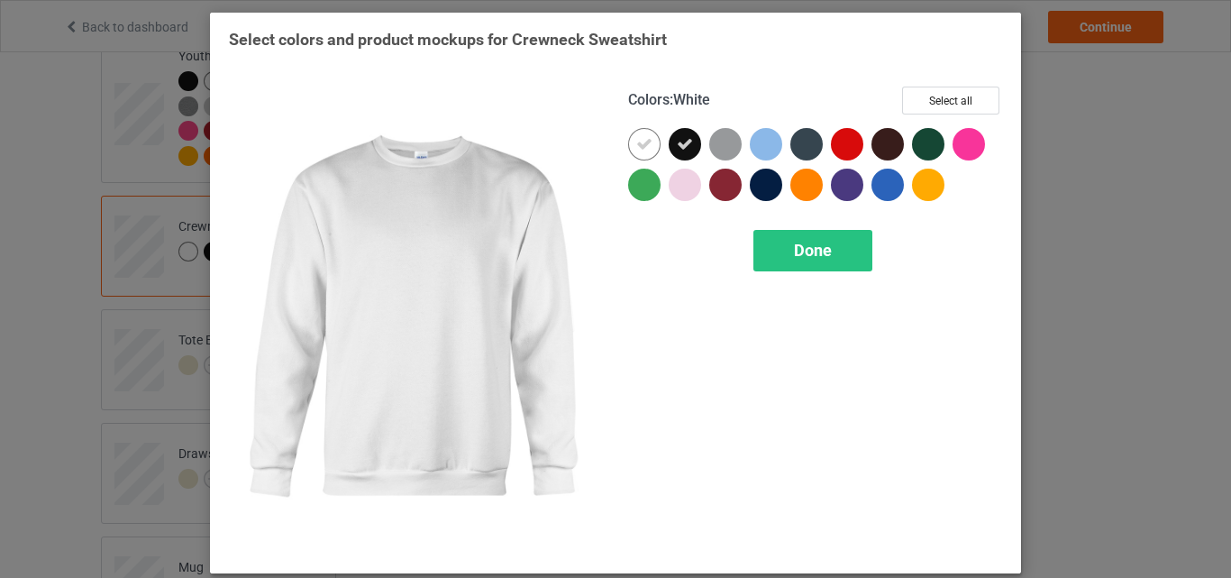
click at [640, 150] on icon at bounding box center [644, 144] width 16 height 16
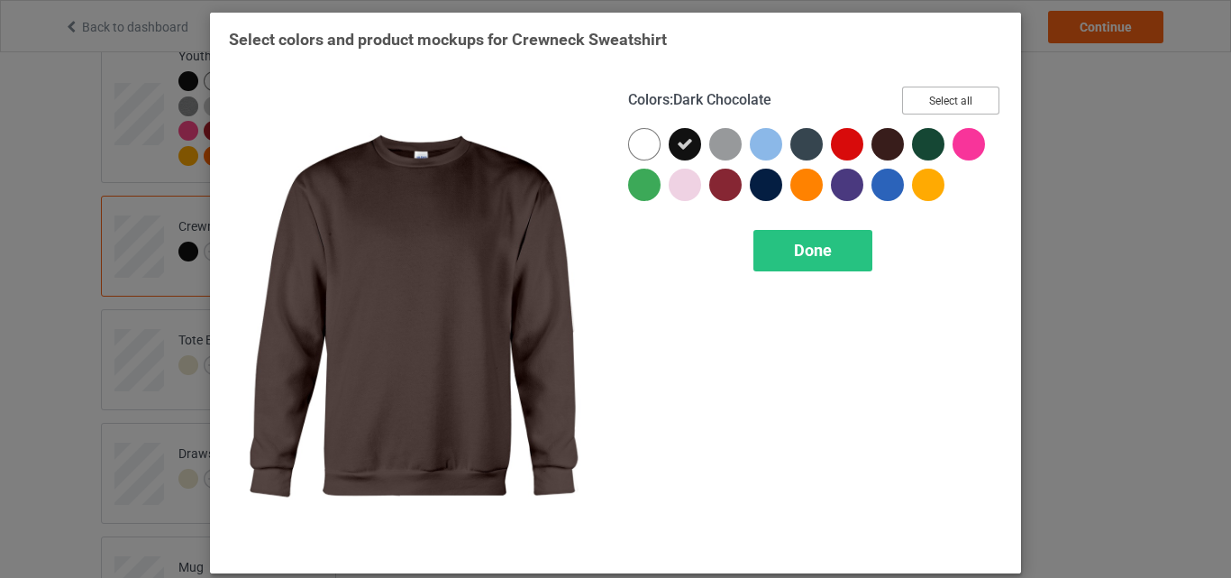
click at [932, 102] on button "Select all" at bounding box center [950, 101] width 97 height 28
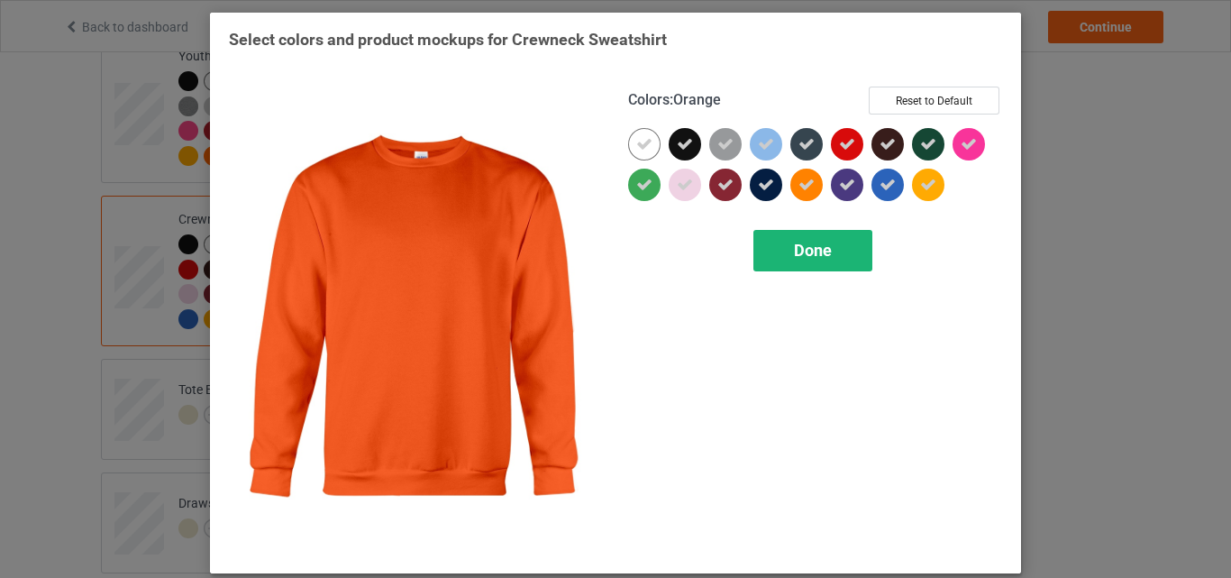
click at [794, 247] on span "Done" at bounding box center [813, 250] width 38 height 19
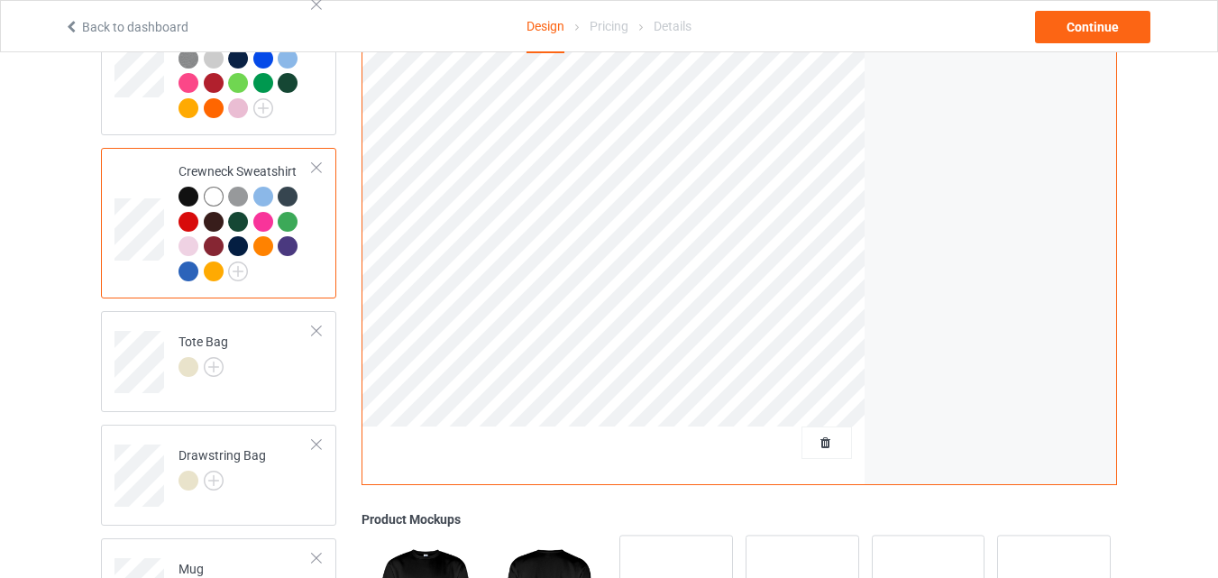
scroll to position [1442, 0]
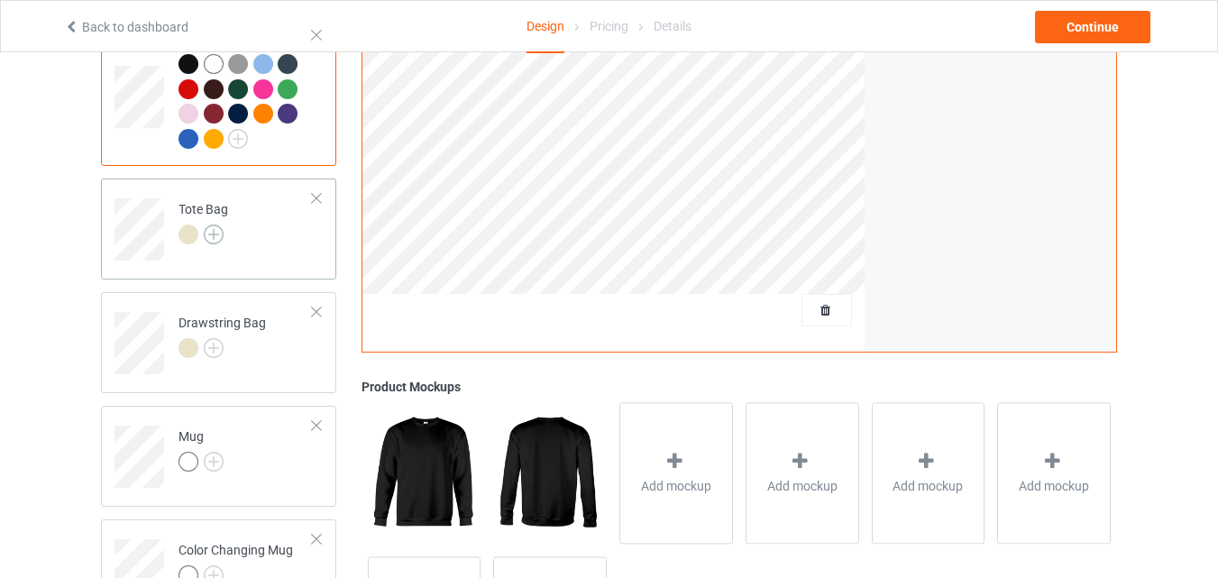
click at [215, 226] on img at bounding box center [214, 234] width 20 height 20
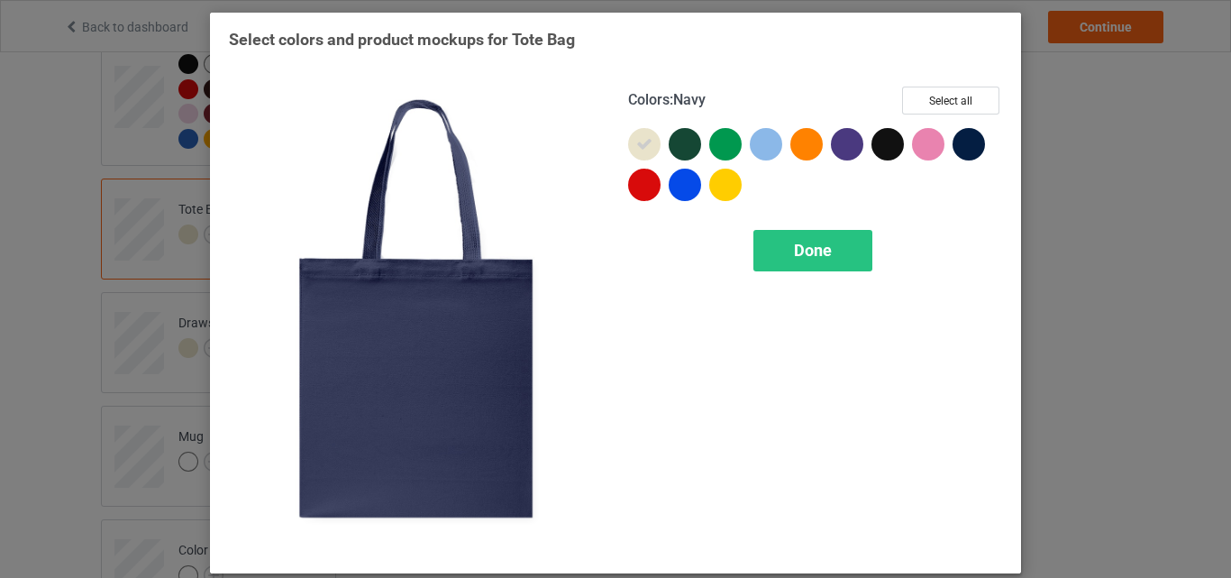
click at [965, 149] on div at bounding box center [969, 144] width 32 height 32
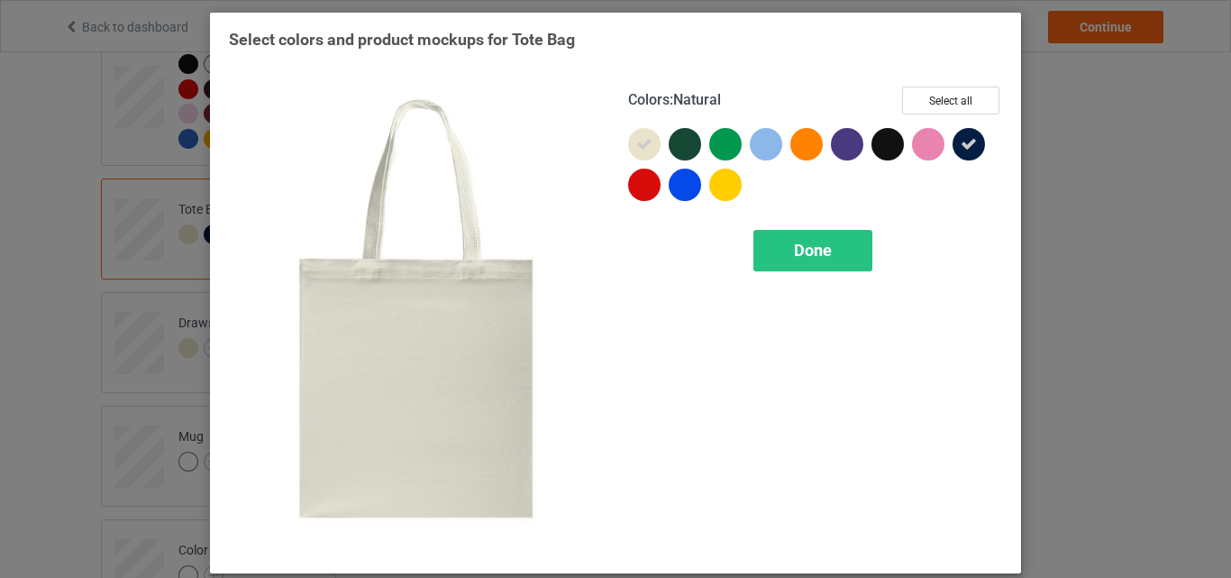
click at [637, 146] on icon at bounding box center [644, 144] width 16 height 16
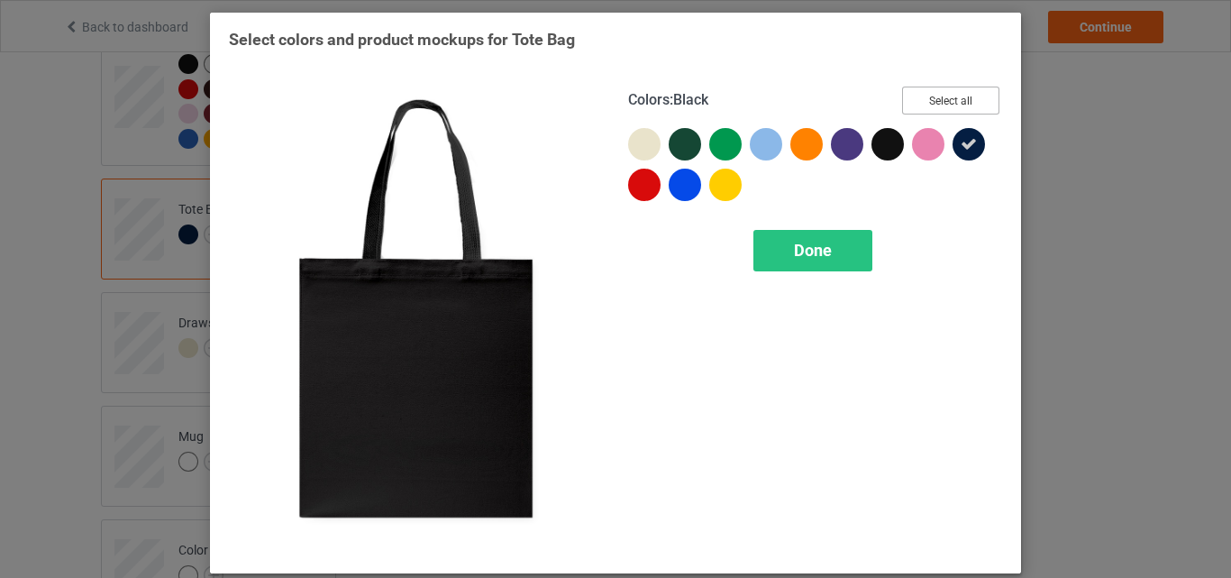
click at [928, 103] on button "Select all" at bounding box center [950, 101] width 97 height 28
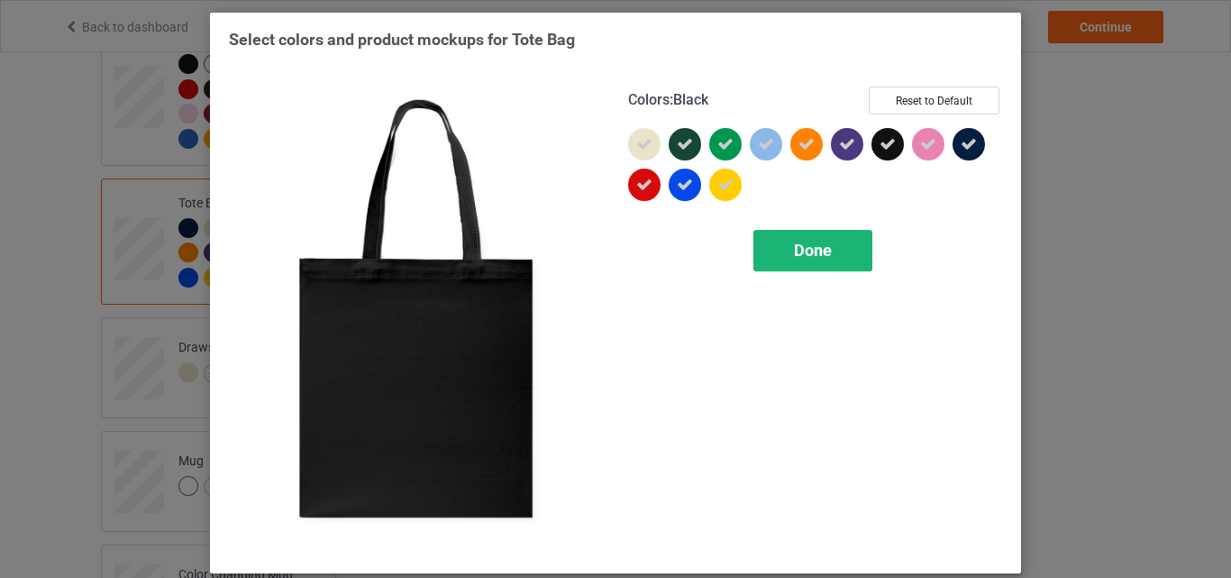
click at [808, 251] on span "Done" at bounding box center [813, 250] width 38 height 19
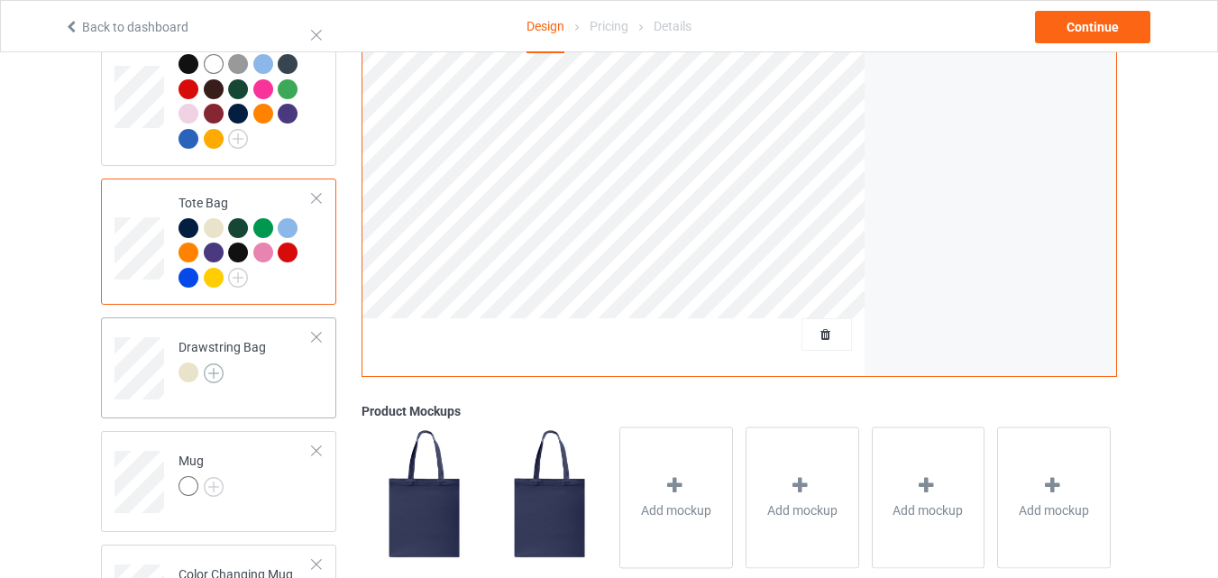
click at [213, 363] on img at bounding box center [214, 373] width 20 height 20
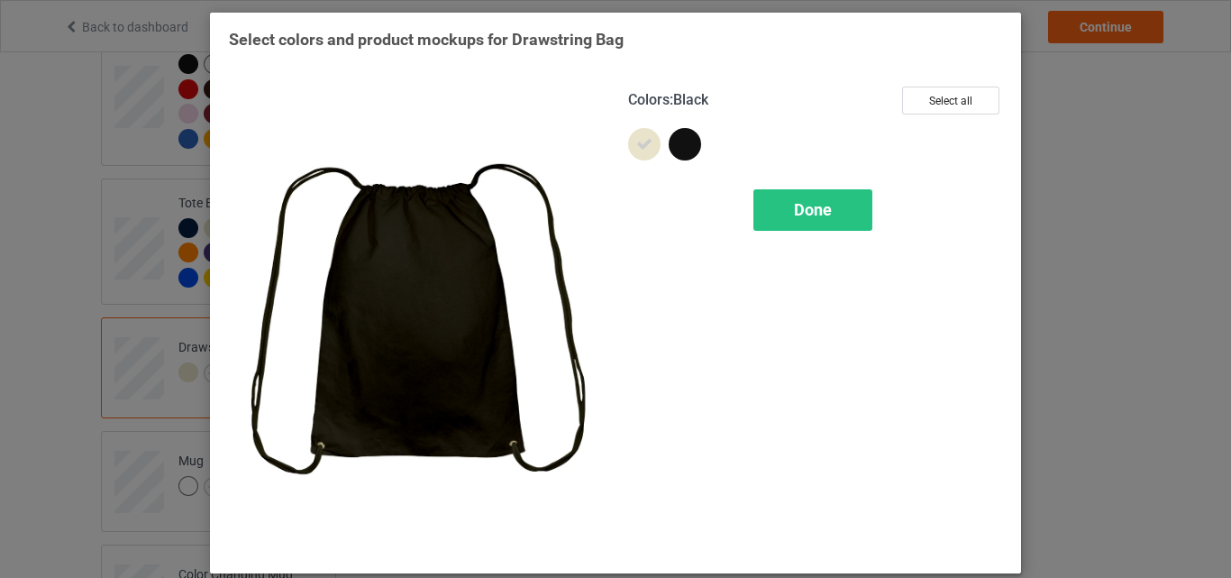
click at [678, 144] on div at bounding box center [685, 144] width 32 height 32
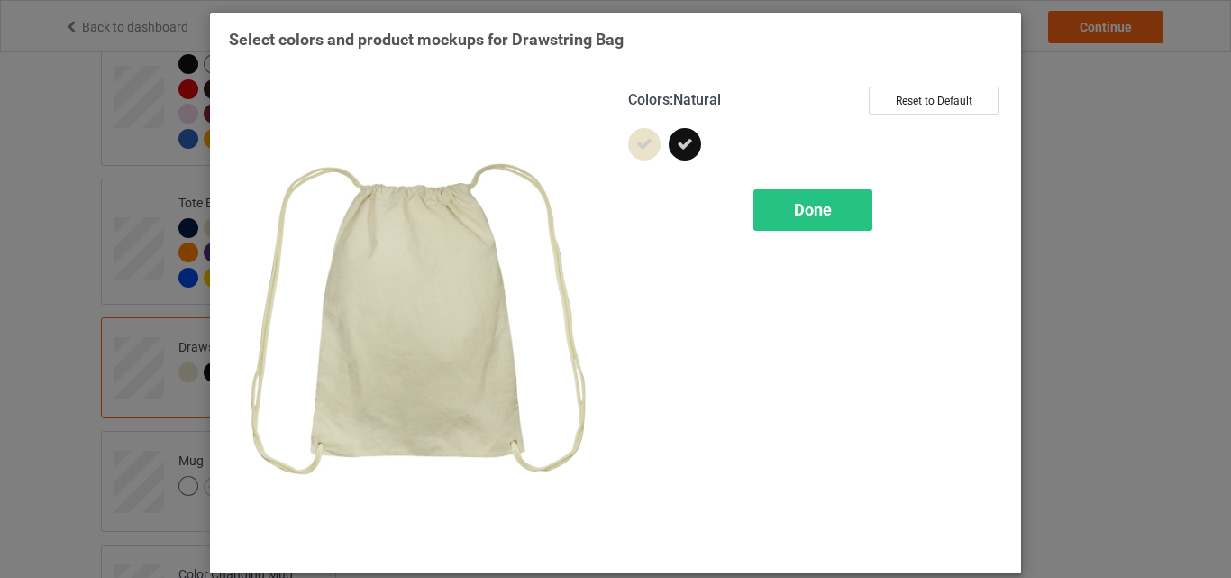
click at [637, 146] on icon at bounding box center [644, 144] width 16 height 16
click at [797, 208] on span "Done" at bounding box center [813, 209] width 38 height 19
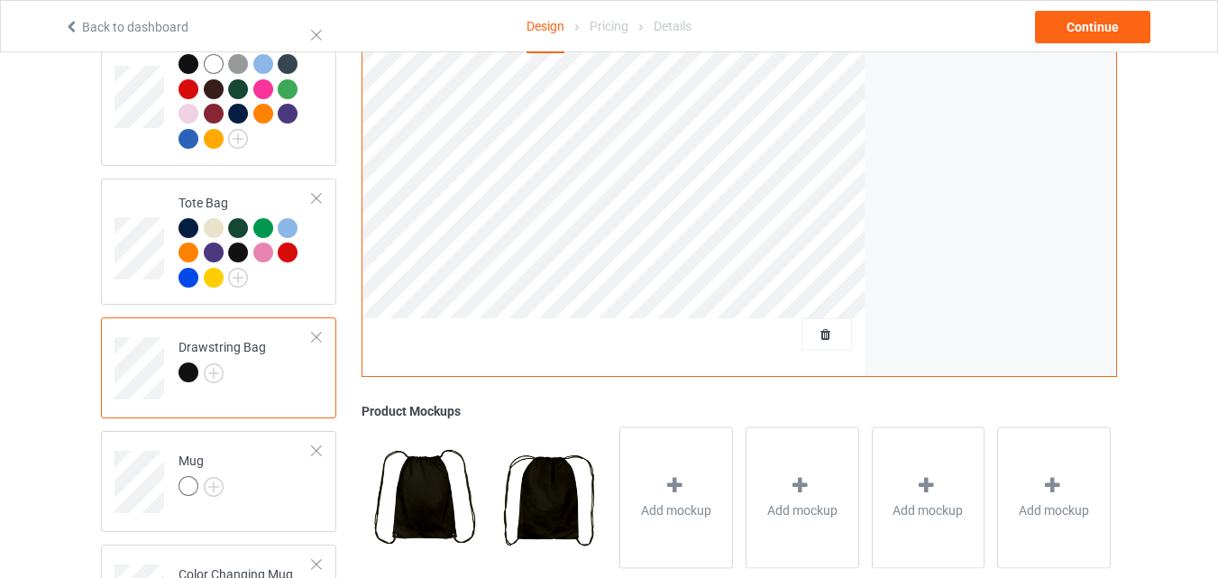
scroll to position [1623, 0]
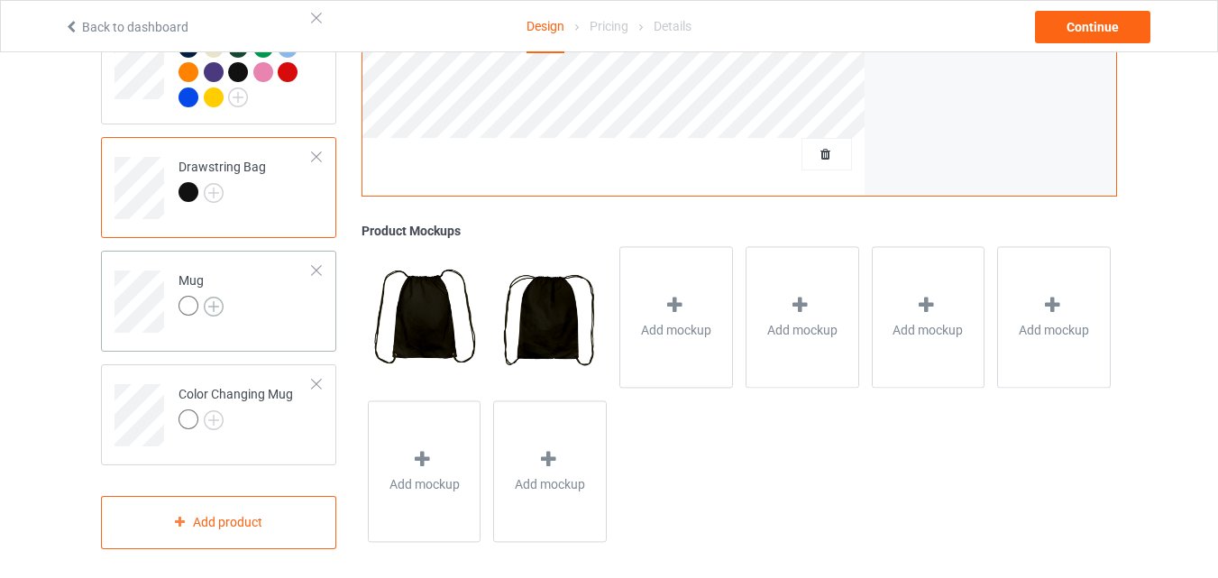
click at [209, 297] on img at bounding box center [214, 307] width 20 height 20
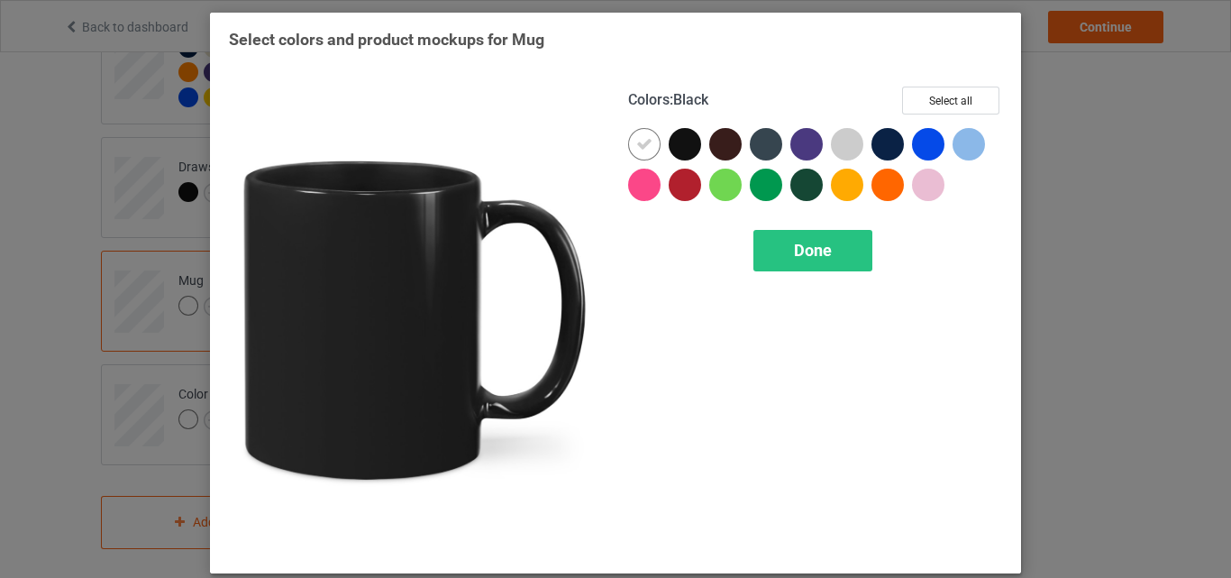
click at [681, 147] on div at bounding box center [685, 144] width 32 height 32
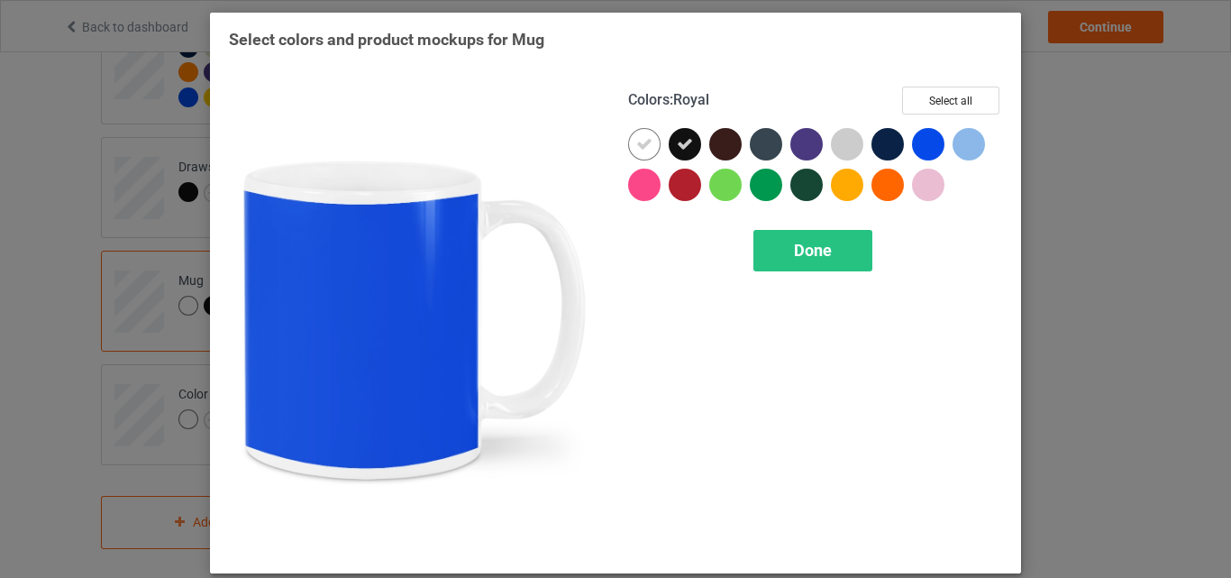
drag, startPoint x: 918, startPoint y: 143, endPoint x: 869, endPoint y: 159, distance: 51.0
click at [919, 143] on div at bounding box center [928, 144] width 32 height 32
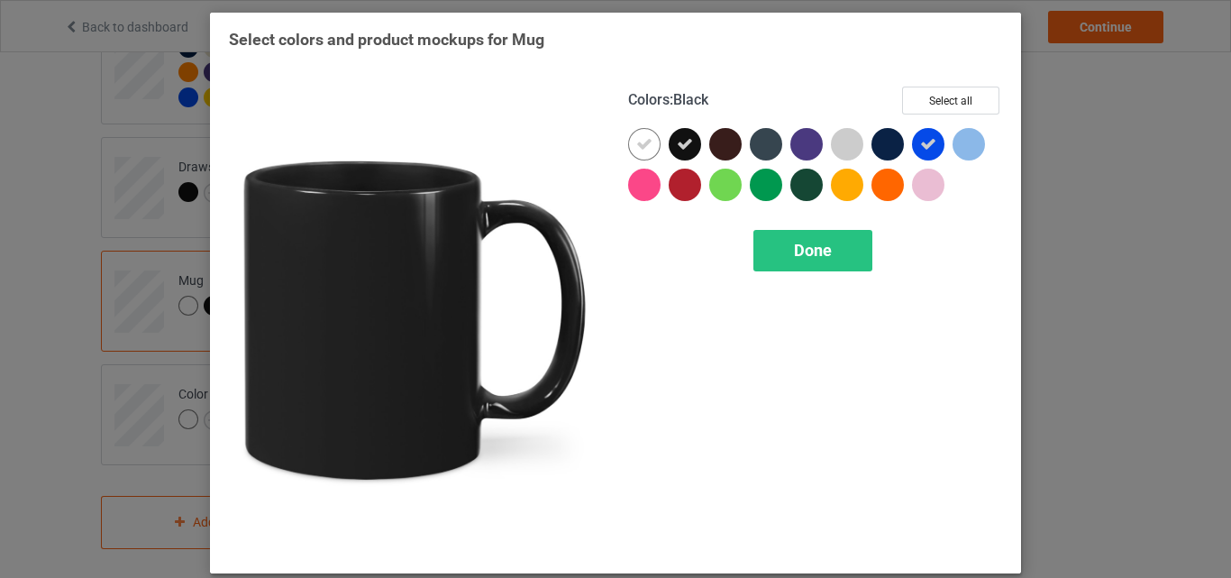
click at [677, 147] on icon at bounding box center [685, 144] width 16 height 16
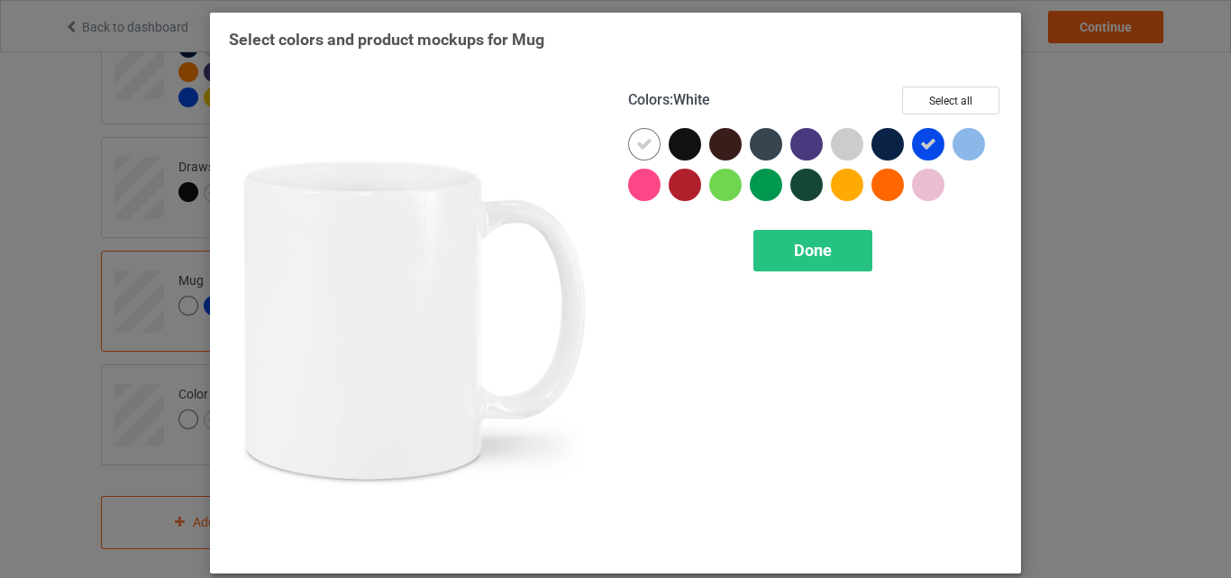
drag, startPoint x: 637, startPoint y: 151, endPoint x: 657, endPoint y: 153, distance: 20.0
click at [637, 150] on icon at bounding box center [644, 144] width 16 height 16
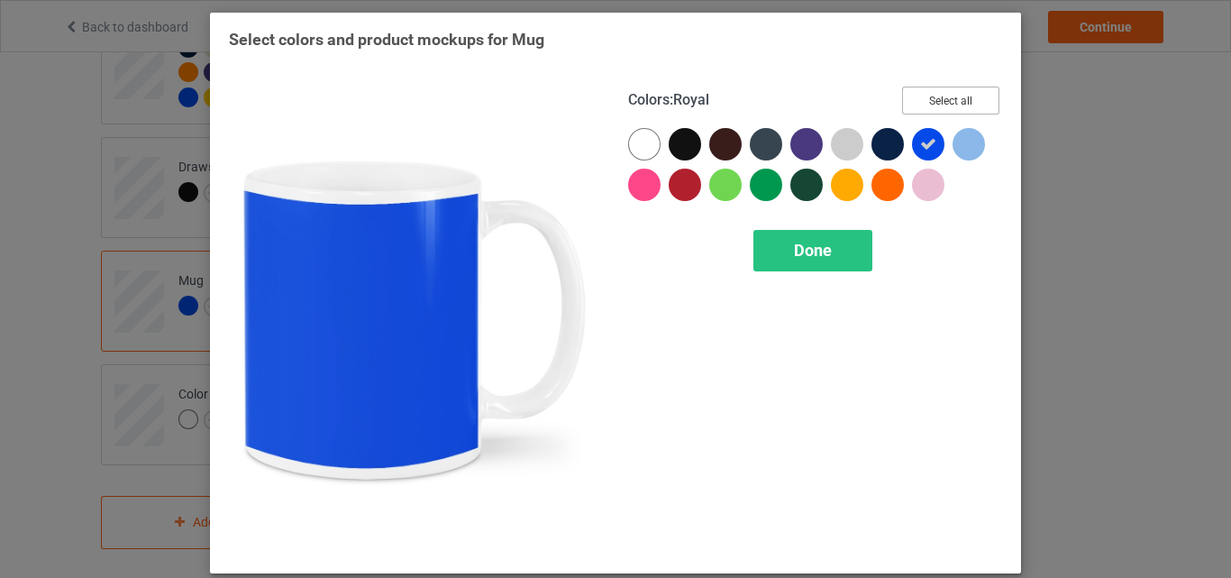
drag, startPoint x: 952, startPoint y: 105, endPoint x: 931, endPoint y: 118, distance: 24.3
click at [951, 105] on button "Select all" at bounding box center [950, 101] width 97 height 28
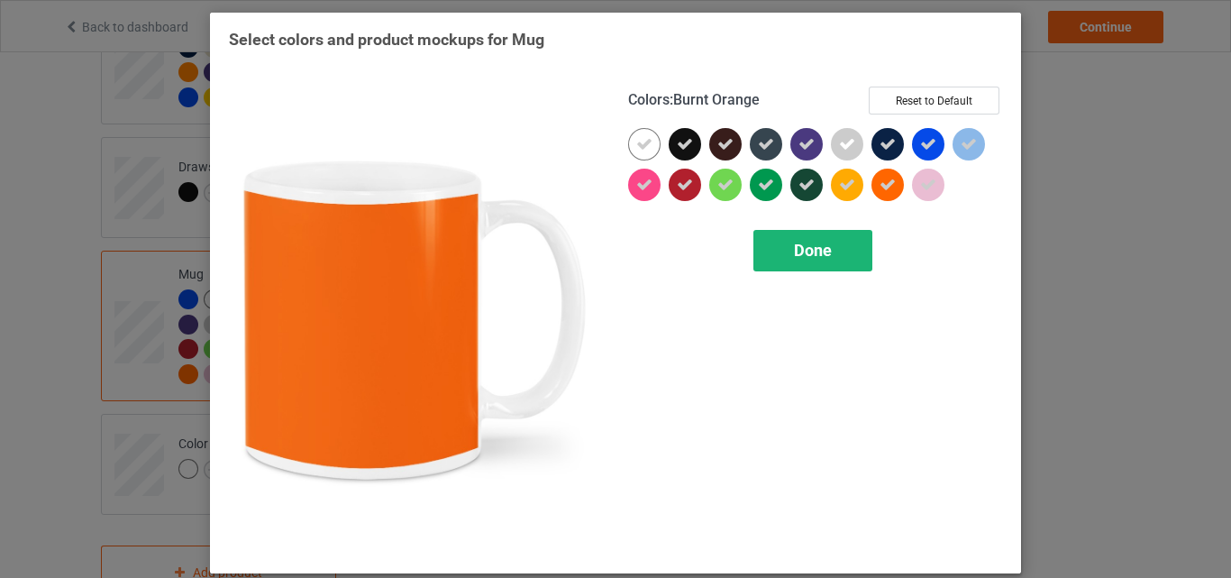
drag, startPoint x: 805, startPoint y: 252, endPoint x: 765, endPoint y: 270, distance: 43.6
click at [805, 252] on span "Done" at bounding box center [813, 250] width 38 height 19
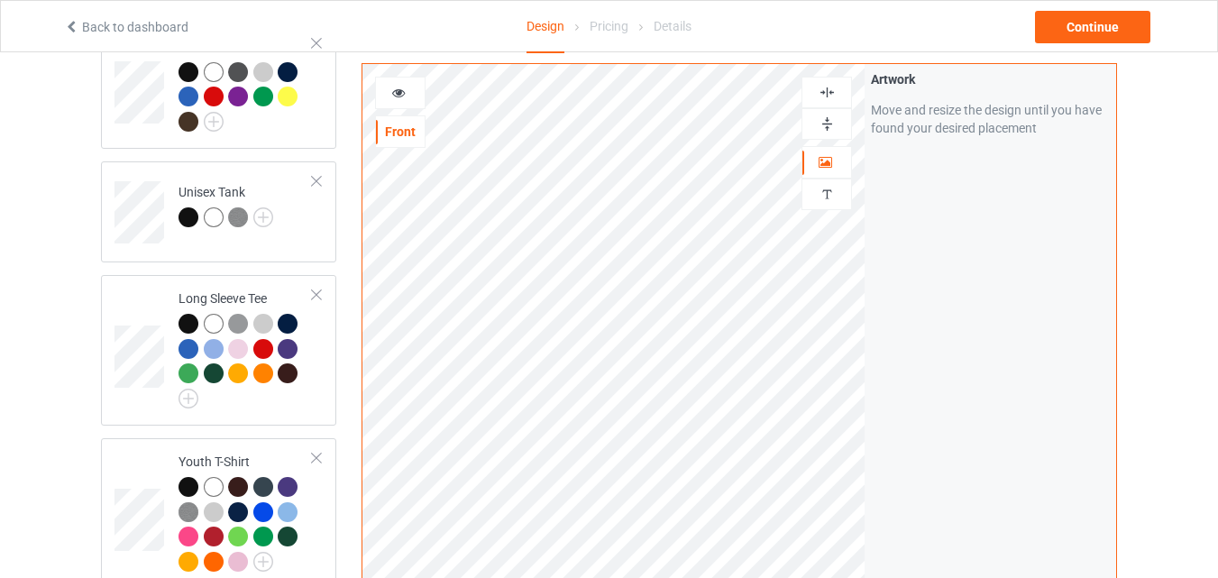
scroll to position [721, 0]
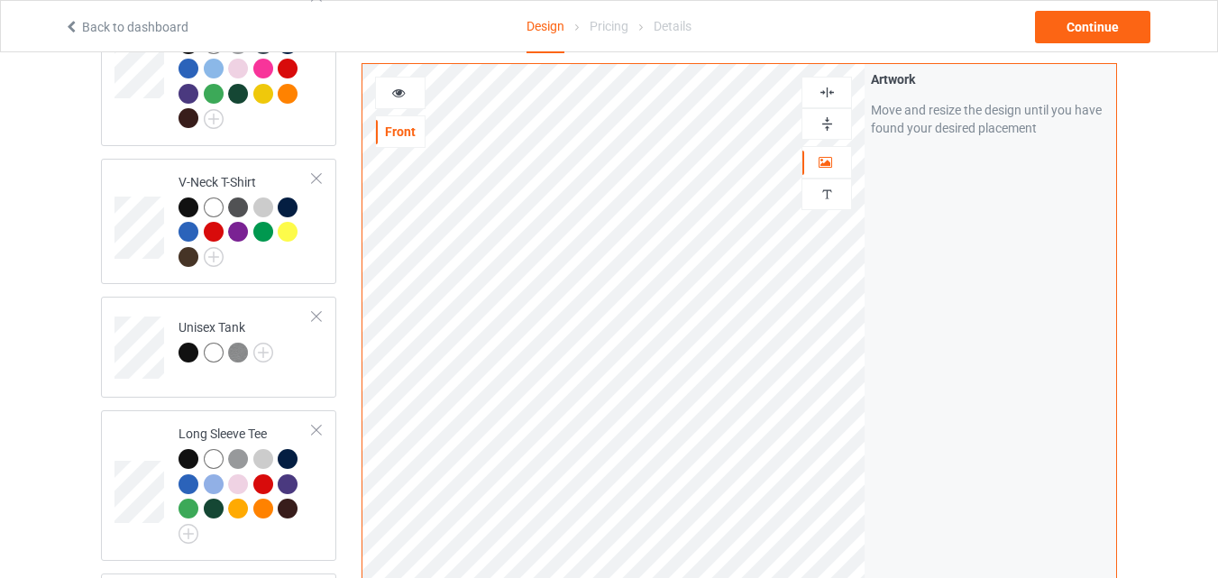
click at [397, 94] on icon at bounding box center [398, 90] width 15 height 13
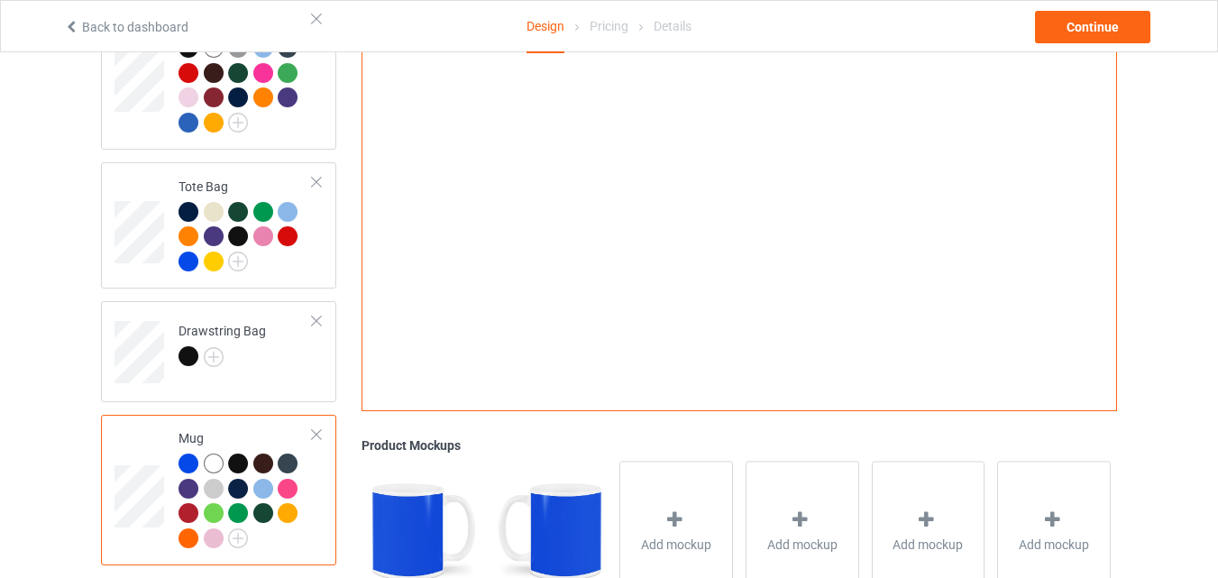
scroll to position [1623, 0]
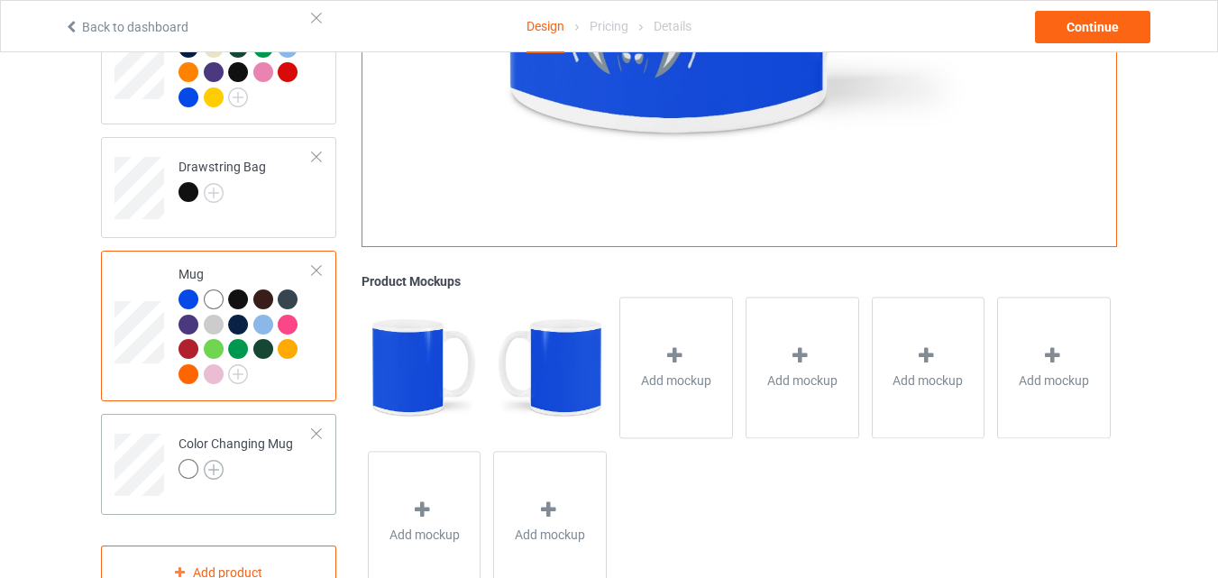
click at [214, 460] on img at bounding box center [214, 470] width 20 height 20
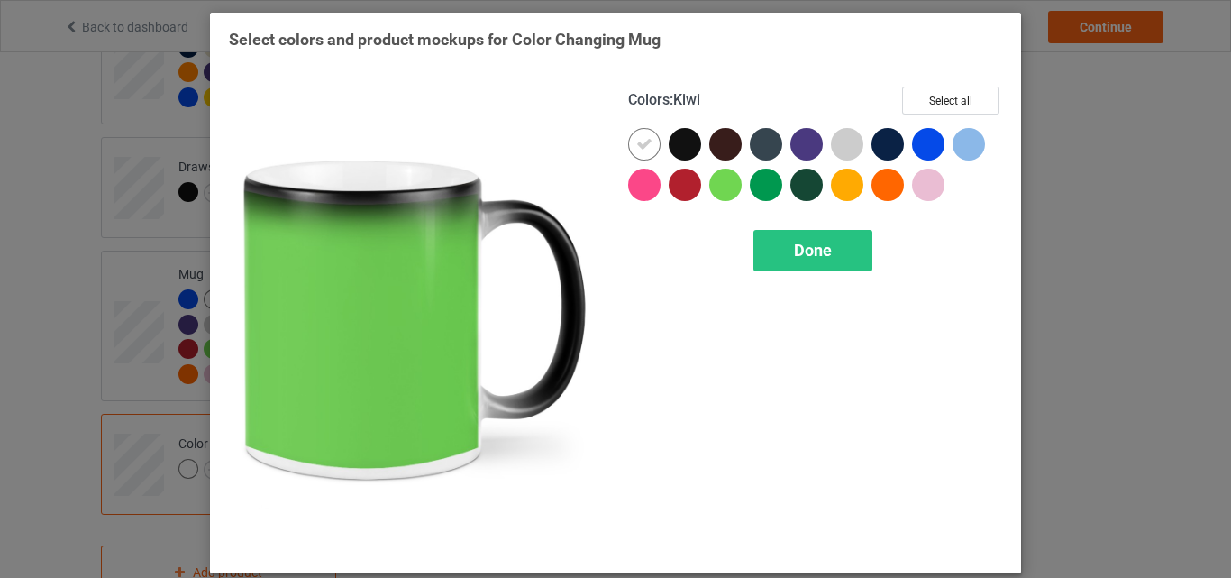
click at [723, 188] on div at bounding box center [725, 185] width 32 height 32
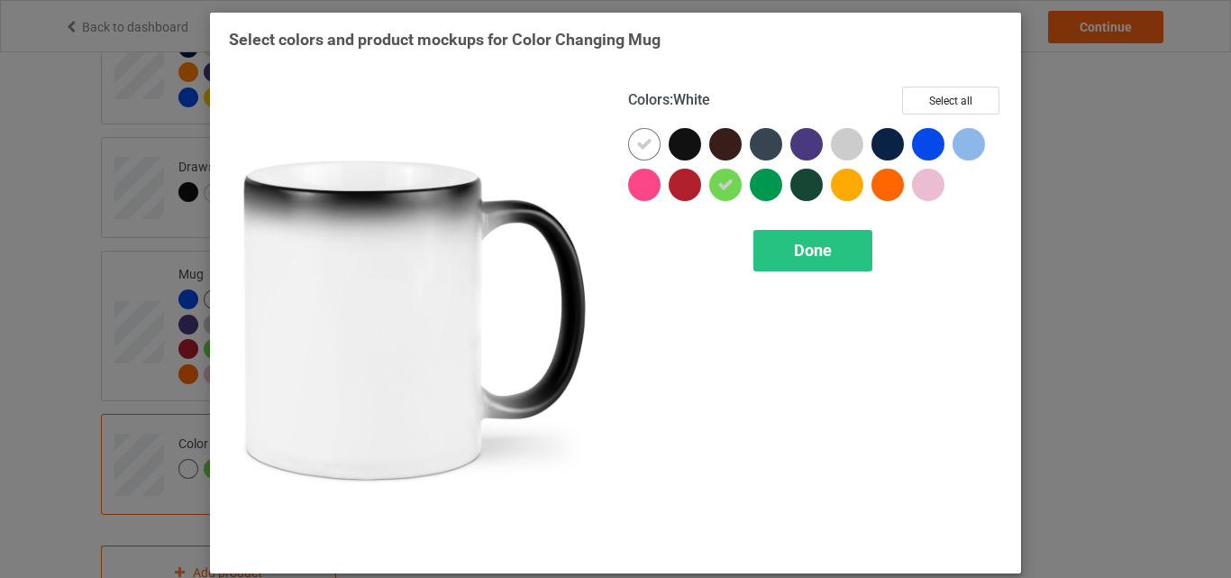
click at [636, 146] on icon at bounding box center [644, 144] width 16 height 16
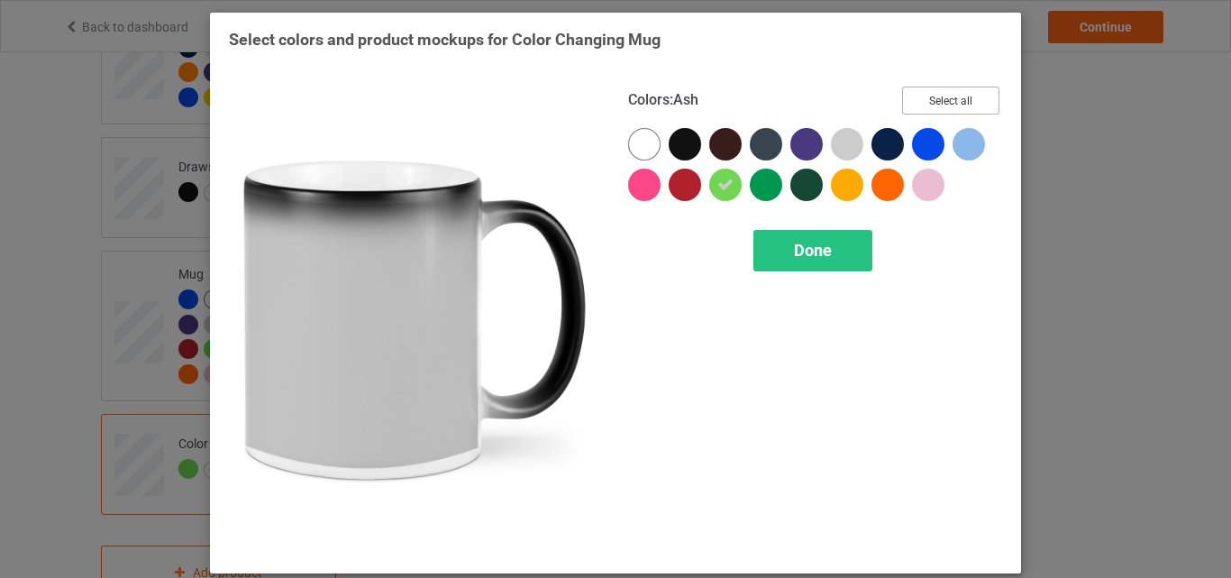
click at [932, 99] on button "Select all" at bounding box center [950, 101] width 97 height 28
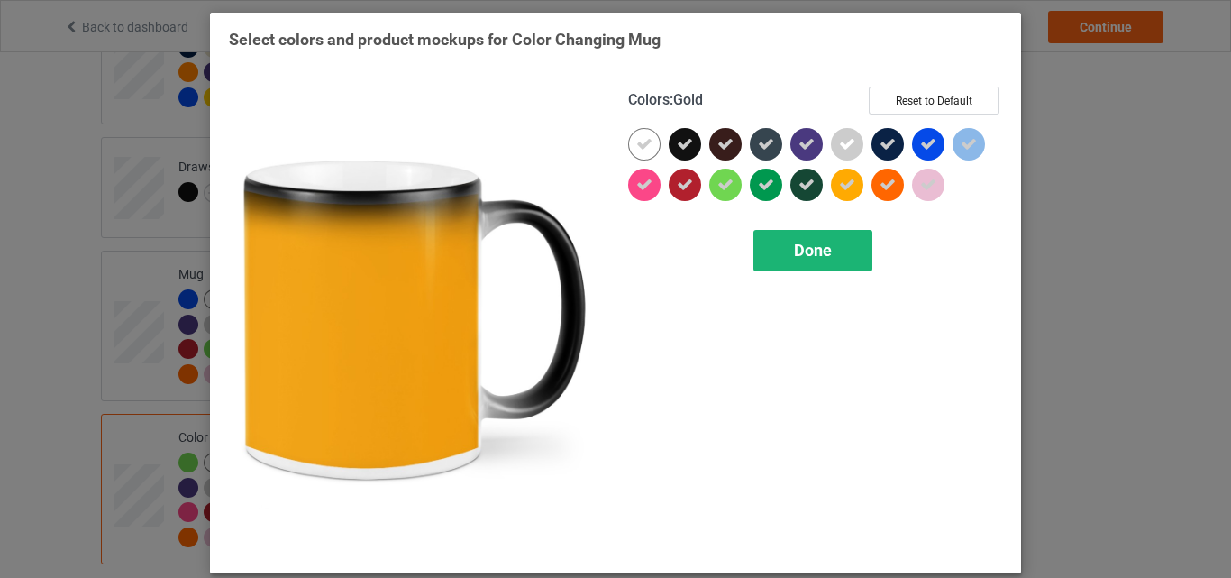
click at [803, 248] on span "Done" at bounding box center [813, 250] width 38 height 19
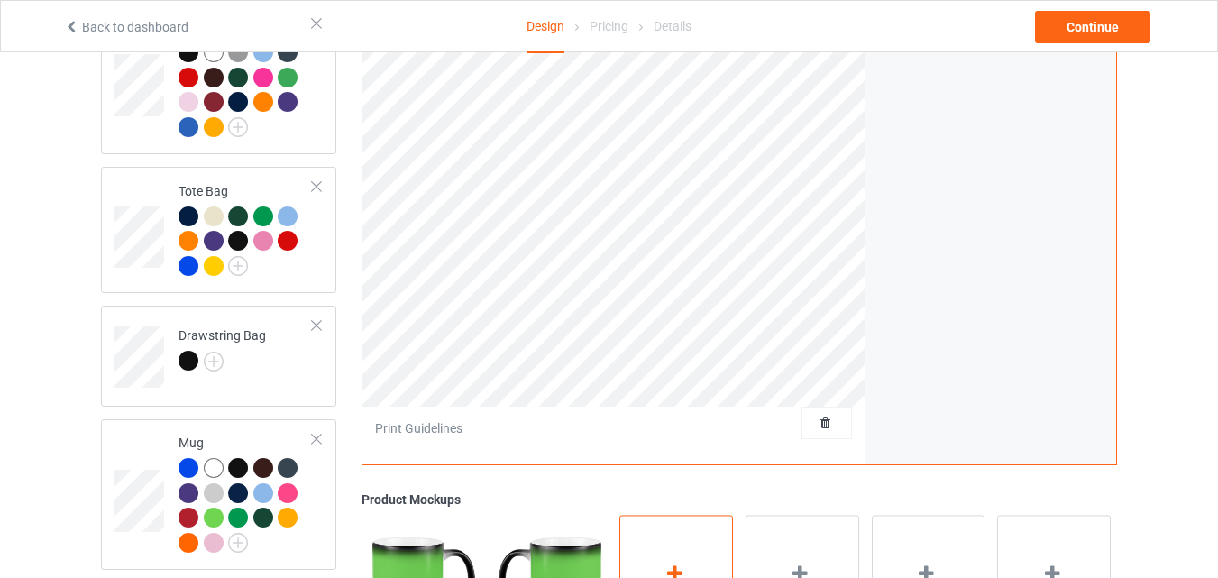
scroll to position [1453, 0]
click at [238, 258] on img at bounding box center [238, 267] width 20 height 20
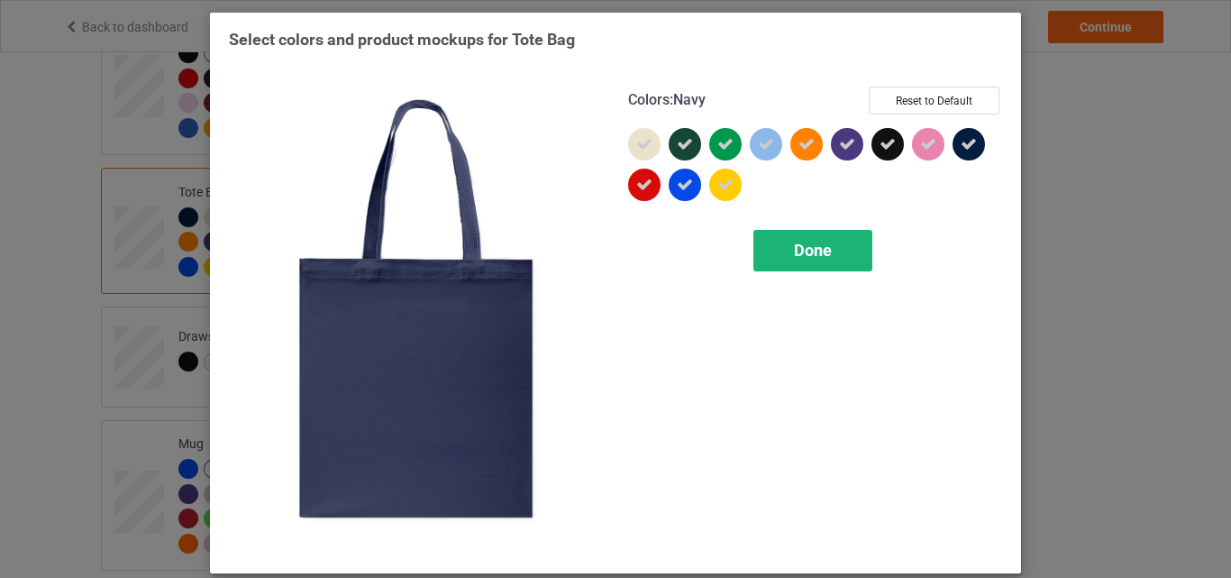
click at [805, 253] on span "Done" at bounding box center [813, 250] width 38 height 19
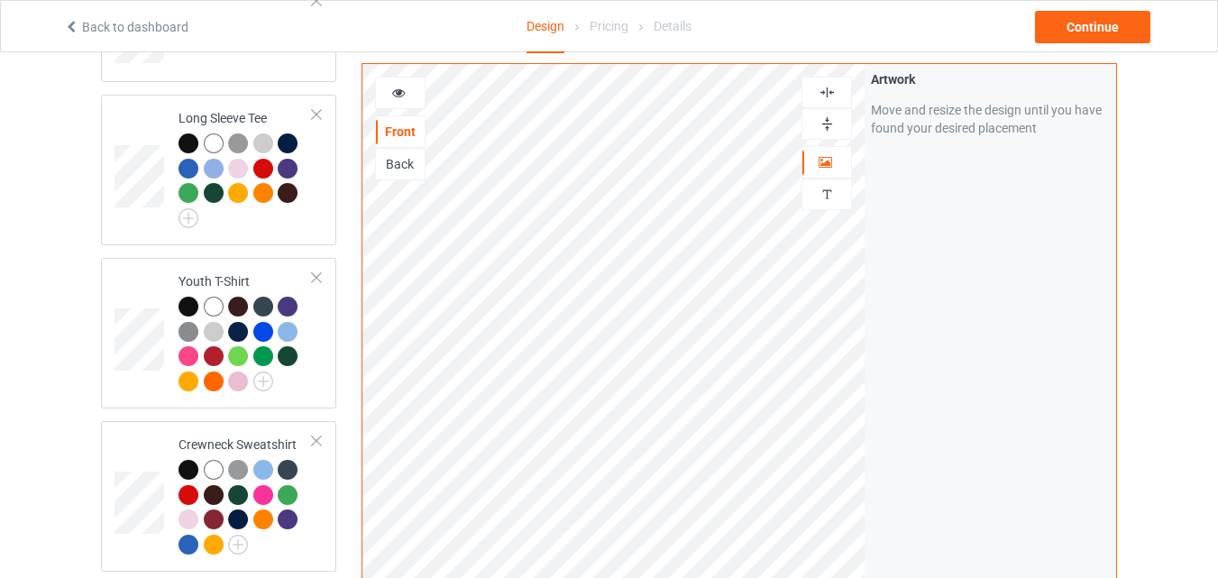
scroll to position [1002, 0]
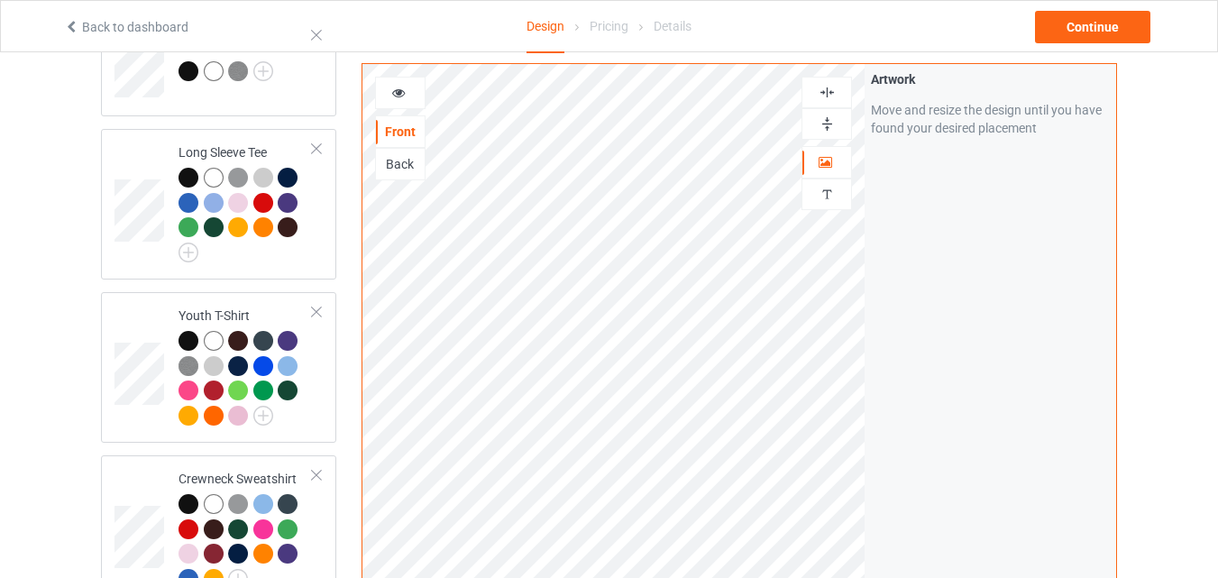
click at [401, 166] on div "Back" at bounding box center [400, 164] width 49 height 18
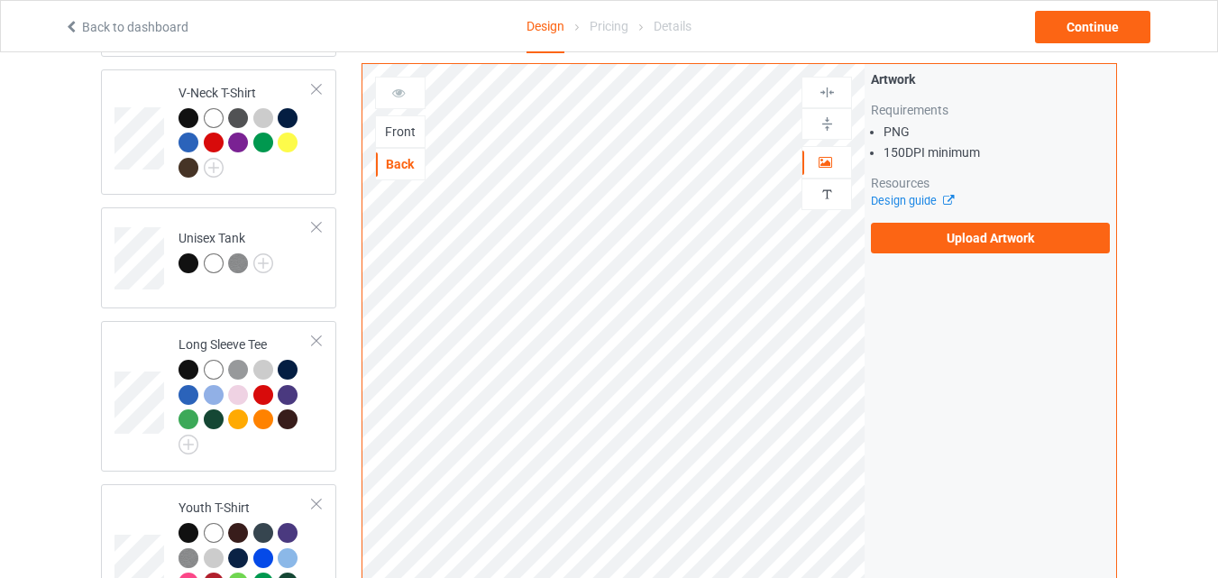
scroll to position [912, 0]
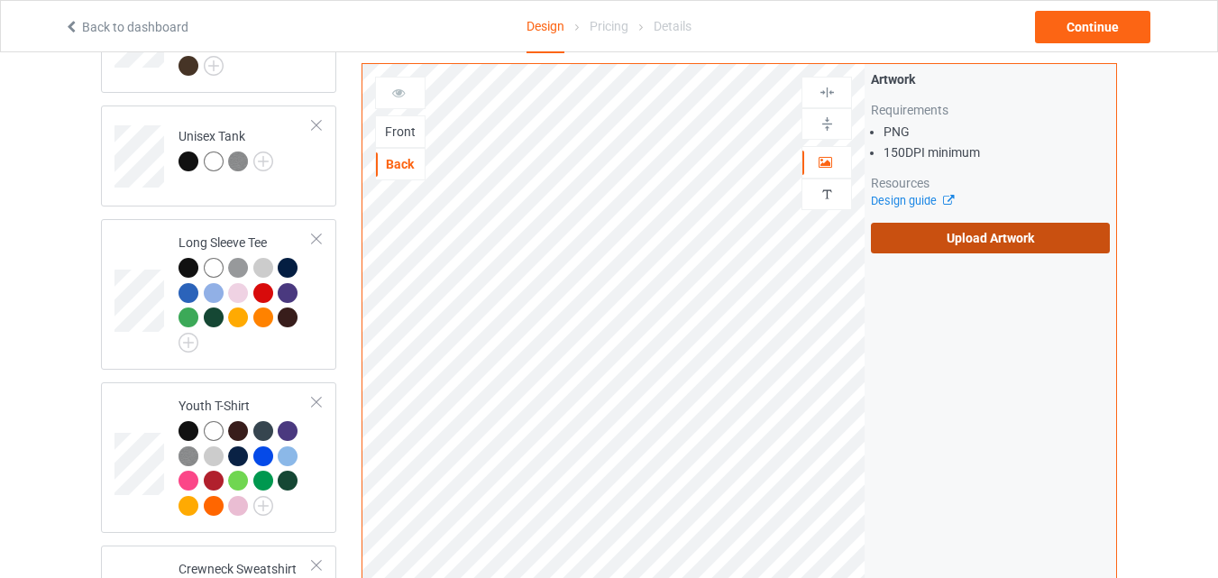
click at [936, 240] on label "Upload Artwork" at bounding box center [990, 238] width 239 height 31
click at [0, 0] on input "Upload Artwork" at bounding box center [0, 0] width 0 height 0
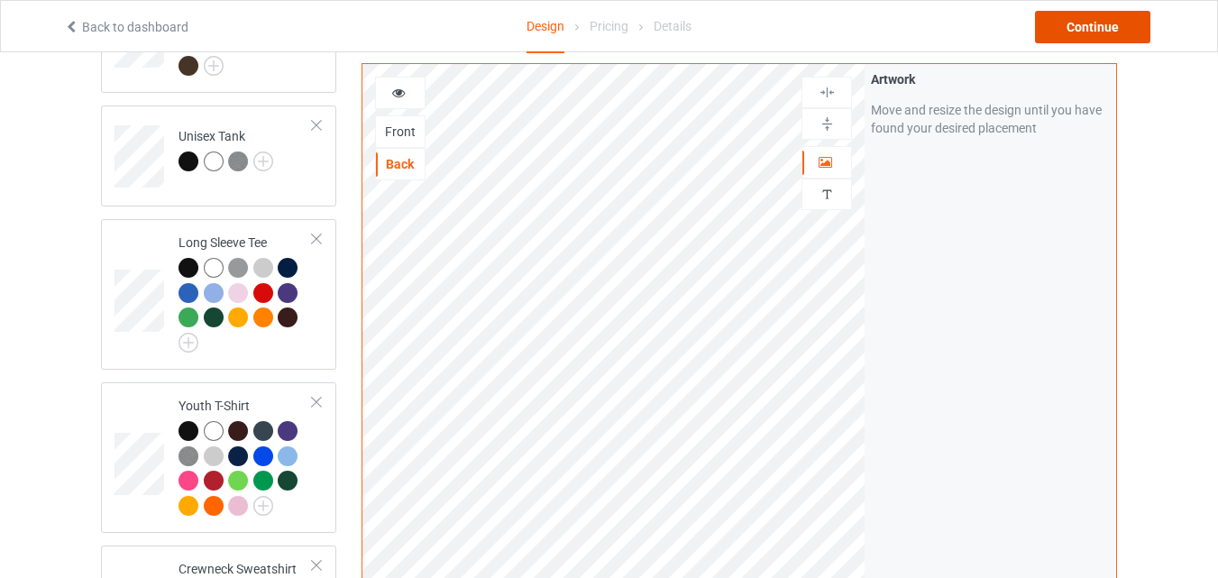
click at [1098, 24] on div "Continue" at bounding box center [1092, 27] width 115 height 32
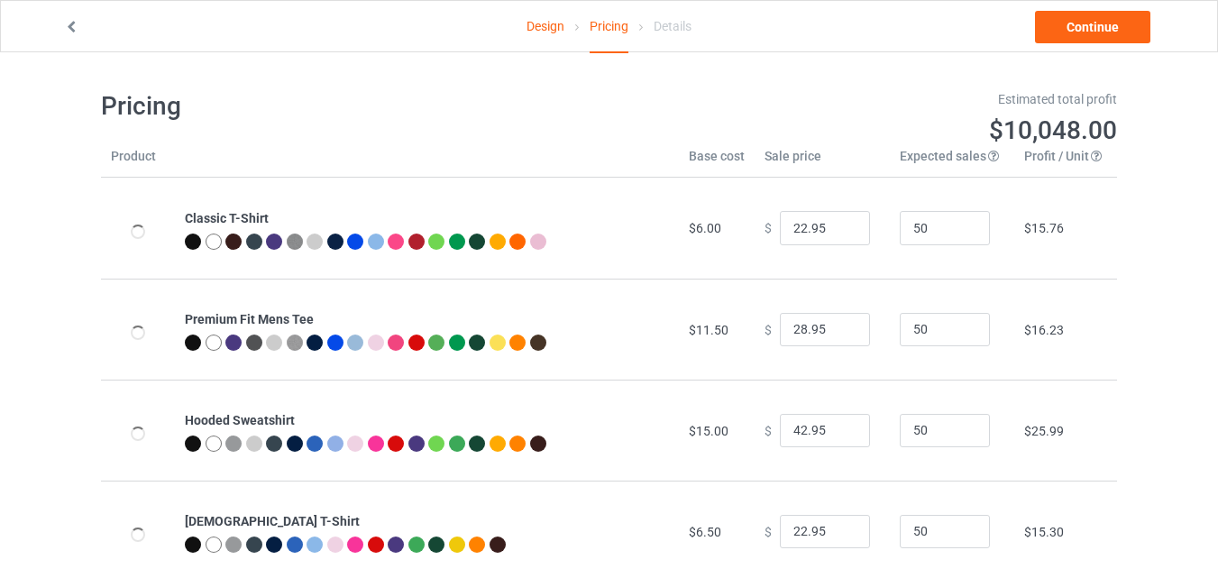
type input "26.95"
type input "32.95"
type input "46.95"
type input "26.95"
type input "30.95"
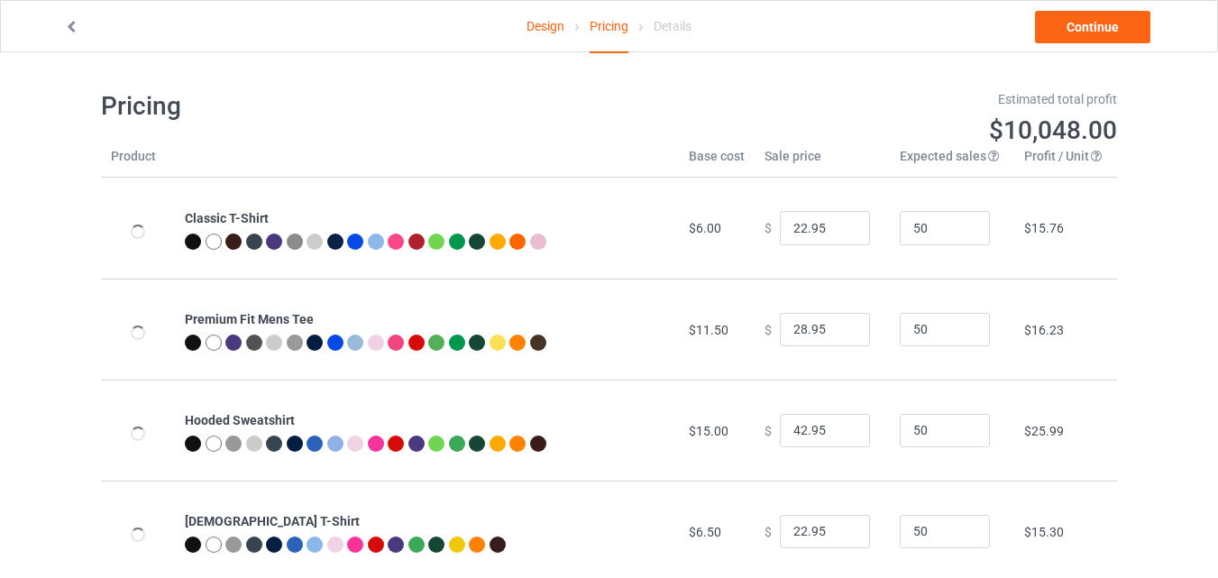
type input "28.95"
type input "31.95"
type input "26.95"
type input "39.95"
type input "23.95"
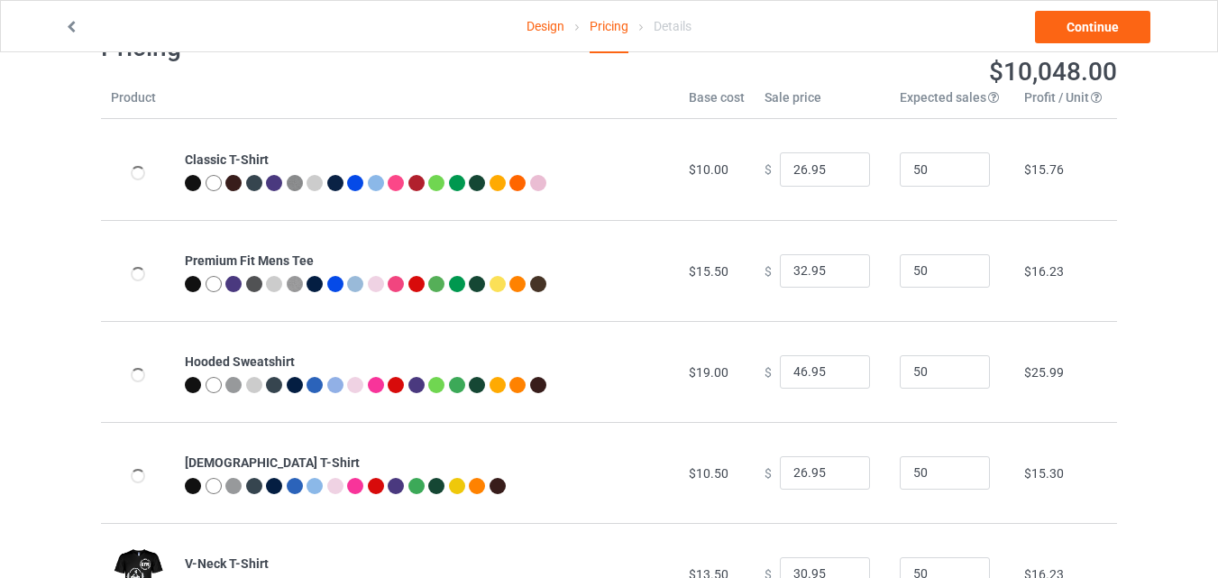
scroll to position [90, 0]
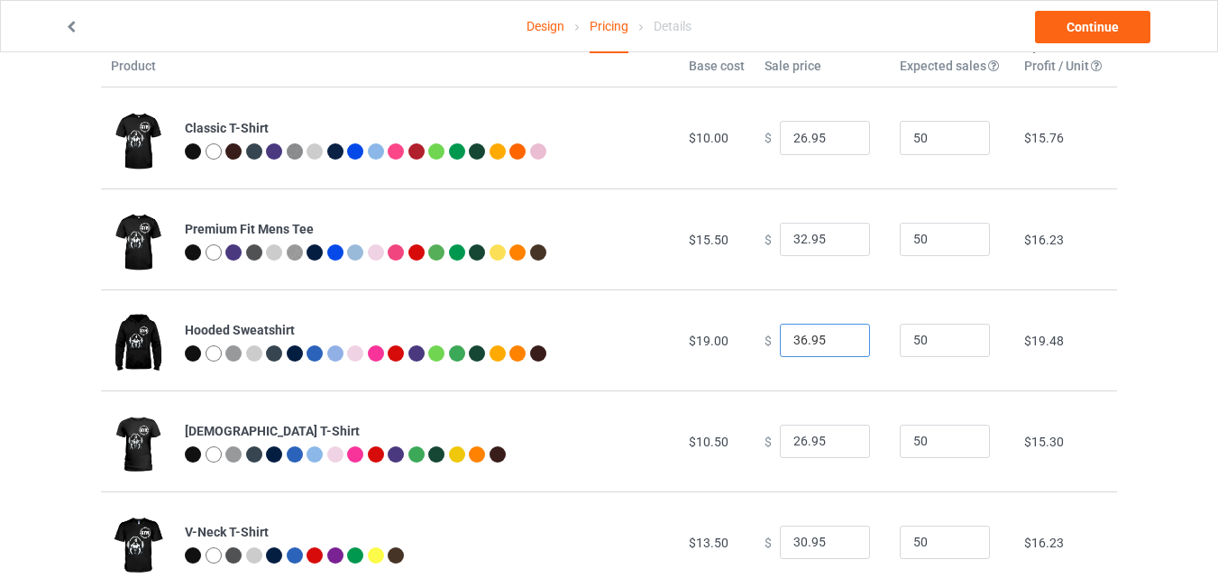
click at [837, 347] on input "36.95" at bounding box center [825, 341] width 90 height 34
type input "35.95"
click at [837, 347] on input "35.95" at bounding box center [825, 341] width 90 height 34
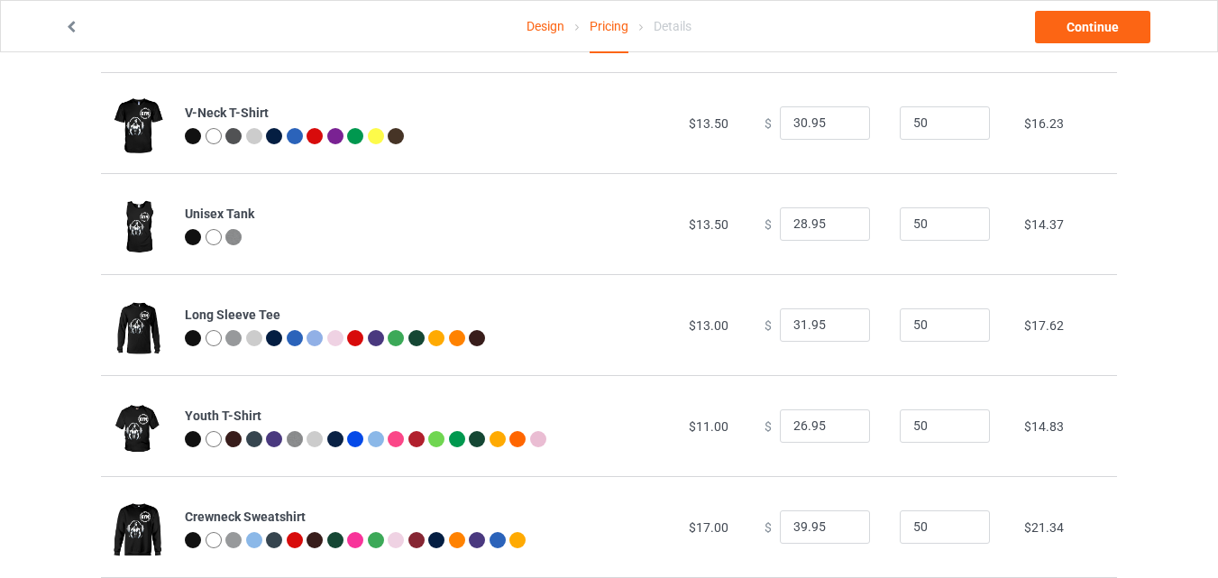
scroll to position [541, 0]
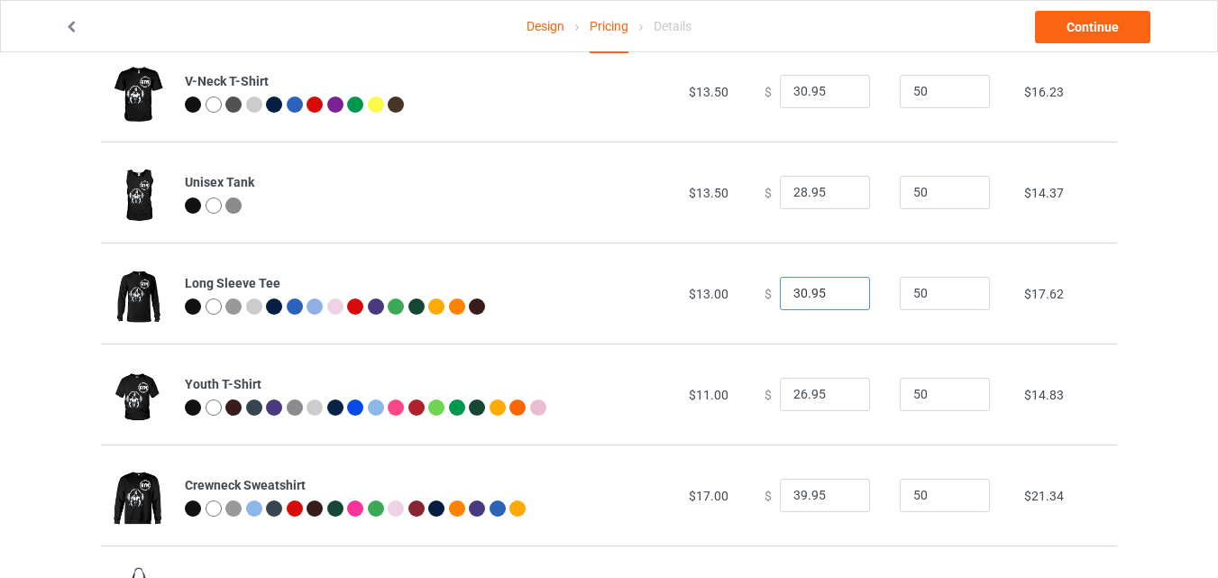
click at [840, 299] on input "30.95" at bounding box center [825, 294] width 90 height 34
click at [840, 299] on input "29.95" at bounding box center [825, 294] width 90 height 34
type input "28.95"
click at [840, 299] on input "28.95" at bounding box center [825, 294] width 90 height 34
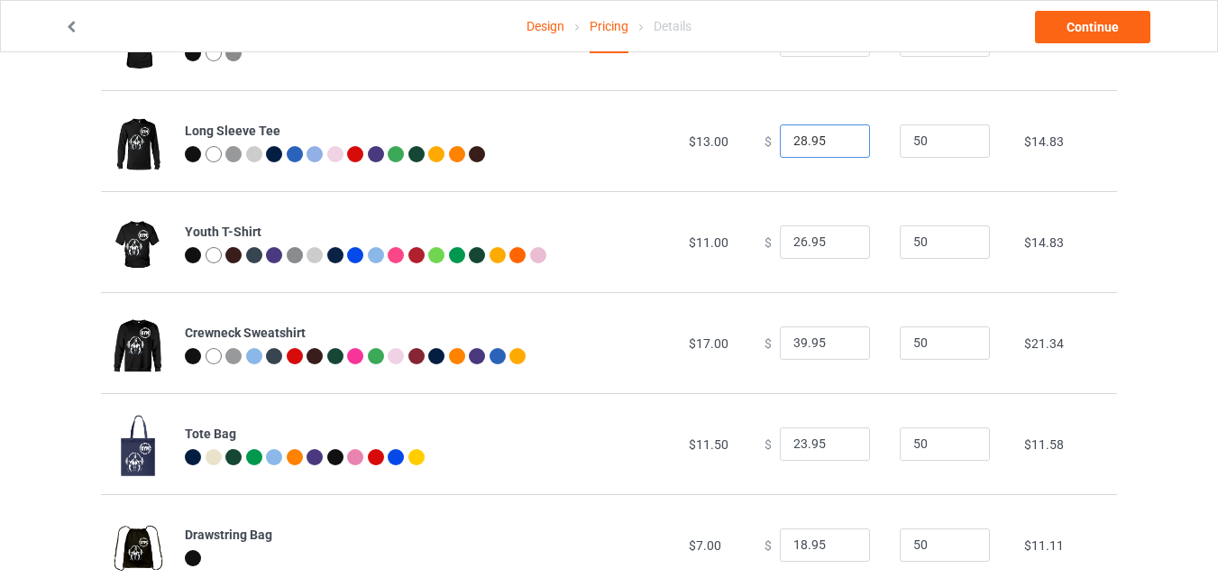
scroll to position [811, 0]
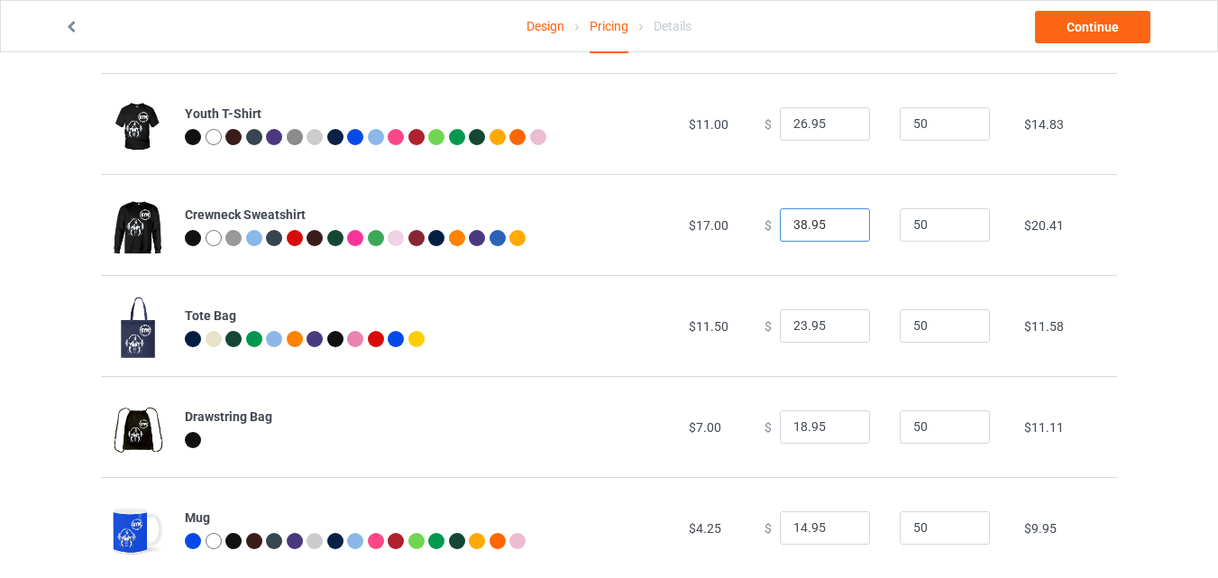
click at [836, 228] on input "38.95" at bounding box center [825, 225] width 90 height 34
click at [836, 228] on input "37.95" at bounding box center [825, 225] width 90 height 34
click at [836, 228] on input "36.95" at bounding box center [825, 225] width 90 height 34
click at [836, 228] on input "35.95" at bounding box center [825, 225] width 90 height 34
click at [836, 228] on input "34.95" at bounding box center [825, 225] width 90 height 34
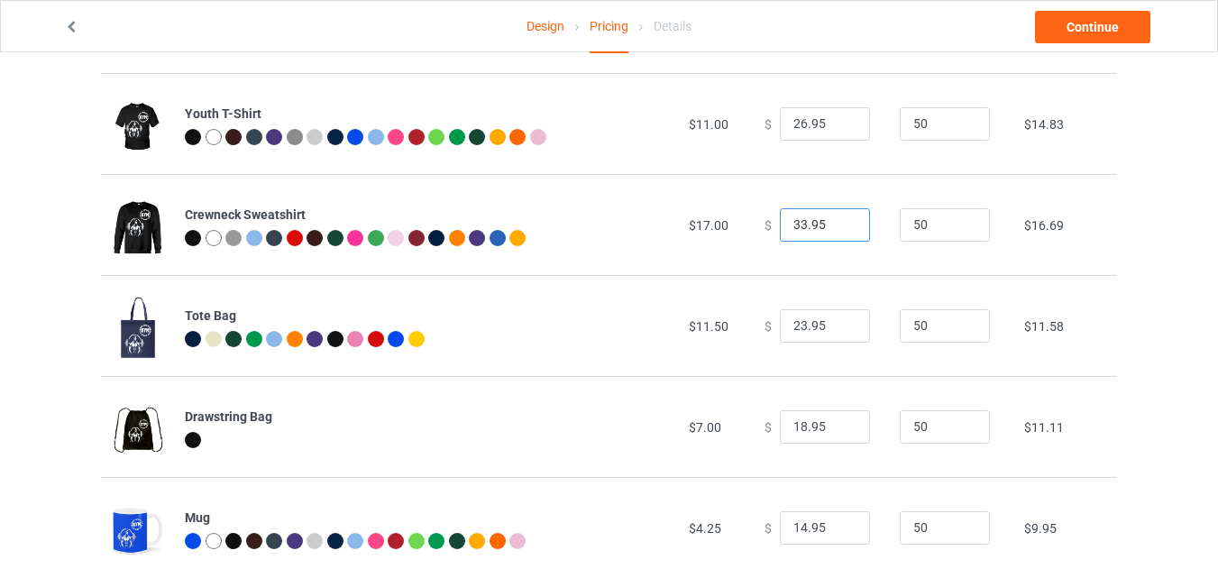
click at [836, 228] on input "33.95" at bounding box center [825, 225] width 90 height 34
click at [836, 228] on input "32.95" at bounding box center [825, 225] width 90 height 34
type input "31.95"
click at [836, 228] on input "31.95" at bounding box center [825, 225] width 90 height 34
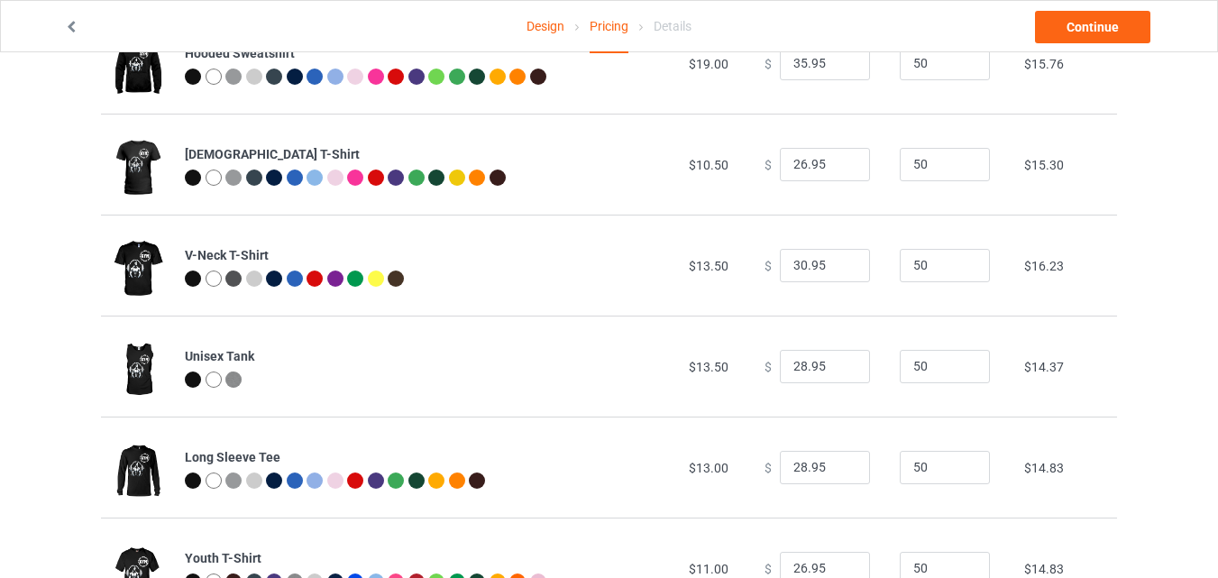
scroll to position [230, 0]
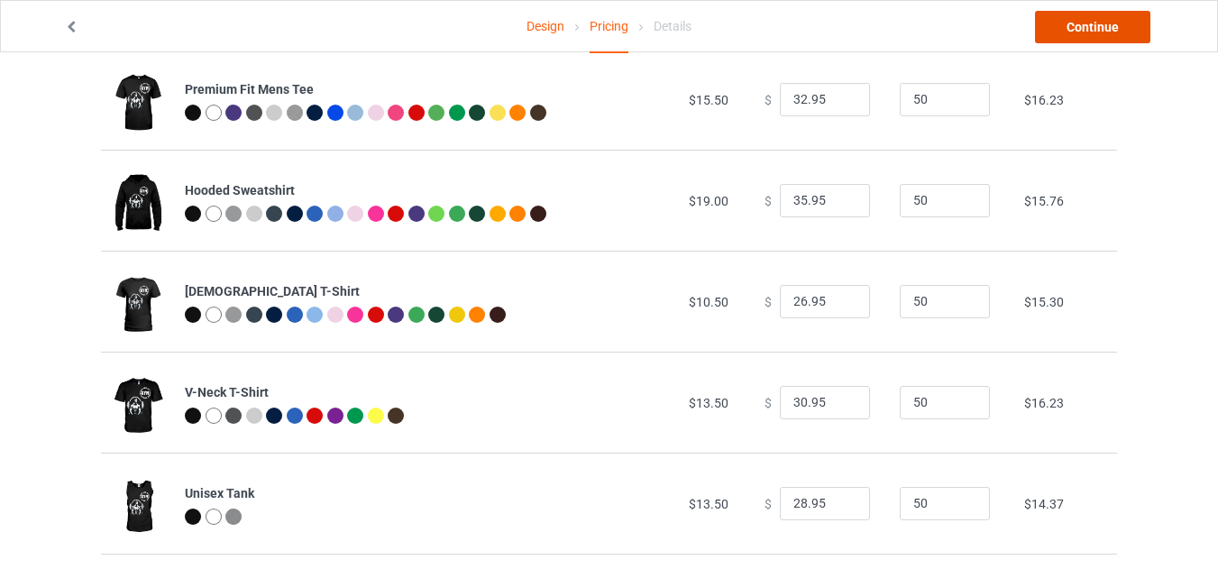
click at [1089, 23] on link "Continue" at bounding box center [1092, 27] width 115 height 32
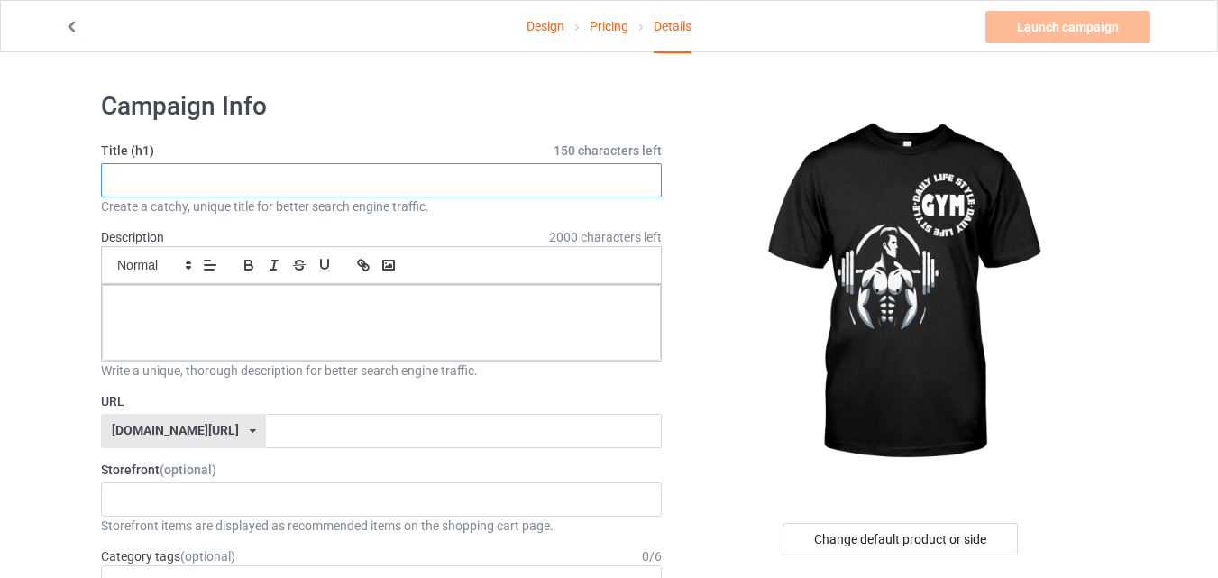
click at [341, 178] on input "text" at bounding box center [381, 180] width 561 height 34
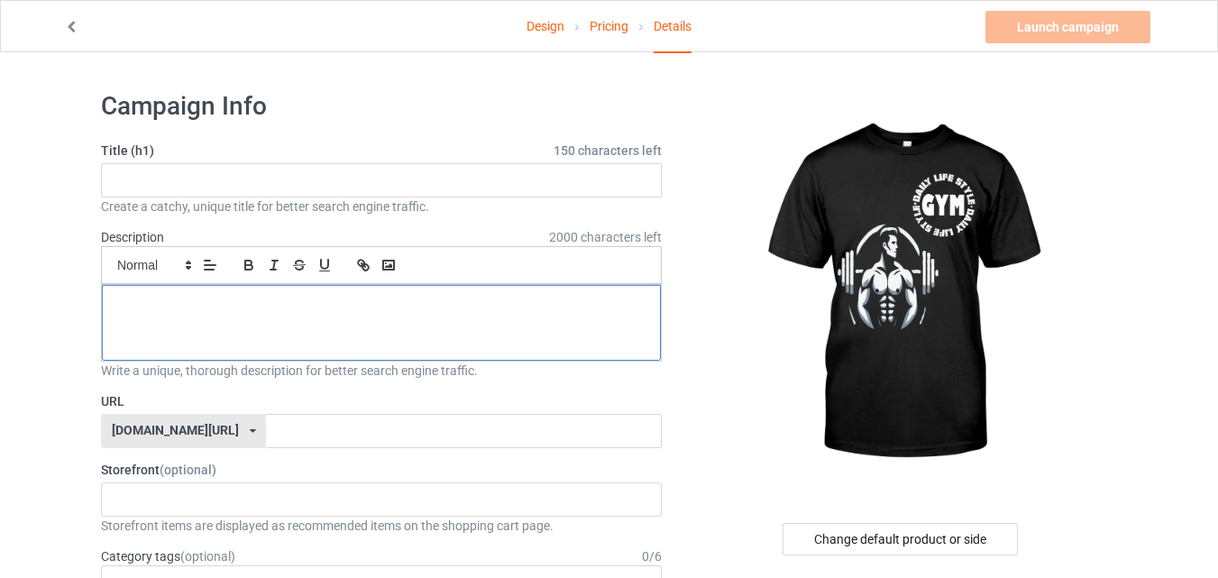
click at [287, 306] on p at bounding box center [381, 305] width 530 height 17
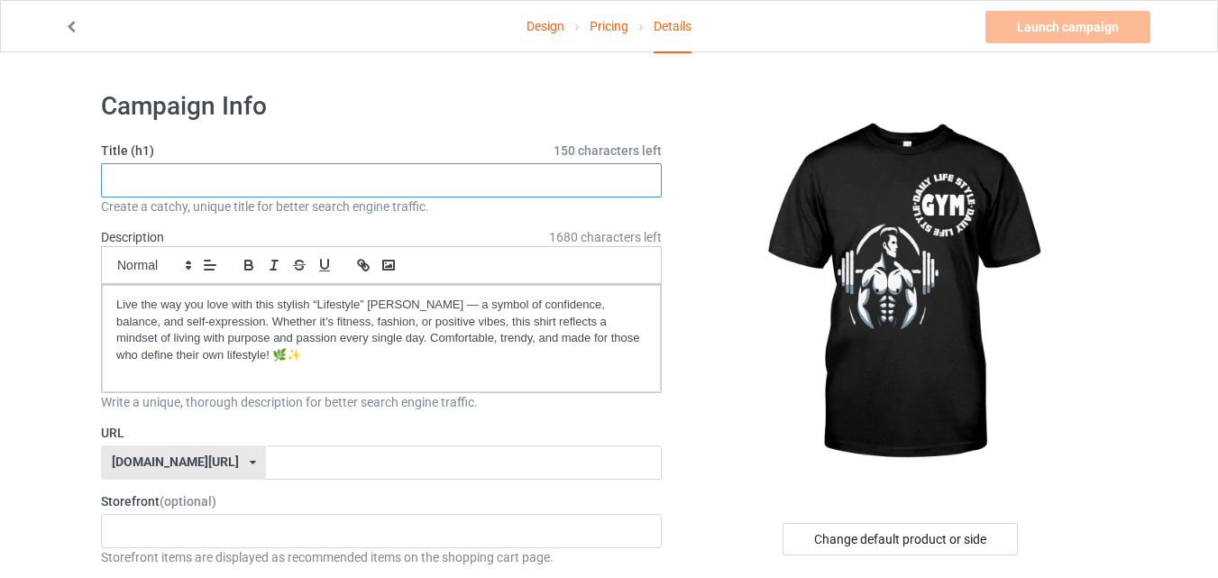
drag, startPoint x: 190, startPoint y: 173, endPoint x: 274, endPoint y: 176, distance: 83.9
click at [194, 173] on input "text" at bounding box center [381, 180] width 561 height 34
type input "Gym life style t-shirt fitness never give up workout train hard"
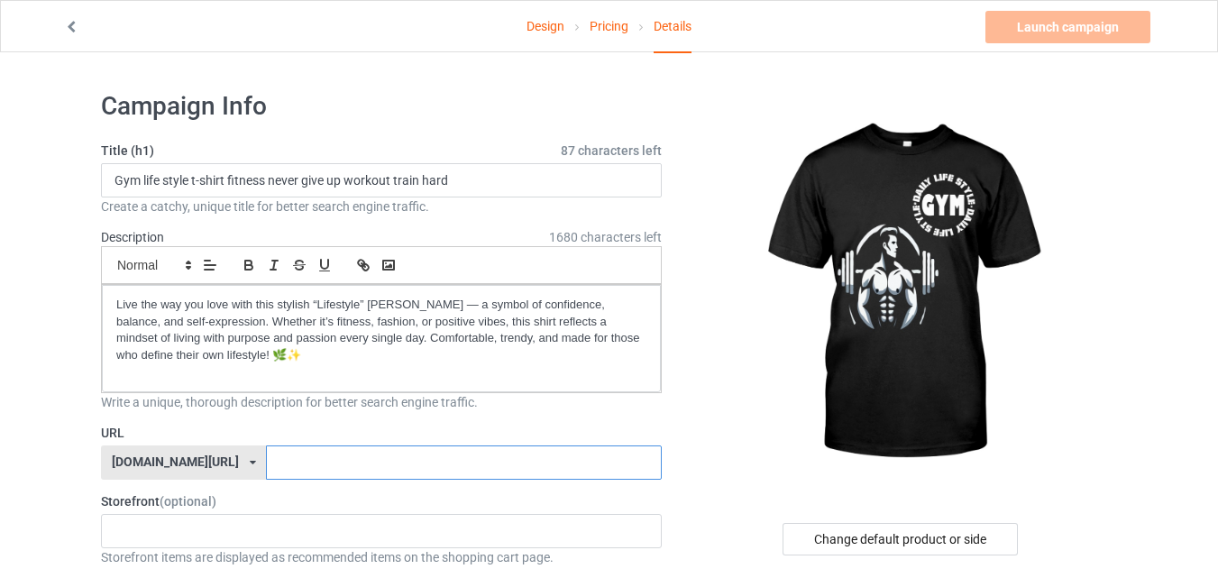
click at [292, 462] on input "text" at bounding box center [463, 462] width 395 height 34
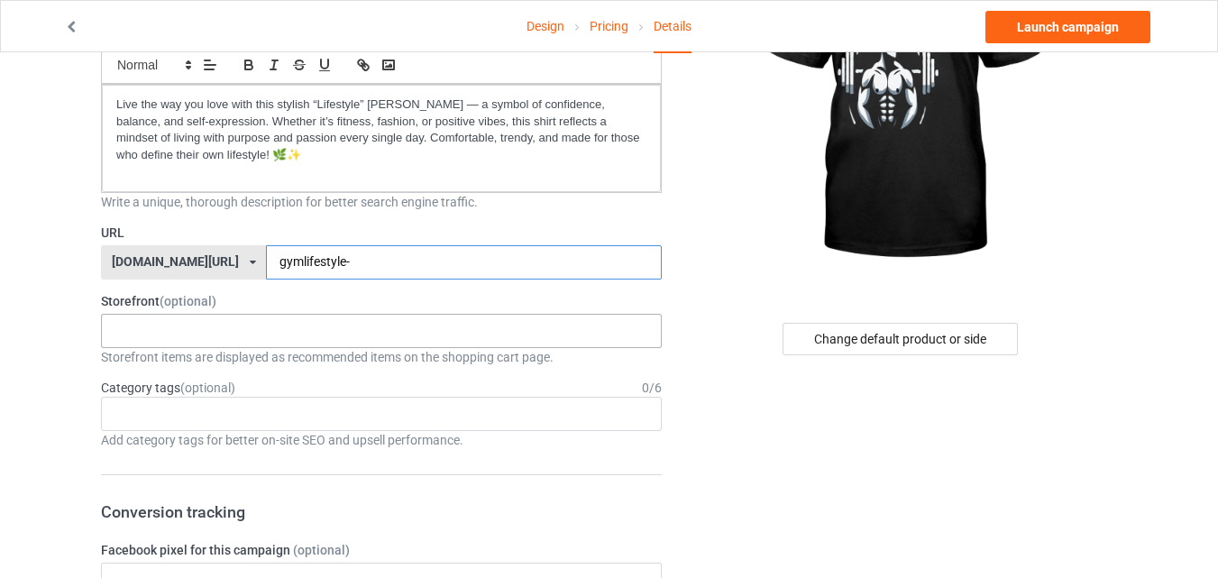
scroll to position [270, 0]
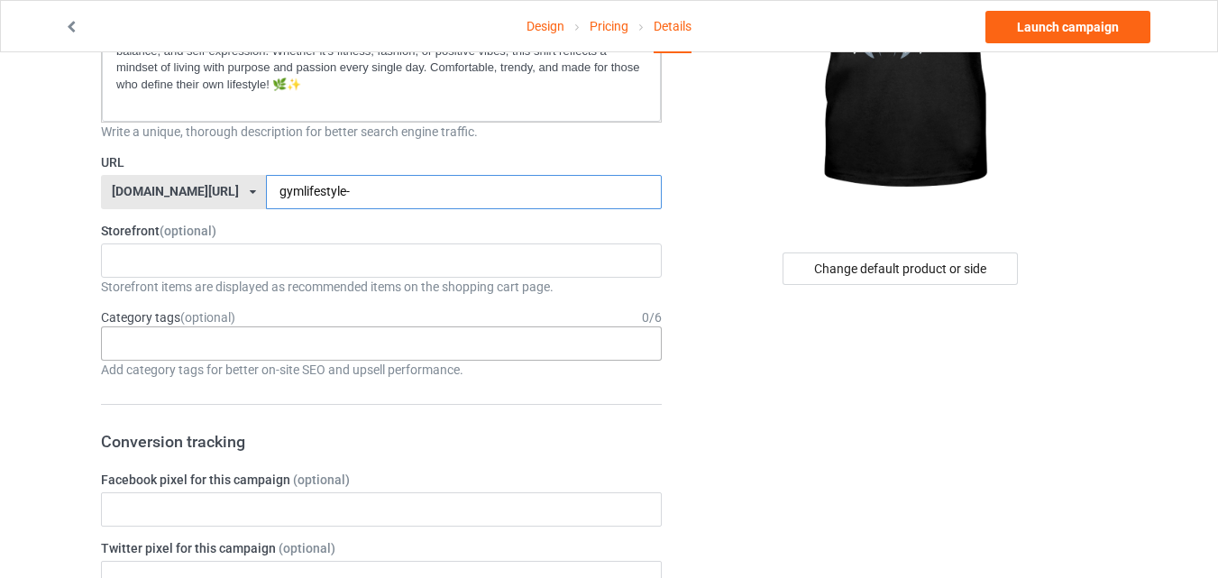
type input "gymlifestyle-"
click at [279, 344] on div "Age > [DEMOGRAPHIC_DATA] > 1 Age > [DEMOGRAPHIC_DATA] Months > 1 Month Age > [D…" at bounding box center [381, 343] width 561 height 34
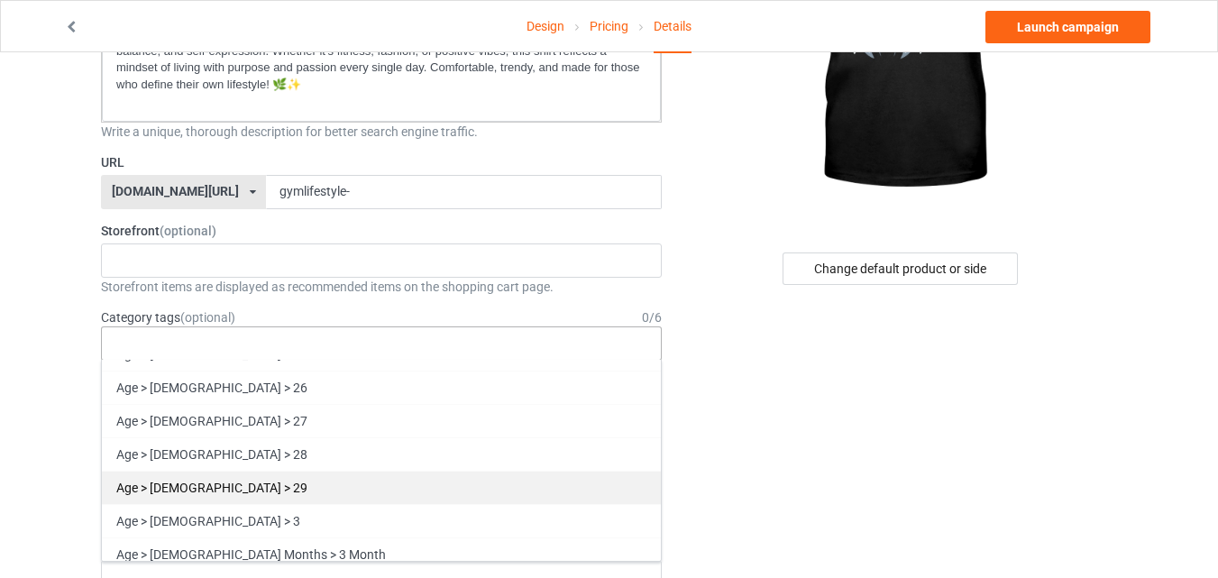
scroll to position [1352, 0]
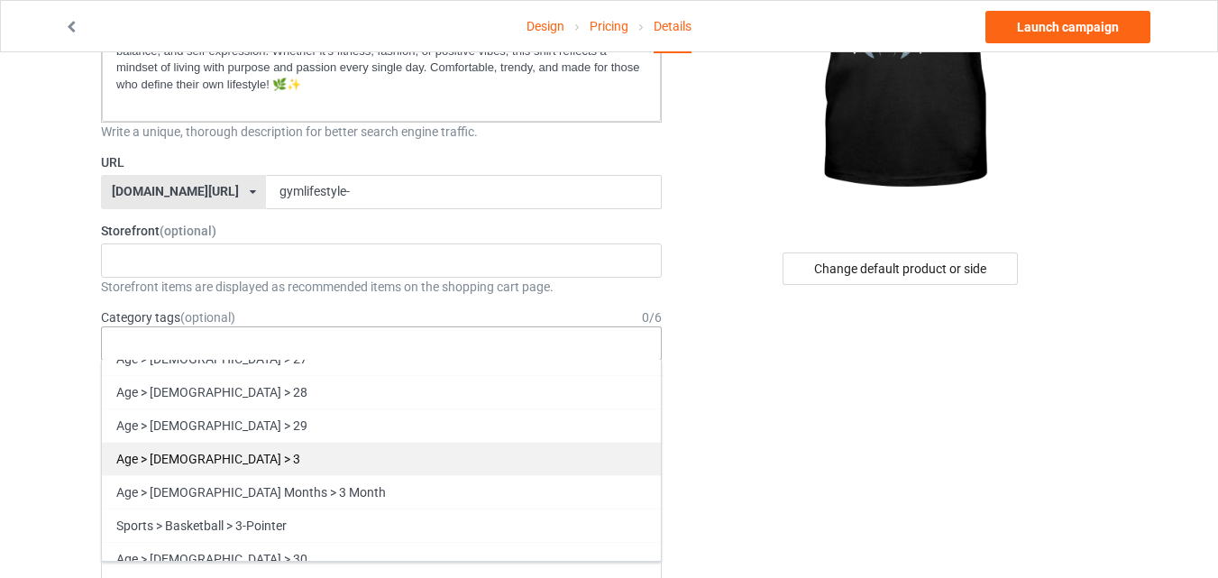
drag, startPoint x: 205, startPoint y: 420, endPoint x: 371, endPoint y: 417, distance: 166.8
click at [207, 420] on div "Age > [DEMOGRAPHIC_DATA] > 29" at bounding box center [381, 424] width 559 height 33
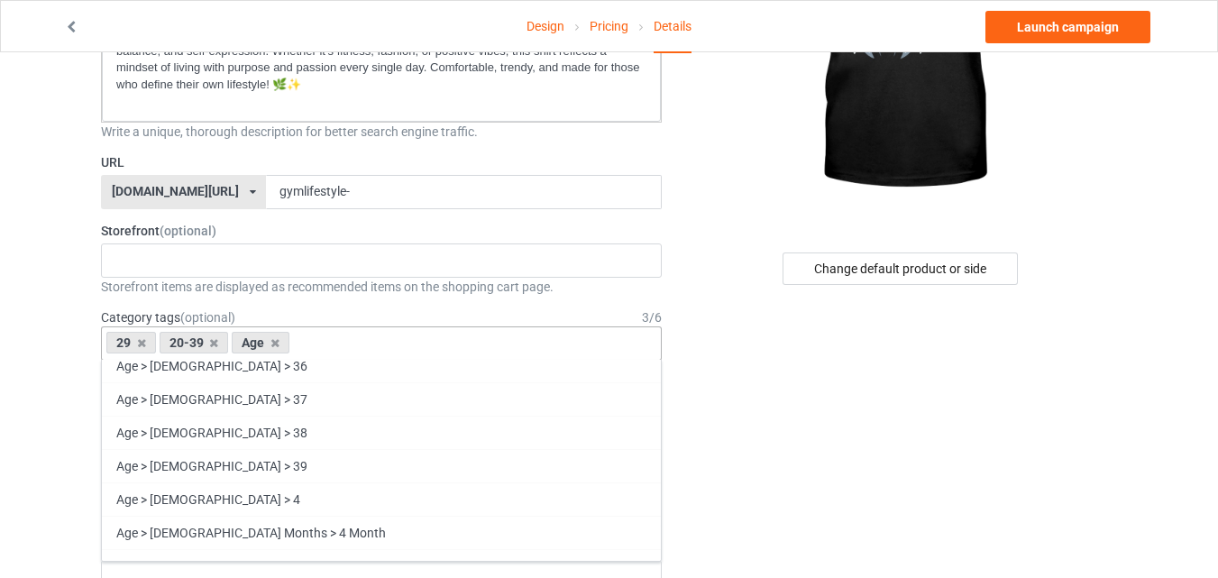
scroll to position [1680, 0]
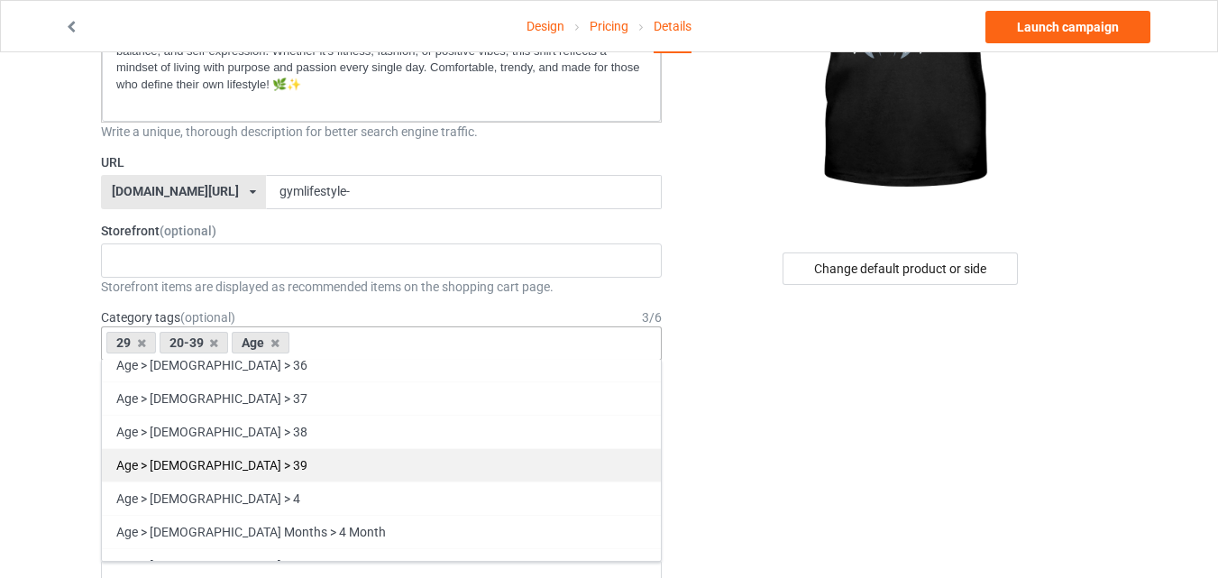
click at [215, 458] on div "Age > [DEMOGRAPHIC_DATA] > 39" at bounding box center [381, 464] width 559 height 33
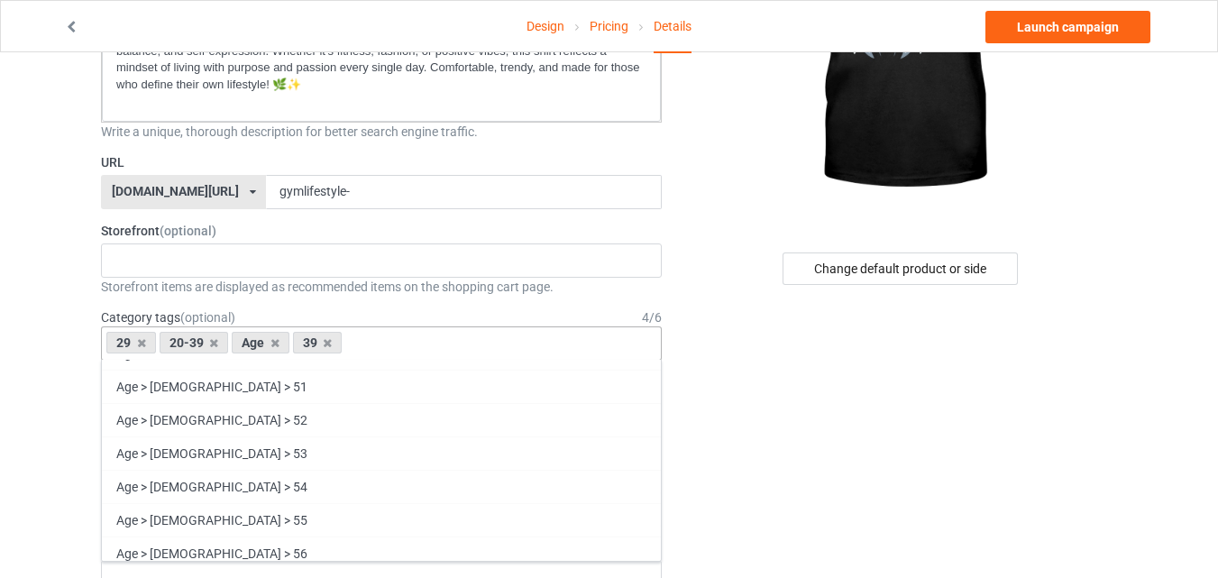
scroll to position [2311, 0]
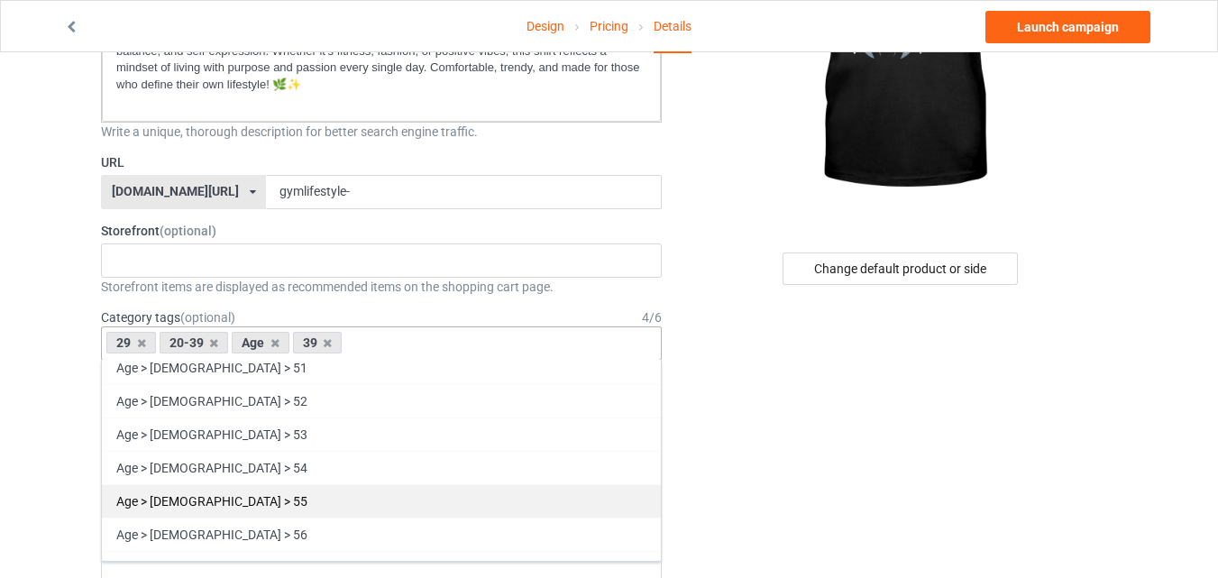
click at [192, 500] on div "Age > [DEMOGRAPHIC_DATA] > 55" at bounding box center [381, 500] width 559 height 33
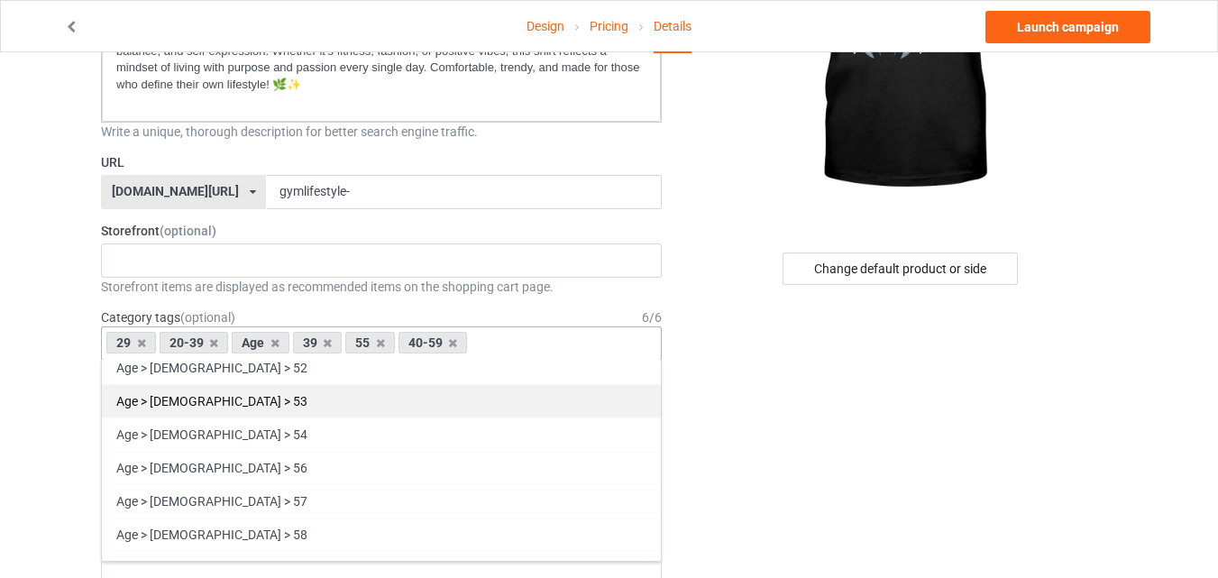
scroll to position [2277, 0]
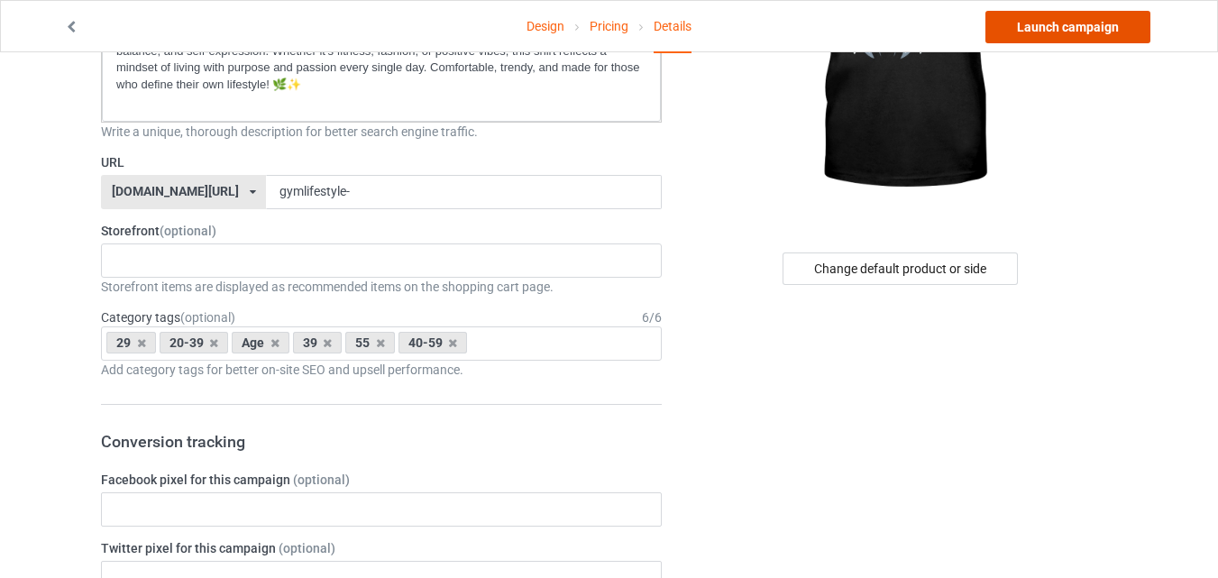
click at [1070, 25] on link "Launch campaign" at bounding box center [1067, 27] width 165 height 32
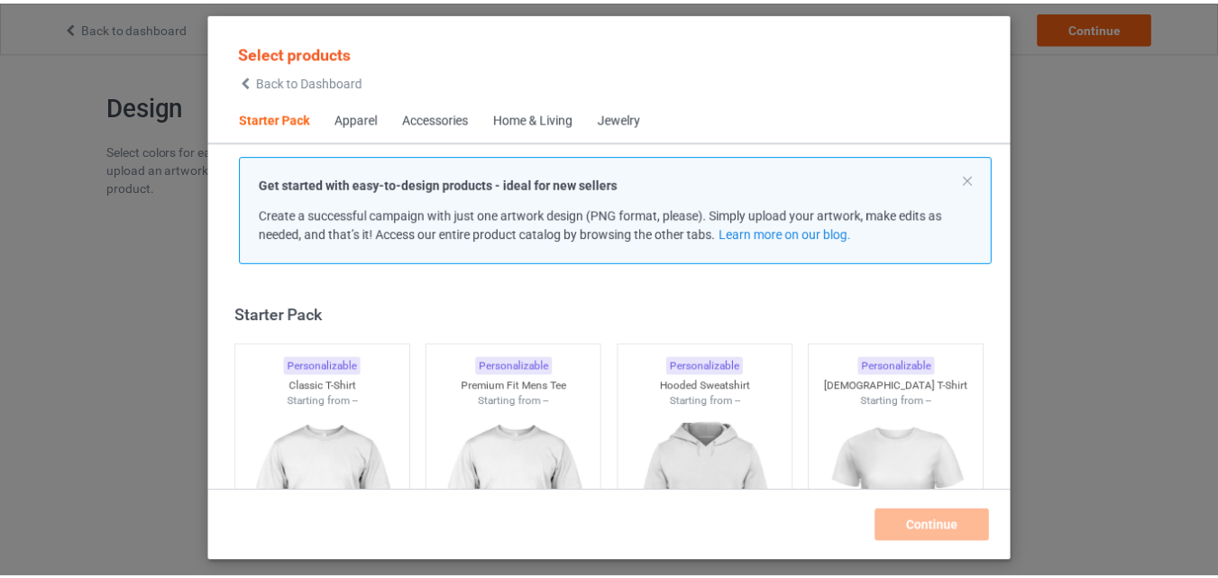
scroll to position [23, 0]
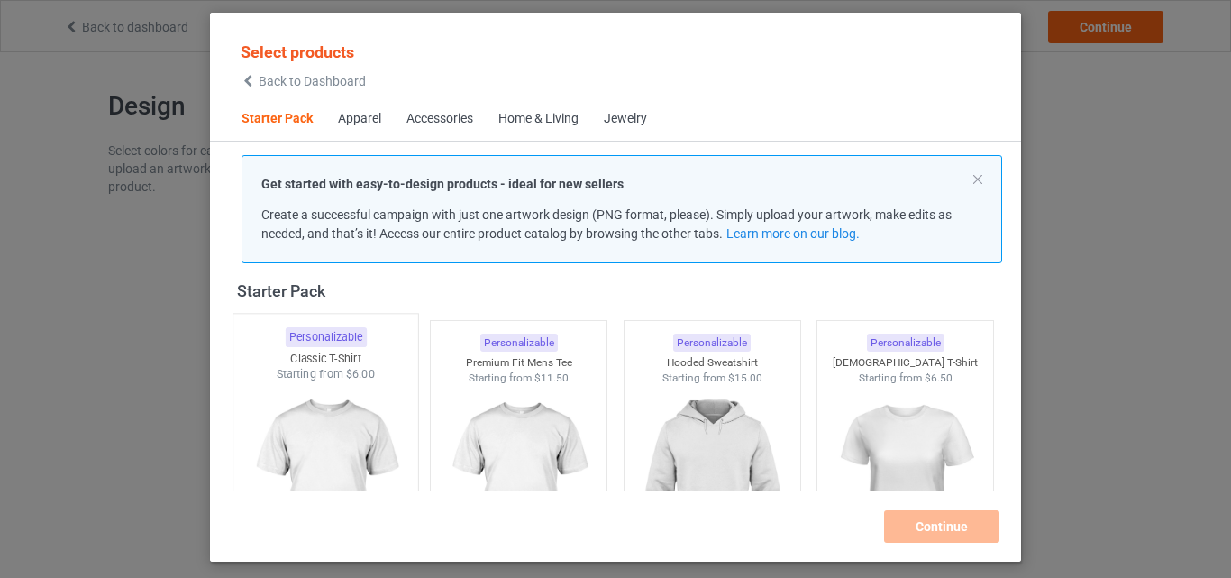
click at [309, 444] on img at bounding box center [325, 488] width 169 height 212
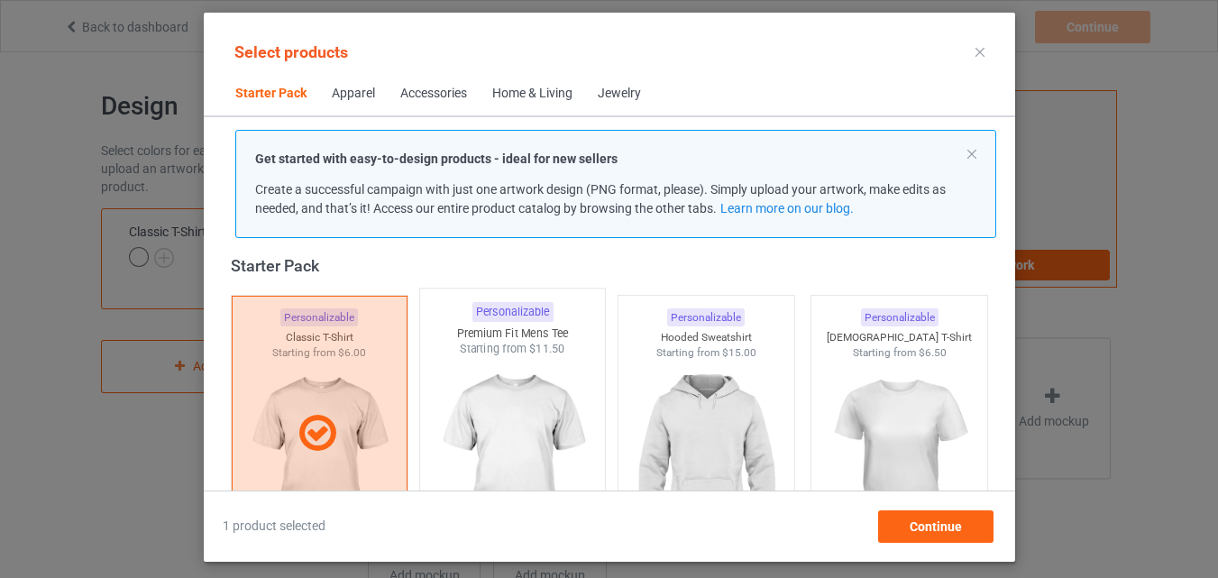
click at [509, 444] on img at bounding box center [511, 463] width 169 height 212
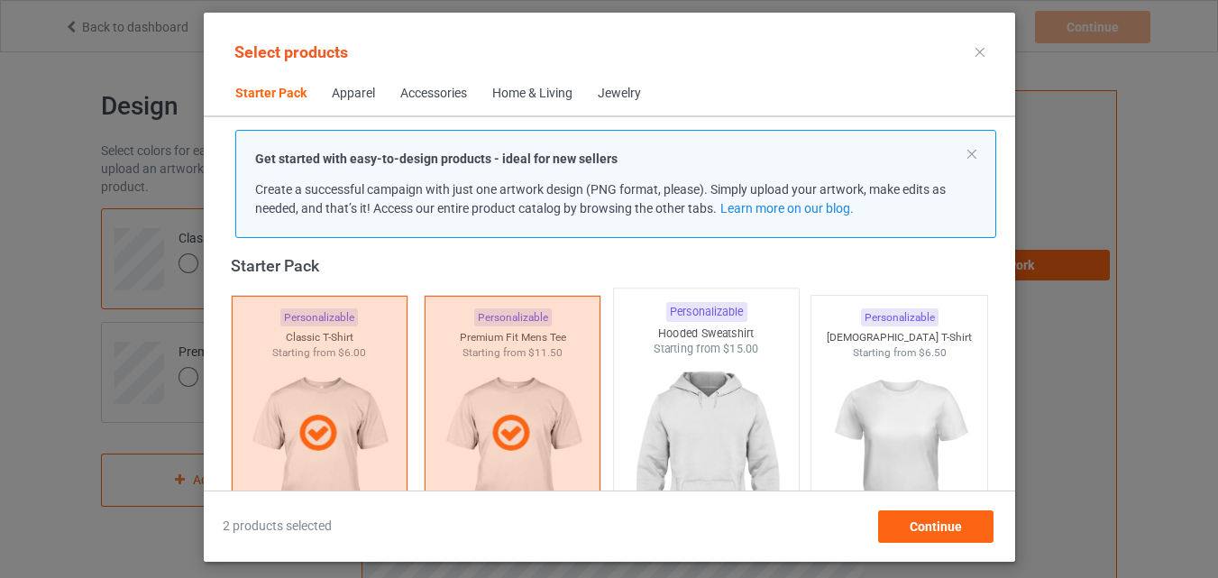
click at [698, 434] on img at bounding box center [705, 463] width 169 height 212
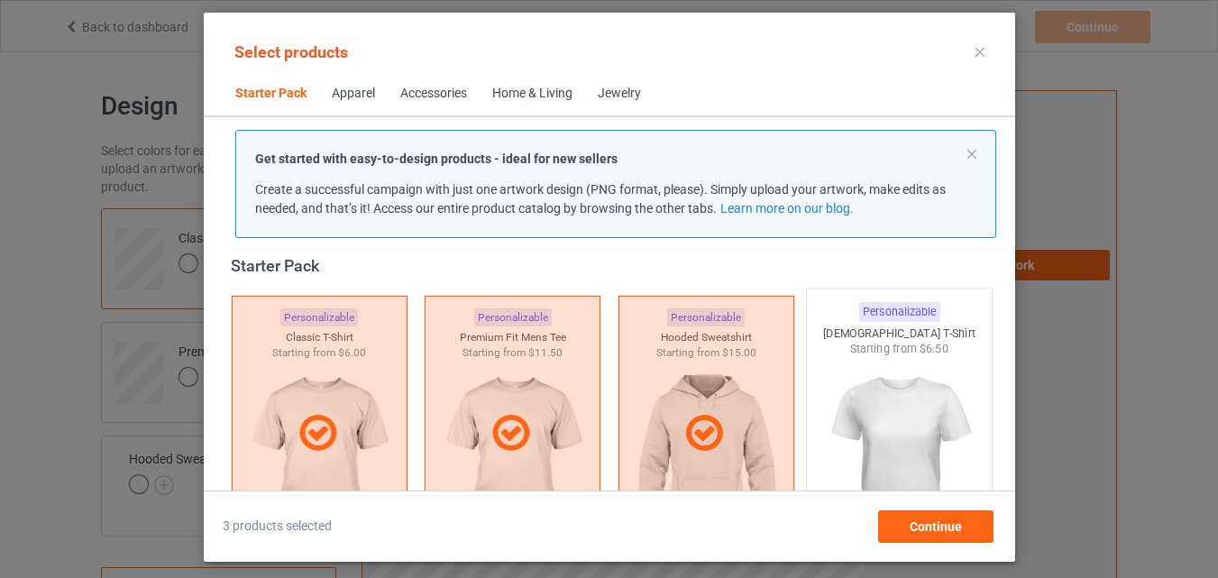
click at [888, 417] on img at bounding box center [898, 463] width 169 height 212
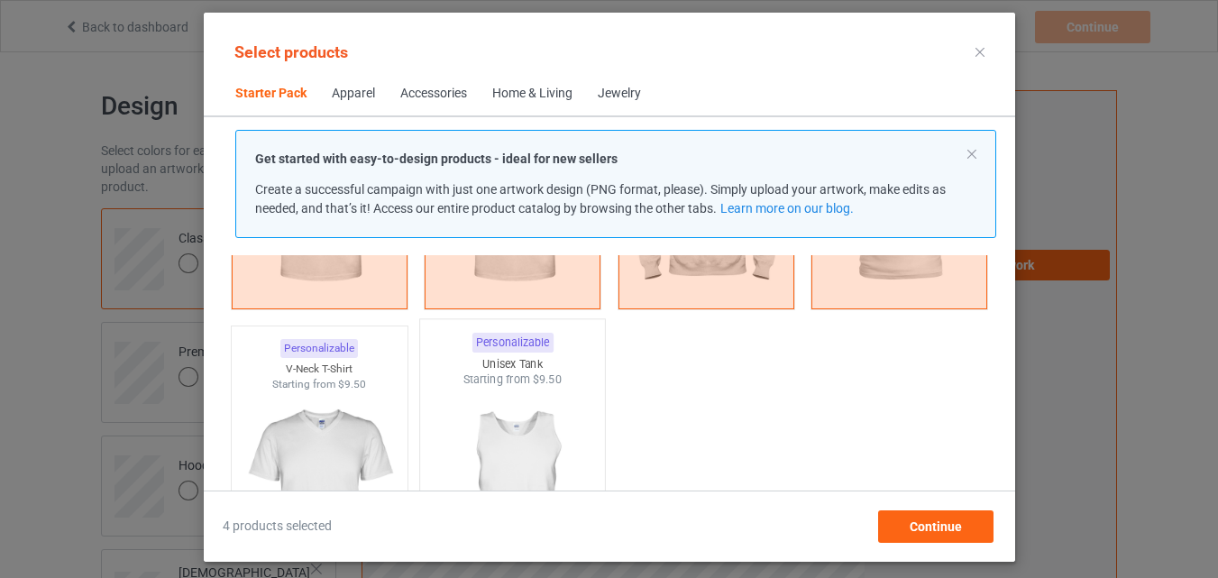
scroll to position [294, 0]
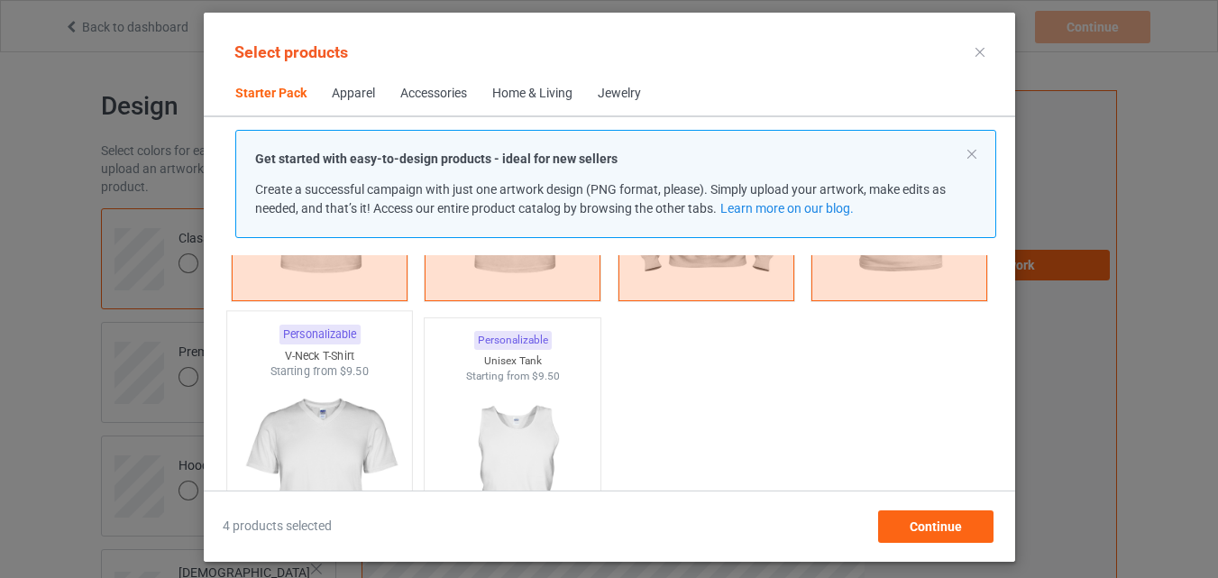
click at [331, 460] on img at bounding box center [318, 486] width 169 height 212
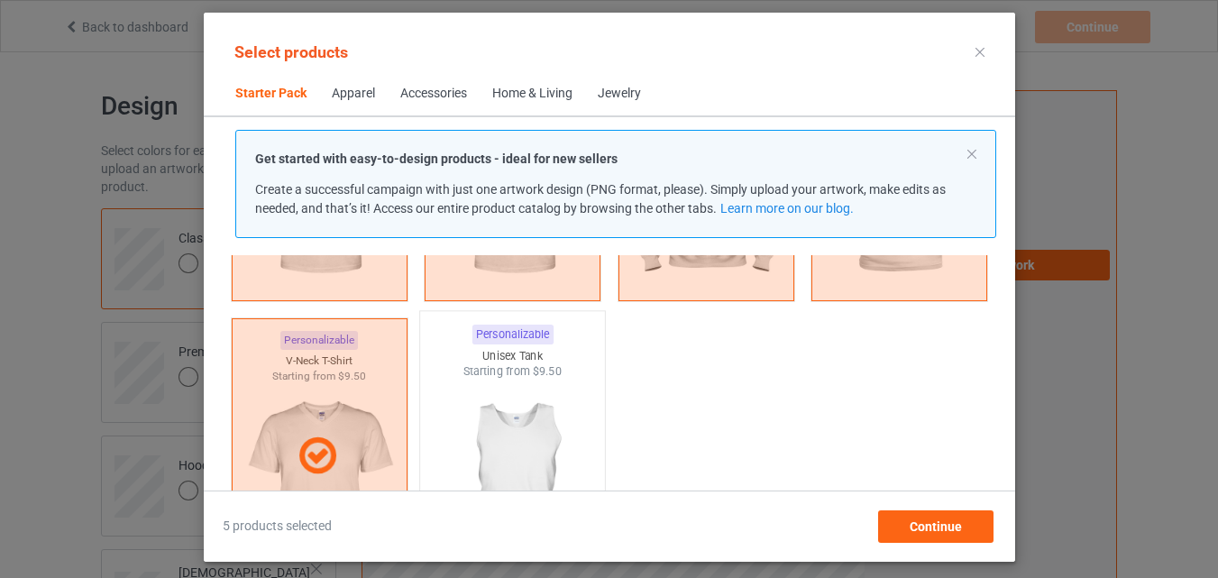
click at [528, 453] on img at bounding box center [511, 486] width 169 height 212
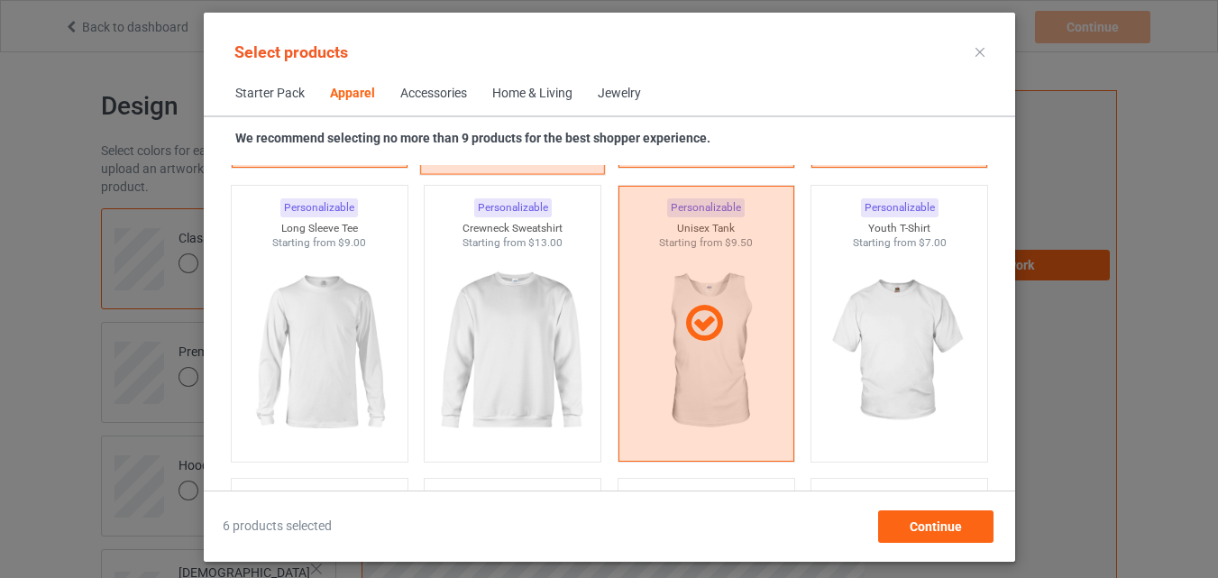
scroll to position [1286, 0]
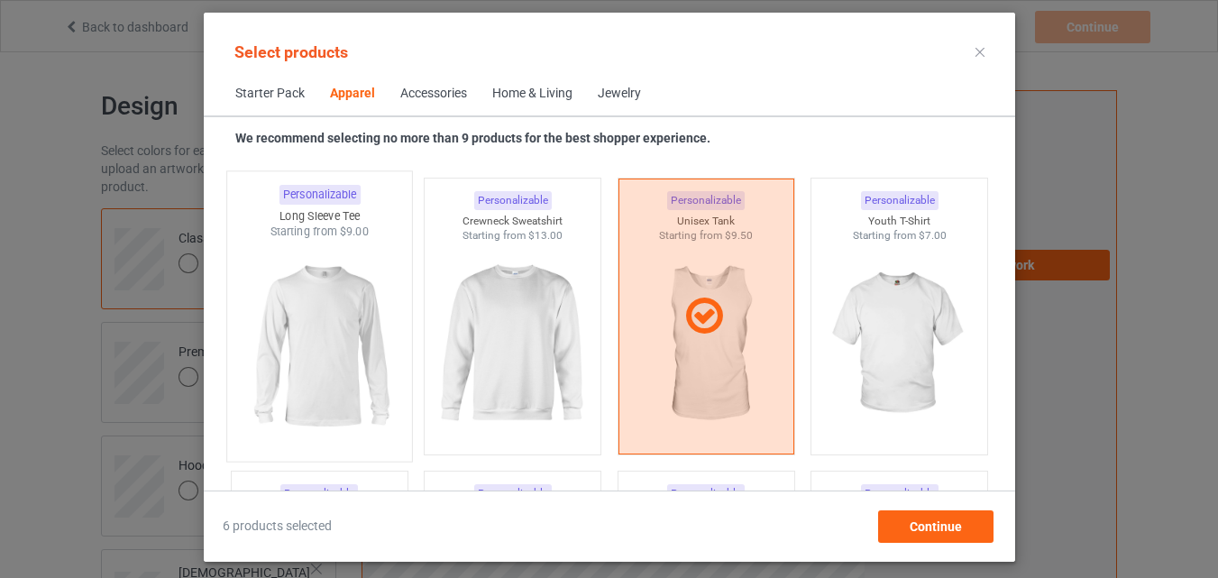
click at [335, 362] on img at bounding box center [318, 346] width 169 height 212
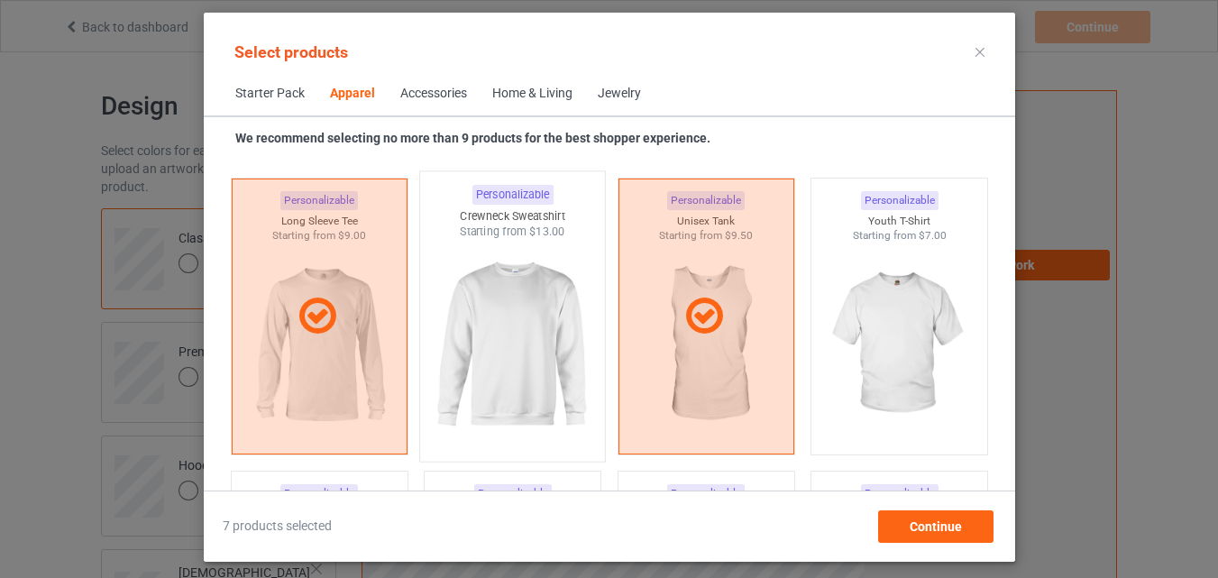
click at [484, 365] on img at bounding box center [511, 346] width 169 height 212
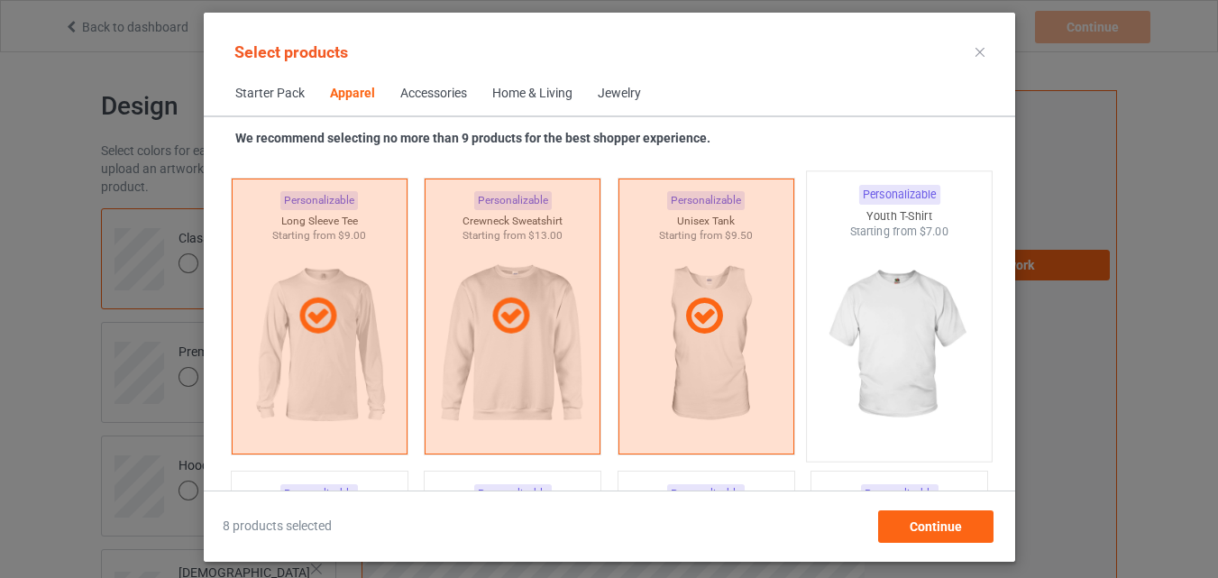
click at [872, 326] on img at bounding box center [898, 346] width 169 height 212
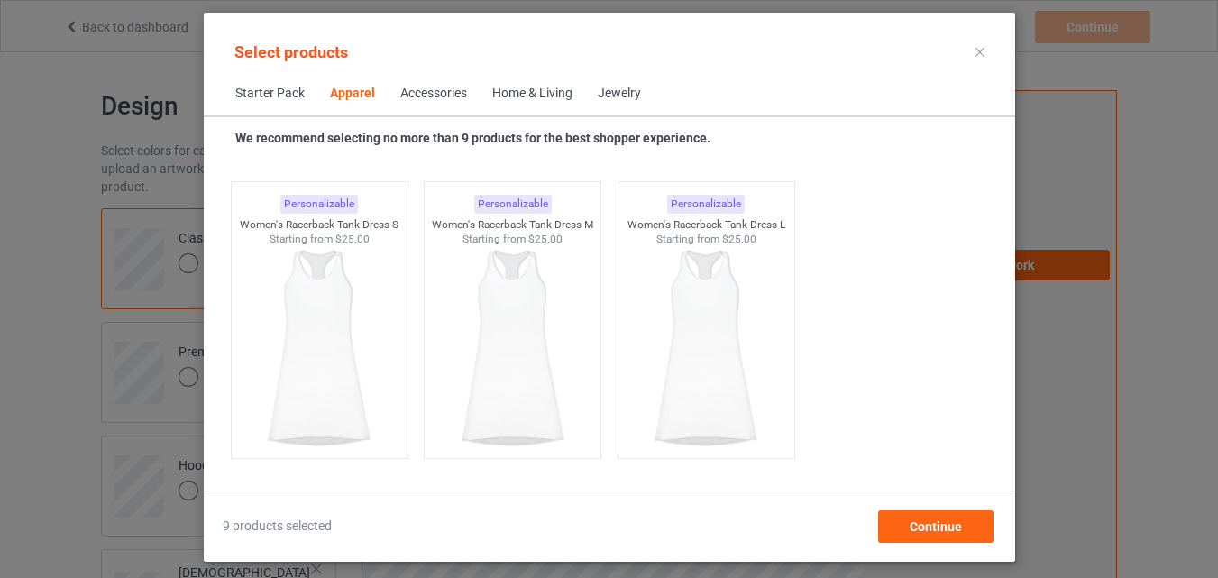
scroll to position [3720, 0]
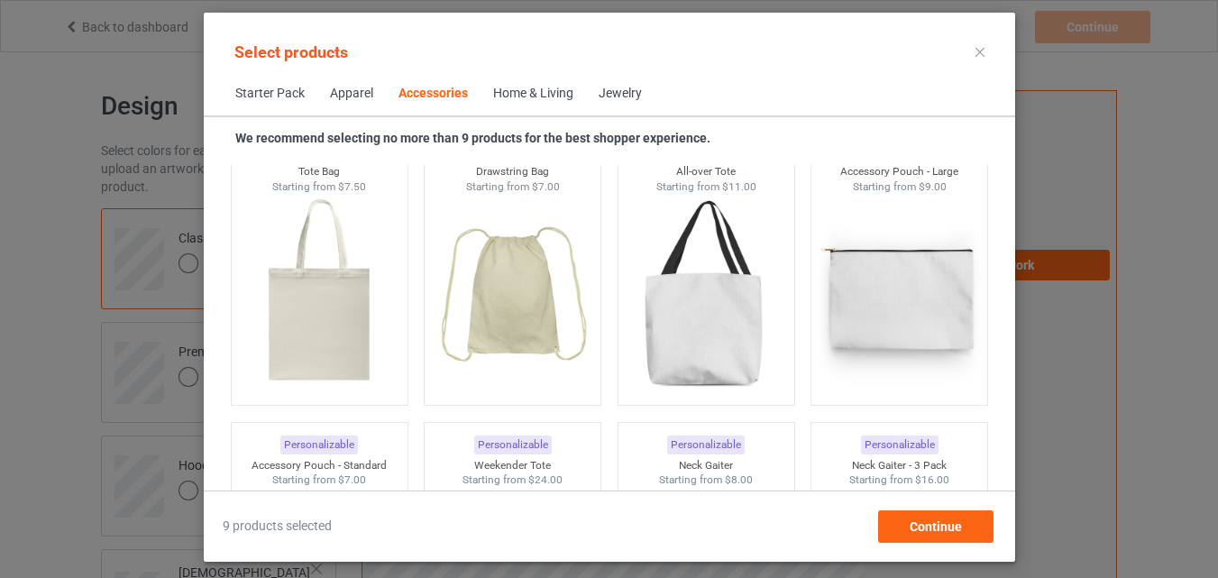
scroll to position [5523, 0]
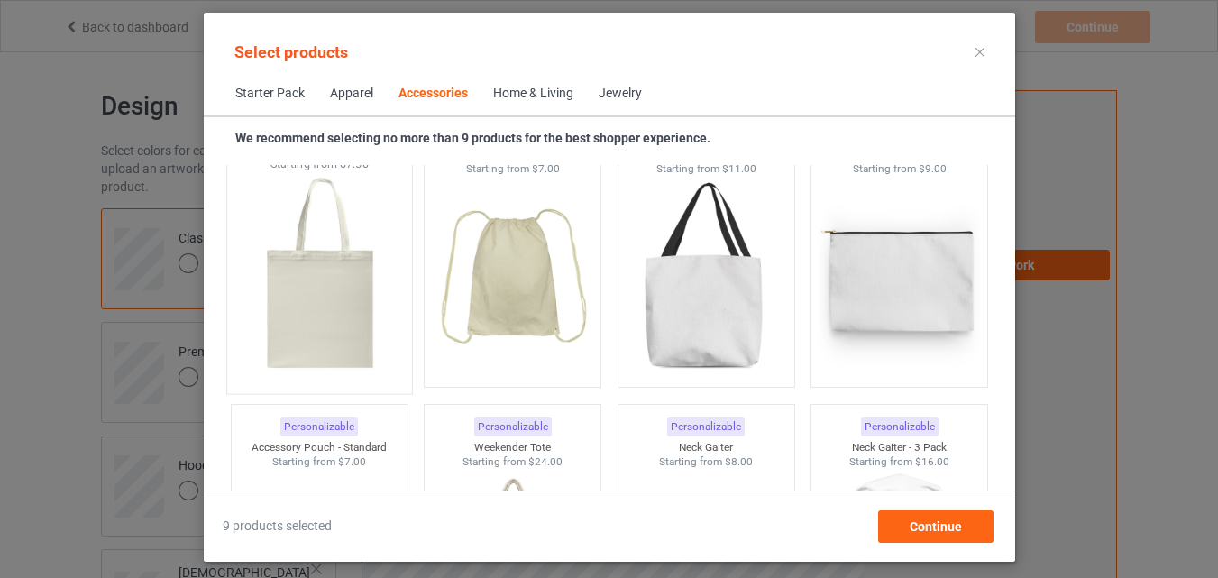
click at [317, 316] on img at bounding box center [318, 278] width 169 height 212
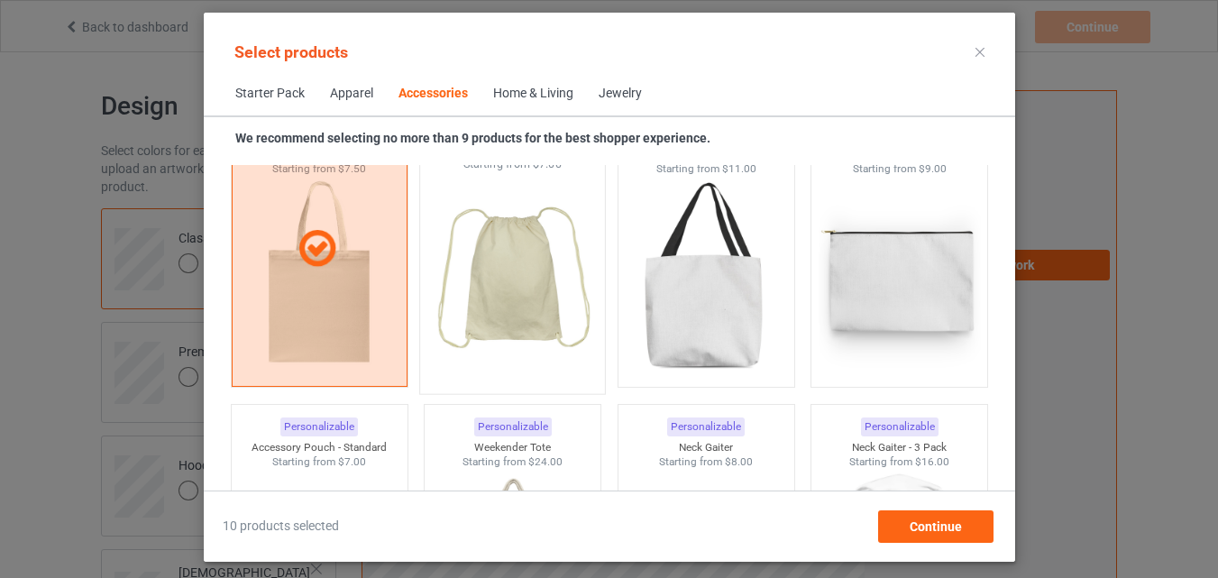
click at [514, 296] on img at bounding box center [511, 278] width 169 height 212
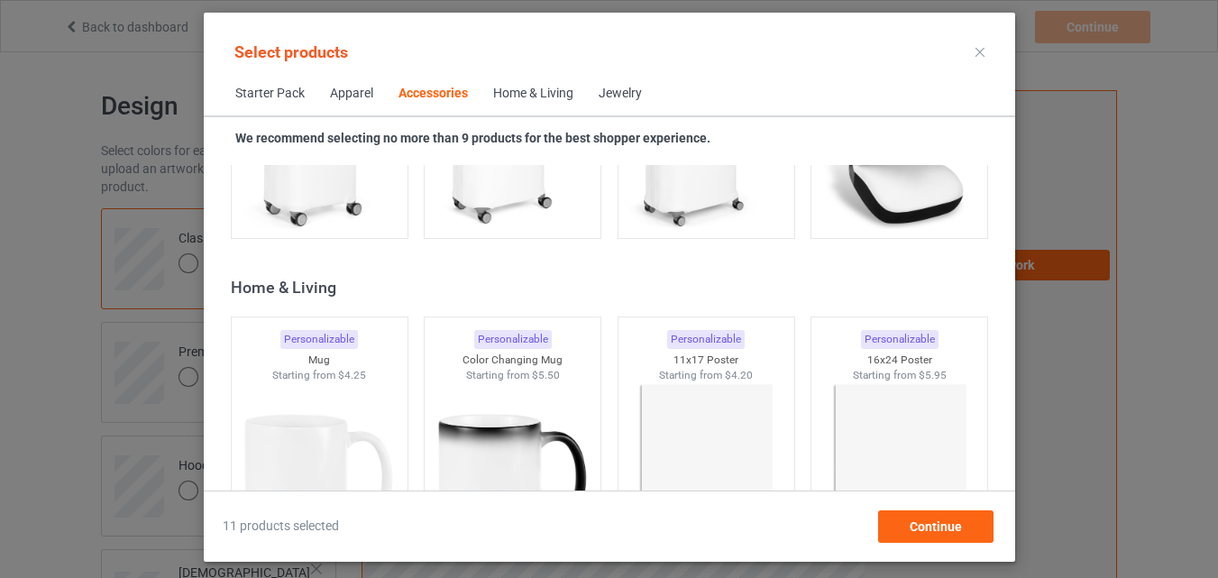
scroll to position [8317, 0]
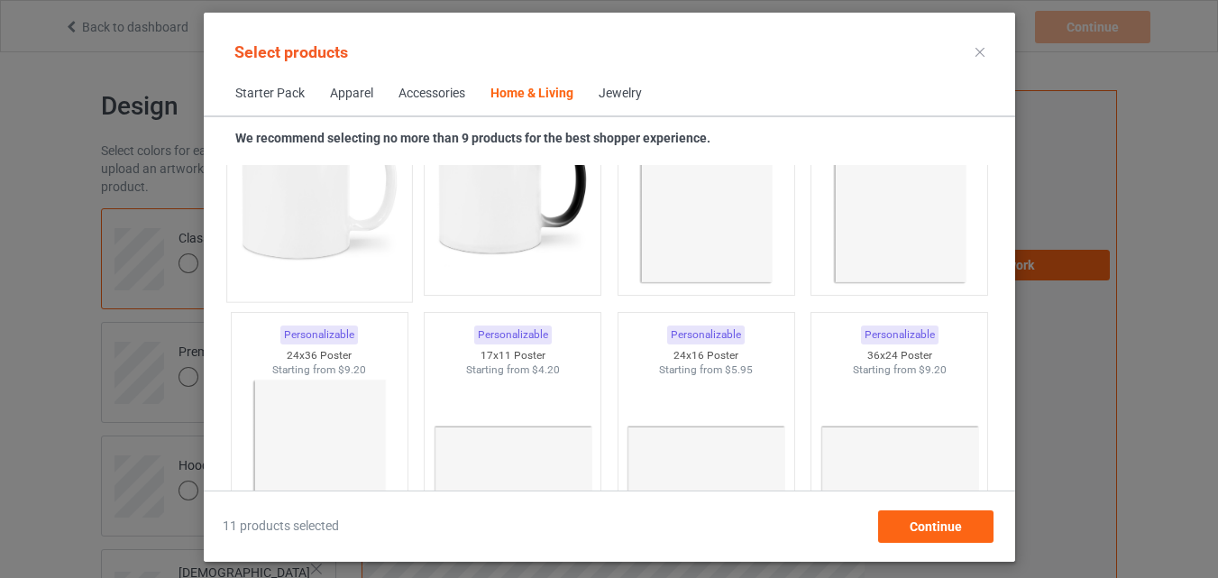
click at [316, 212] on img at bounding box center [318, 186] width 169 height 212
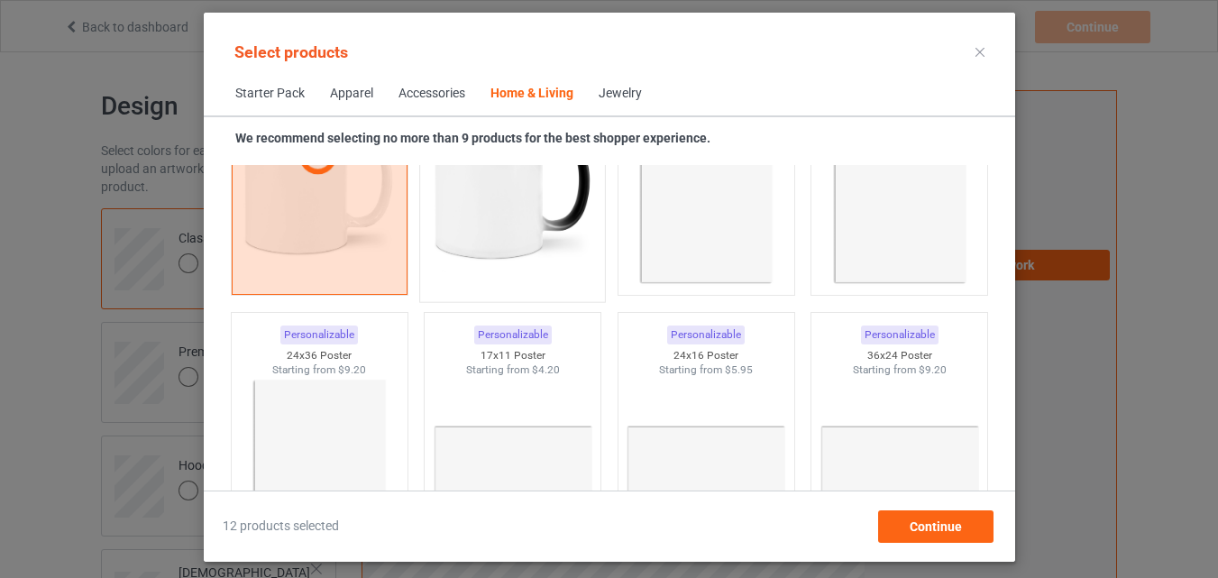
click at [482, 216] on img at bounding box center [511, 186] width 169 height 212
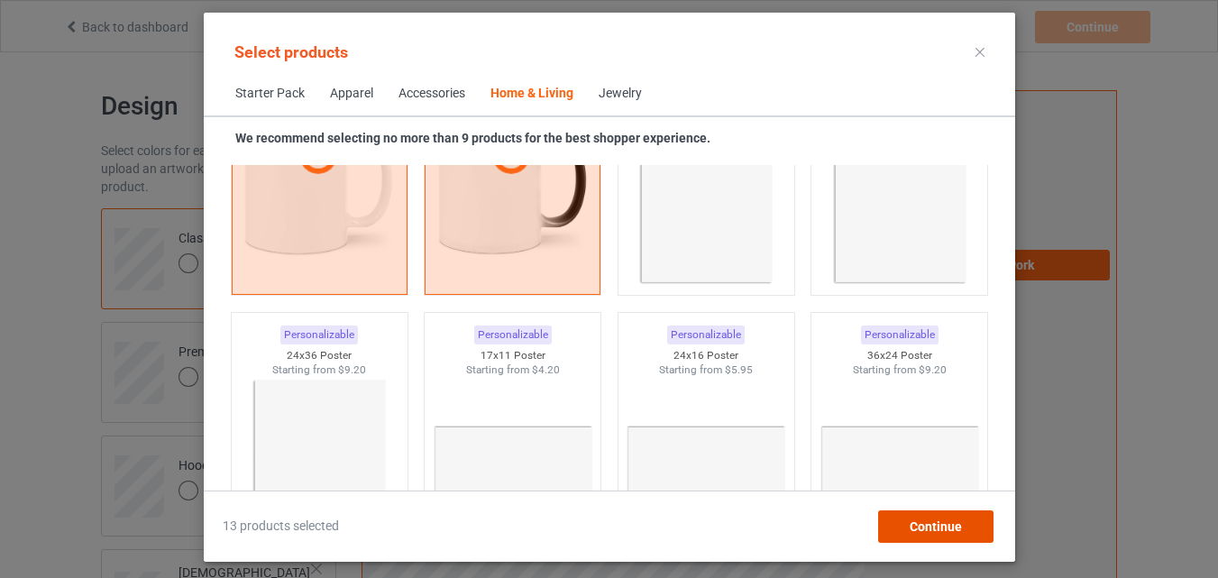
click at [936, 529] on span "Continue" at bounding box center [935, 526] width 52 height 14
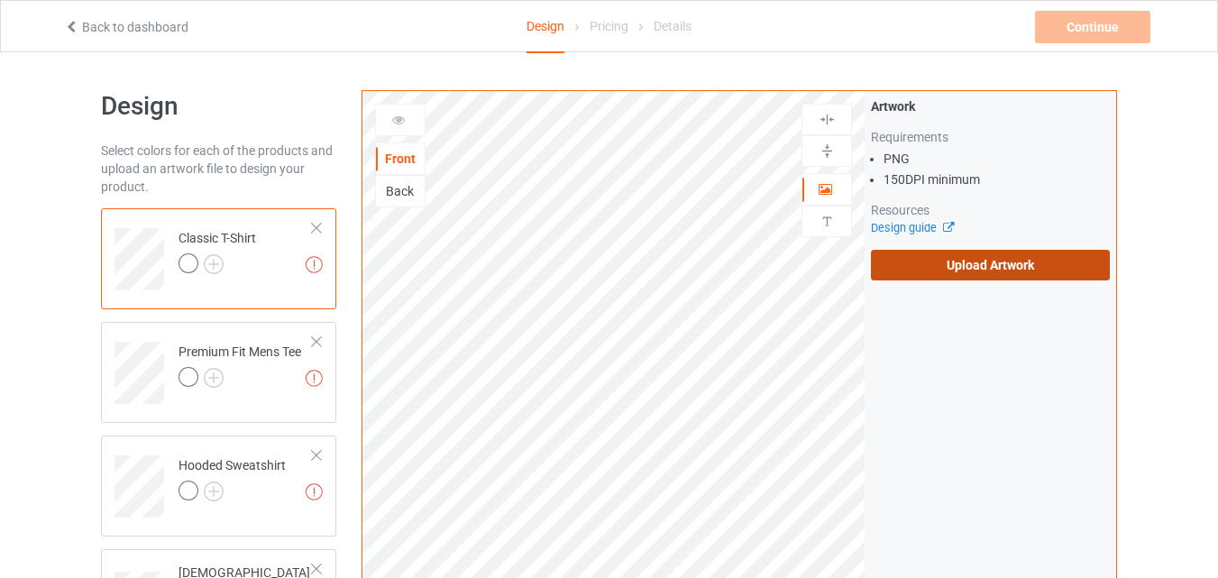
click at [975, 261] on label "Upload Artwork" at bounding box center [990, 265] width 239 height 31
click at [0, 0] on input "Upload Artwork" at bounding box center [0, 0] width 0 height 0
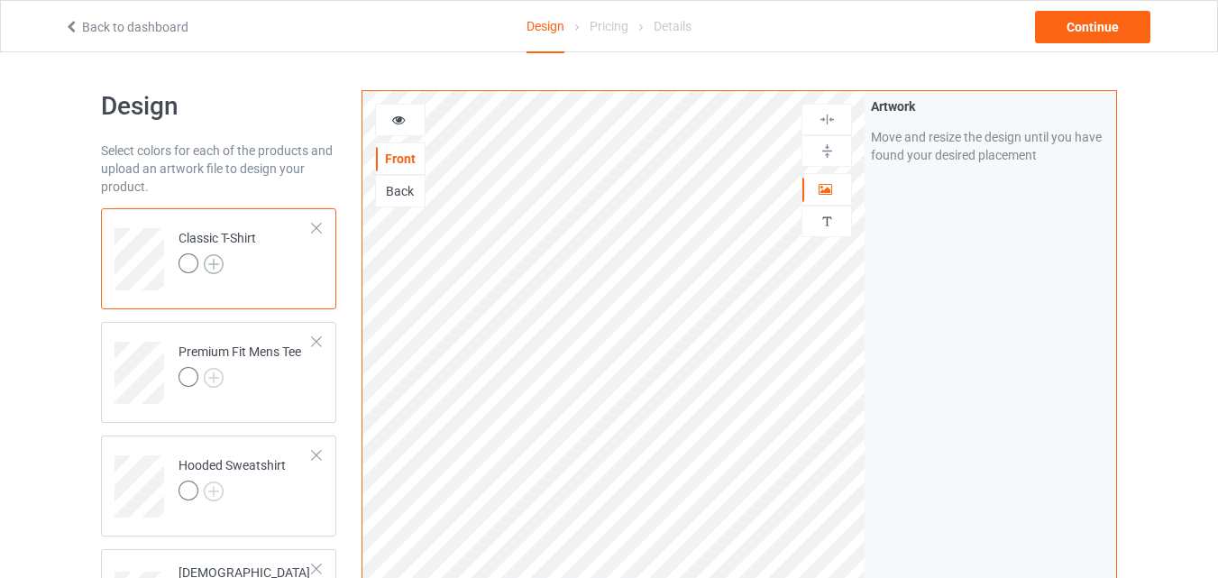
click at [214, 262] on img at bounding box center [214, 264] width 20 height 20
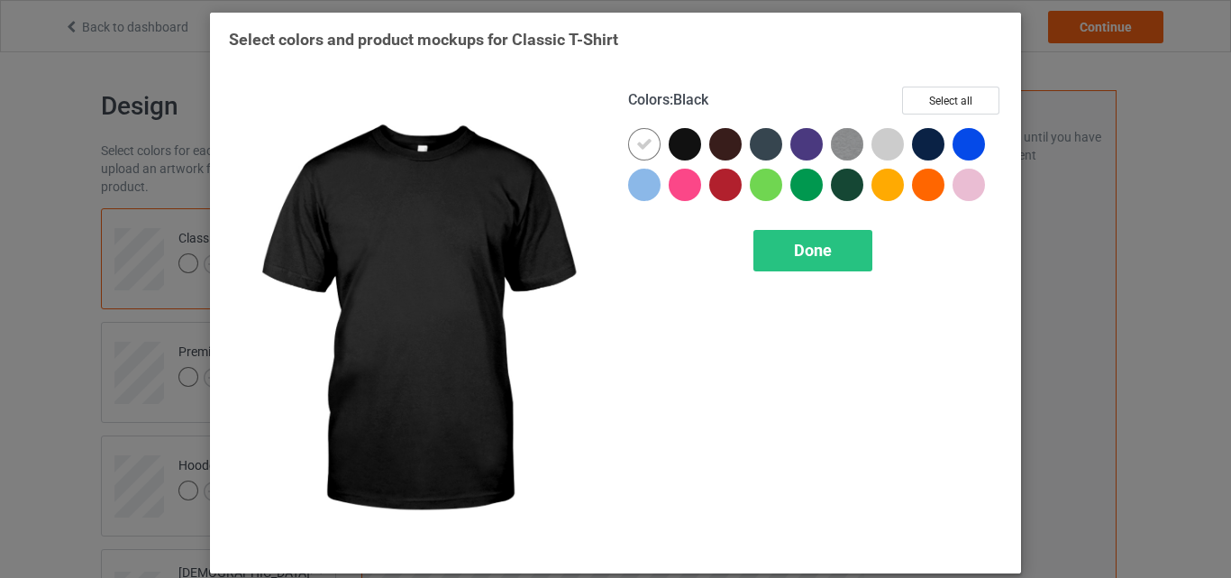
drag, startPoint x: 682, startPoint y: 142, endPoint x: 652, endPoint y: 146, distance: 30.9
click at [681, 142] on div at bounding box center [685, 144] width 32 height 32
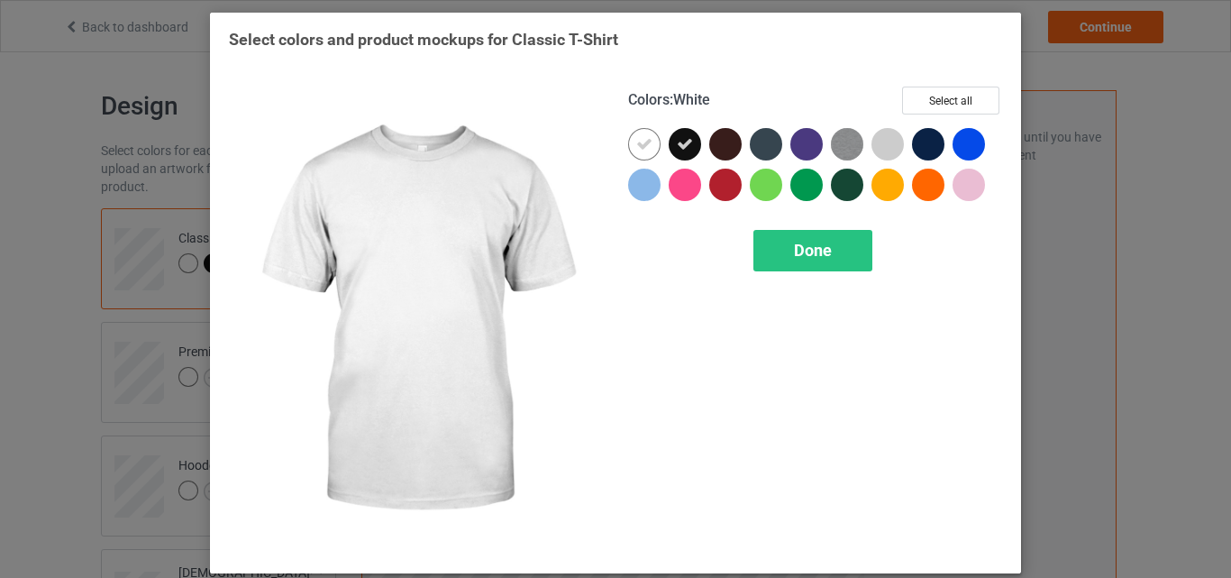
click at [641, 146] on icon at bounding box center [644, 144] width 16 height 16
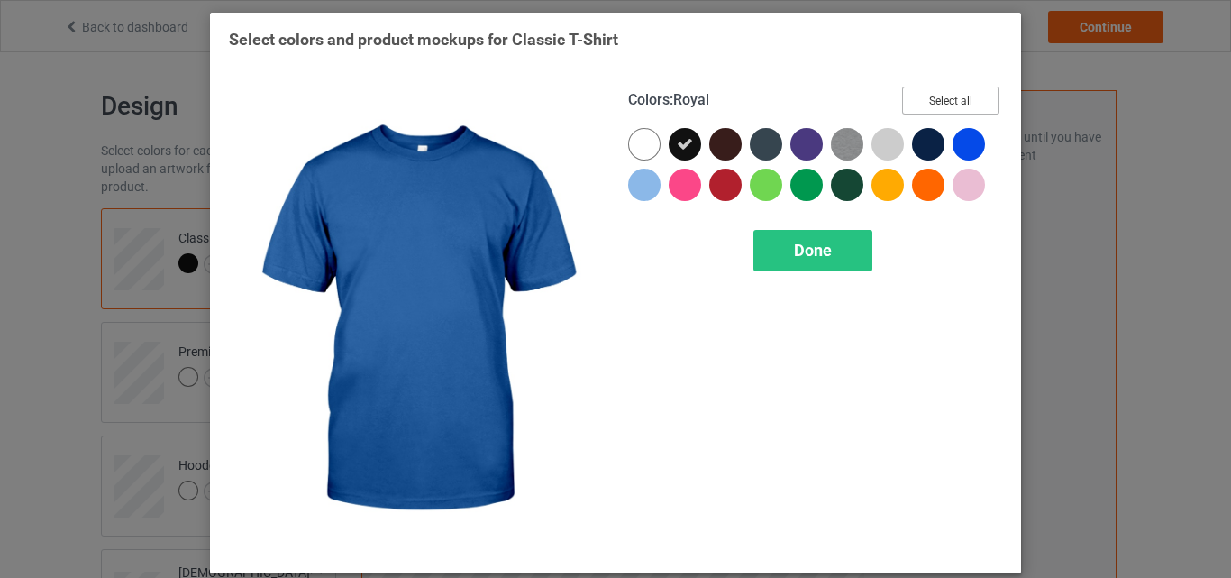
click at [951, 98] on button "Select all" at bounding box center [950, 101] width 97 height 28
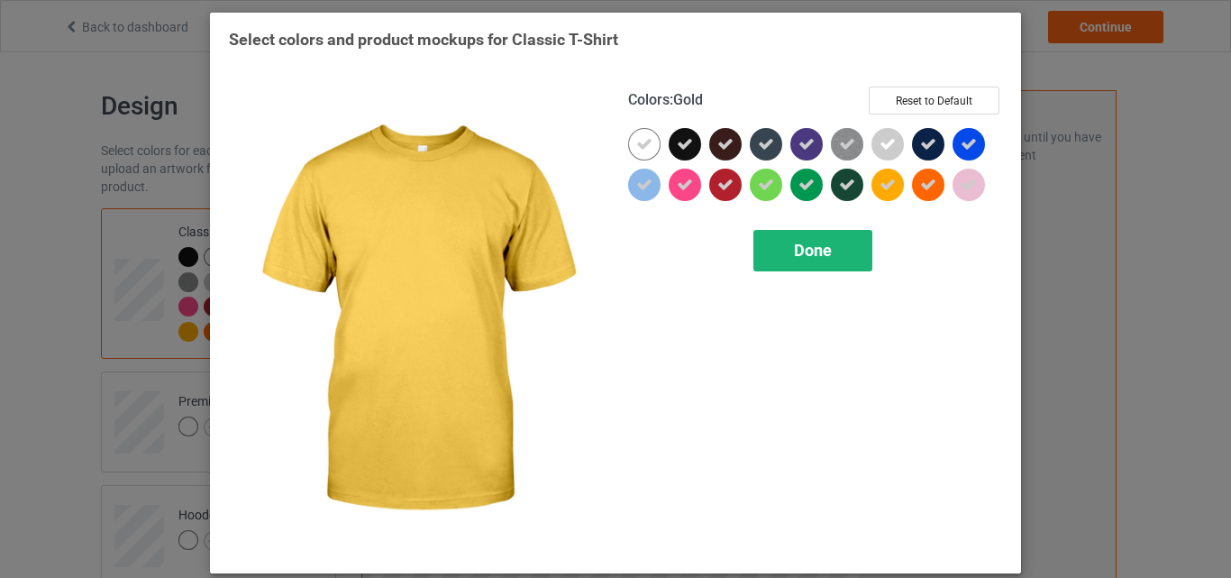
click at [806, 250] on span "Done" at bounding box center [813, 250] width 38 height 19
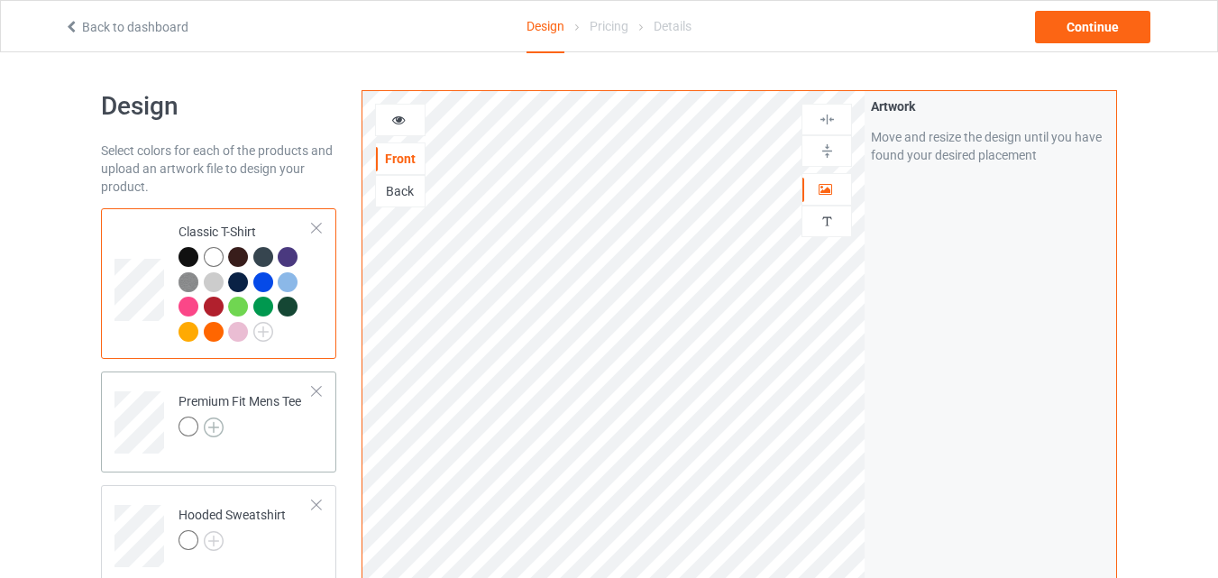
click at [216, 428] on img at bounding box center [214, 427] width 20 height 20
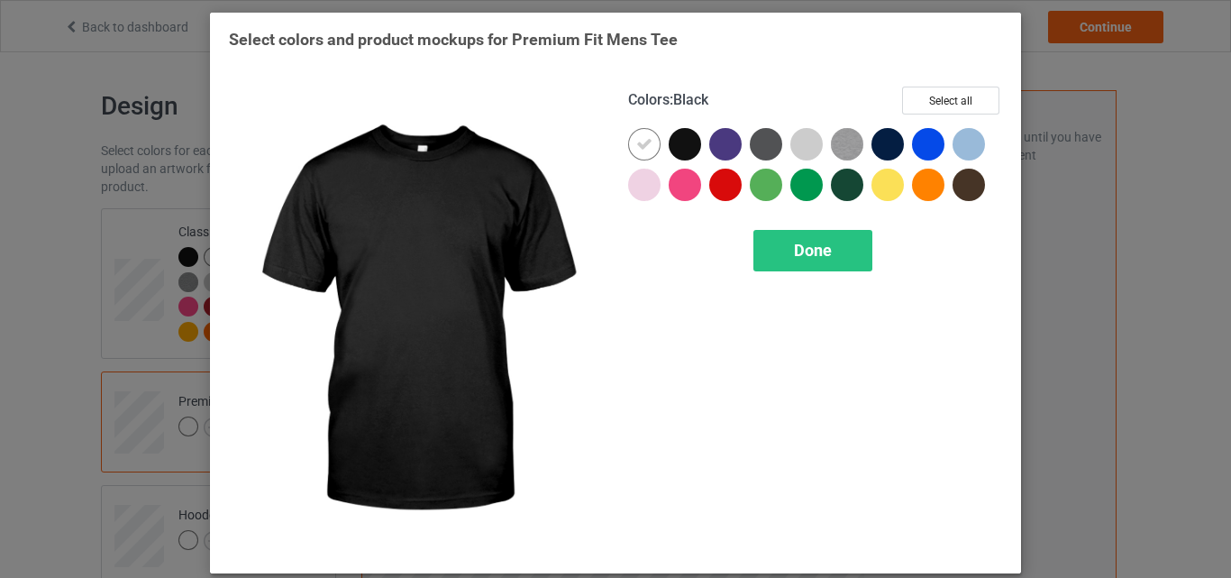
click at [682, 148] on div at bounding box center [685, 144] width 32 height 32
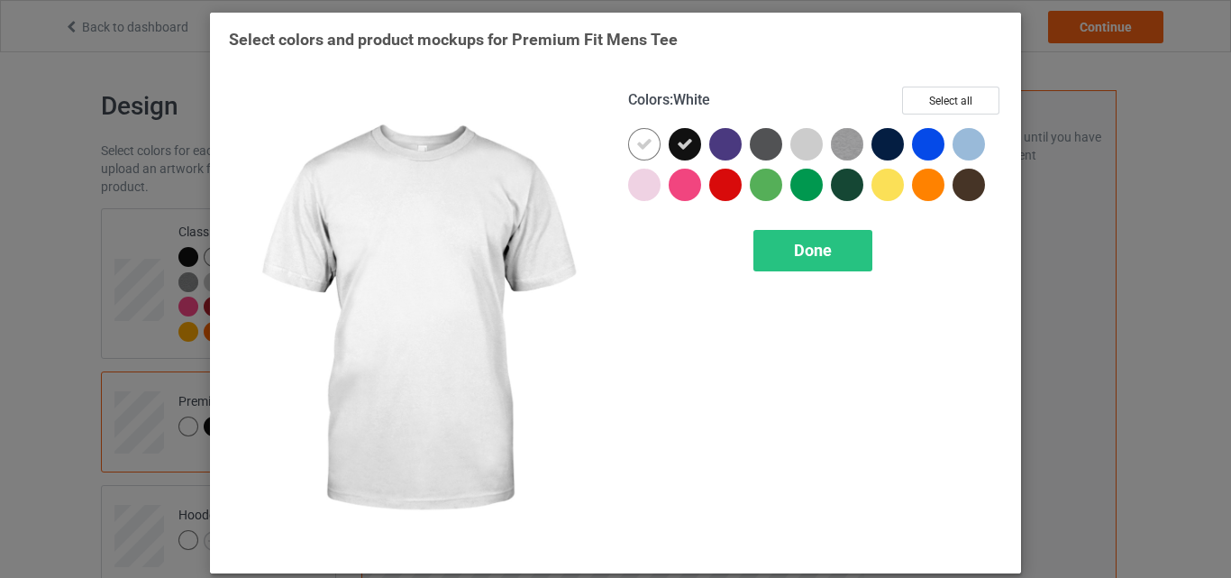
click at [638, 154] on div at bounding box center [644, 144] width 32 height 32
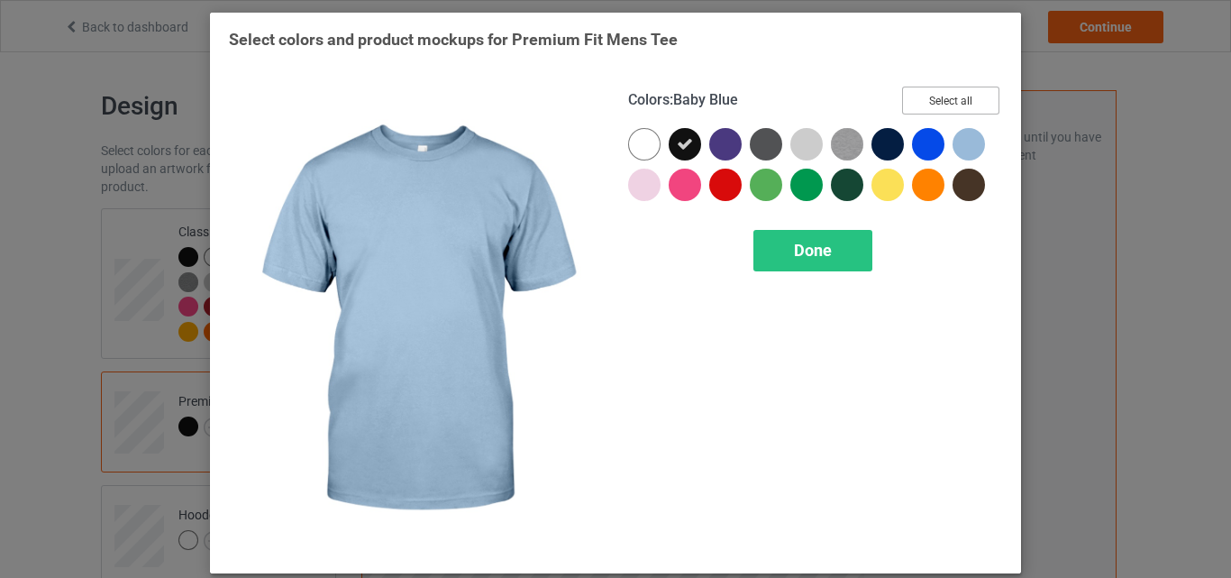
click at [958, 104] on button "Select all" at bounding box center [950, 101] width 97 height 28
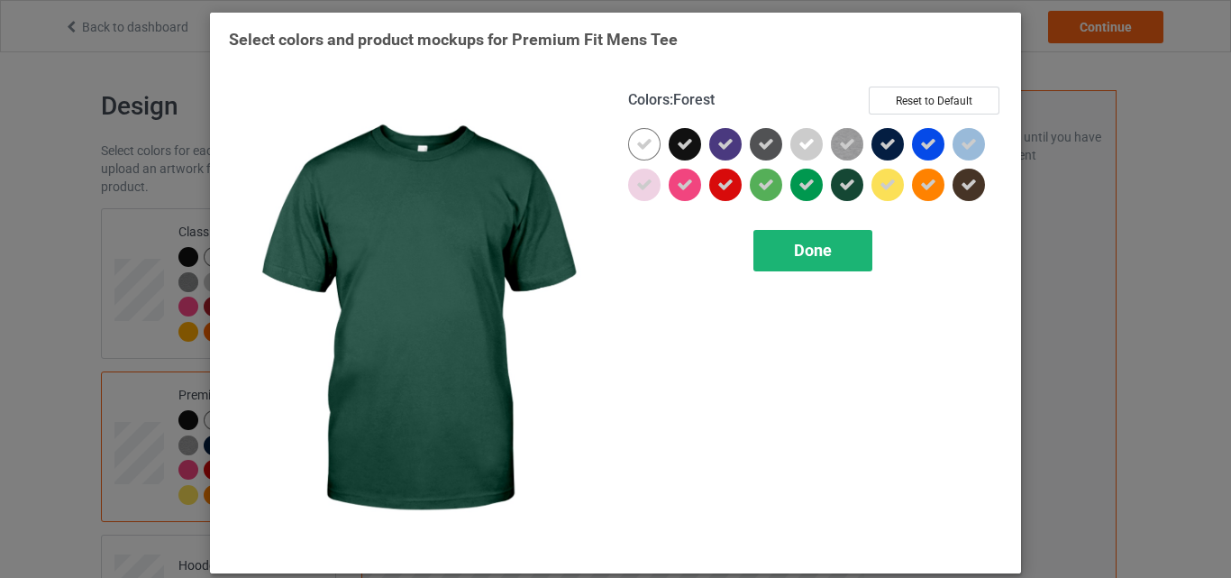
click at [794, 250] on span "Done" at bounding box center [813, 250] width 38 height 19
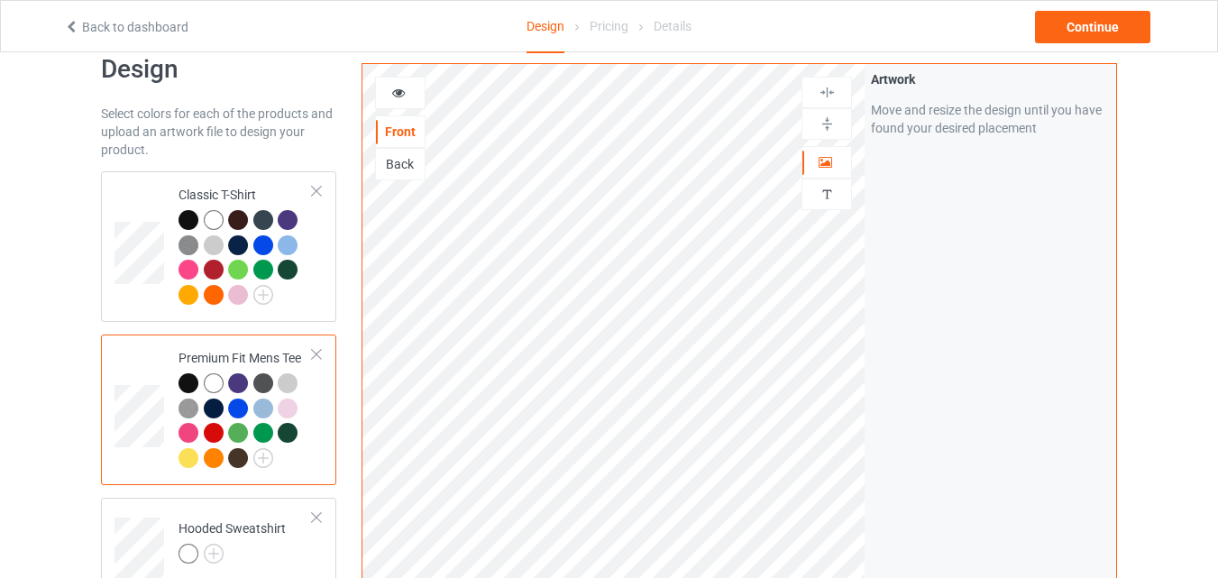
scroll to position [180, 0]
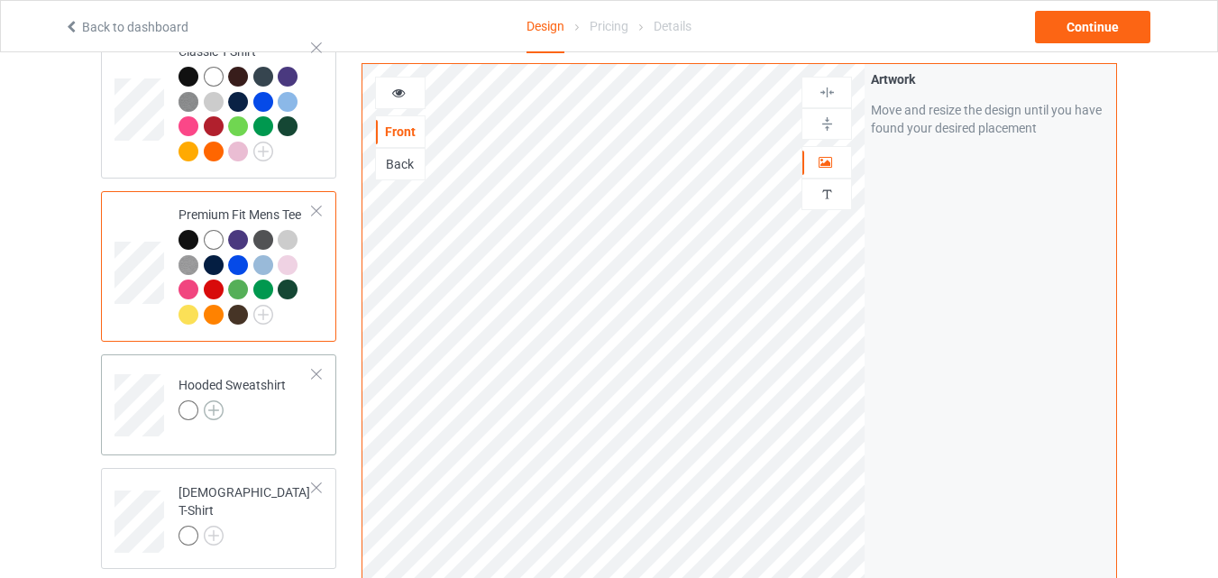
click at [215, 409] on img at bounding box center [214, 410] width 20 height 20
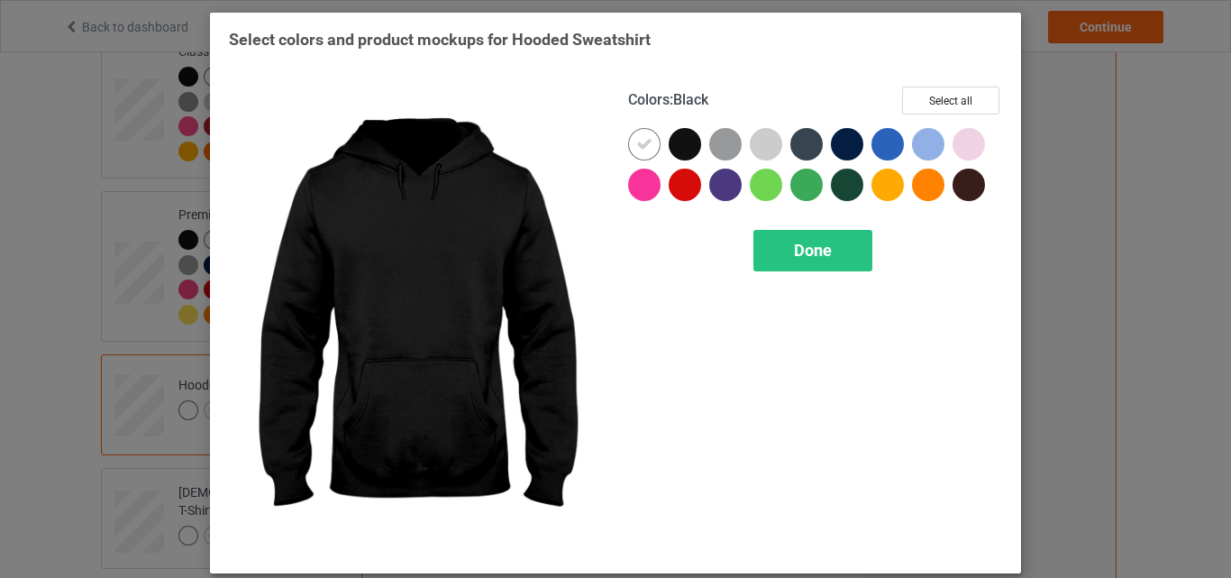
click at [677, 142] on div at bounding box center [685, 144] width 32 height 32
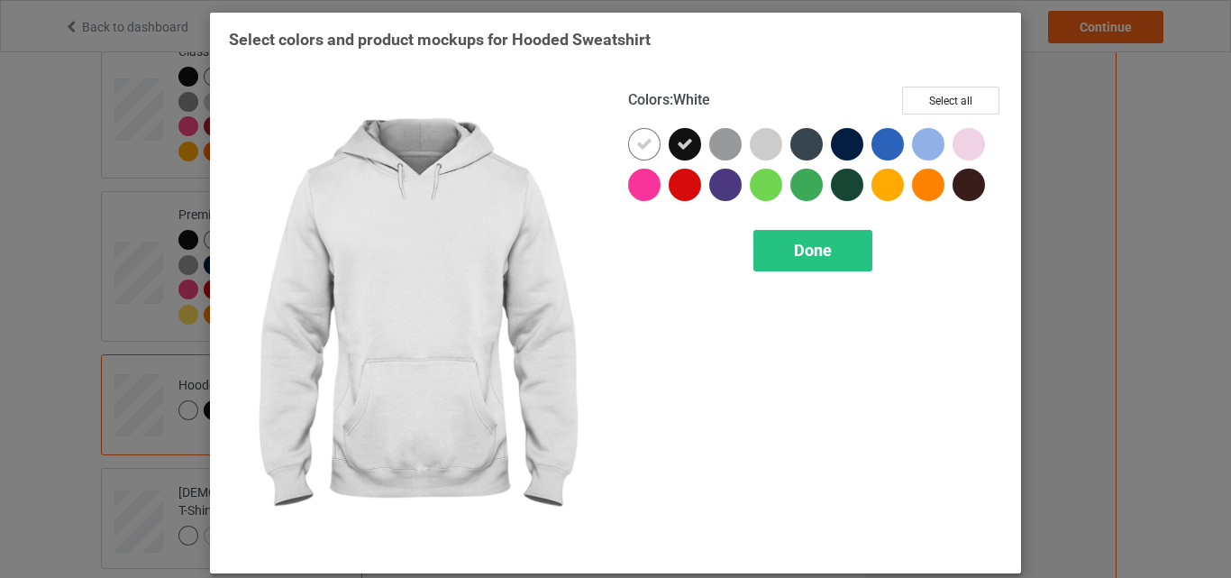
click at [636, 147] on icon at bounding box center [644, 144] width 16 height 16
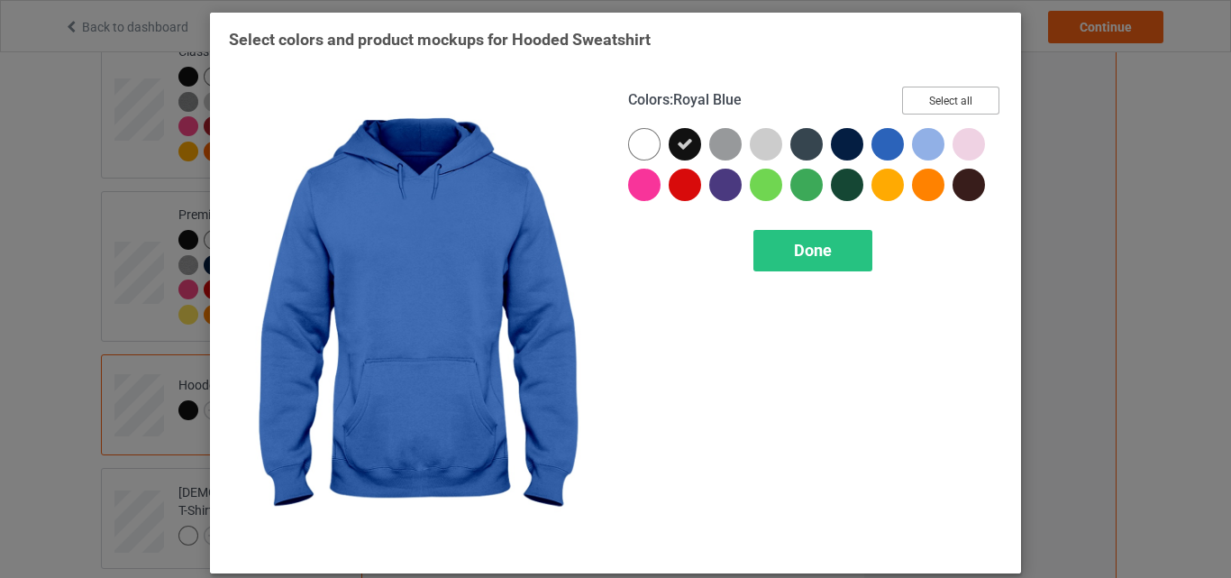
click at [947, 101] on button "Select all" at bounding box center [950, 101] width 97 height 28
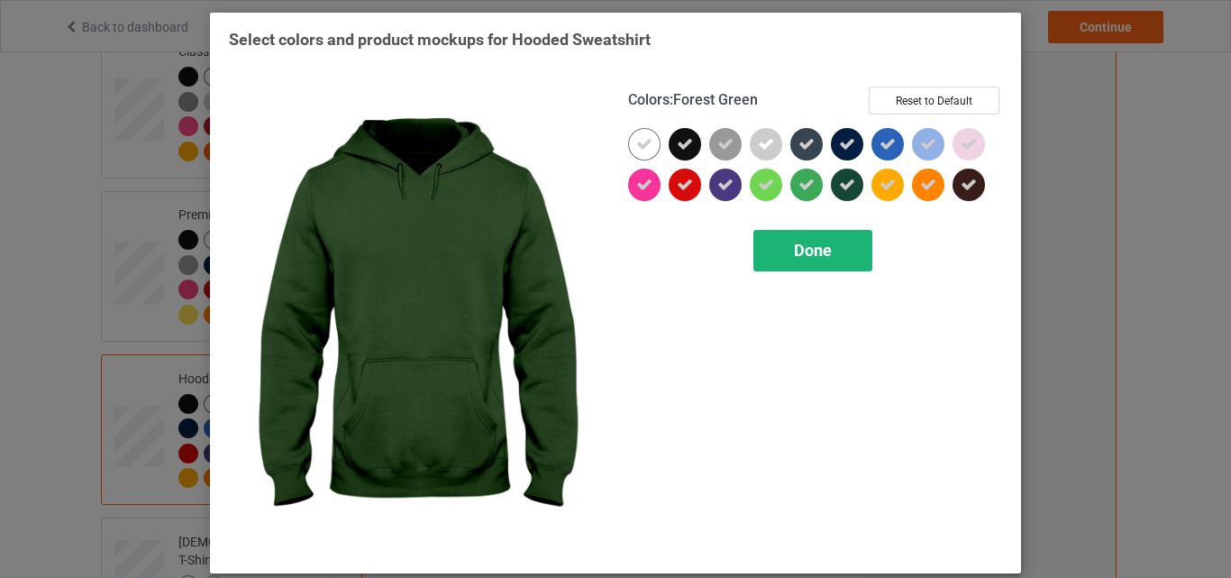
click at [819, 247] on span "Done" at bounding box center [813, 250] width 38 height 19
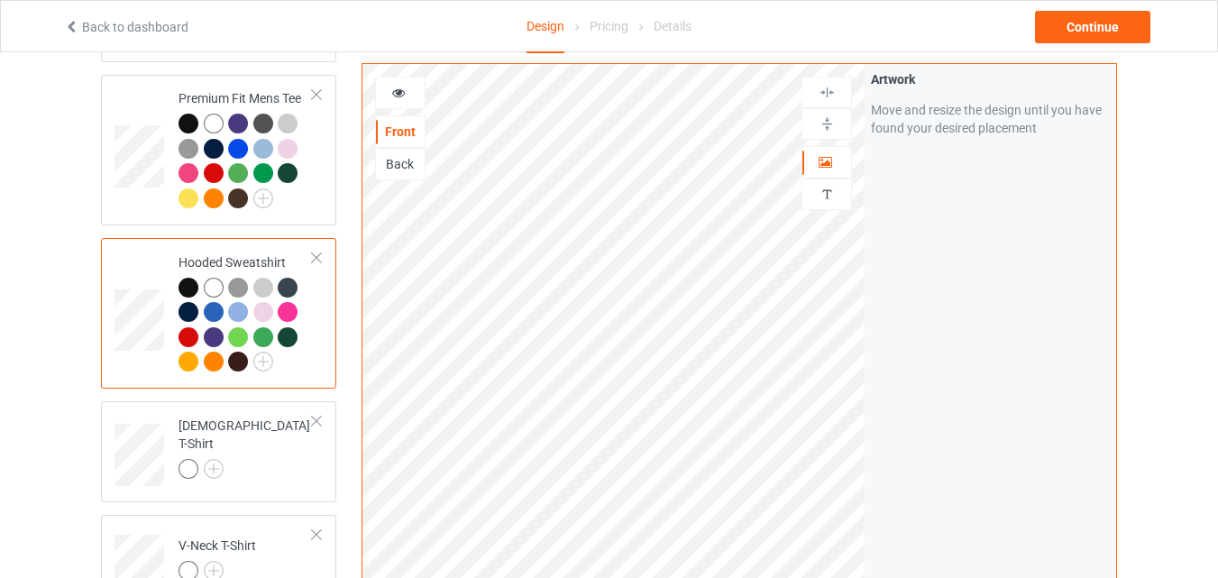
scroll to position [451, 0]
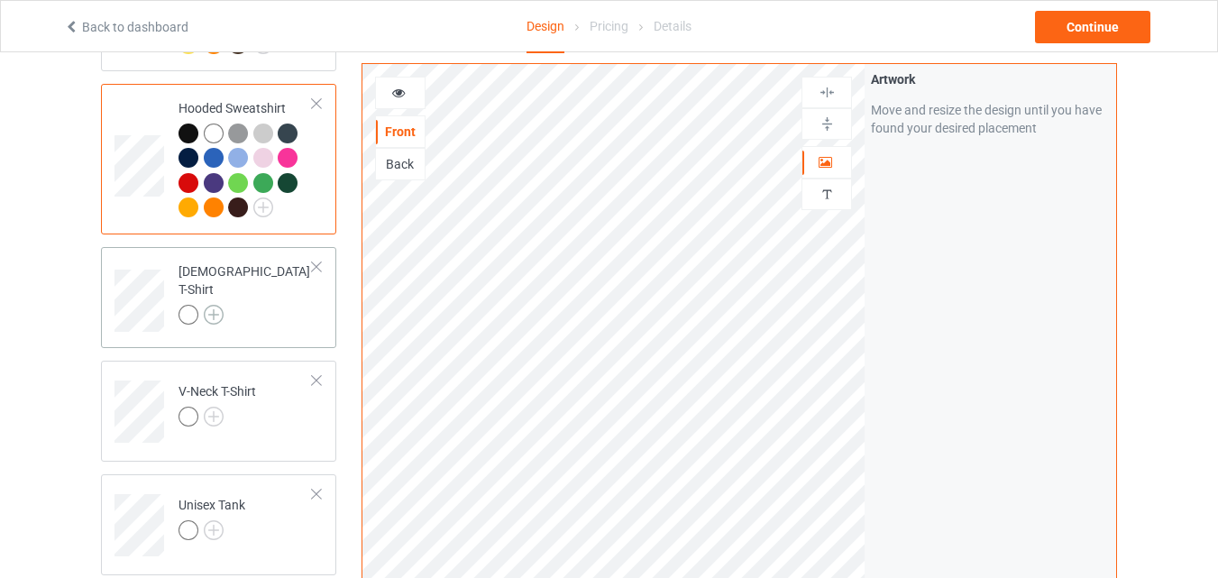
click at [215, 307] on img at bounding box center [214, 315] width 20 height 20
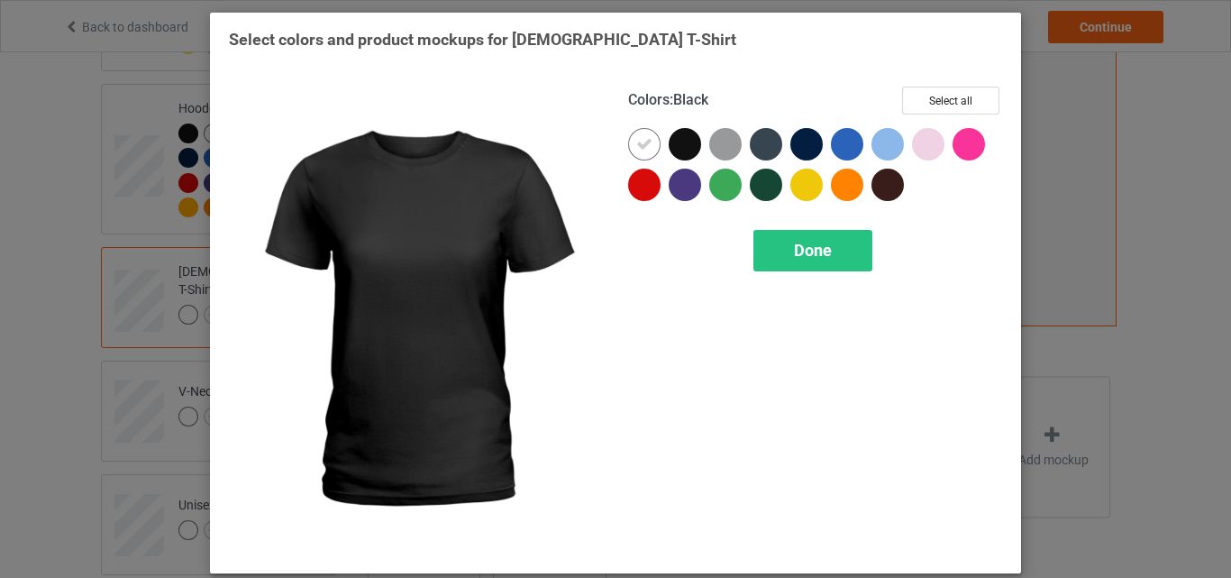
click at [687, 146] on div at bounding box center [685, 144] width 32 height 32
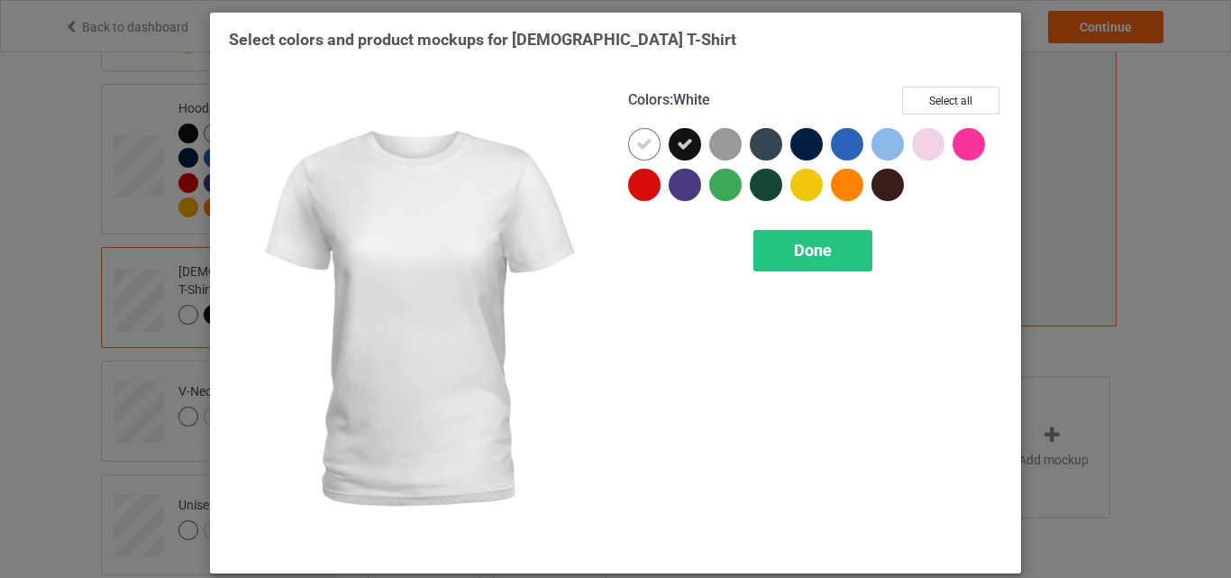
click at [640, 145] on icon at bounding box center [644, 144] width 16 height 16
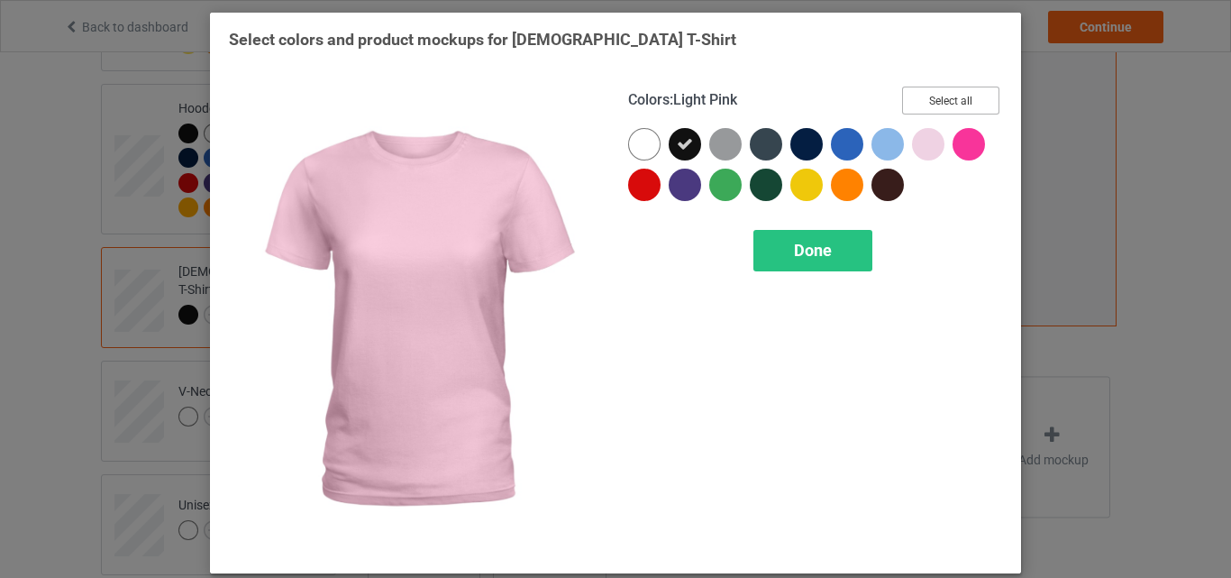
click at [950, 101] on button "Select all" at bounding box center [950, 101] width 97 height 28
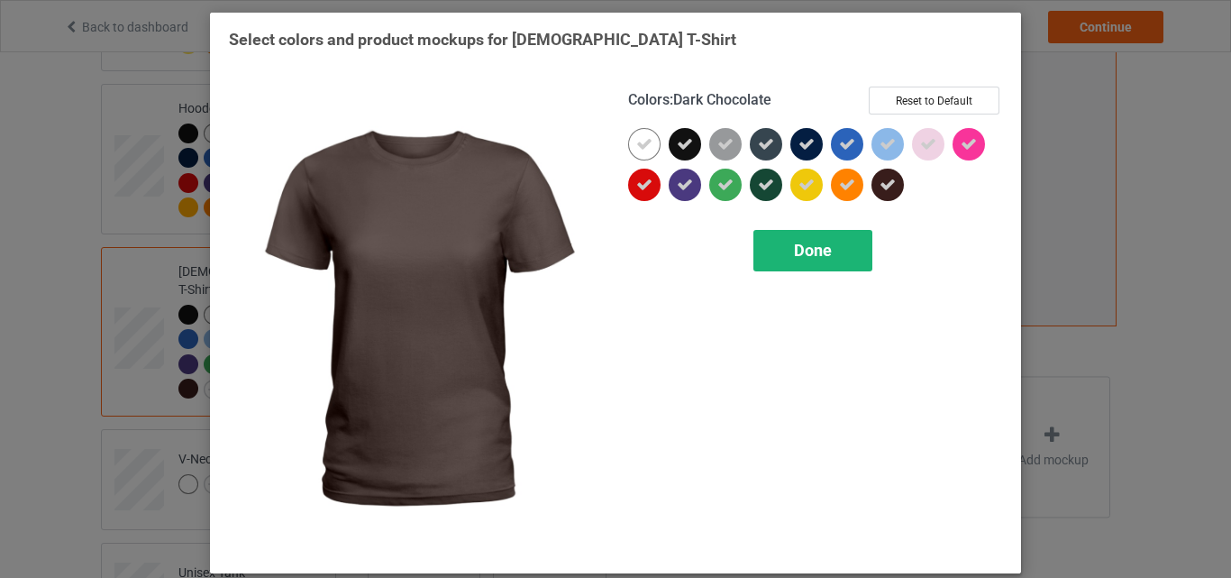
click at [812, 249] on span "Done" at bounding box center [813, 250] width 38 height 19
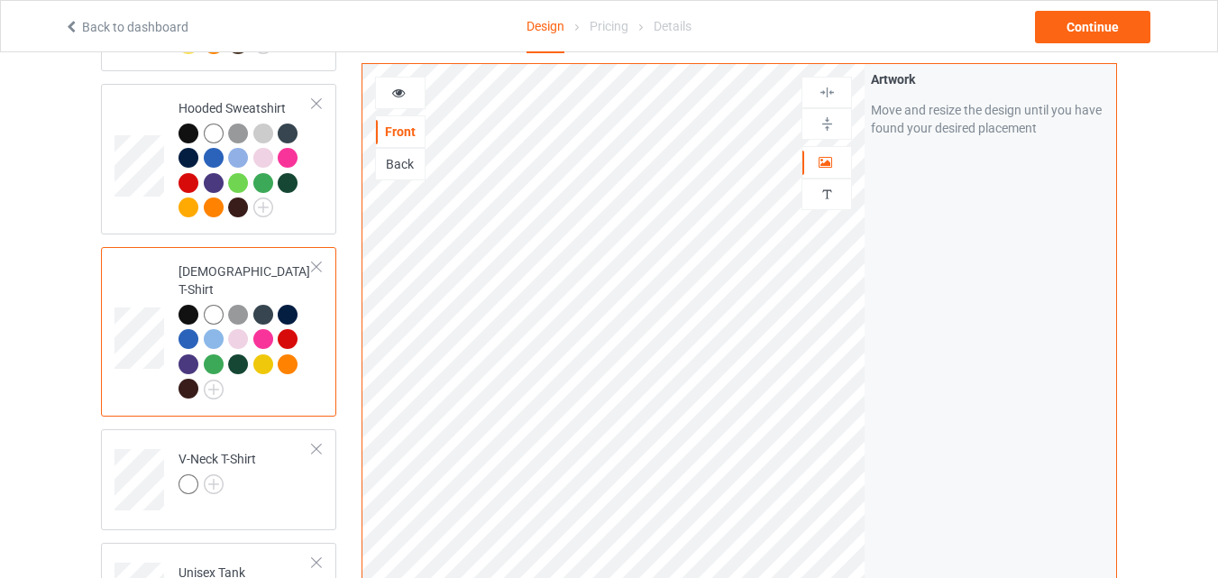
scroll to position [721, 0]
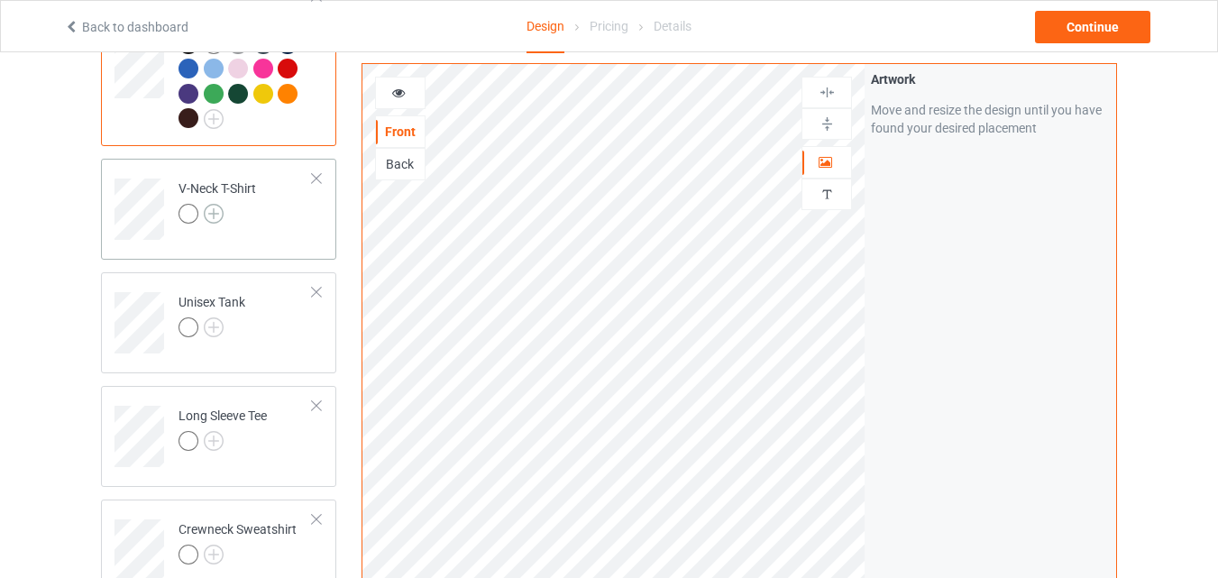
click at [213, 204] on img at bounding box center [214, 214] width 20 height 20
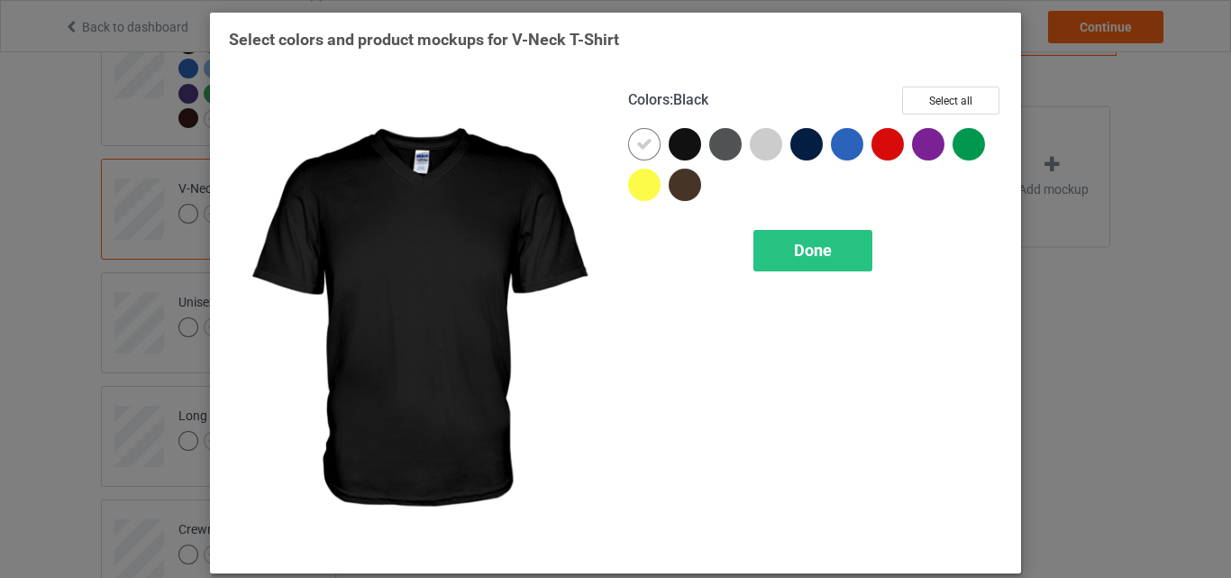
click at [683, 144] on div at bounding box center [685, 144] width 32 height 32
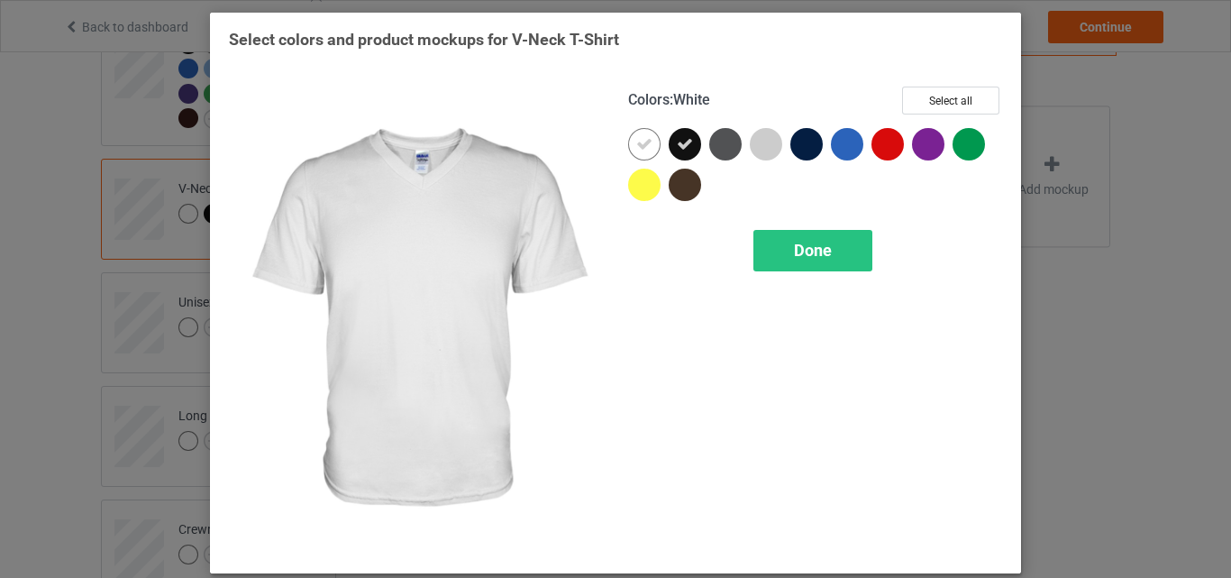
click at [628, 142] on div at bounding box center [644, 144] width 32 height 32
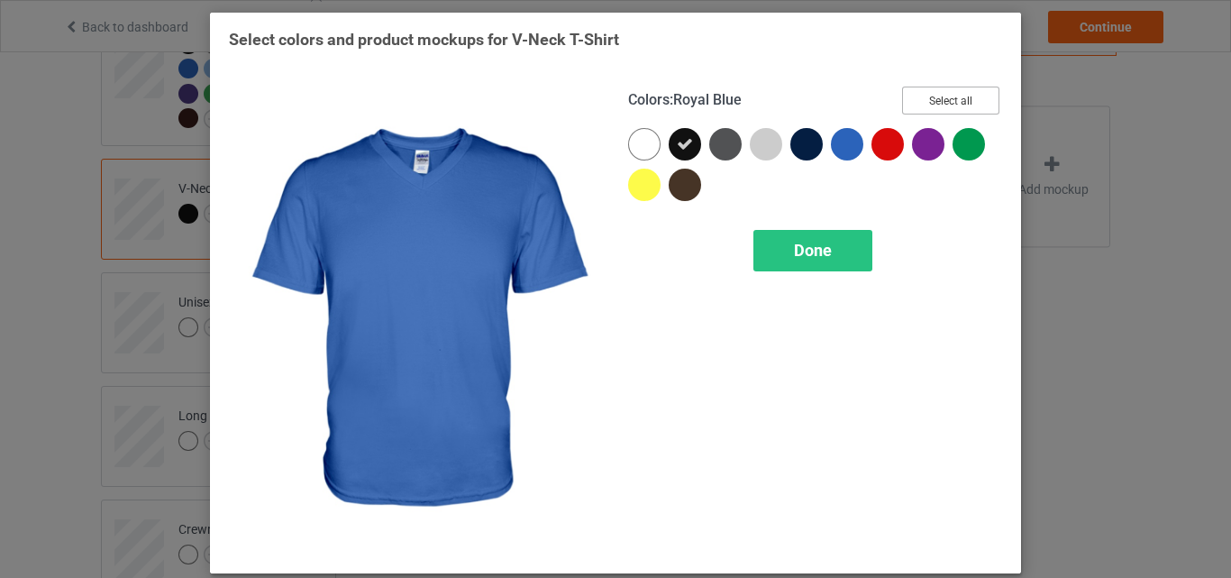
click at [931, 104] on button "Select all" at bounding box center [950, 101] width 97 height 28
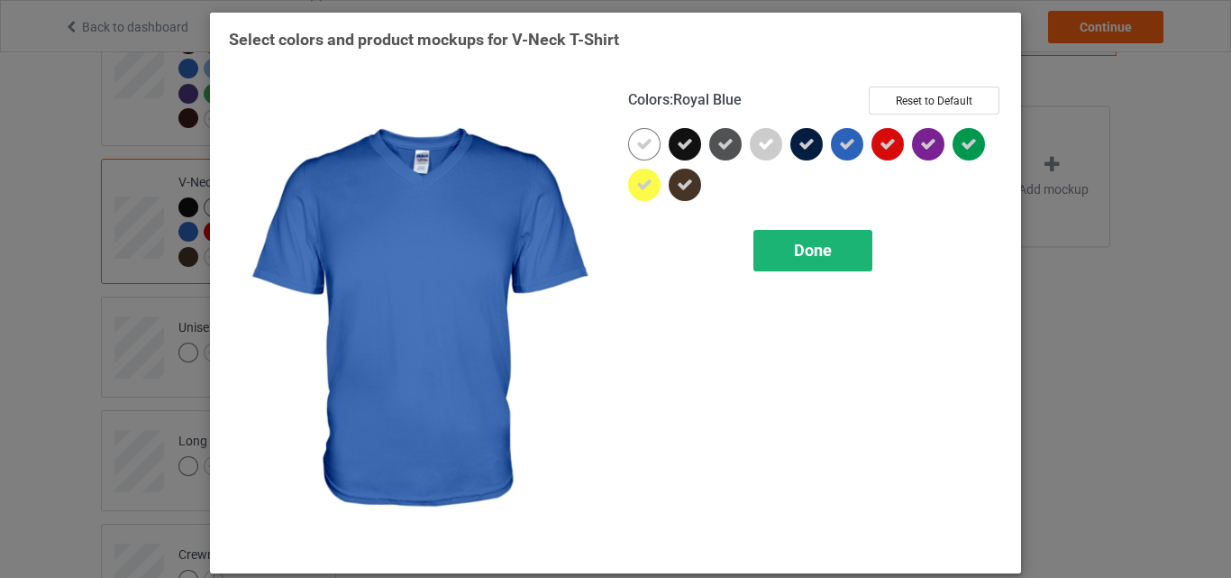
click at [794, 254] on span "Done" at bounding box center [813, 250] width 38 height 19
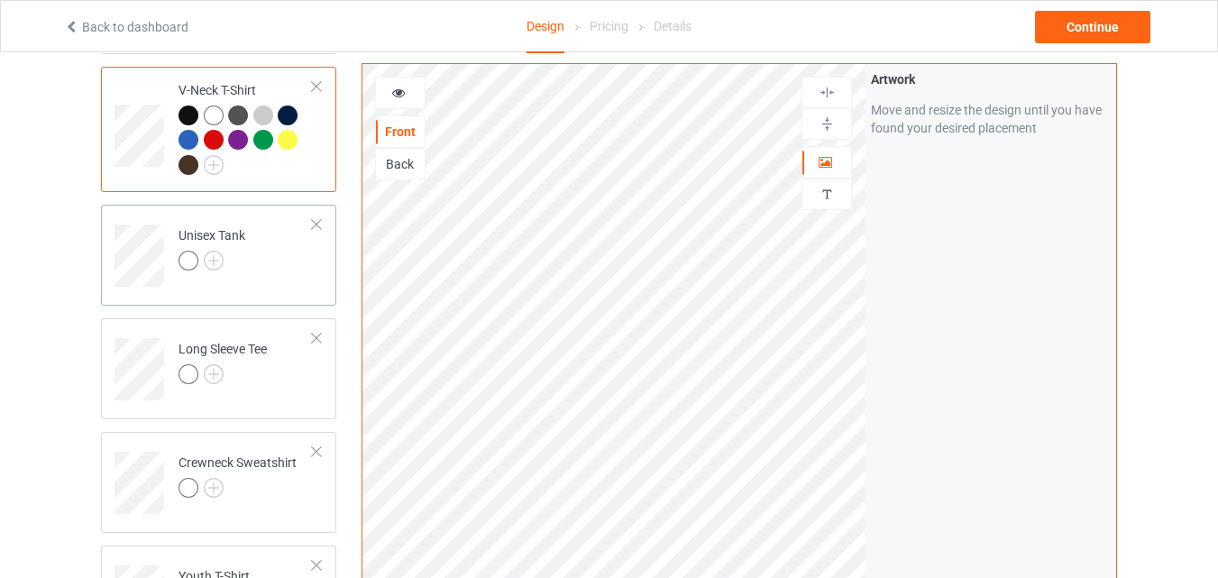
scroll to position [811, 0]
click at [212, 252] on img at bounding box center [214, 262] width 20 height 20
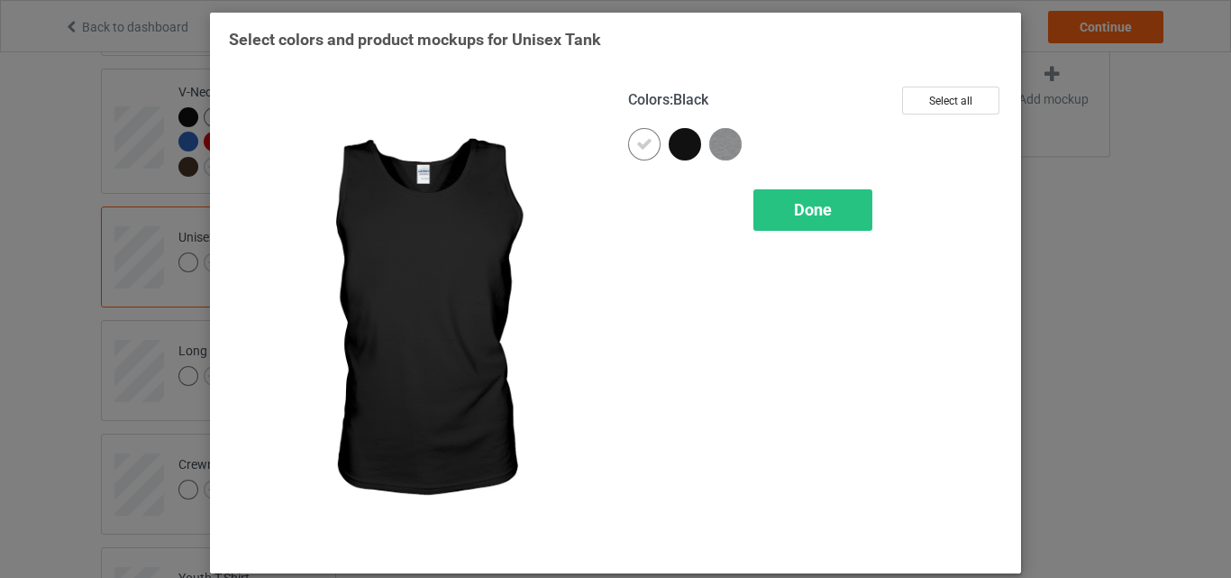
click at [681, 142] on div at bounding box center [685, 144] width 32 height 32
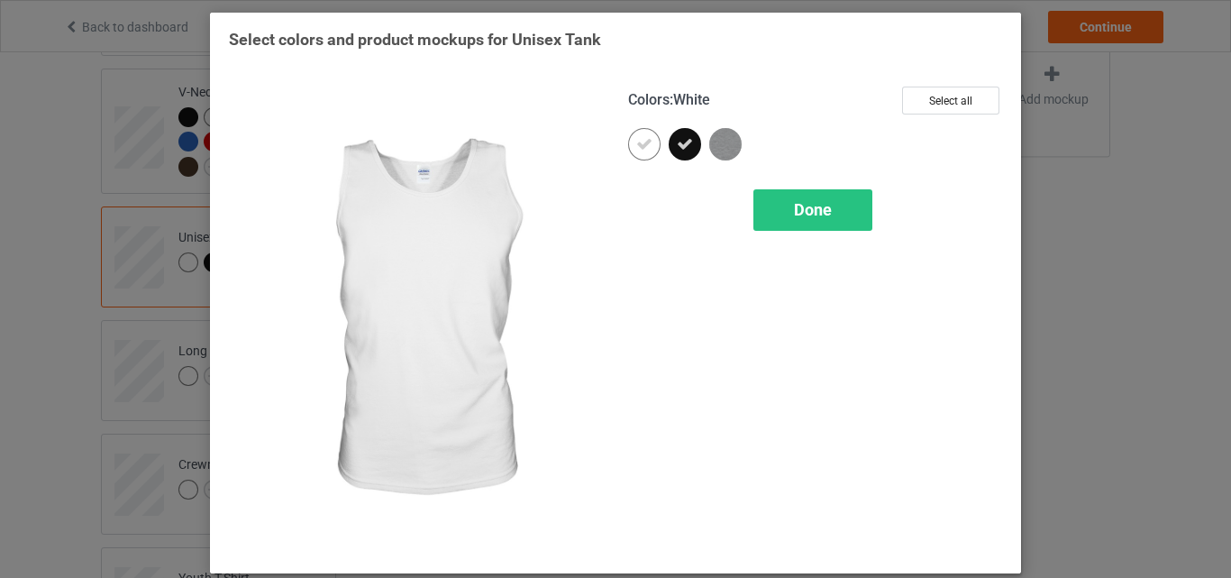
click at [636, 143] on icon at bounding box center [644, 144] width 16 height 16
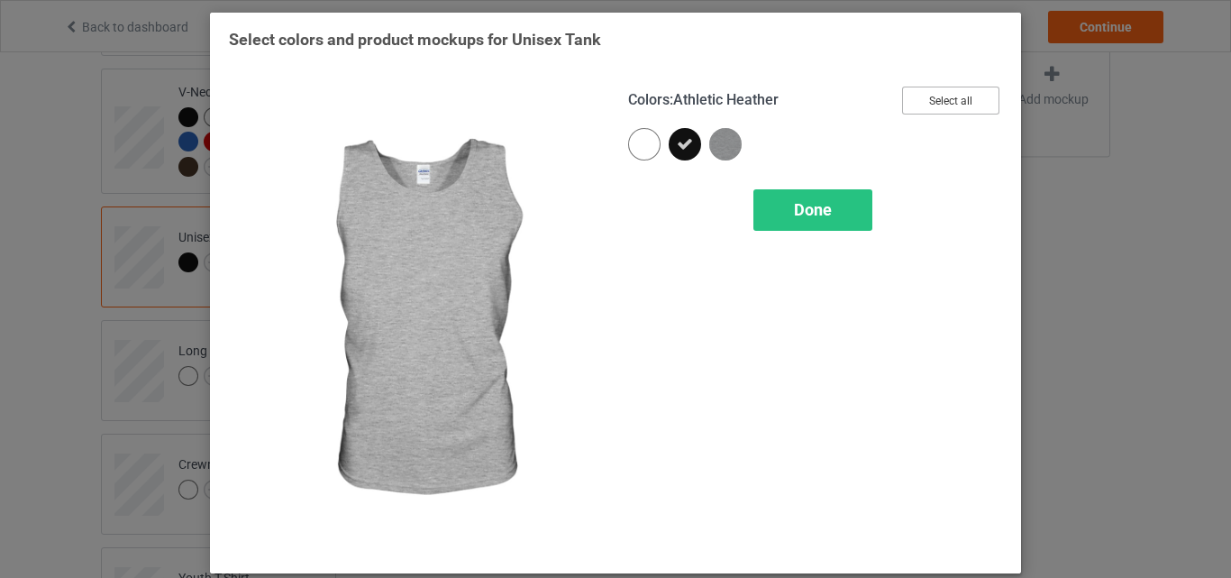
drag, startPoint x: 939, startPoint y: 97, endPoint x: 874, endPoint y: 158, distance: 89.3
click at [940, 102] on button "Select all" at bounding box center [950, 101] width 97 height 28
click at [801, 206] on span "Done" at bounding box center [813, 209] width 38 height 19
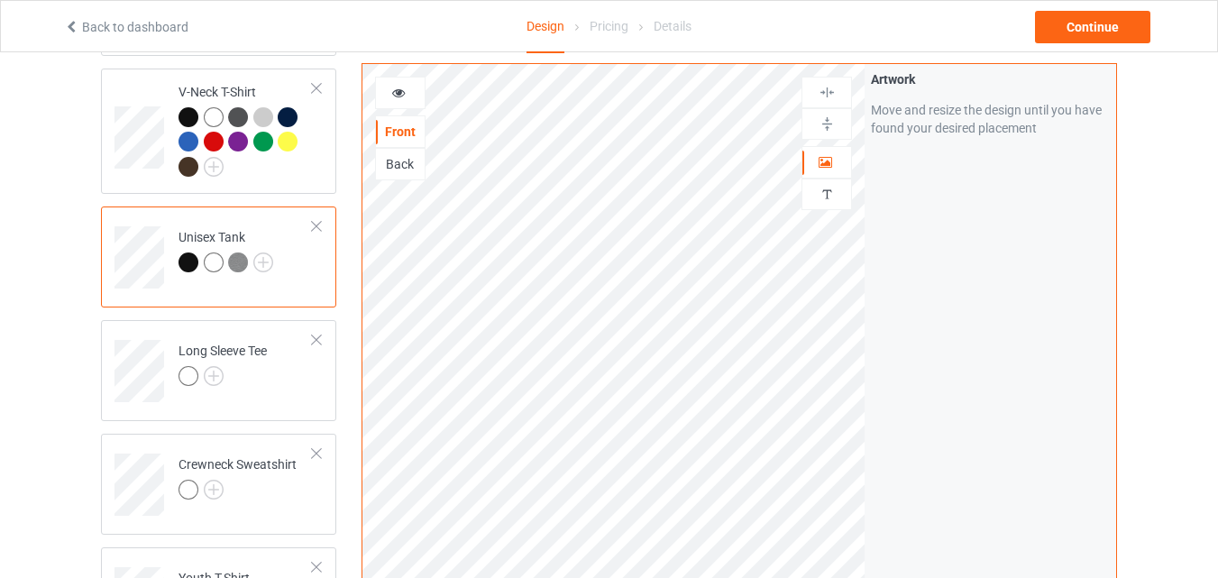
scroll to position [1082, 0]
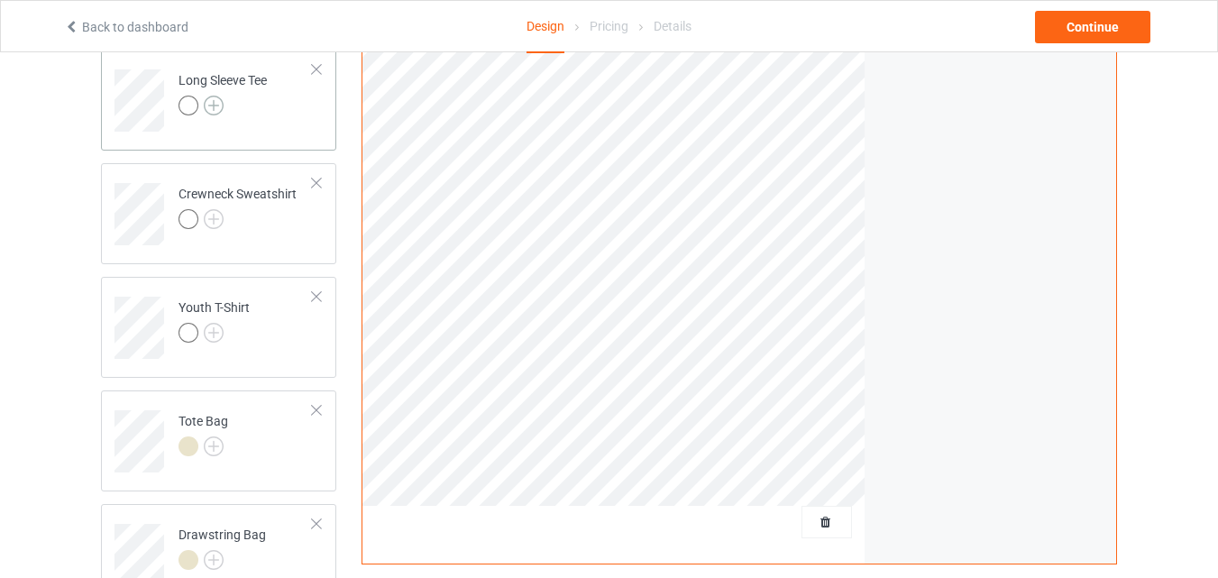
click at [210, 96] on img at bounding box center [214, 106] width 20 height 20
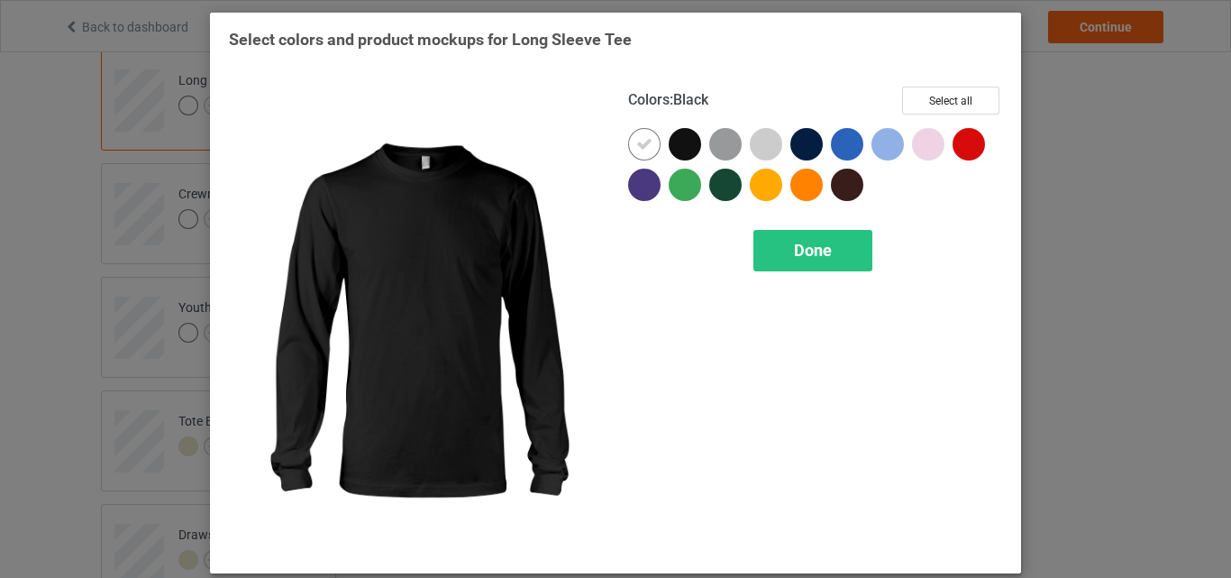
click at [677, 143] on div at bounding box center [685, 144] width 32 height 32
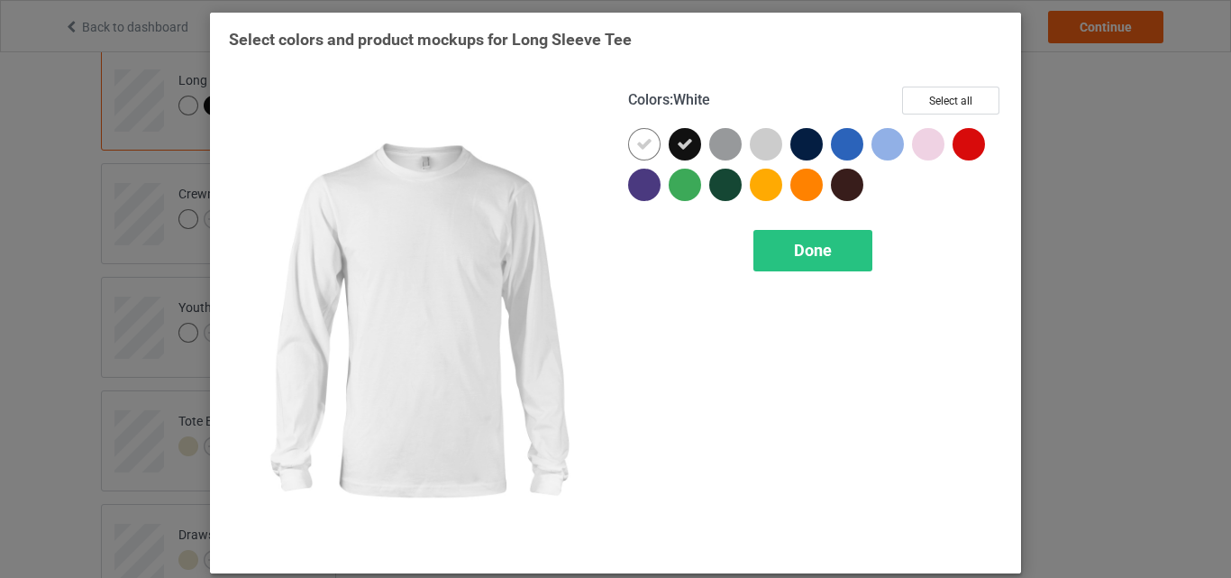
click at [637, 142] on icon at bounding box center [644, 144] width 16 height 16
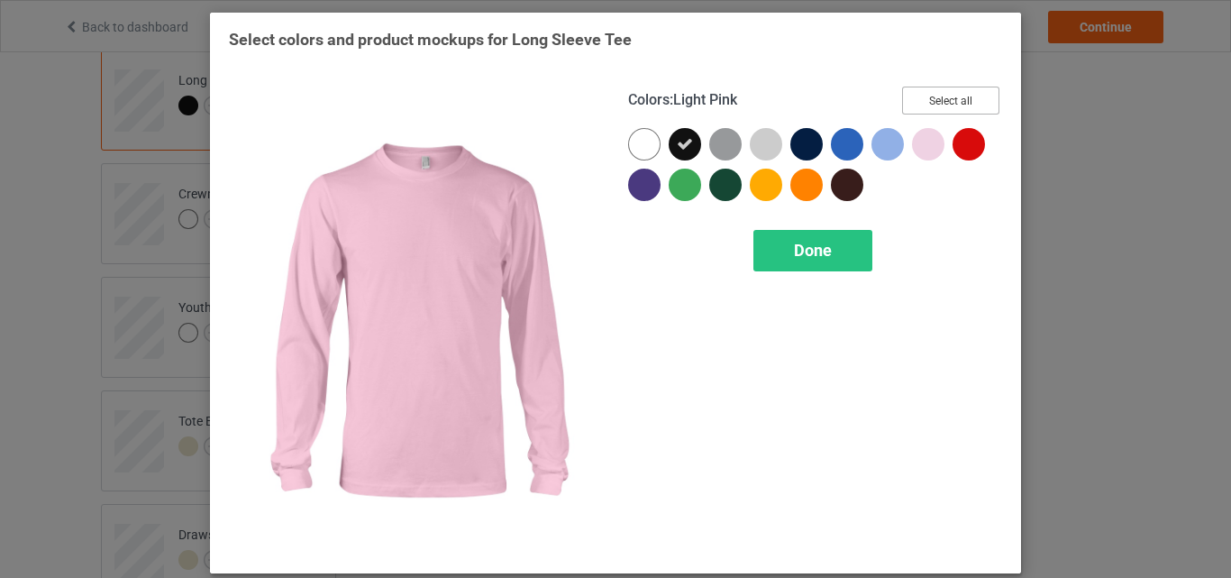
click at [959, 101] on button "Select all" at bounding box center [950, 101] width 97 height 28
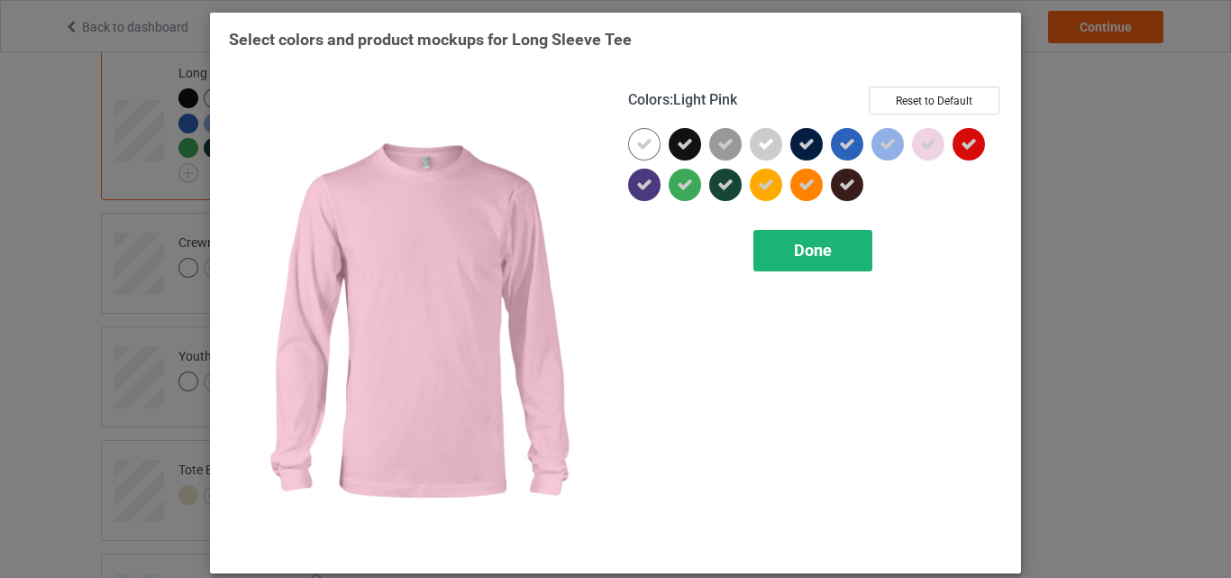
click at [804, 252] on span "Done" at bounding box center [813, 250] width 38 height 19
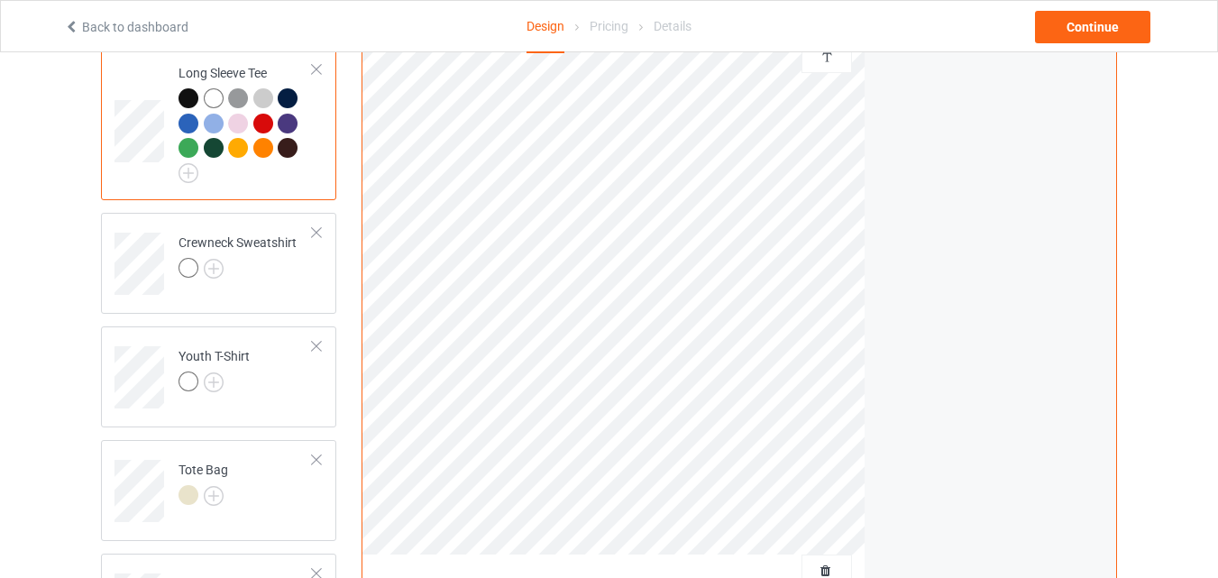
scroll to position [1172, 0]
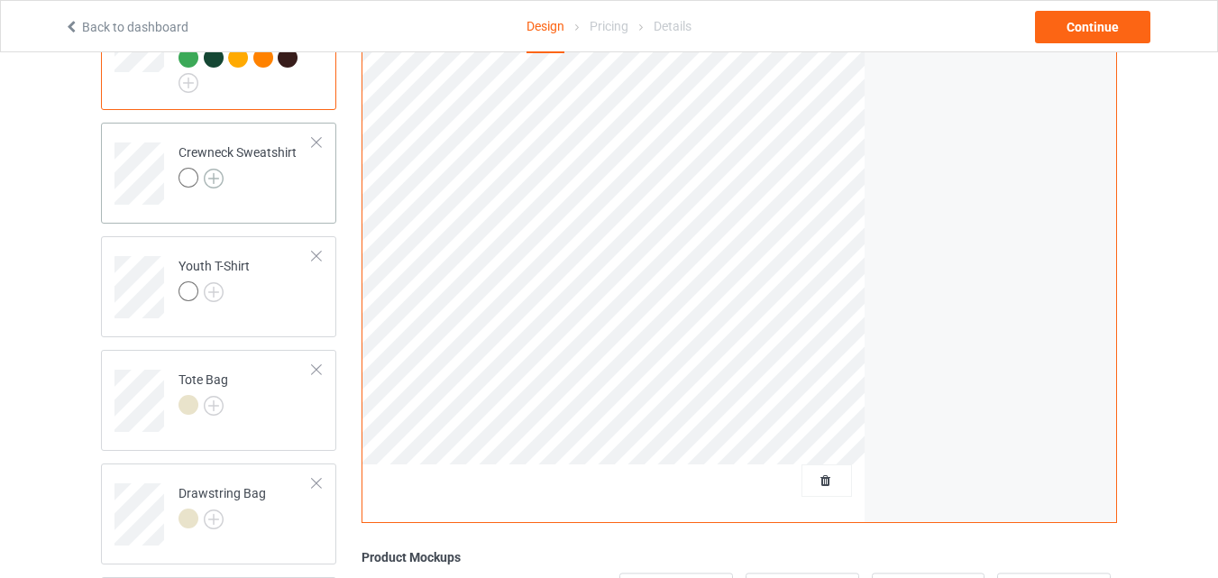
click at [210, 169] on img at bounding box center [214, 179] width 20 height 20
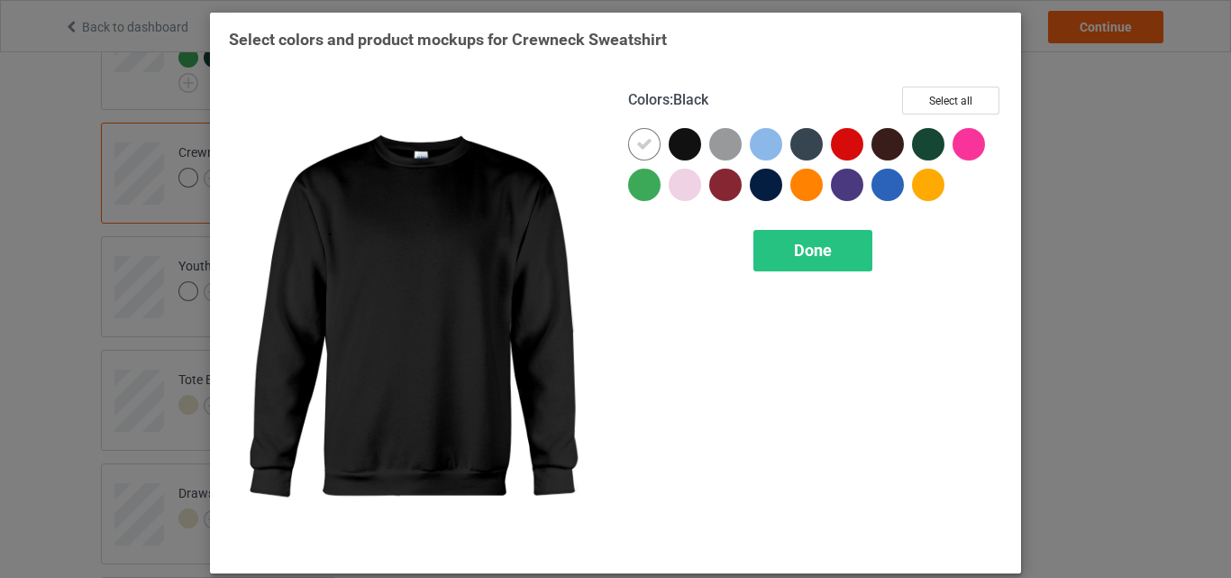
drag, startPoint x: 679, startPoint y: 147, endPoint x: 657, endPoint y: 150, distance: 21.8
click at [679, 146] on div at bounding box center [685, 144] width 32 height 32
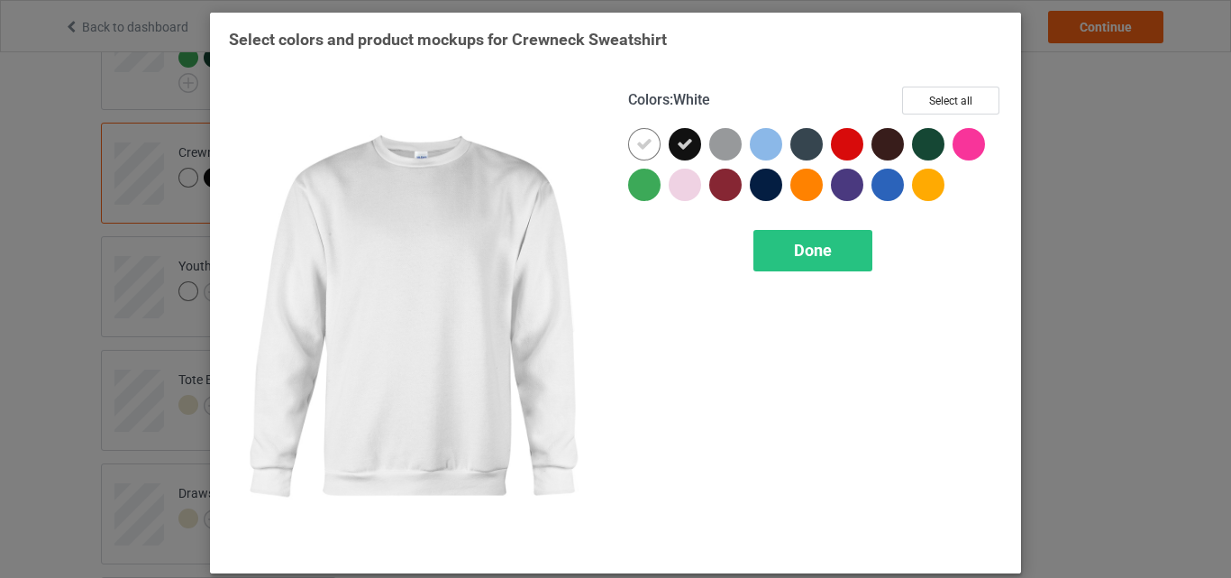
click at [639, 146] on icon at bounding box center [644, 144] width 16 height 16
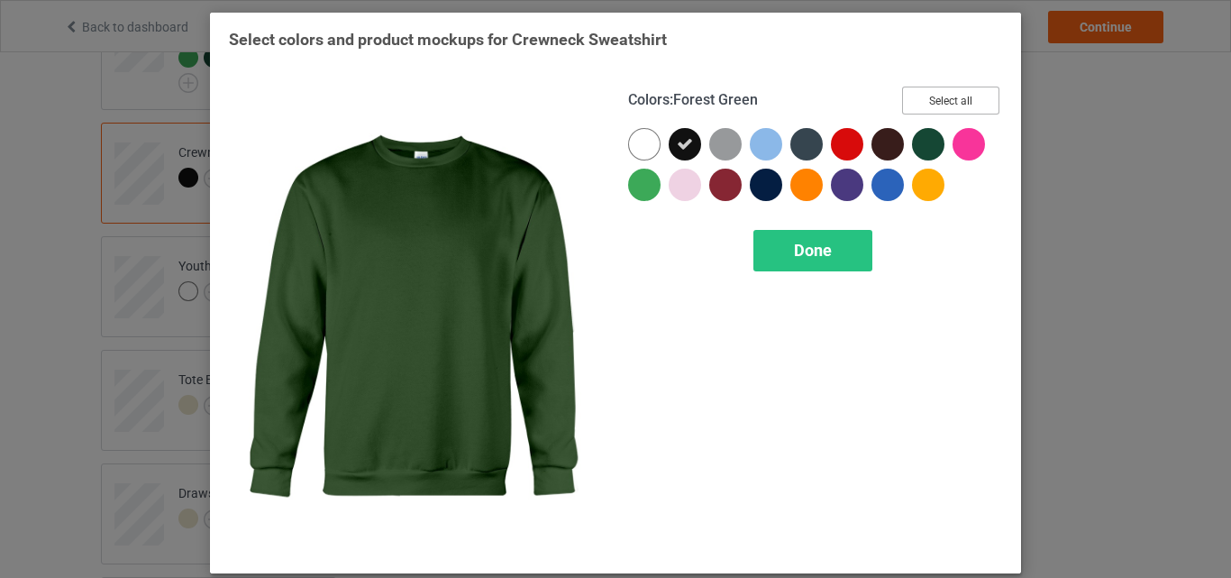
click at [938, 97] on button "Select all" at bounding box center [950, 101] width 97 height 28
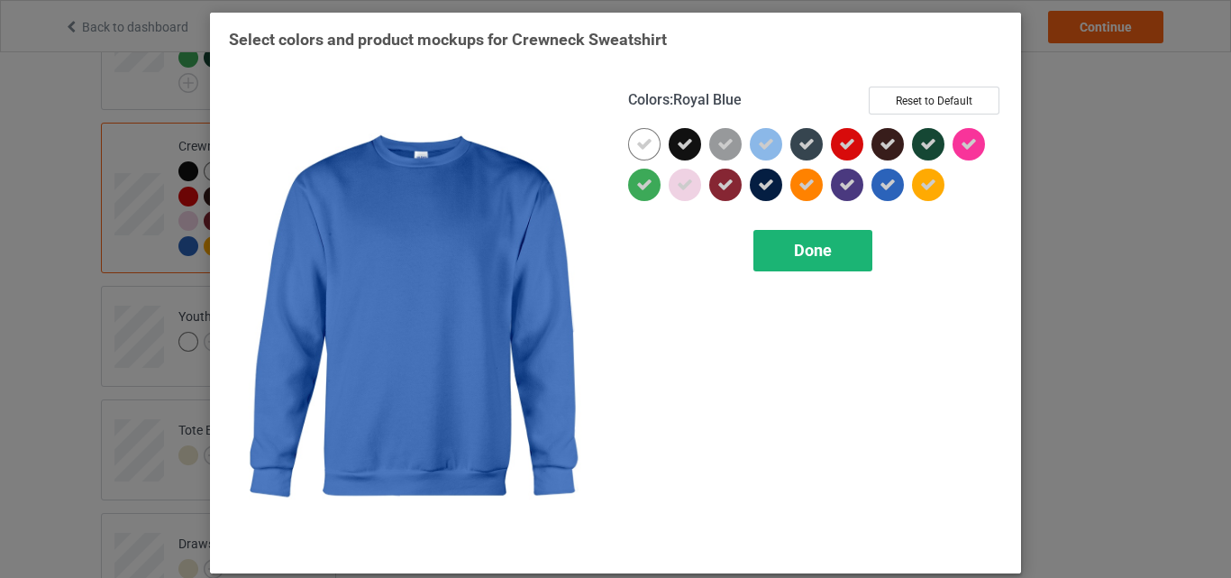
click at [802, 252] on span "Done" at bounding box center [813, 250] width 38 height 19
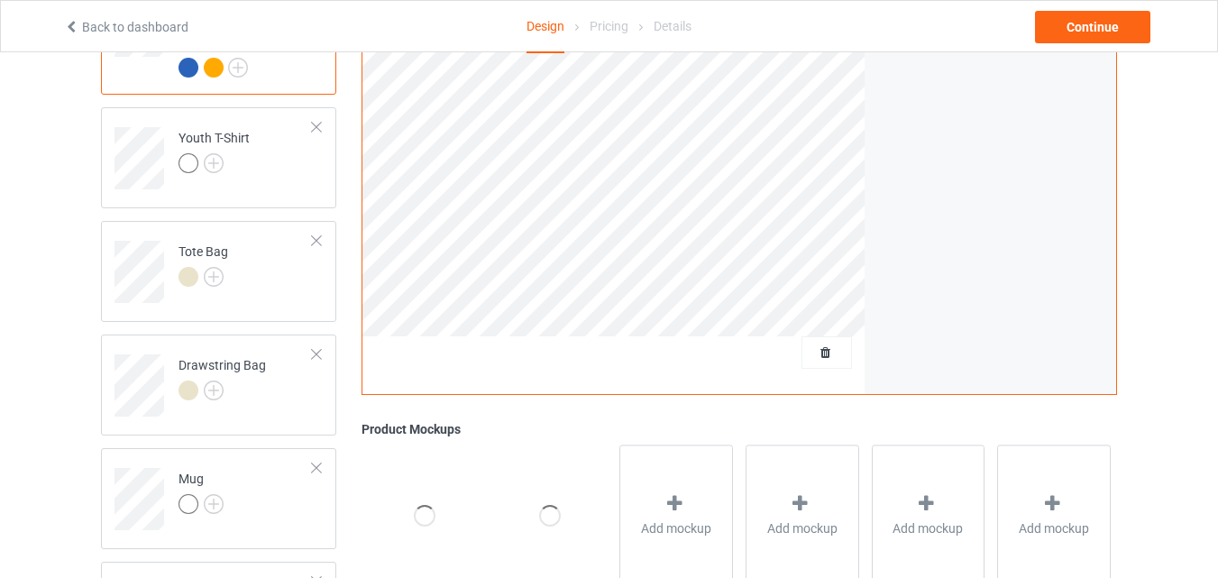
scroll to position [1352, 0]
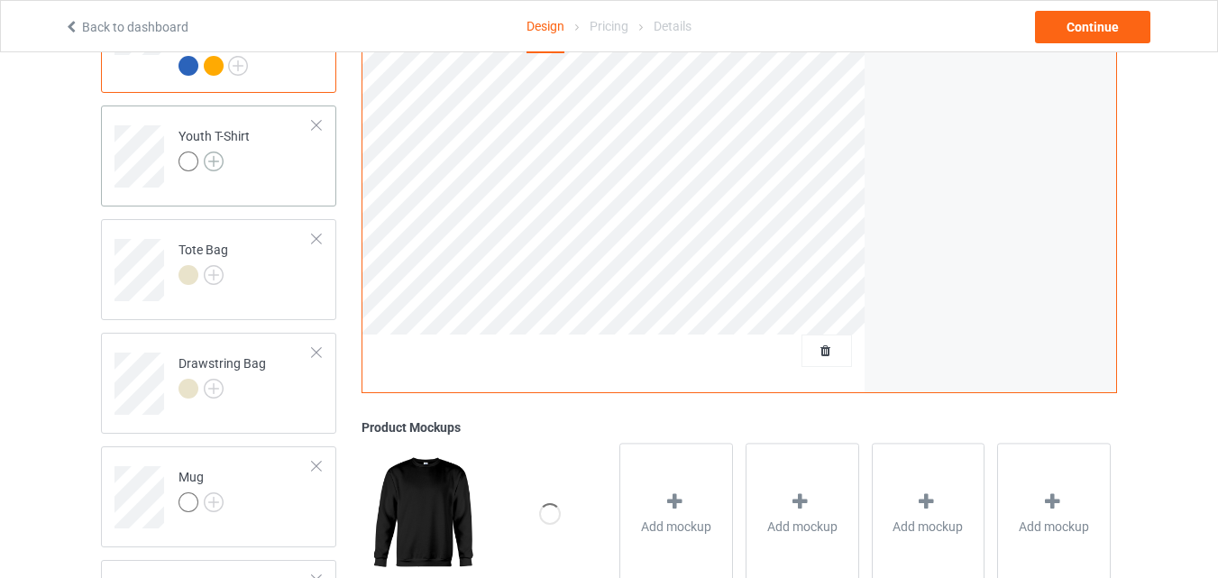
click at [210, 151] on img at bounding box center [214, 161] width 20 height 20
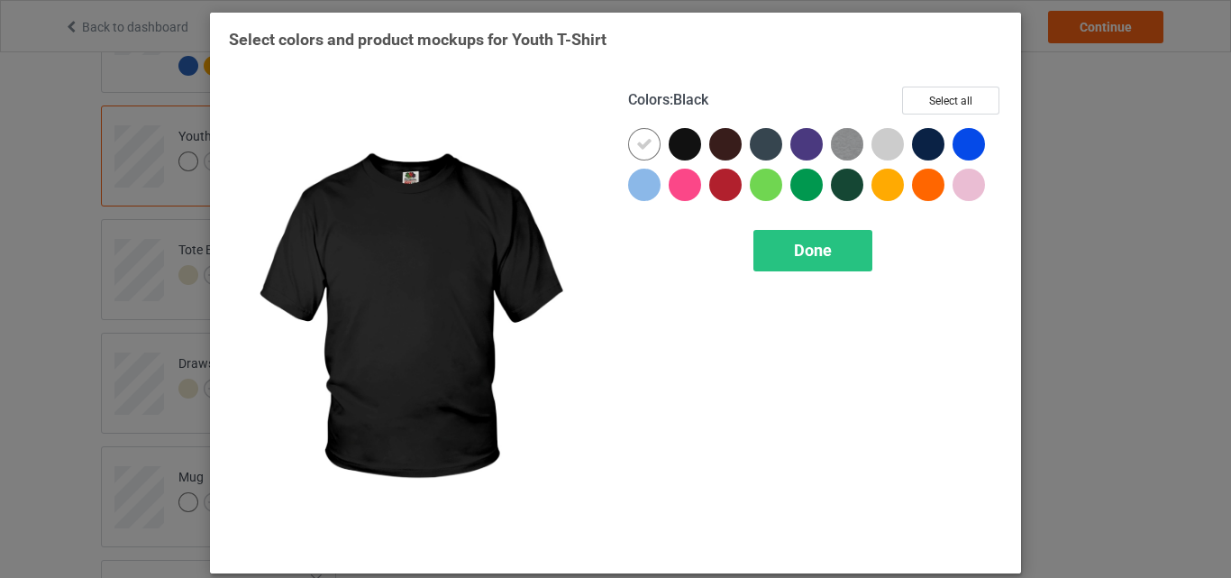
click at [686, 146] on div at bounding box center [685, 144] width 32 height 32
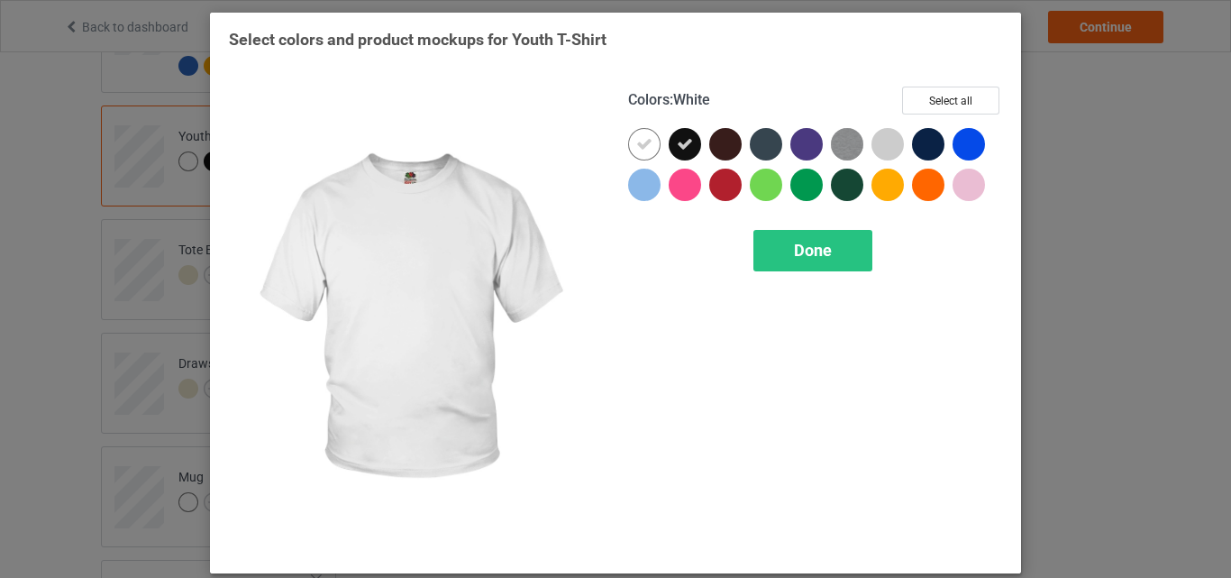
drag, startPoint x: 640, startPoint y: 139, endPoint x: 832, endPoint y: 153, distance: 192.6
click at [640, 140] on icon at bounding box center [644, 144] width 16 height 16
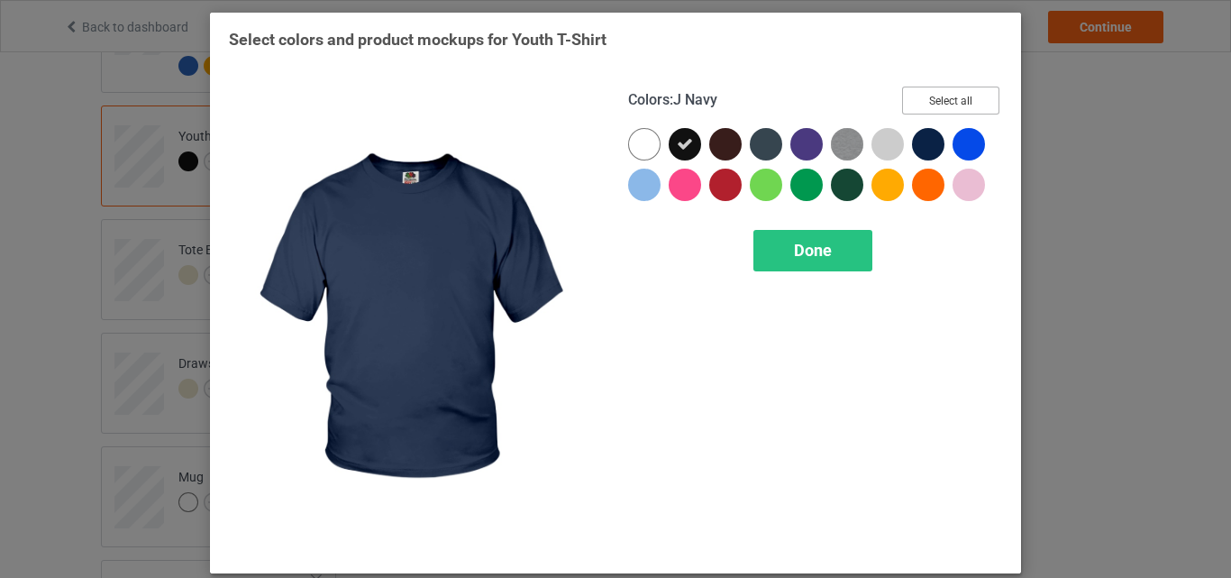
click at [945, 101] on button "Select all" at bounding box center [950, 101] width 97 height 28
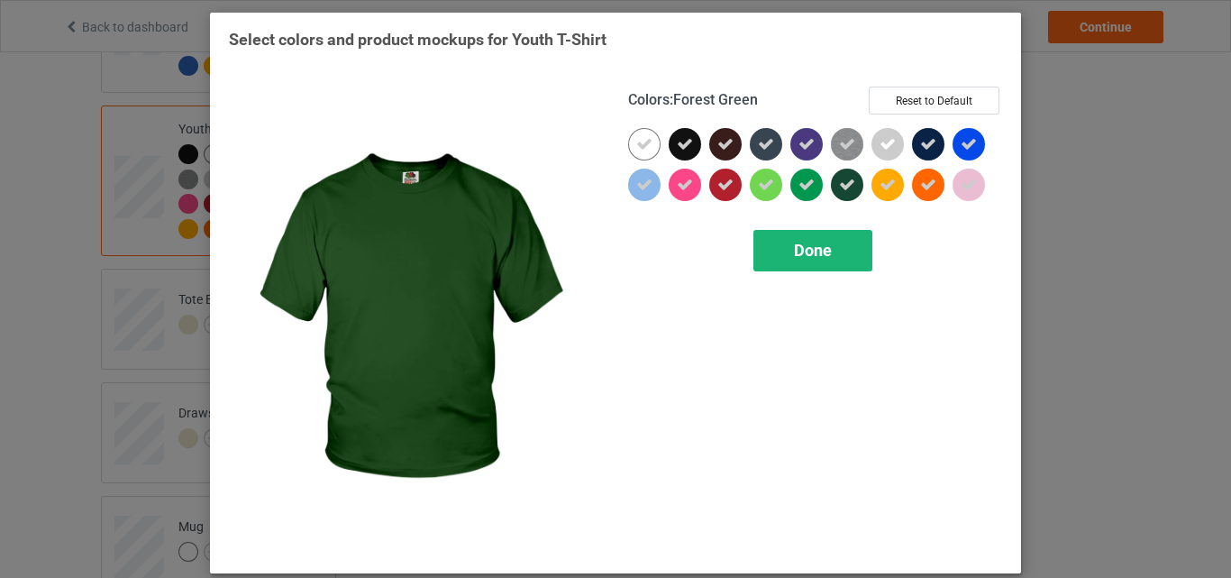
click at [801, 250] on span "Done" at bounding box center [813, 250] width 38 height 19
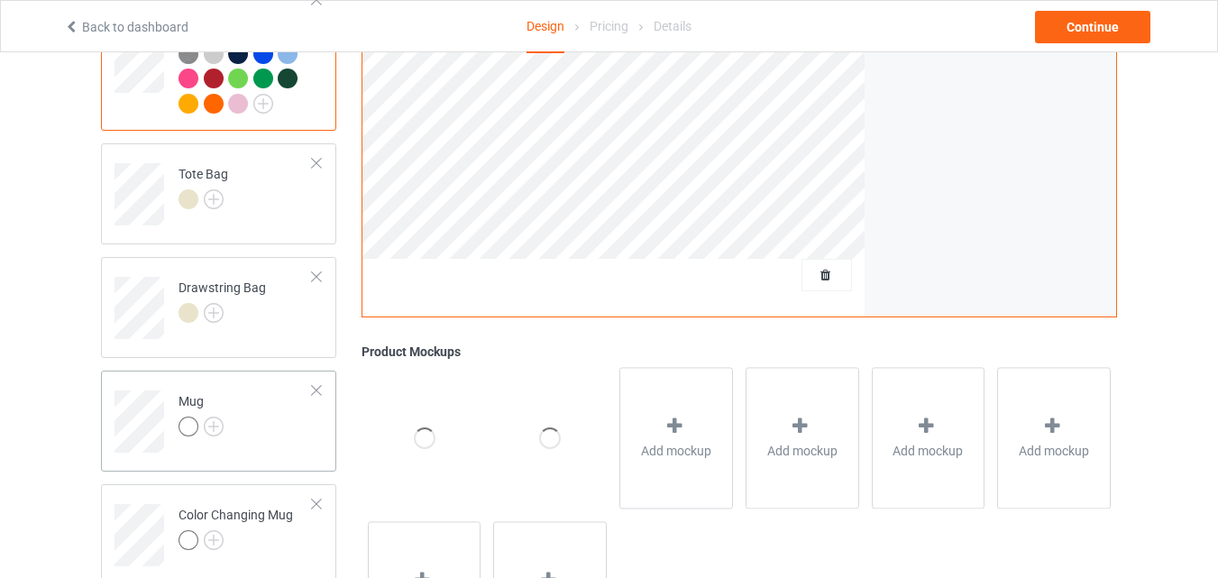
scroll to position [1533, 0]
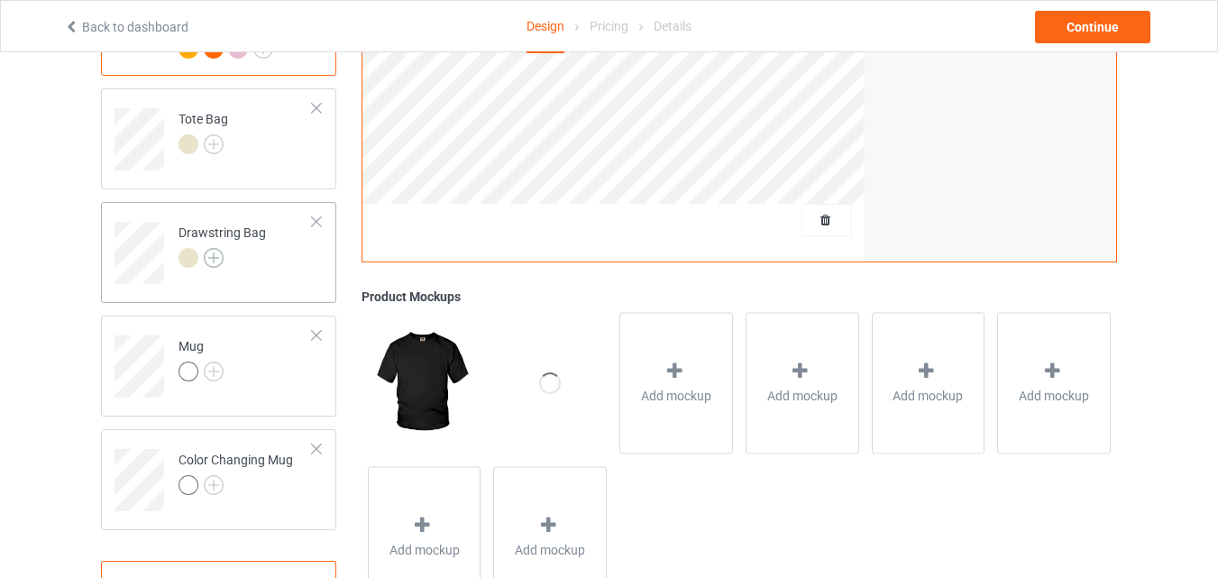
click at [215, 248] on img at bounding box center [214, 258] width 20 height 20
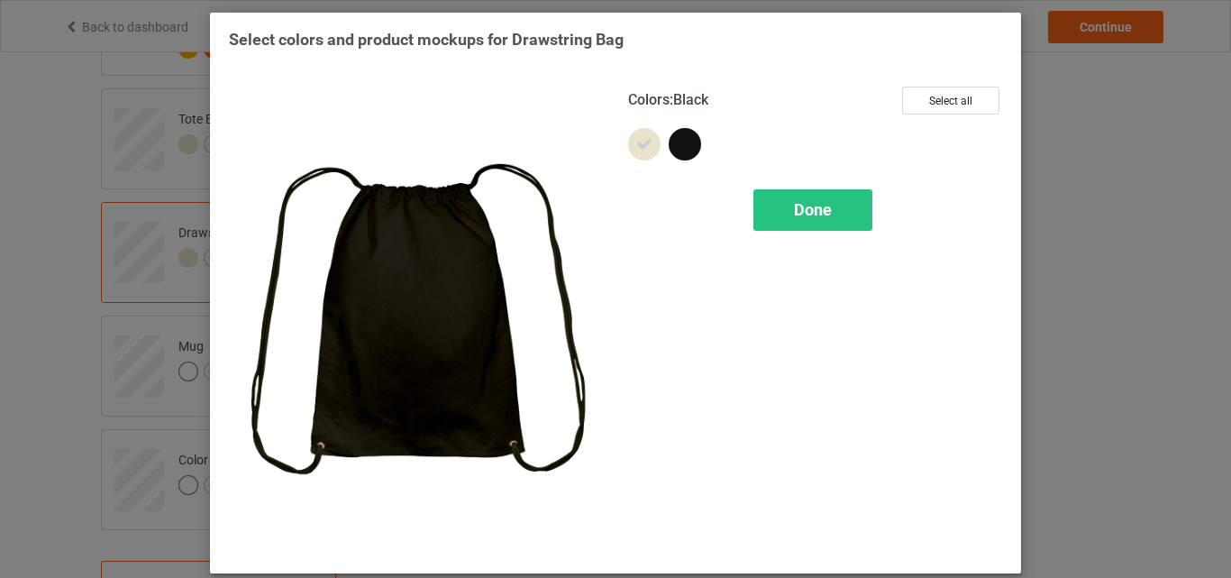
click at [680, 149] on div at bounding box center [685, 144] width 32 height 32
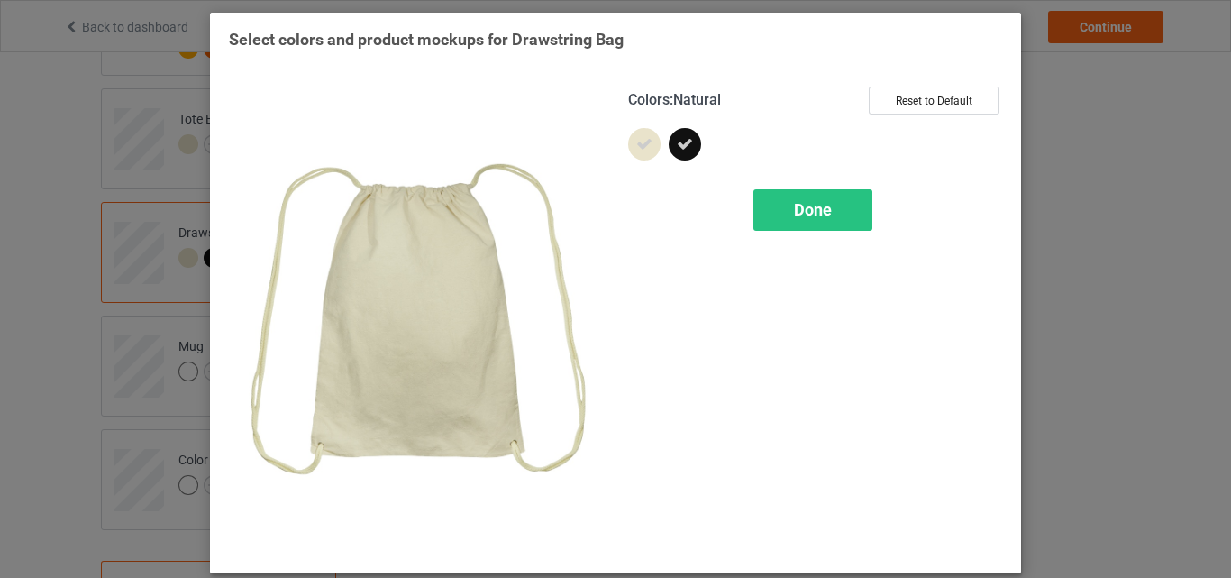
click at [637, 148] on icon at bounding box center [644, 144] width 16 height 16
click at [935, 105] on button "Select all" at bounding box center [950, 101] width 97 height 28
click at [801, 209] on span "Done" at bounding box center [813, 209] width 38 height 19
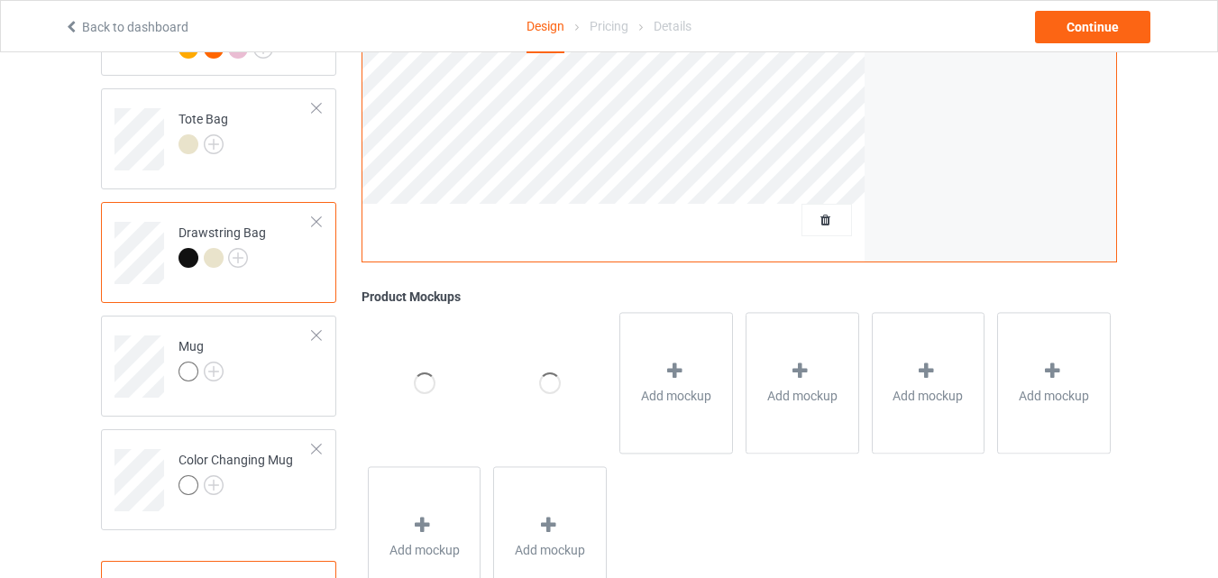
scroll to position [1597, 0]
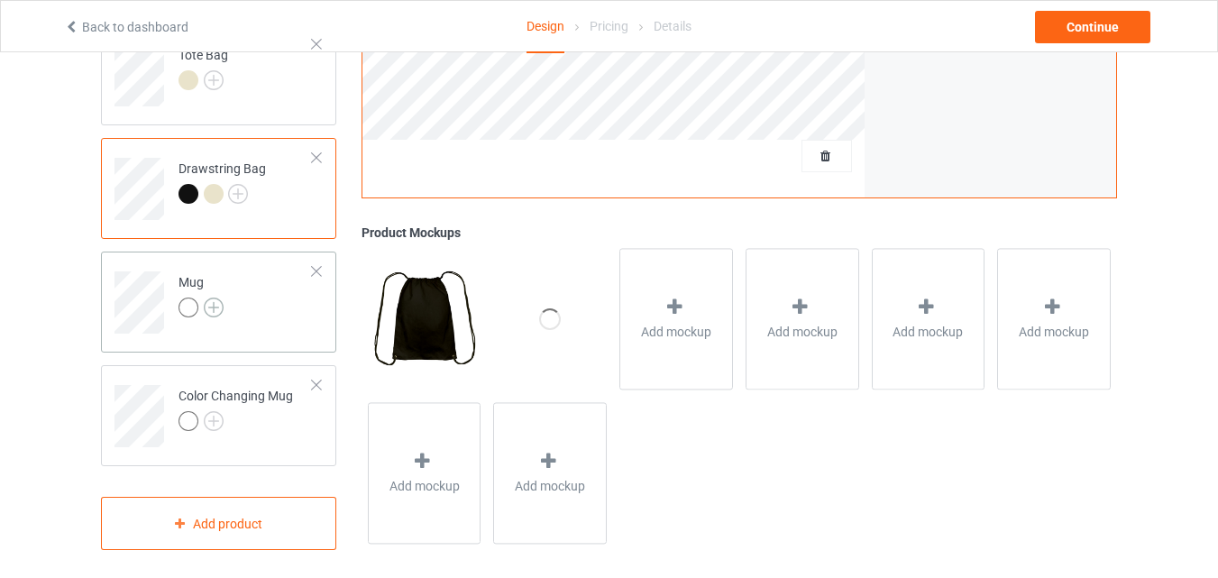
click at [216, 297] on img at bounding box center [214, 307] width 20 height 20
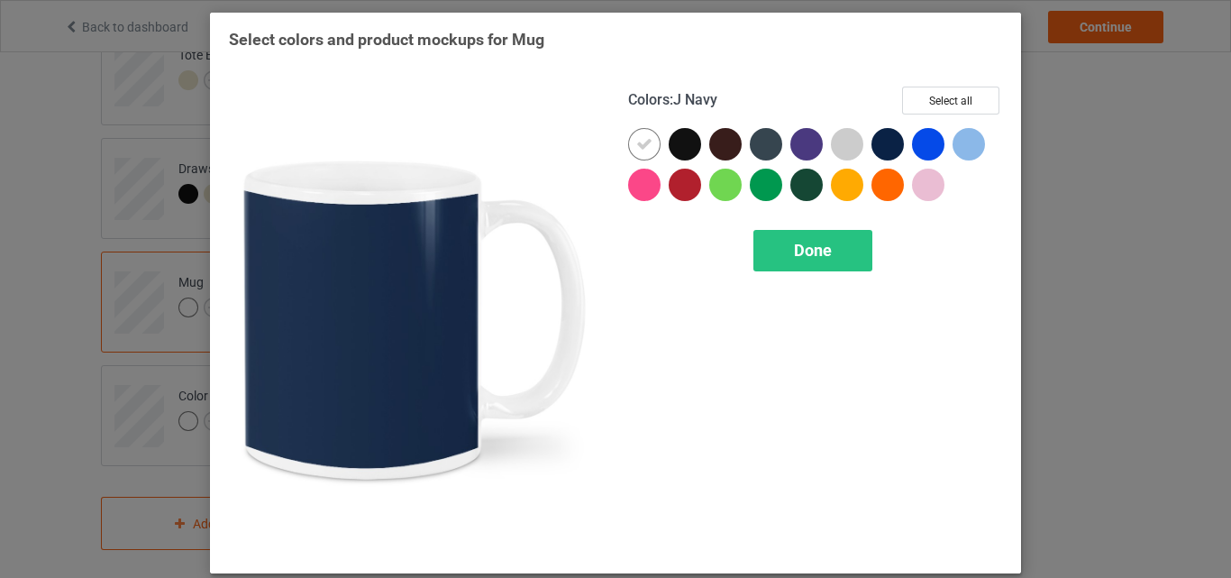
click at [880, 147] on div at bounding box center [888, 144] width 32 height 32
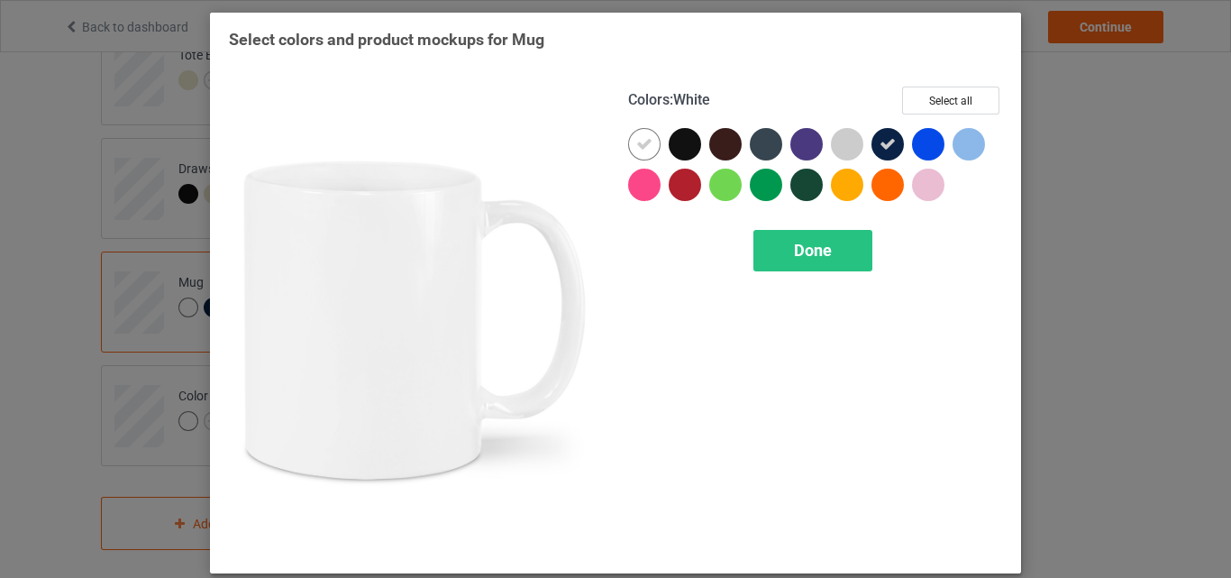
click at [642, 146] on icon at bounding box center [644, 144] width 16 height 16
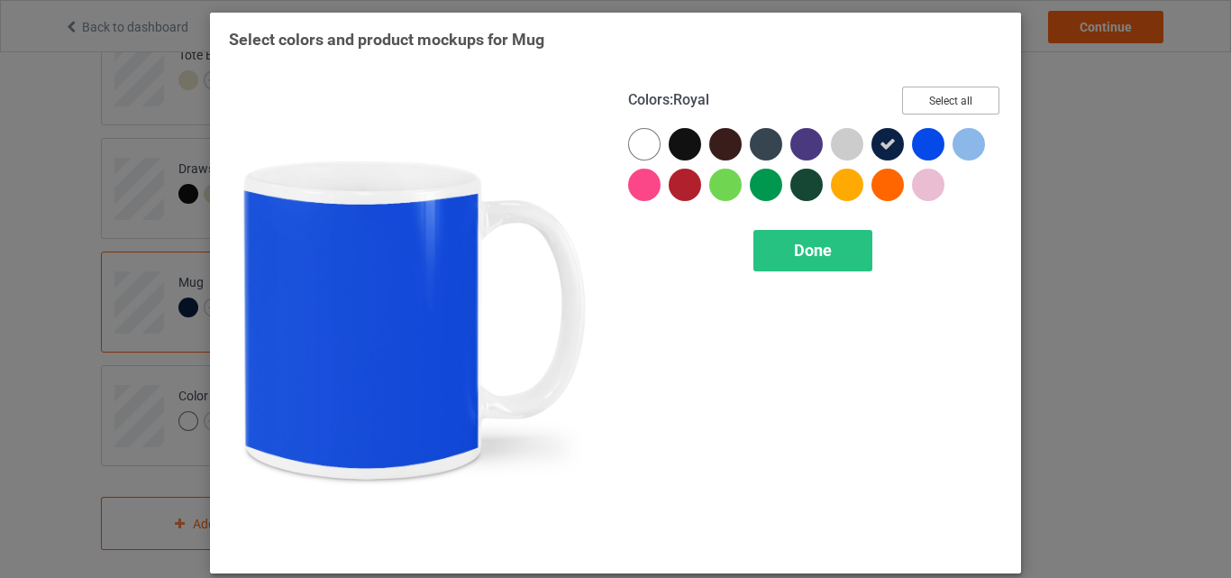
click at [937, 105] on button "Select all" at bounding box center [950, 101] width 97 height 28
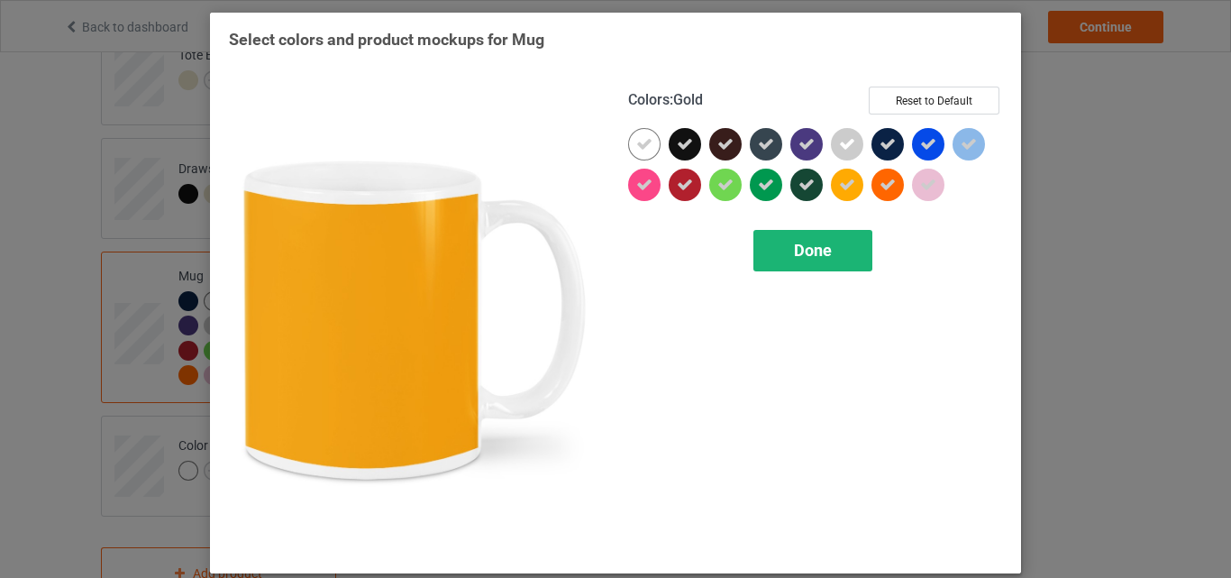
click at [810, 251] on span "Done" at bounding box center [813, 250] width 38 height 19
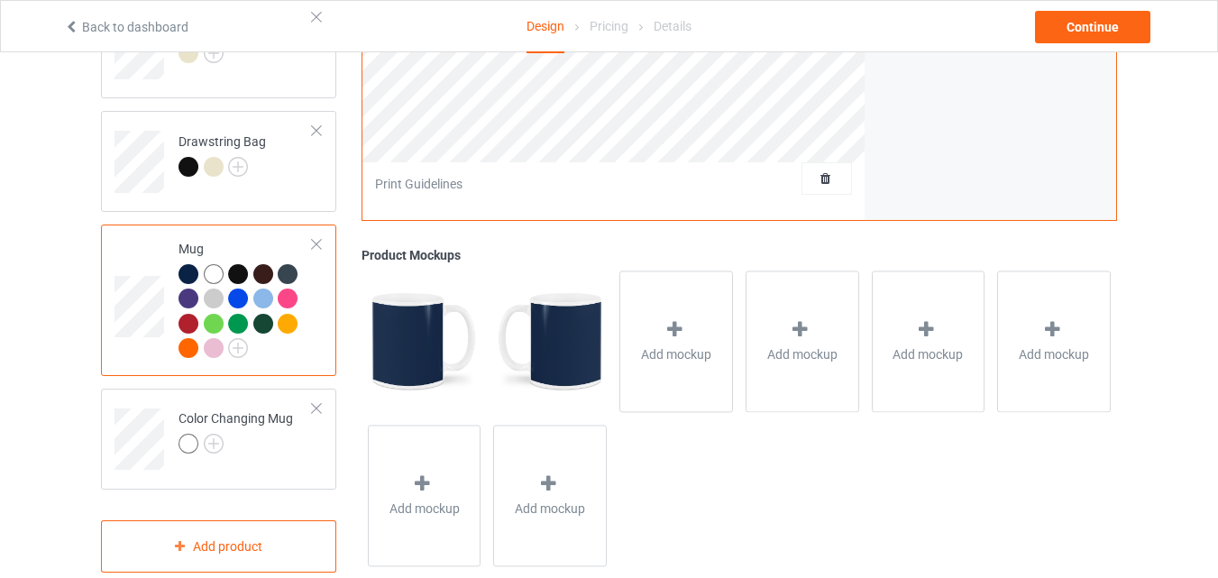
scroll to position [1647, 0]
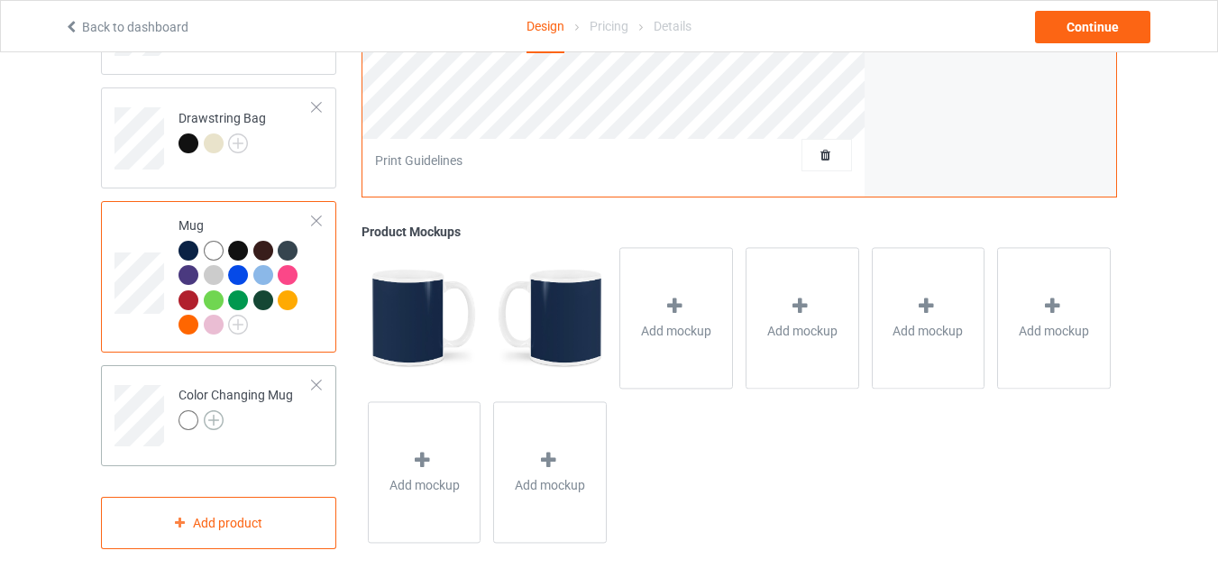
click at [212, 410] on img at bounding box center [214, 420] width 20 height 20
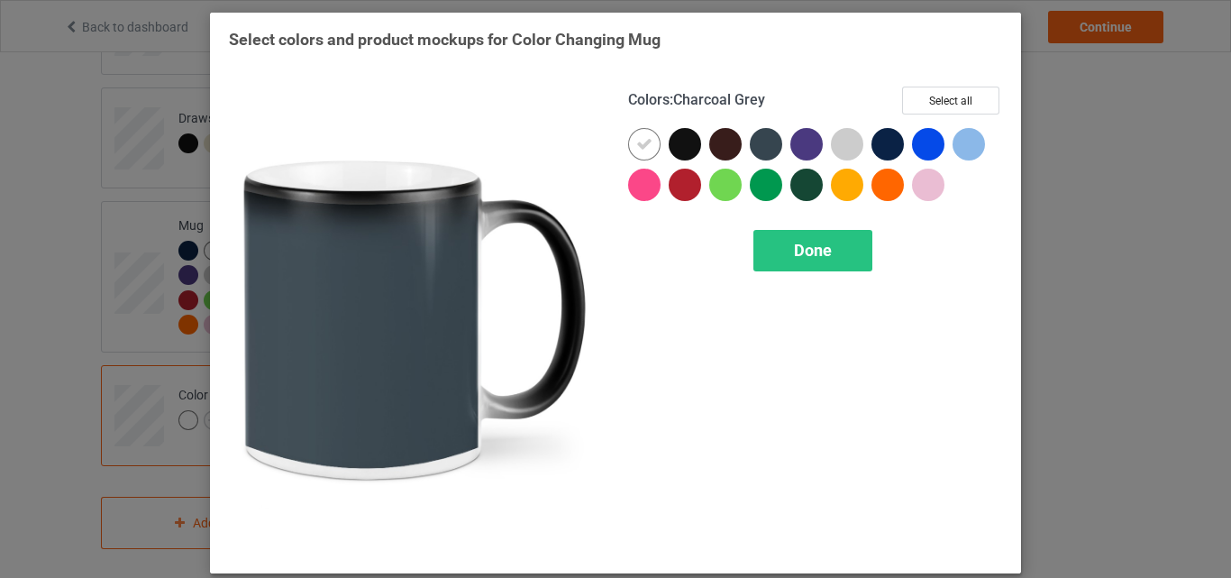
drag, startPoint x: 756, startPoint y: 144, endPoint x: 744, endPoint y: 147, distance: 12.9
click at [757, 144] on div at bounding box center [766, 144] width 32 height 32
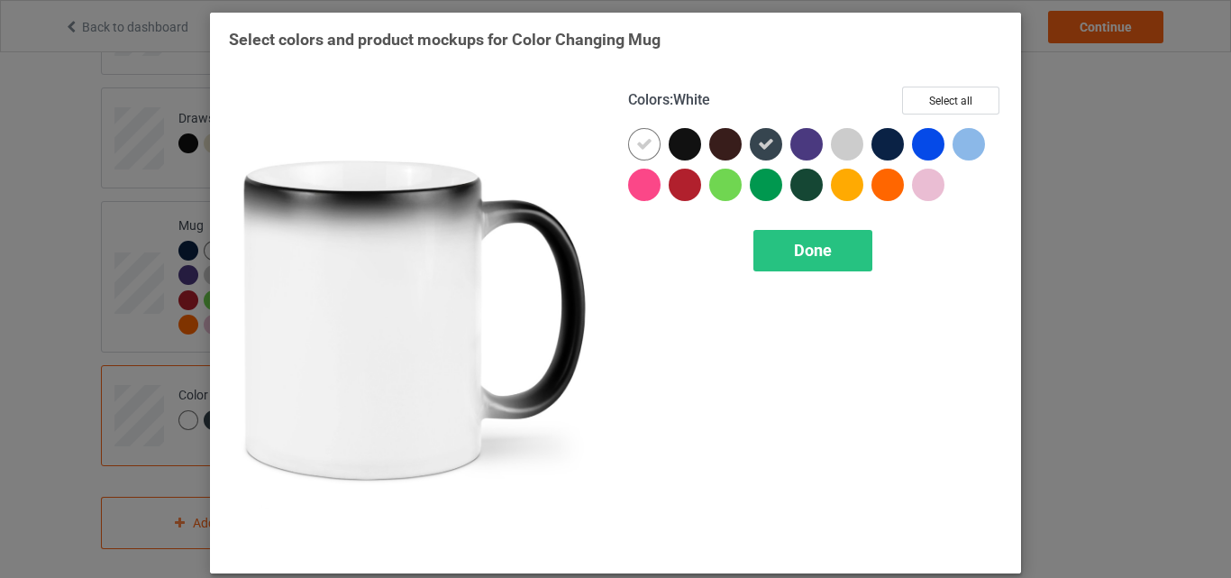
drag, startPoint x: 633, startPoint y: 147, endPoint x: 737, endPoint y: 192, distance: 113.9
click at [636, 146] on icon at bounding box center [644, 144] width 16 height 16
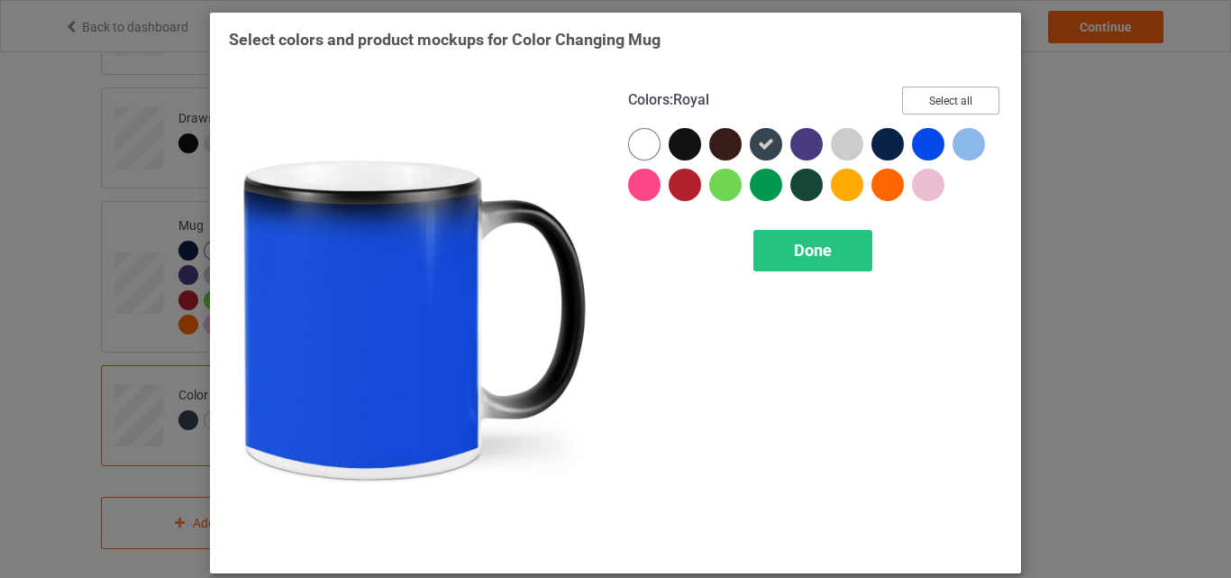
drag, startPoint x: 950, startPoint y: 100, endPoint x: 901, endPoint y: 159, distance: 76.8
click at [950, 102] on button "Select all" at bounding box center [950, 101] width 97 height 28
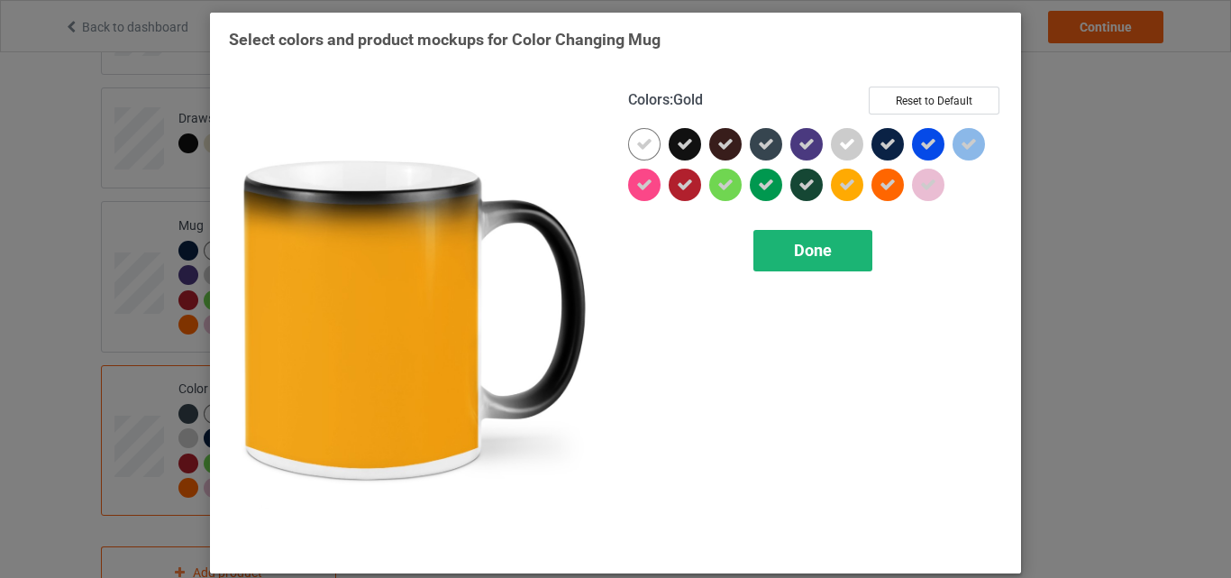
click at [802, 252] on span "Done" at bounding box center [813, 250] width 38 height 19
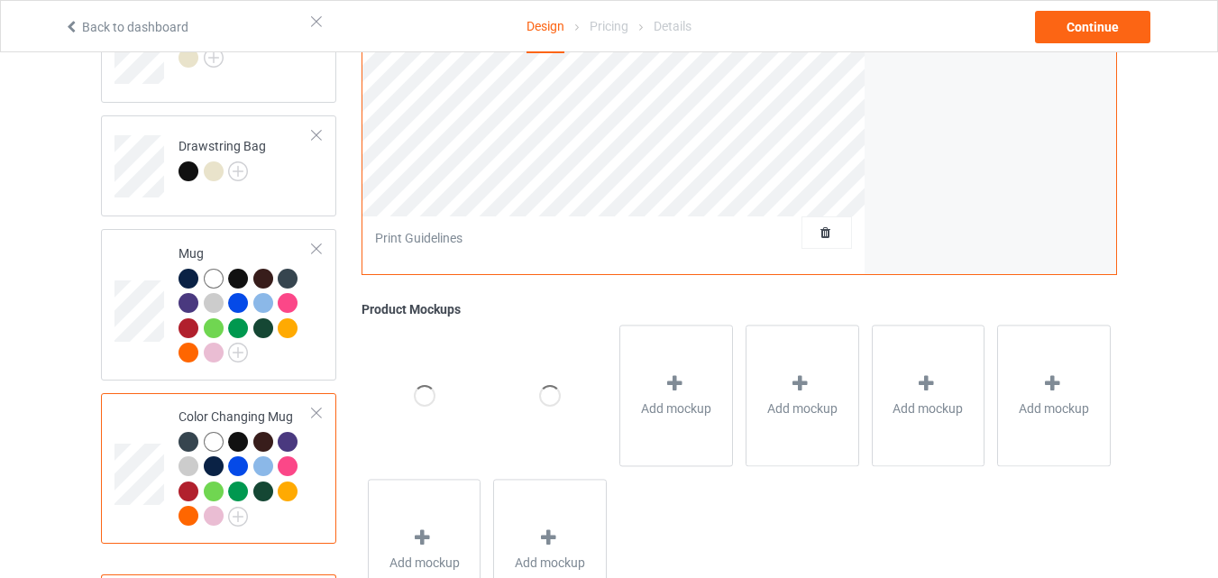
scroll to position [1518, 0]
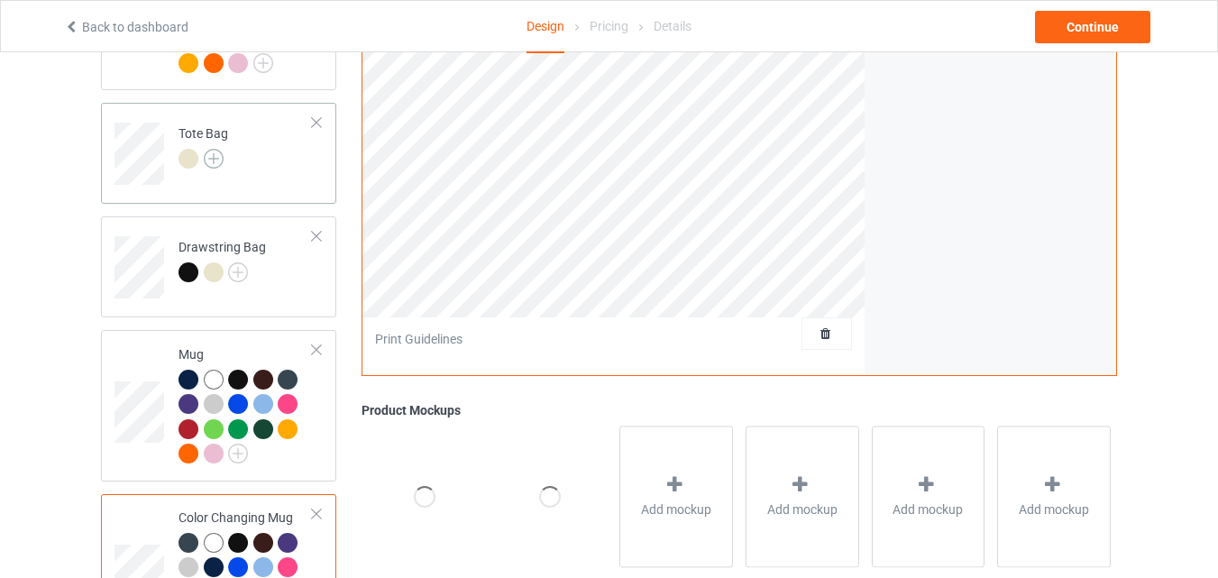
click at [215, 149] on img at bounding box center [214, 159] width 20 height 20
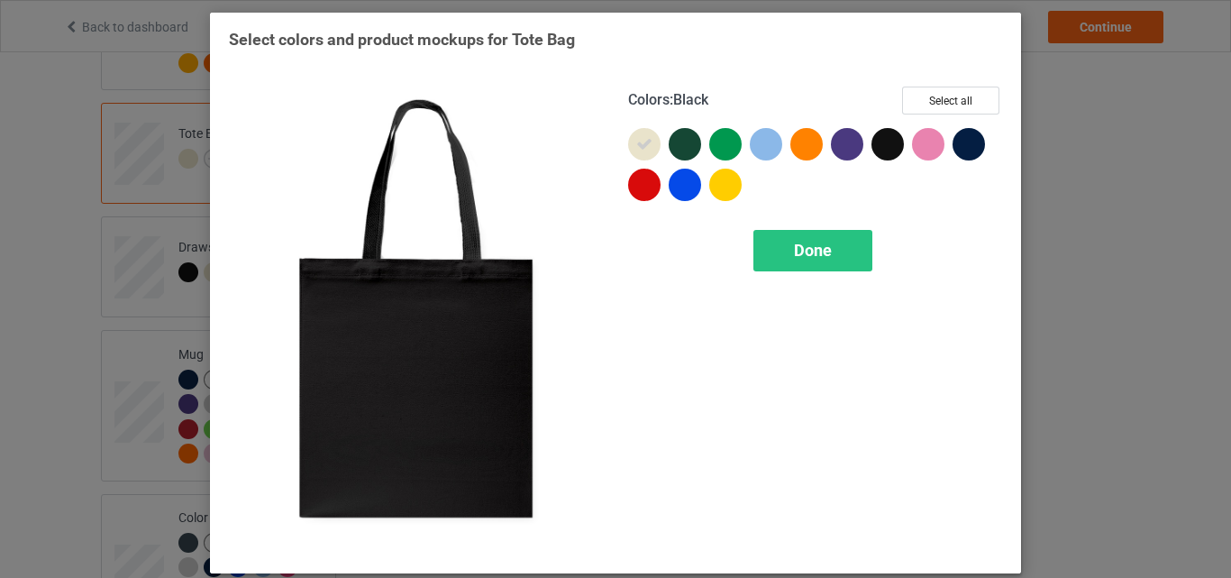
click at [886, 150] on div at bounding box center [888, 144] width 32 height 32
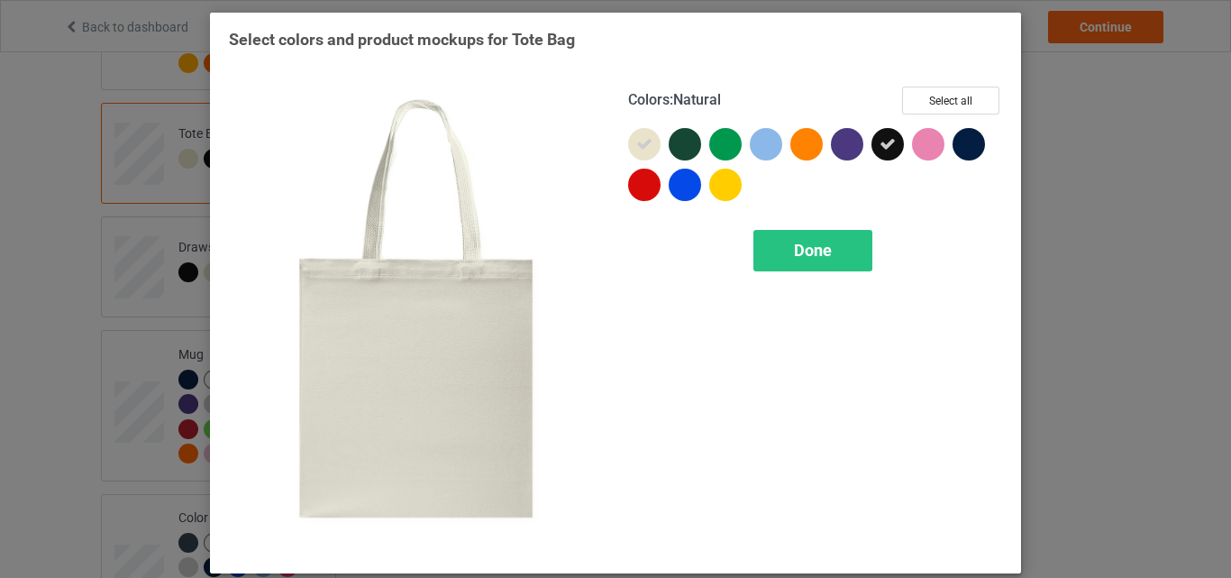
drag, startPoint x: 636, startPoint y: 143, endPoint x: 719, endPoint y: 144, distance: 82.0
click at [638, 142] on icon at bounding box center [644, 144] width 16 height 16
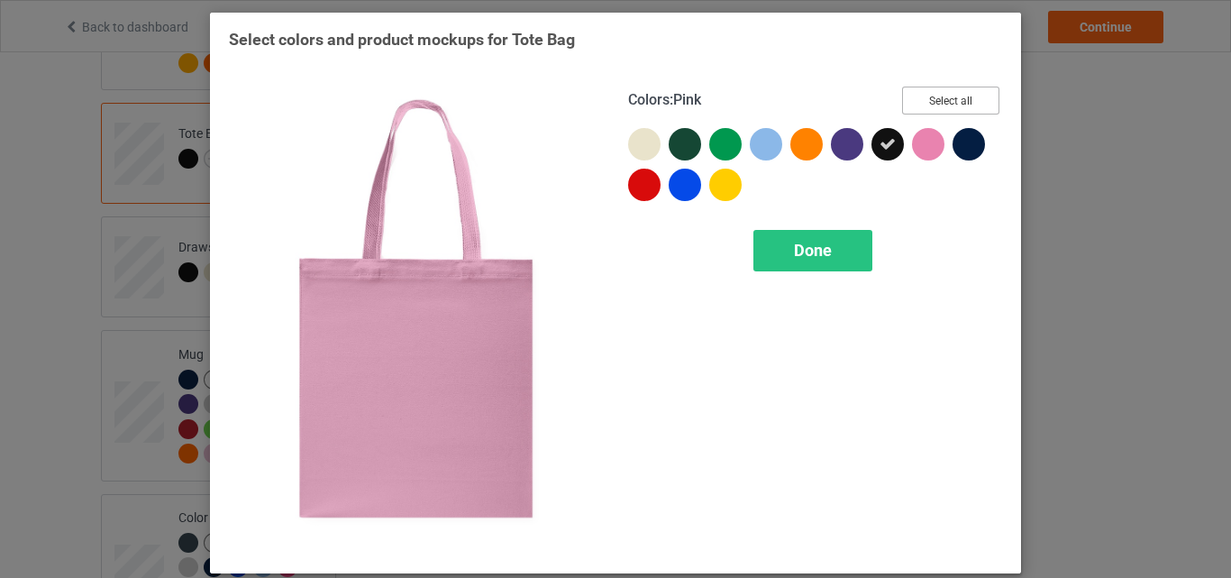
click at [942, 104] on button "Select all" at bounding box center [950, 101] width 97 height 28
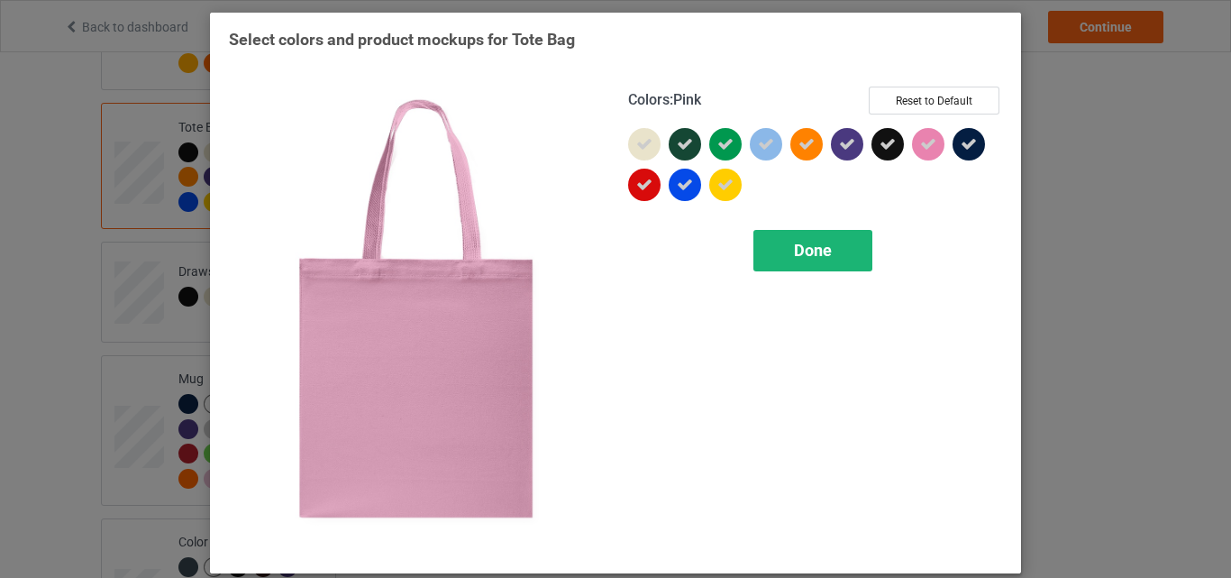
click at [808, 252] on span "Done" at bounding box center [813, 250] width 38 height 19
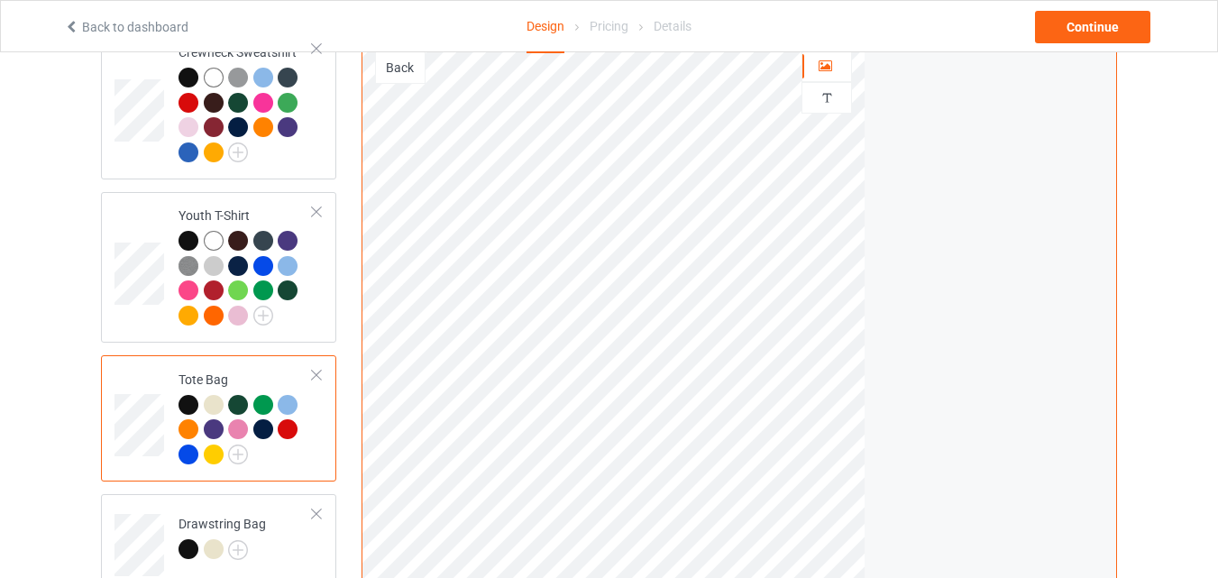
scroll to position [1248, 0]
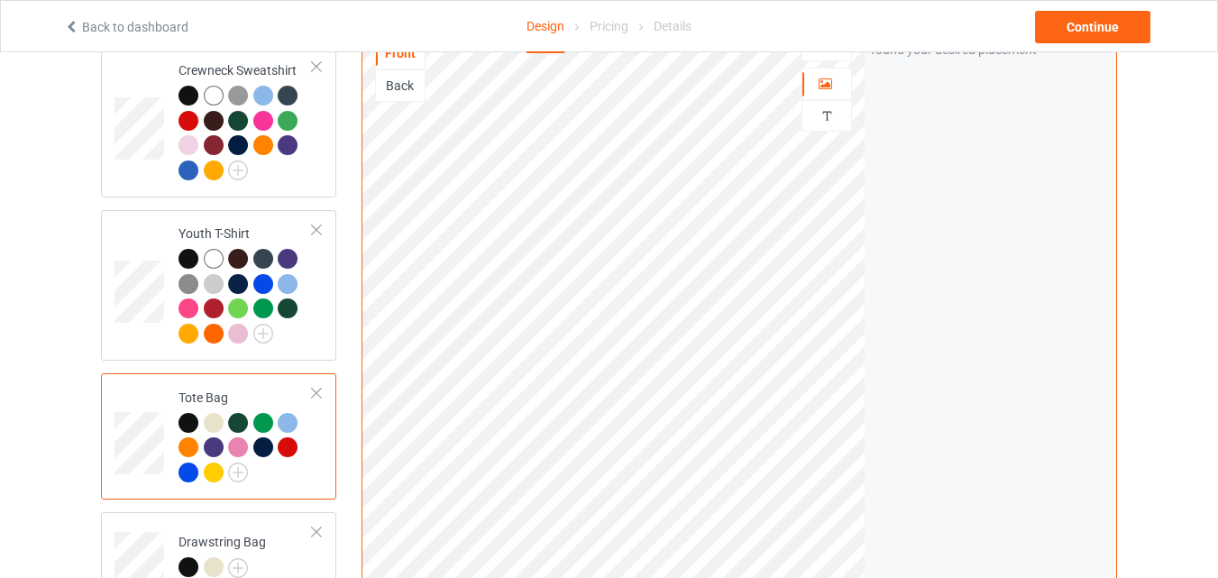
click at [402, 77] on div "Back" at bounding box center [400, 86] width 49 height 18
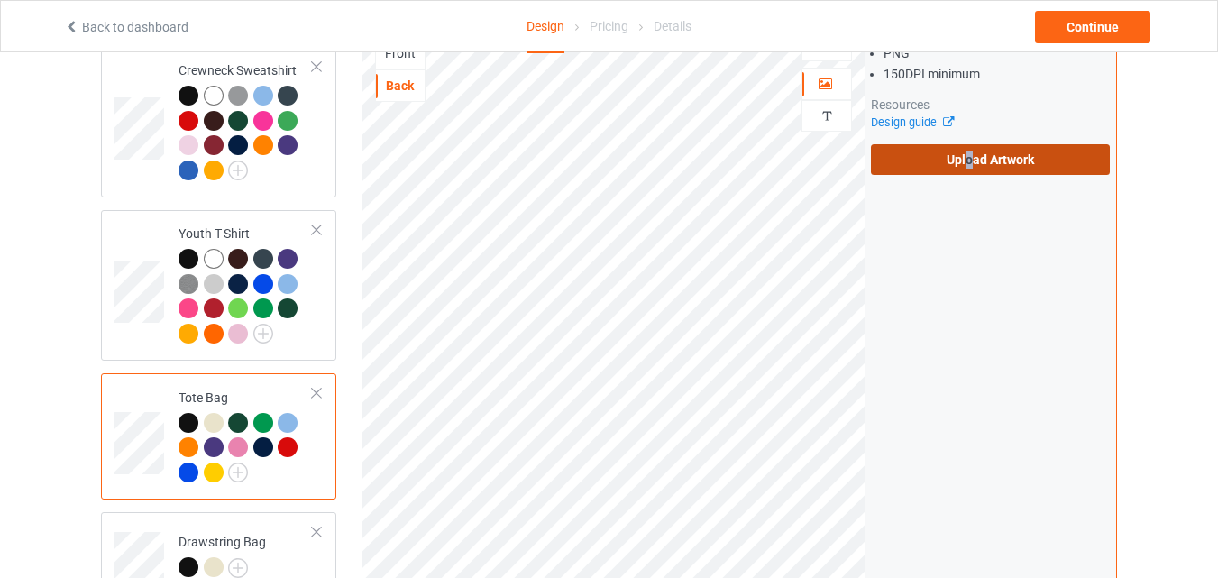
click at [973, 150] on label "Upload Artwork" at bounding box center [990, 159] width 239 height 31
click at [954, 151] on label "Upload Artwork" at bounding box center [990, 159] width 239 height 31
click at [0, 0] on input "Upload Artwork" at bounding box center [0, 0] width 0 height 0
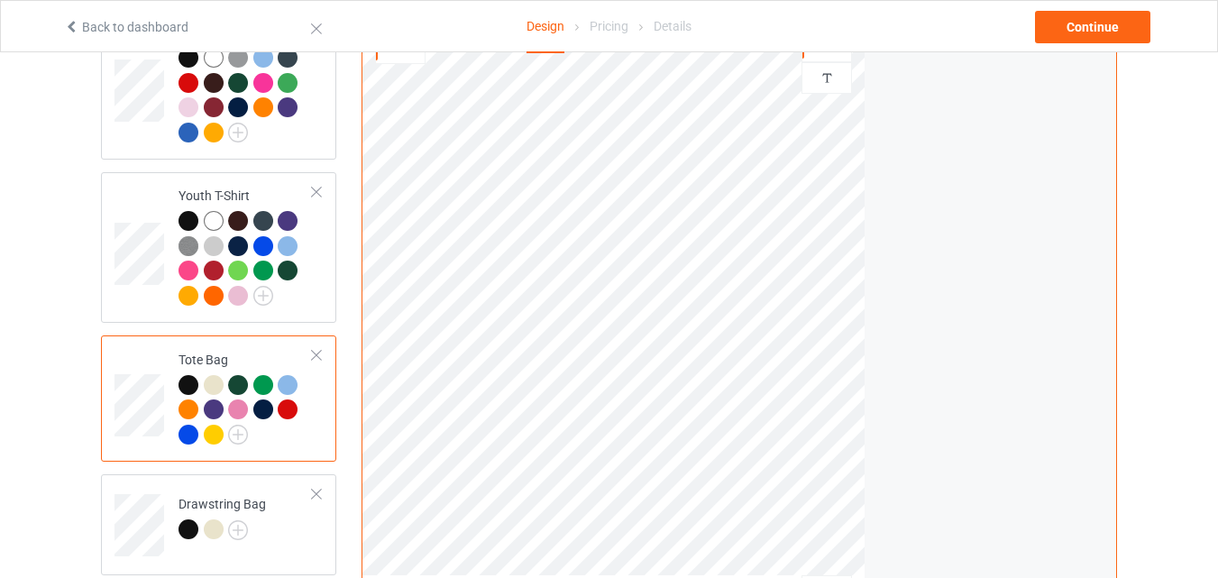
scroll to position [1172, 0]
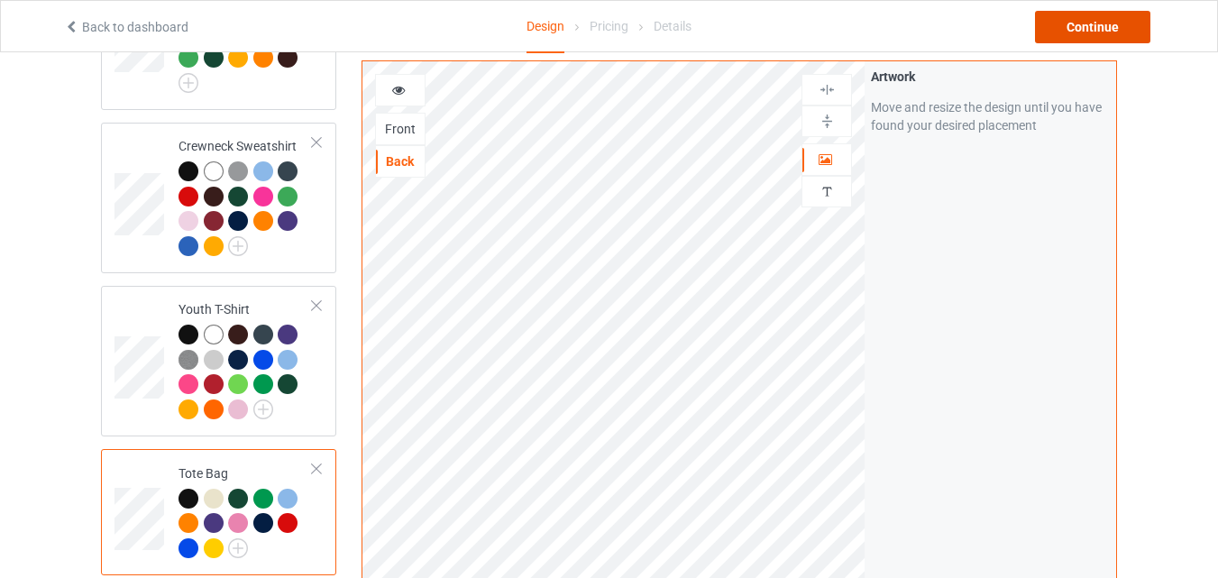
click at [1088, 27] on div "Continue" at bounding box center [1092, 27] width 115 height 32
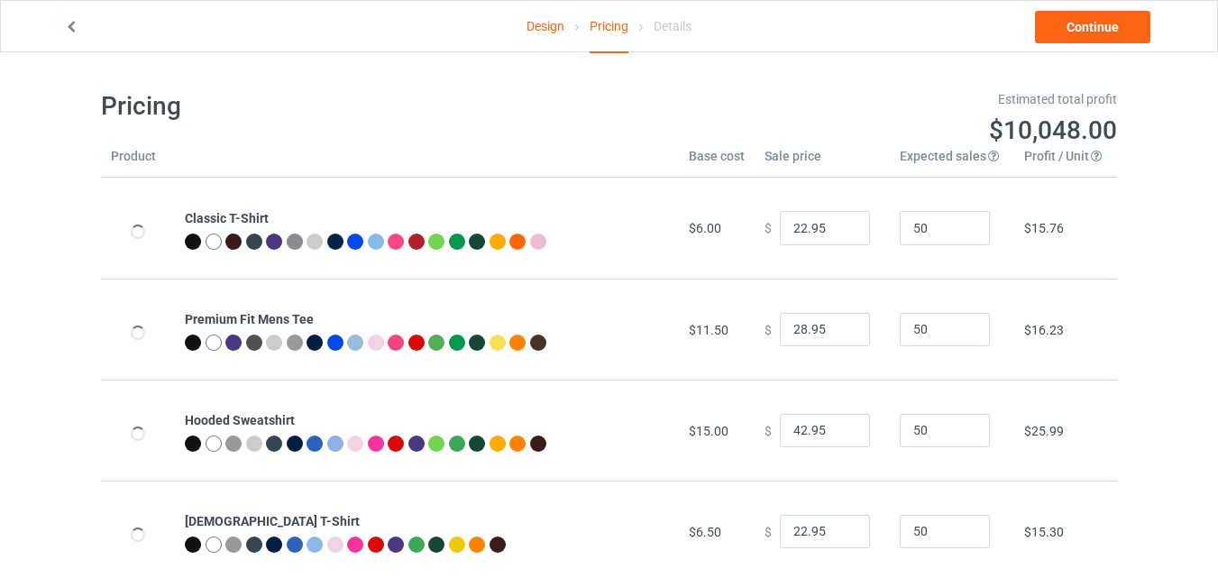
type input "26.95"
type input "32.95"
type input "46.95"
type input "26.95"
type input "30.95"
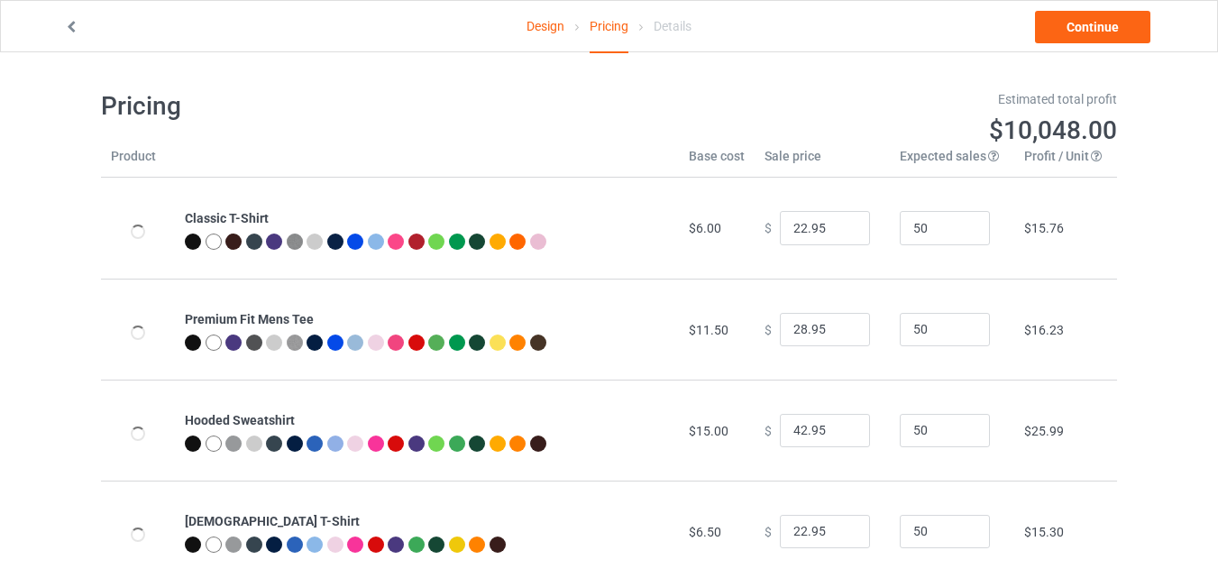
type input "28.95"
type input "31.95"
type input "39.95"
type input "26.95"
type input "23.95"
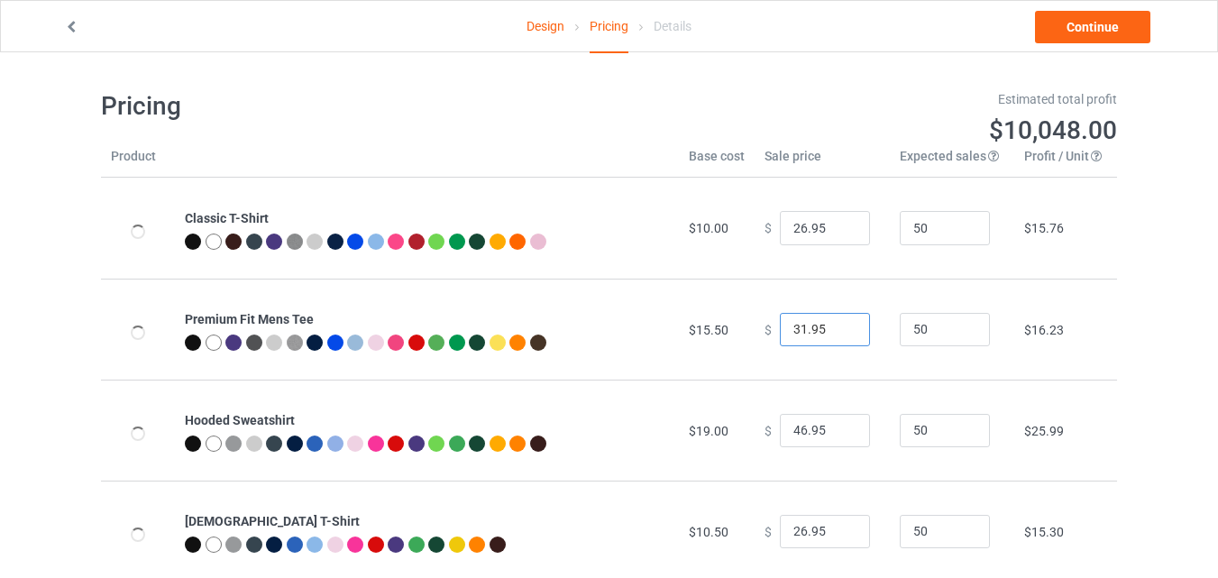
click at [838, 333] on input "31.95" at bounding box center [825, 330] width 90 height 34
type input "30.95"
click at [838, 333] on input "30.95" at bounding box center [825, 330] width 90 height 34
click at [841, 433] on input "45.95" at bounding box center [825, 431] width 90 height 34
click at [841, 433] on input "44.95" at bounding box center [825, 431] width 90 height 34
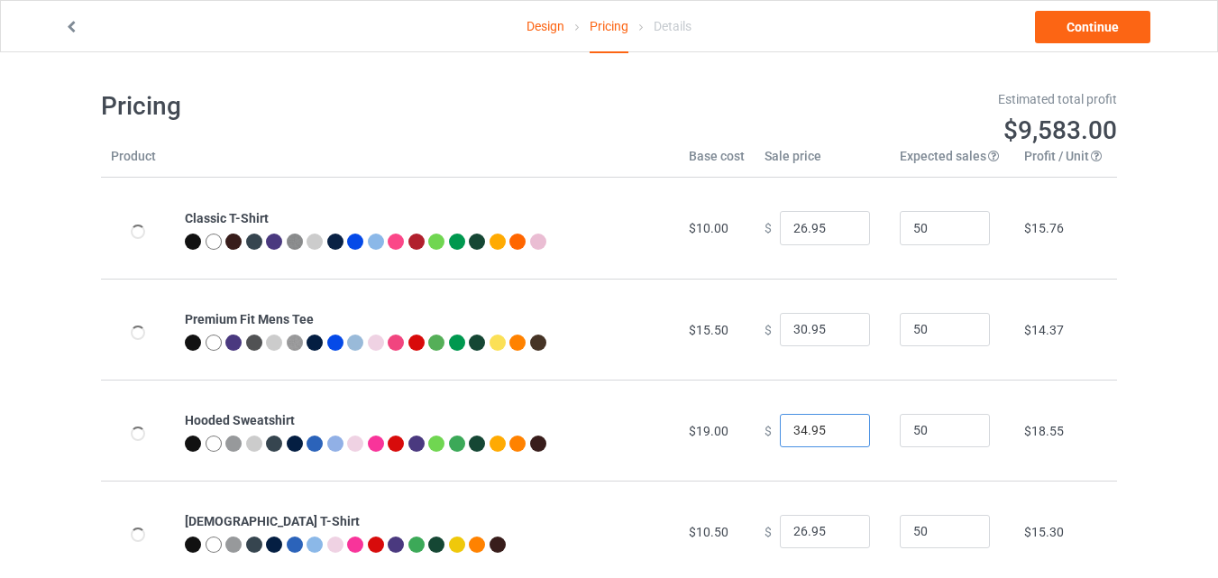
type input "34.95"
click at [841, 433] on input "34.95" at bounding box center [825, 431] width 90 height 34
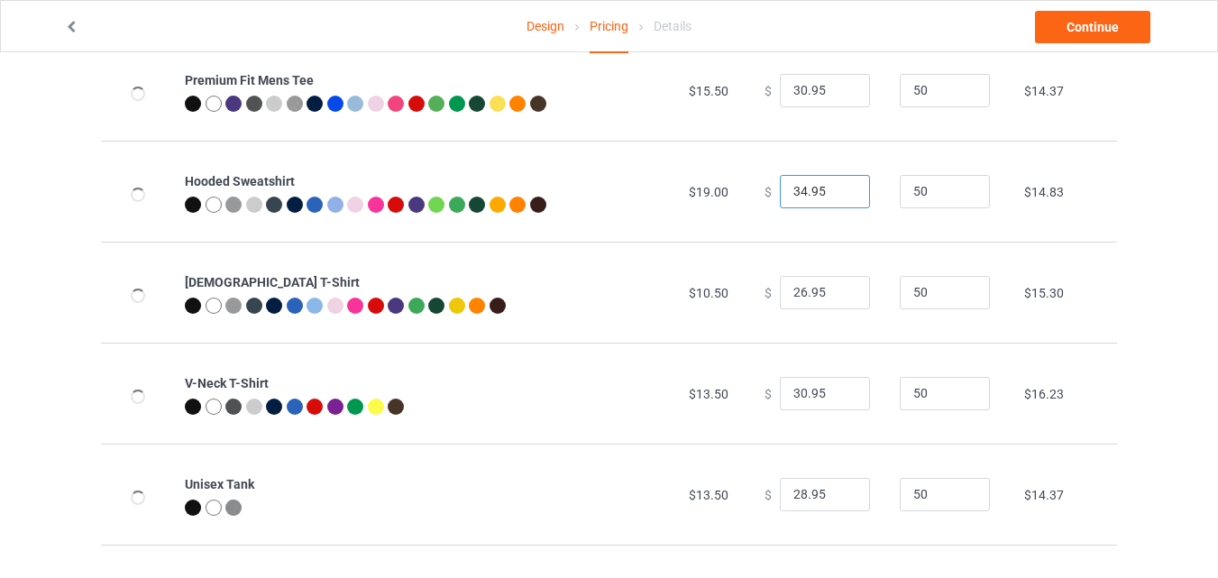
scroll to position [270, 0]
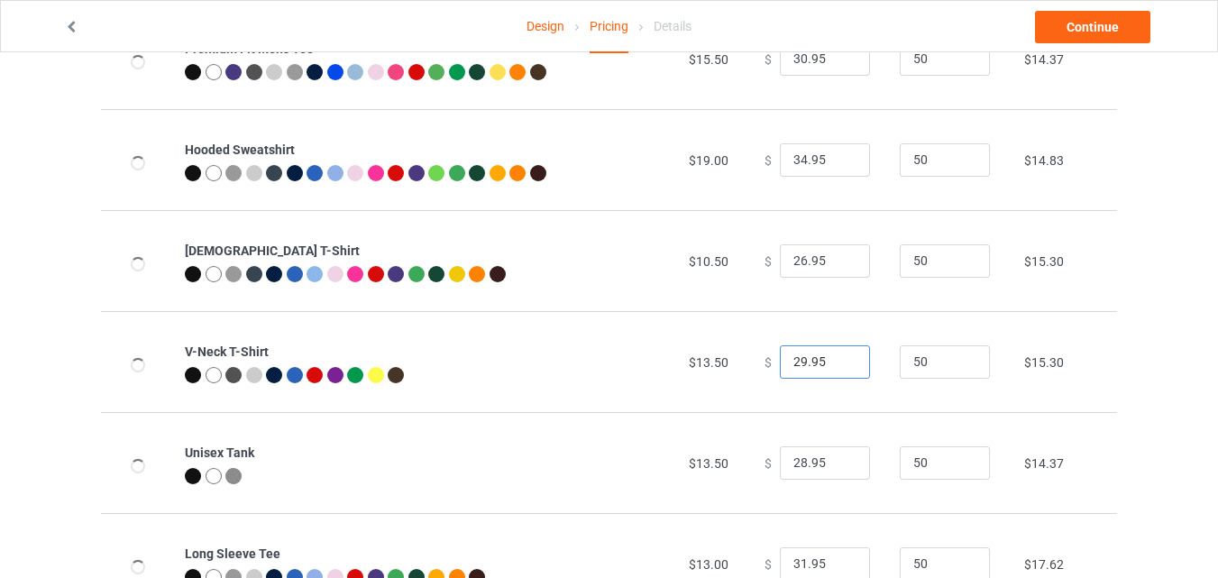
click at [839, 363] on input "29.95" at bounding box center [825, 362] width 90 height 34
type input "28.95"
click at [839, 363] on input "28.95" at bounding box center [825, 362] width 90 height 34
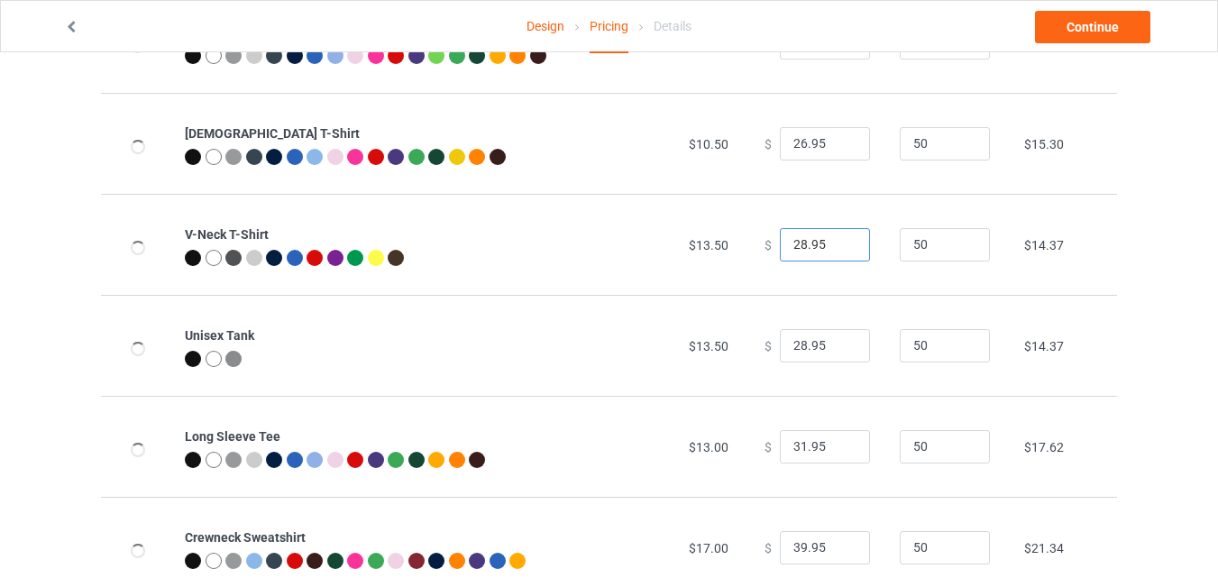
scroll to position [541, 0]
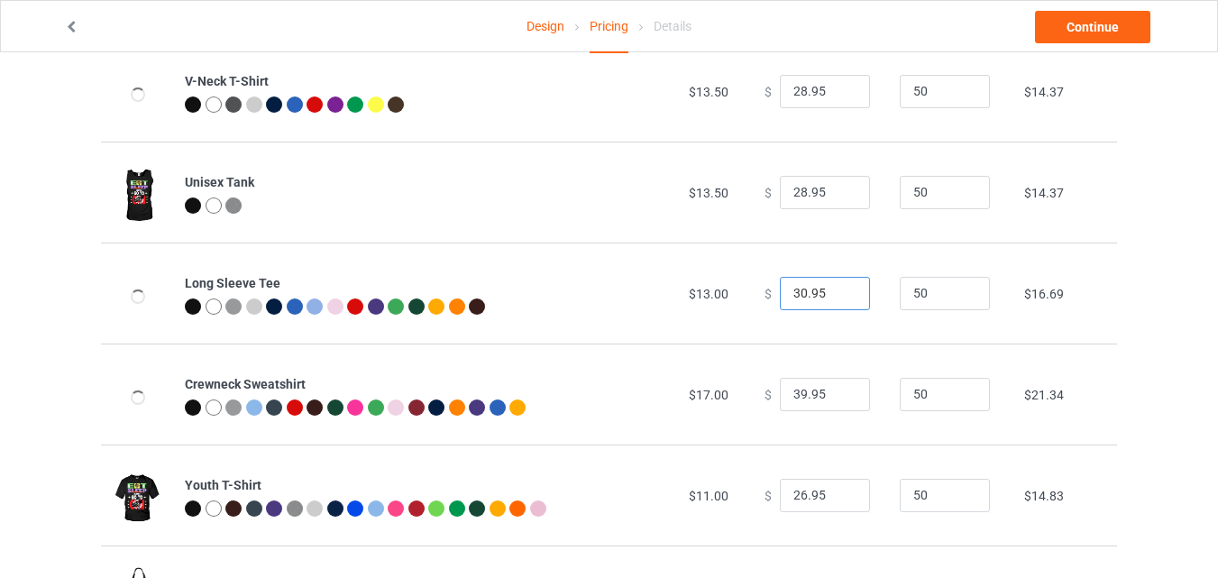
click at [839, 301] on input "30.95" at bounding box center [825, 294] width 90 height 34
click at [839, 301] on input "29.95" at bounding box center [825, 294] width 90 height 34
type input "28.95"
click at [839, 301] on input "28.95" at bounding box center [825, 294] width 90 height 34
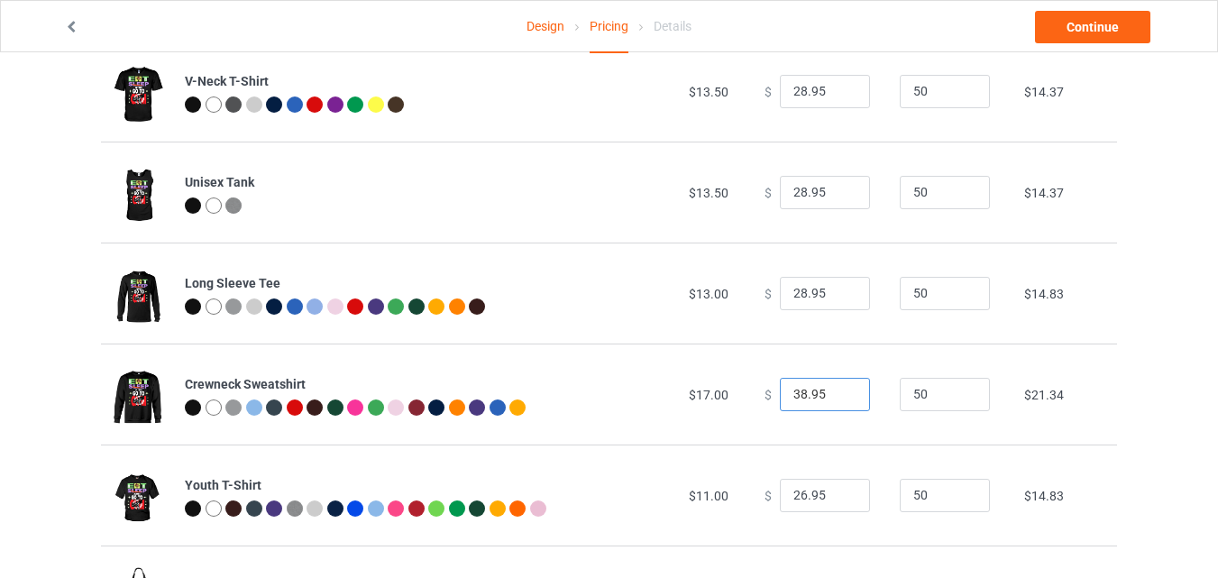
click at [838, 398] on input "38.95" at bounding box center [825, 395] width 90 height 34
click at [838, 398] on input "37.95" at bounding box center [825, 395] width 90 height 34
click at [838, 398] on input "36.95" at bounding box center [825, 395] width 90 height 34
click at [838, 400] on input "35.95" at bounding box center [825, 395] width 90 height 34
click at [838, 400] on input "34.95" at bounding box center [825, 395] width 90 height 34
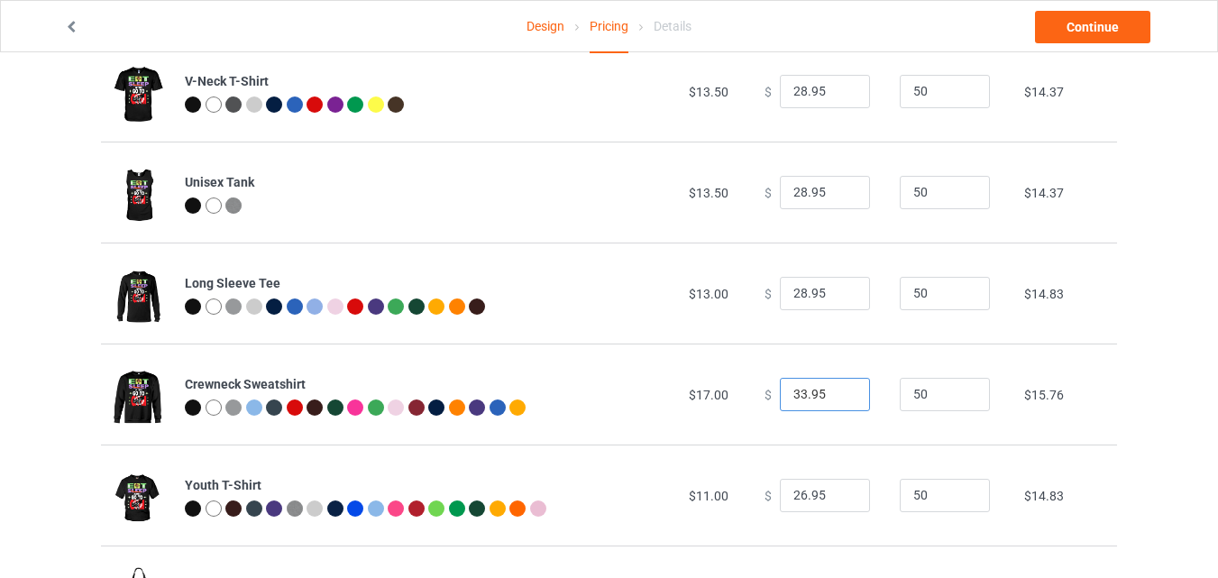
type input "33.95"
click at [838, 400] on input "33.95" at bounding box center [825, 395] width 90 height 34
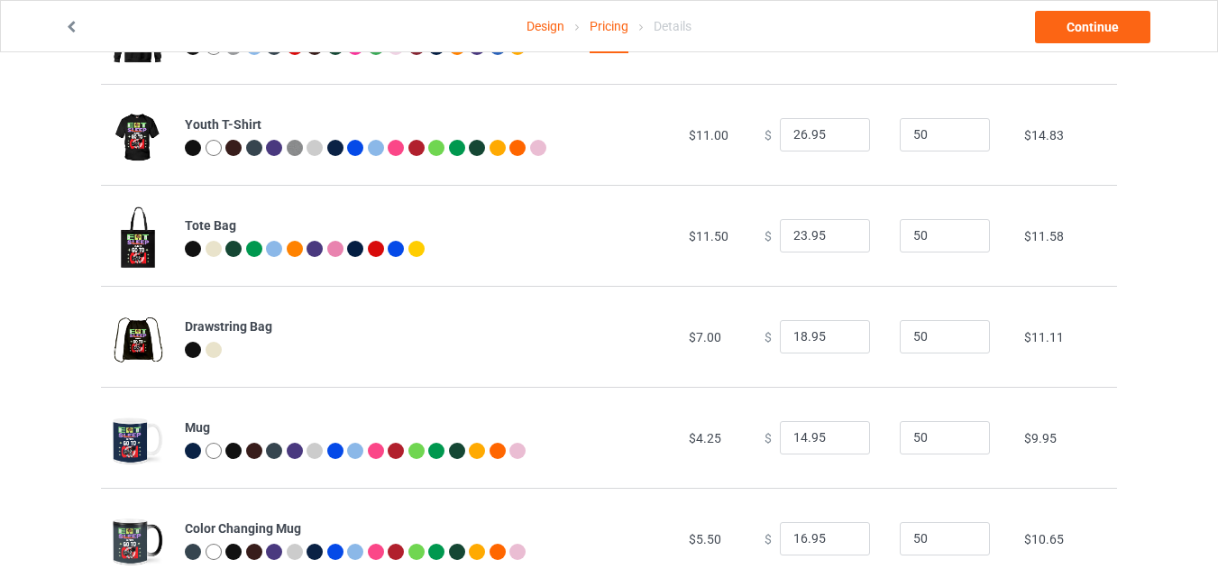
scroll to position [951, 0]
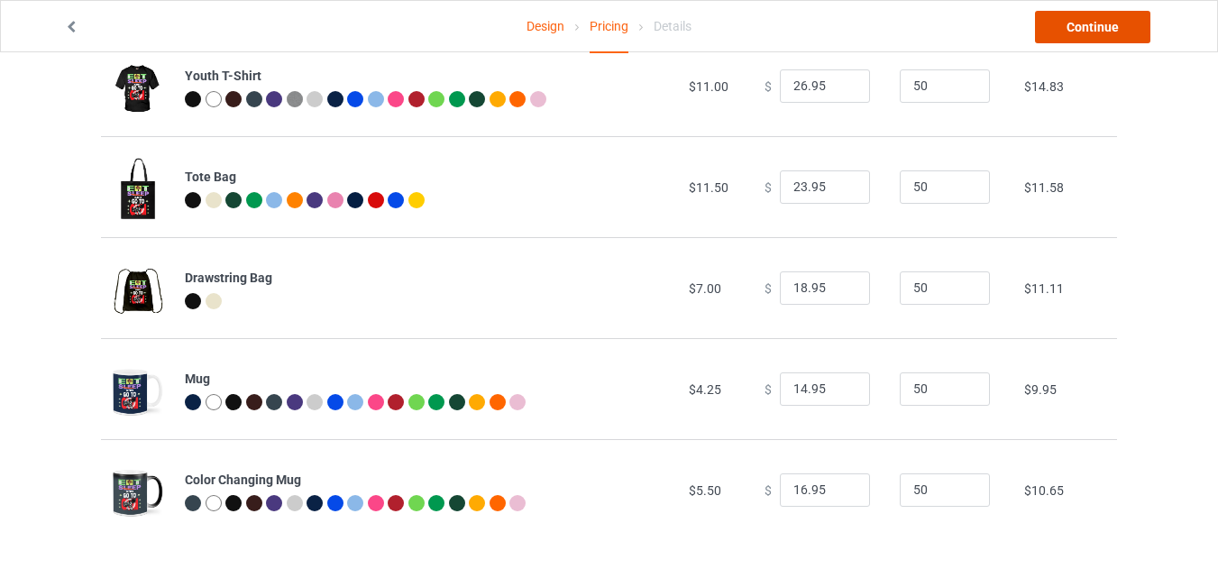
click at [1094, 27] on link "Continue" at bounding box center [1092, 27] width 115 height 32
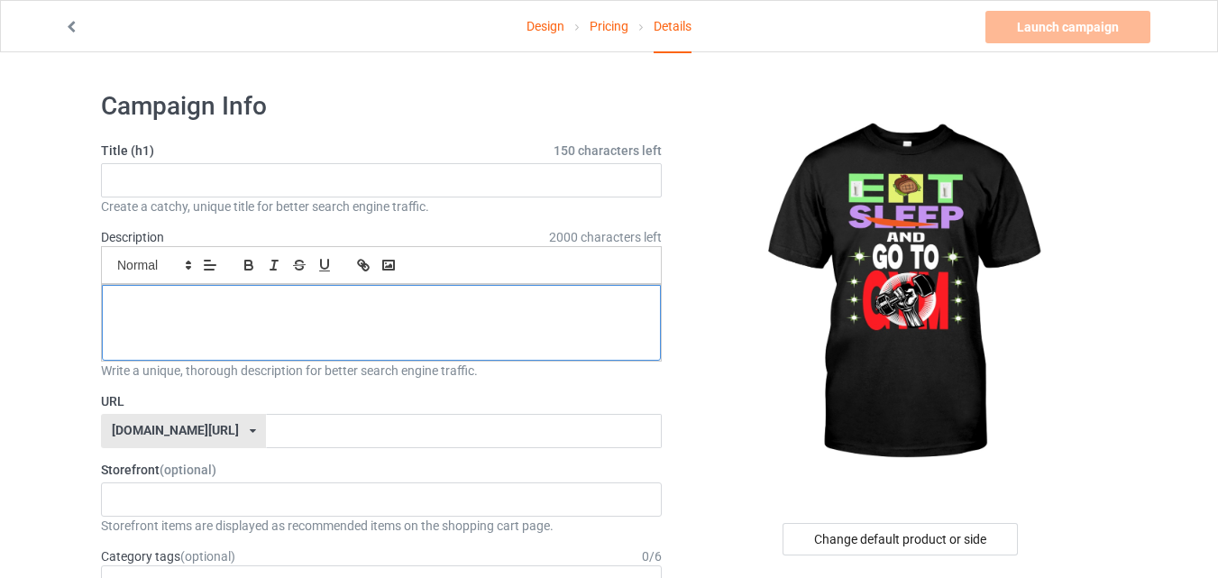
click at [216, 316] on div at bounding box center [381, 323] width 559 height 76
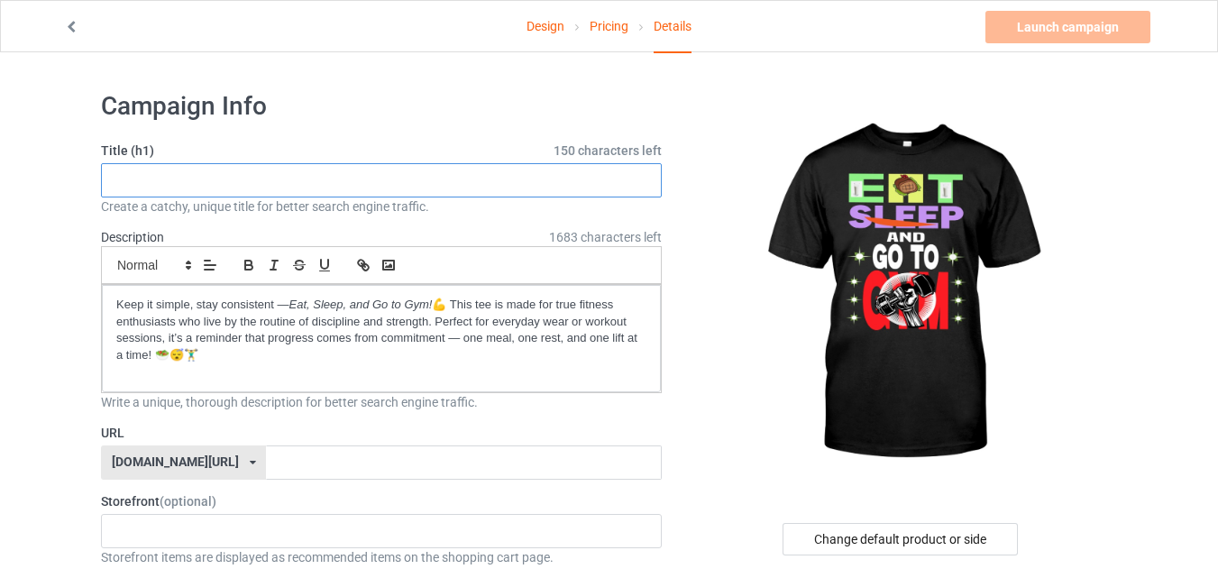
drag, startPoint x: 197, startPoint y: 176, endPoint x: 496, endPoint y: 212, distance: 300.6
click at [198, 177] on input "text" at bounding box center [381, 180] width 561 height 34
type input "Eat sleep and go to gym fitness t shirt gymlover never give up no pain no gain"
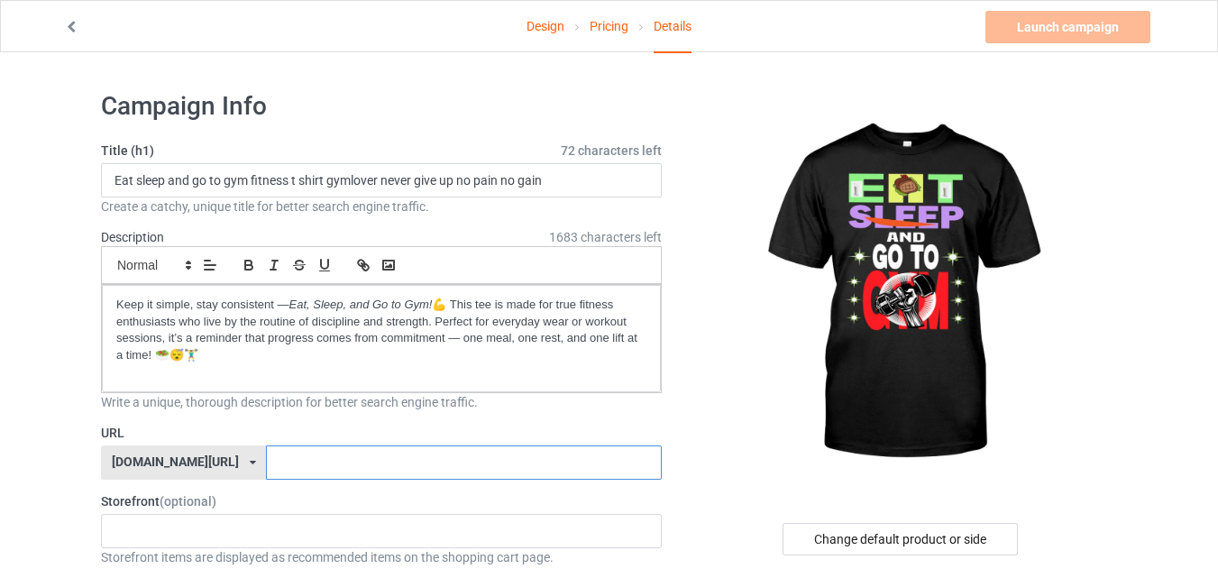
click at [285, 460] on input "text" at bounding box center [463, 462] width 395 height 34
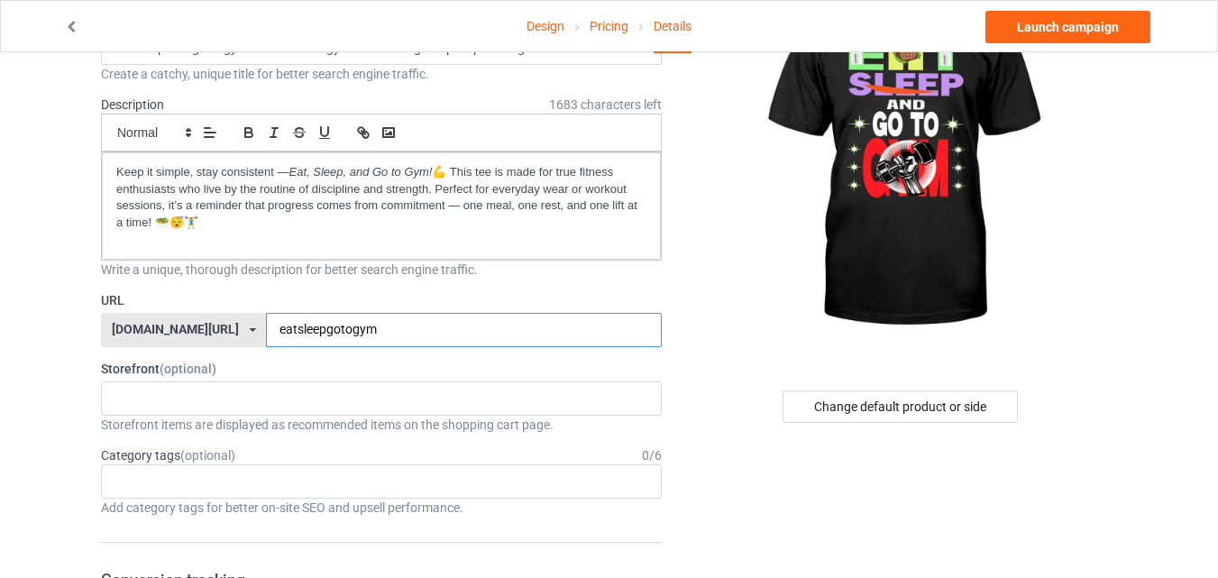
scroll to position [180, 0]
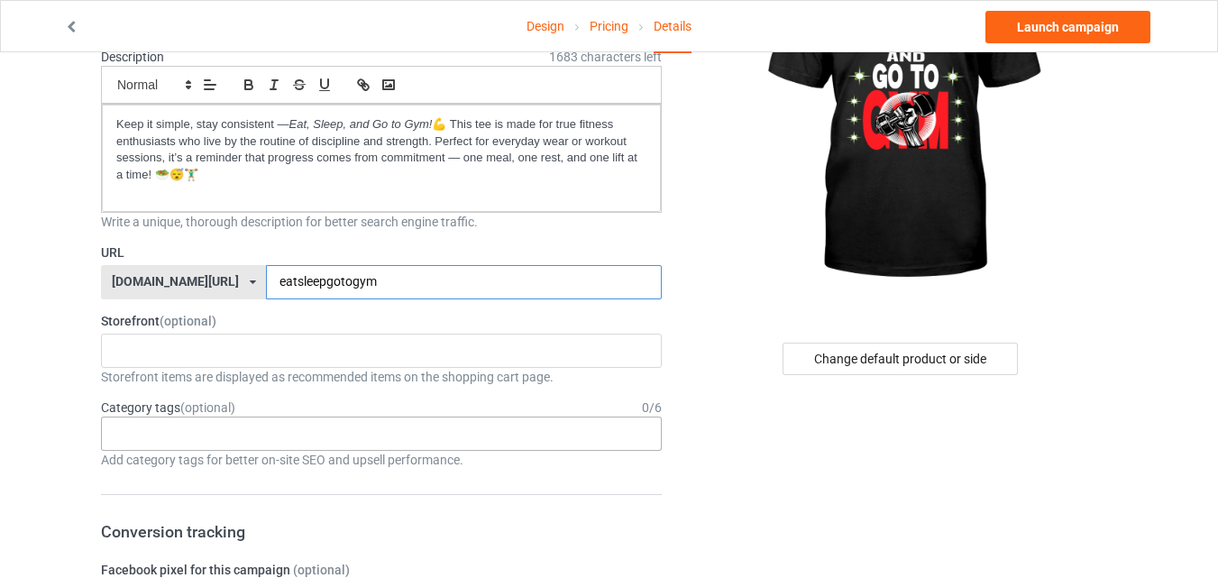
type input "eatsleepgotogym"
click at [261, 430] on div "Age > [DEMOGRAPHIC_DATA] > 1 Age > [DEMOGRAPHIC_DATA] Months > 1 Month Age > [D…" at bounding box center [381, 433] width 561 height 34
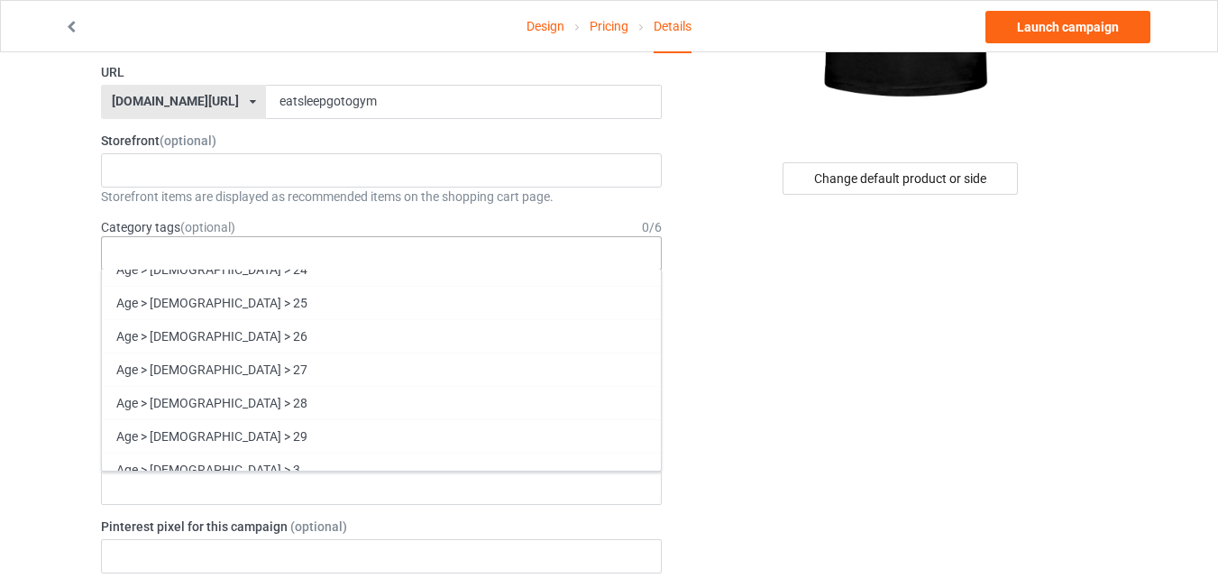
scroll to position [1262, 0]
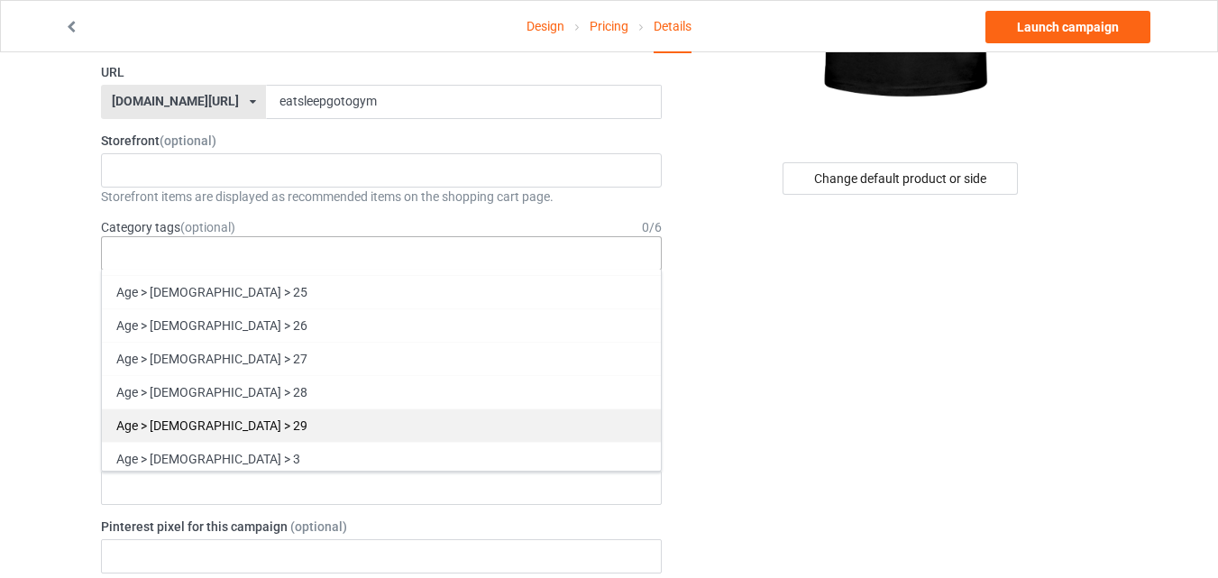
click at [226, 421] on div "Age > [DEMOGRAPHIC_DATA] > 29" at bounding box center [381, 424] width 559 height 33
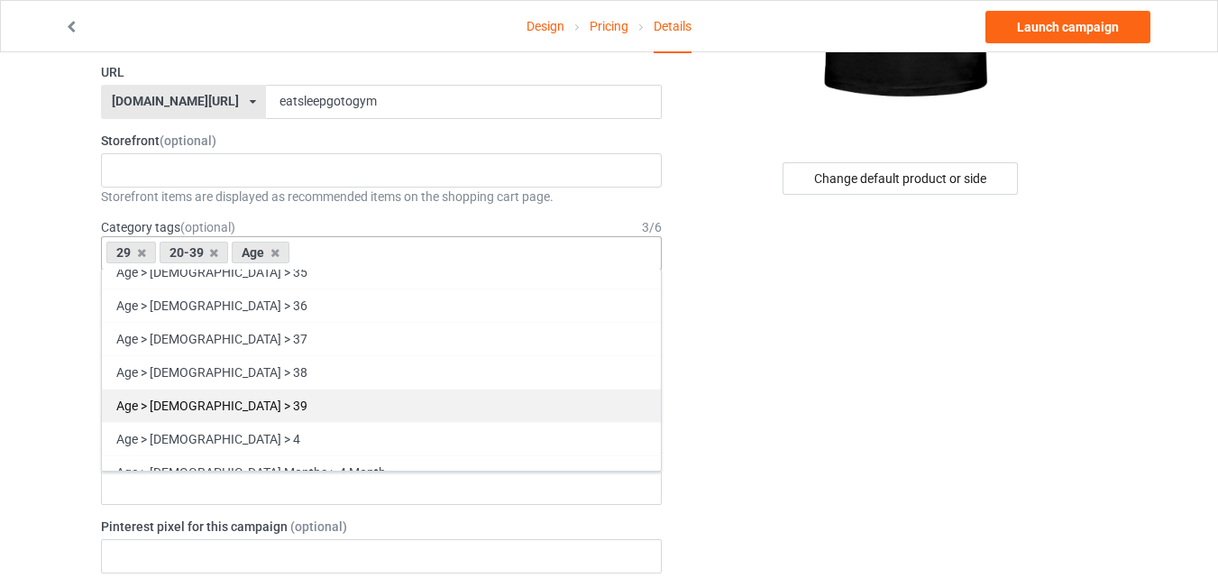
scroll to position [1680, 0]
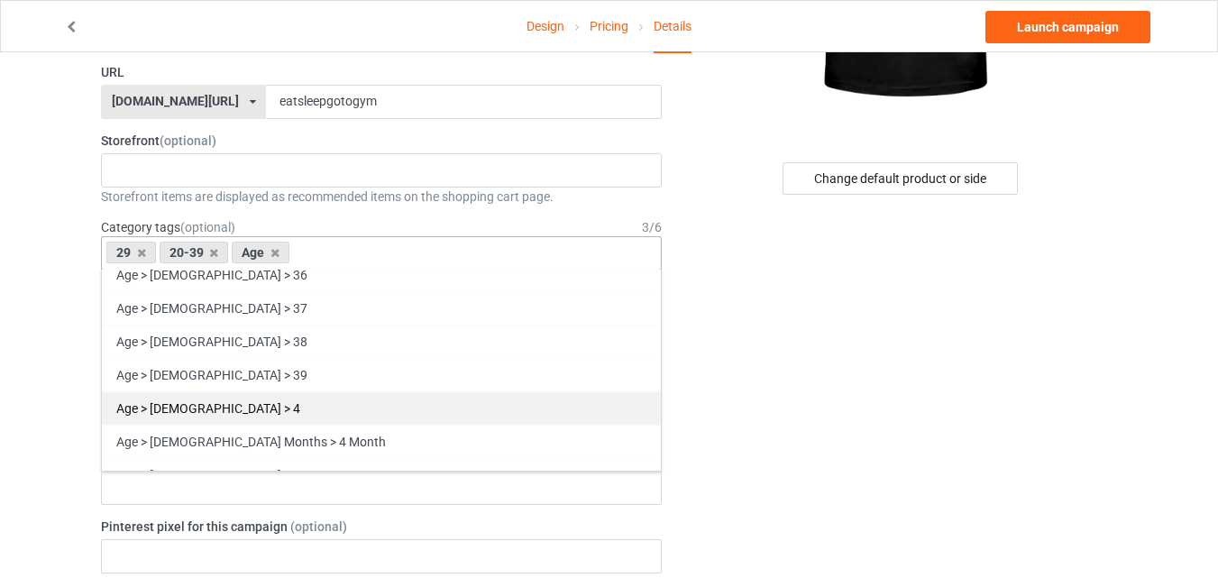
click at [217, 377] on div "Age > [DEMOGRAPHIC_DATA] > 39" at bounding box center [381, 374] width 559 height 33
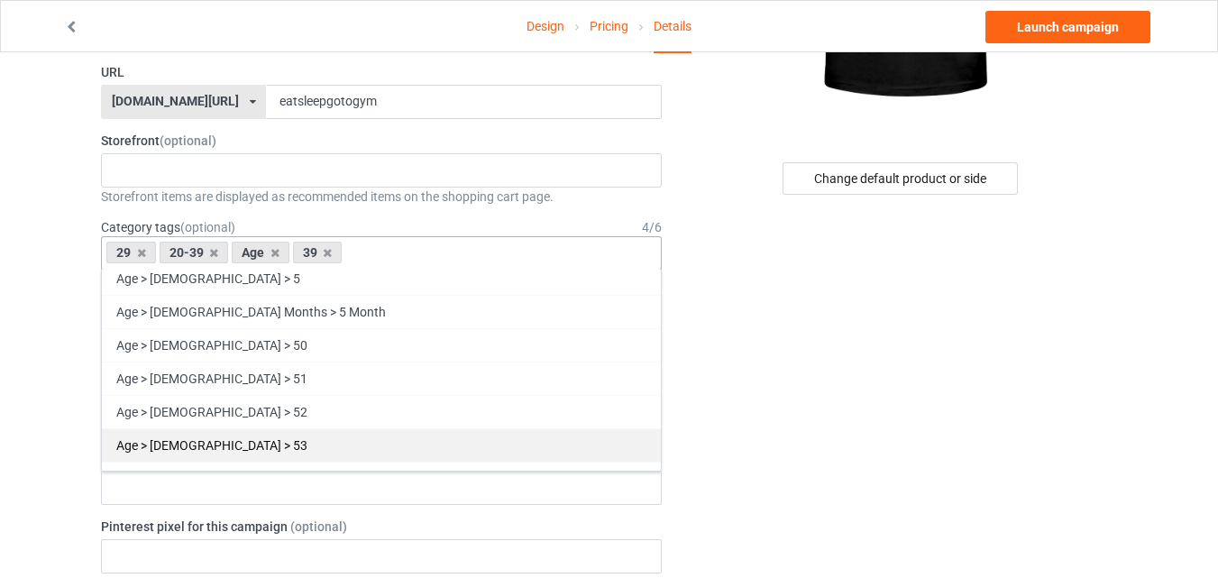
scroll to position [2220, 0]
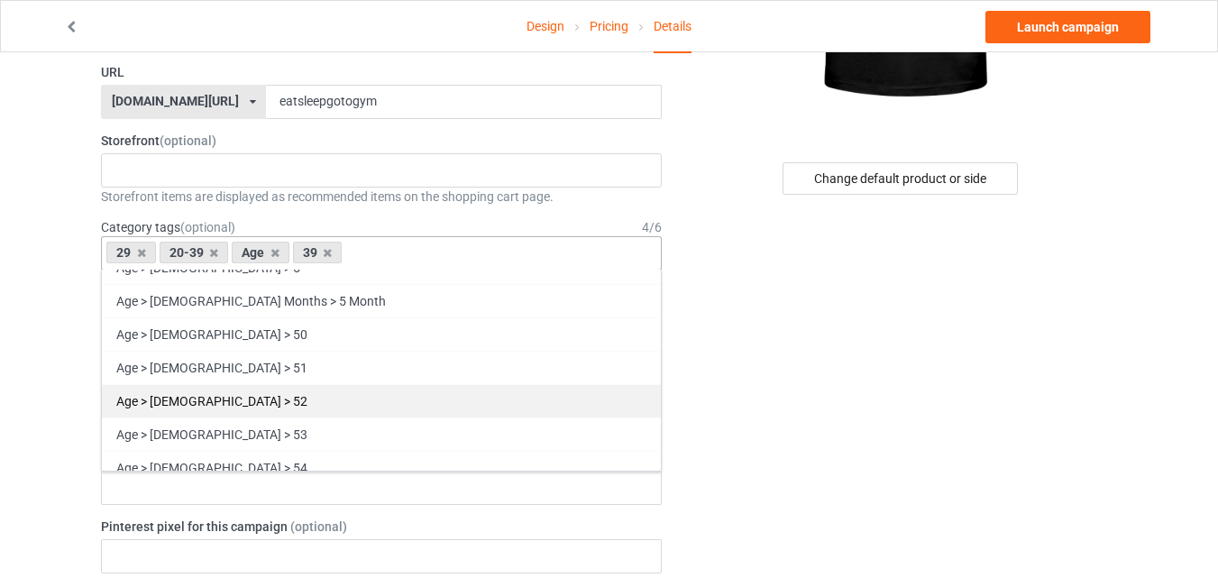
drag, startPoint x: 214, startPoint y: 436, endPoint x: 416, endPoint y: 398, distance: 205.5
click at [215, 435] on div "Age > [DEMOGRAPHIC_DATA] > 53" at bounding box center [381, 433] width 559 height 33
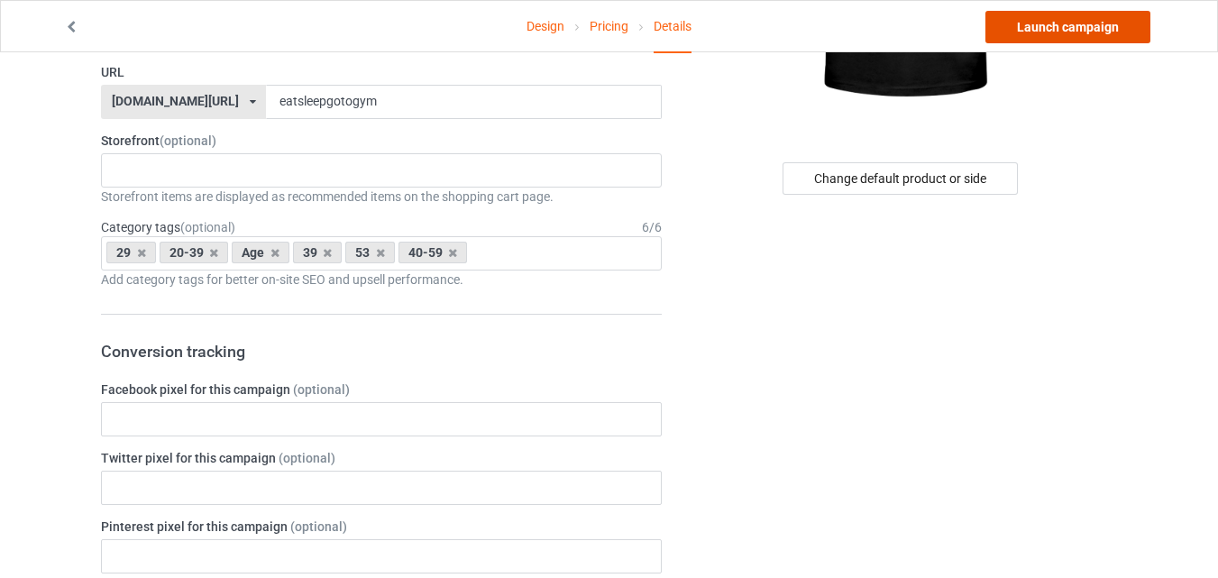
click at [1091, 28] on link "Launch campaign" at bounding box center [1067, 27] width 165 height 32
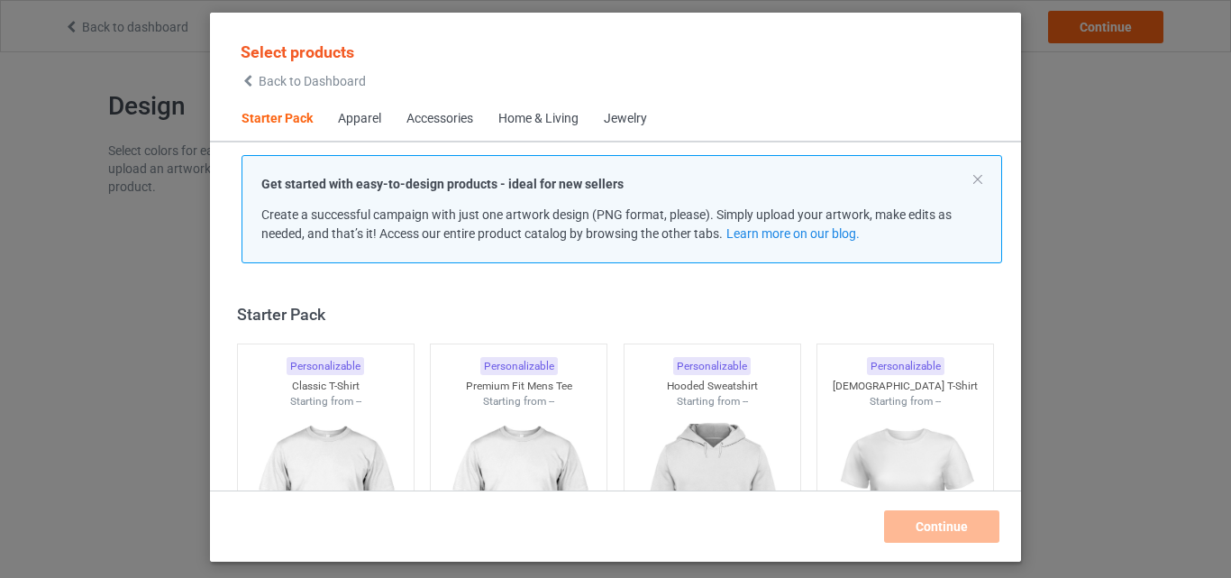
scroll to position [23, 0]
